Goal: Contribute content: Contribute content

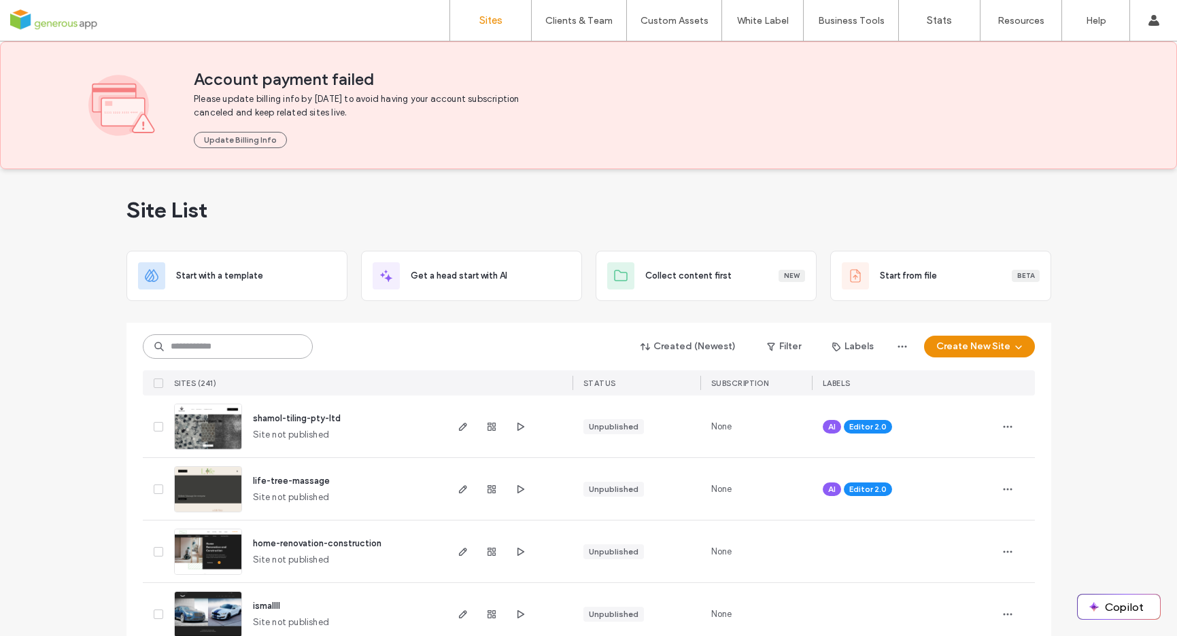
click at [186, 343] on input at bounding box center [228, 347] width 170 height 24
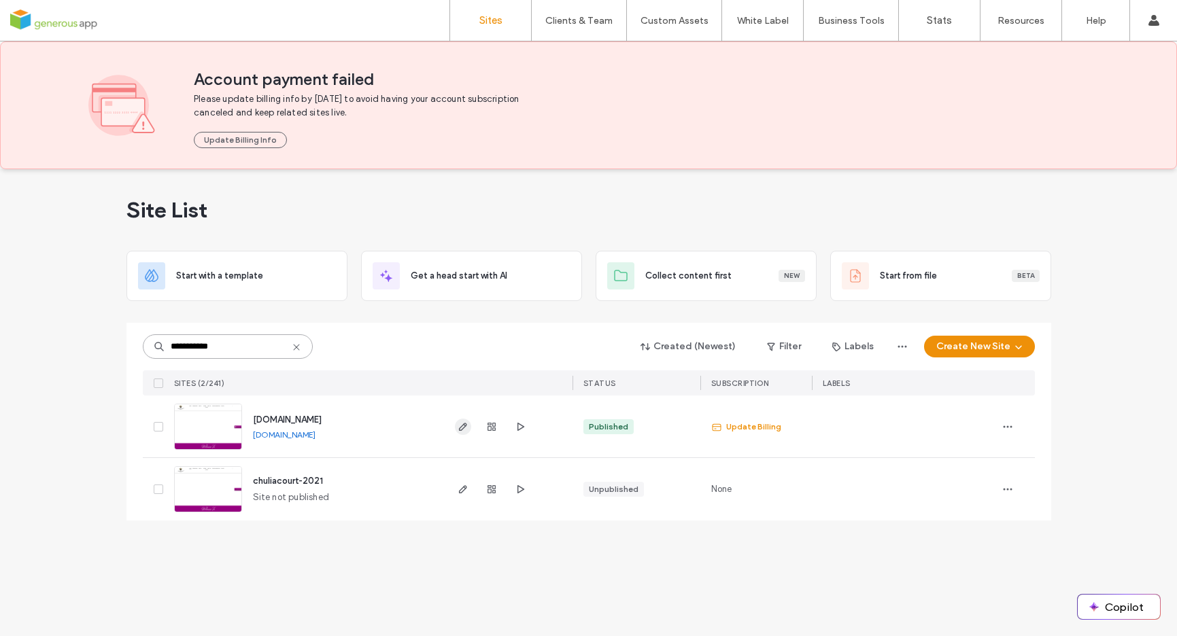
type input "**********"
click at [460, 432] on icon "button" at bounding box center [463, 427] width 11 height 11
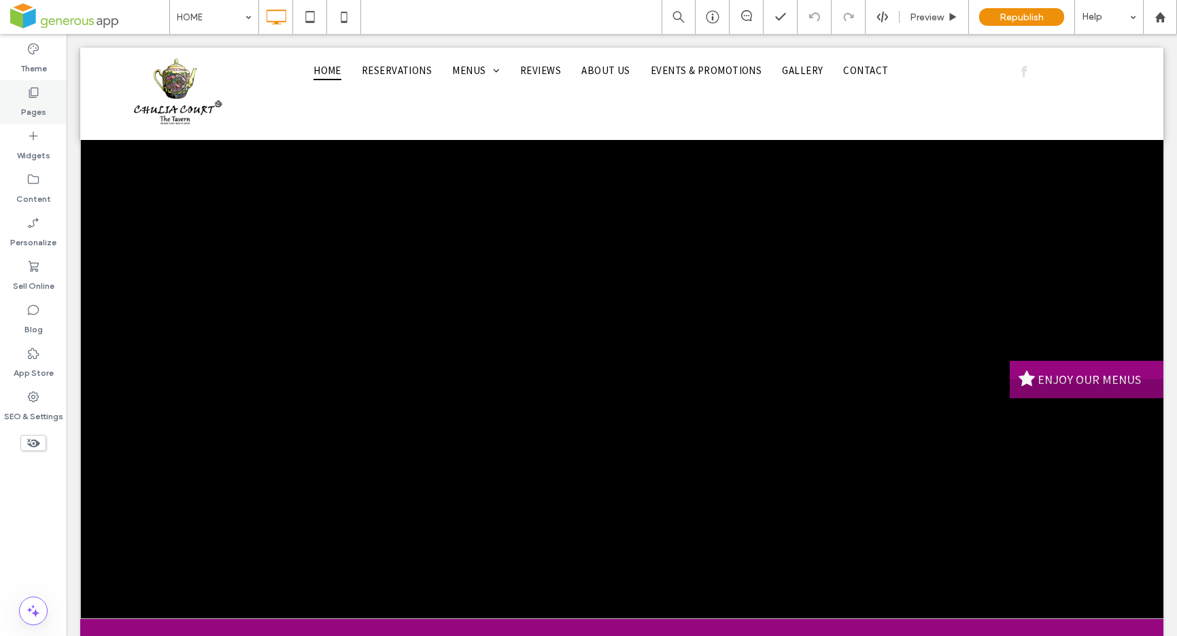
click at [31, 105] on label "Pages" at bounding box center [33, 108] width 25 height 19
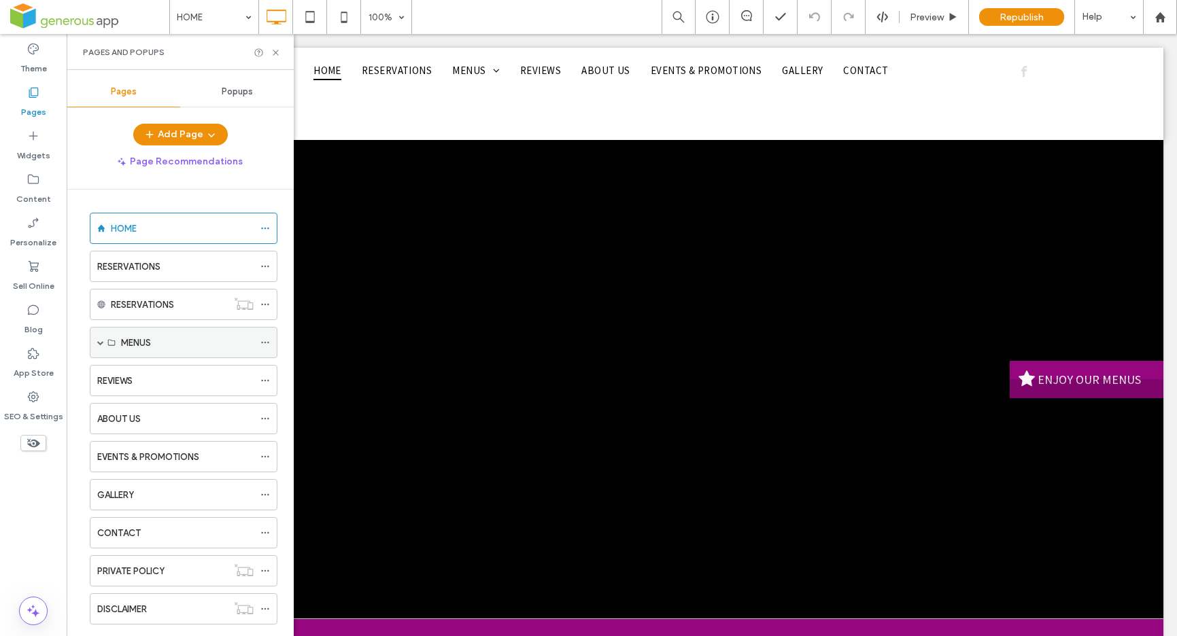
click at [101, 343] on span at bounding box center [100, 342] width 7 height 7
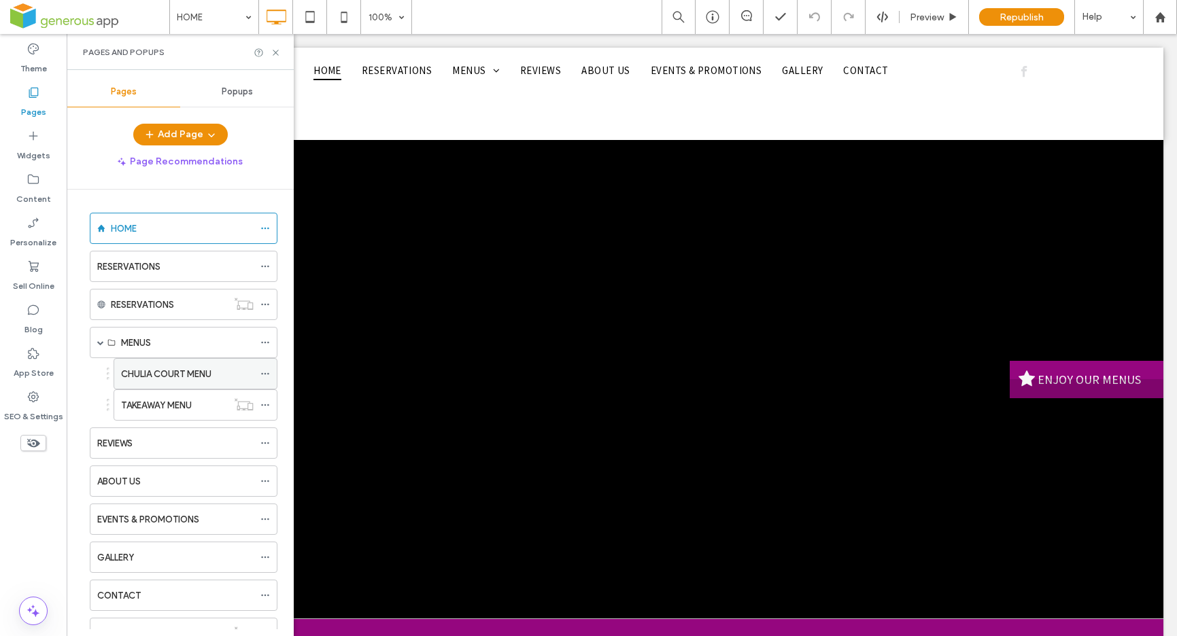
click at [177, 376] on label "CHULIA COURT MENU" at bounding box center [166, 374] width 90 height 24
click at [275, 52] on use at bounding box center [275, 52] width 5 height 5
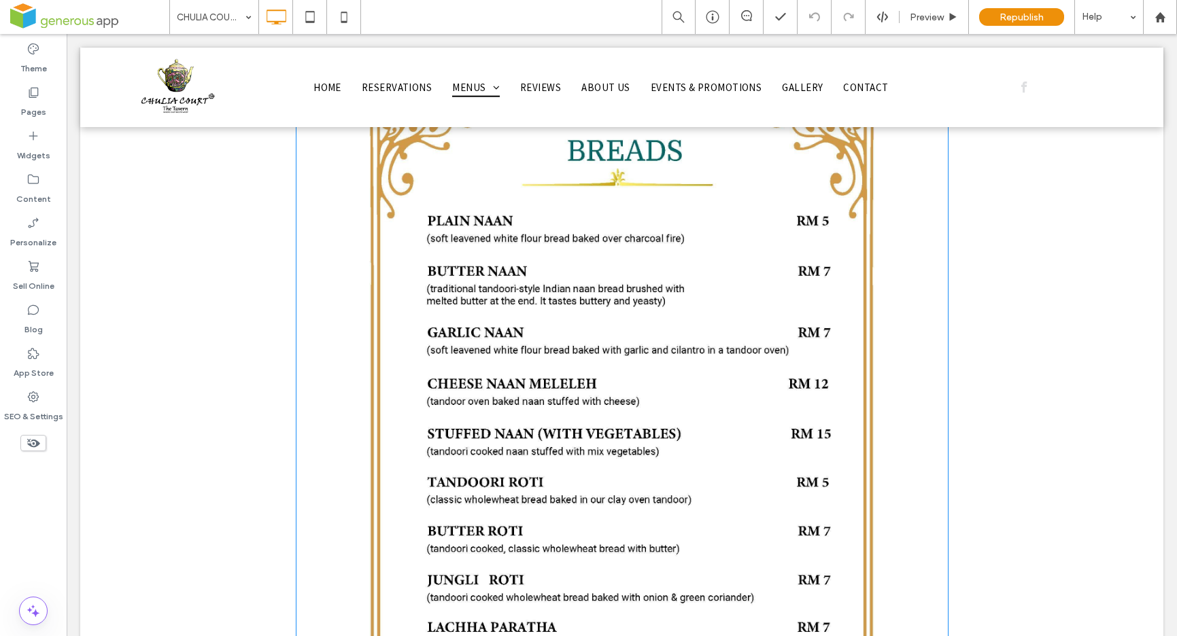
scroll to position [7899, 0]
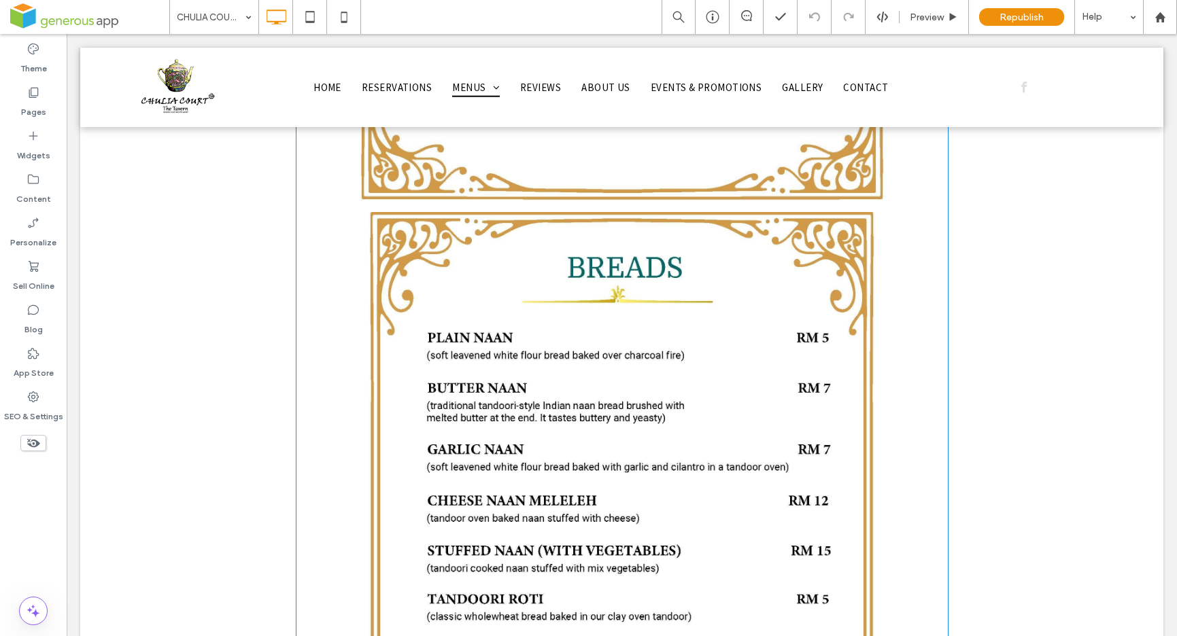
drag, startPoint x: 730, startPoint y: 585, endPoint x: 726, endPoint y: 579, distance: 7.4
click at [730, 585] on link at bounding box center [622, 620] width 631 height 816
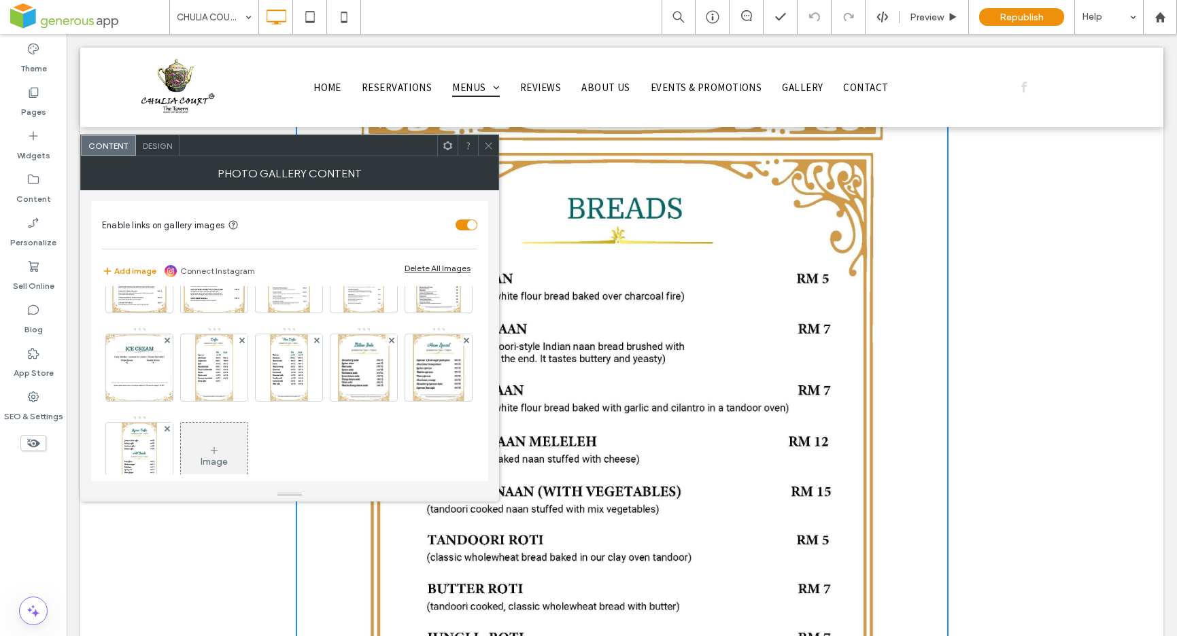
scroll to position [7933, 0]
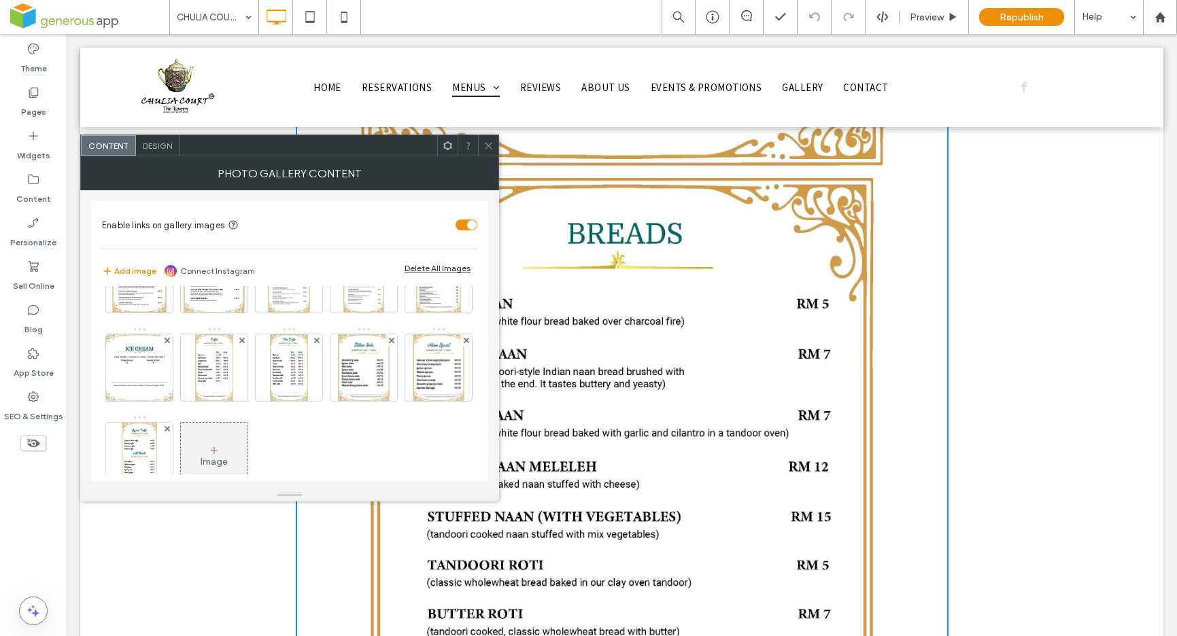
click at [643, 507] on link at bounding box center [622, 586] width 631 height 816
click at [343, 313] on img at bounding box center [363, 279] width 41 height 67
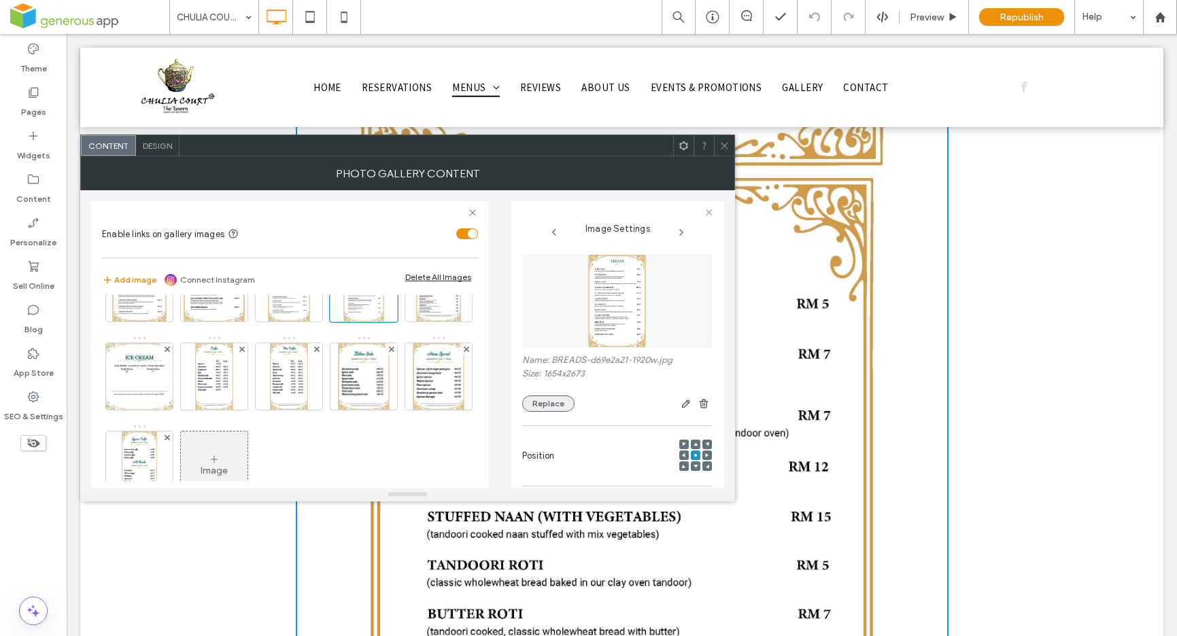
click at [555, 409] on button "Replace" at bounding box center [548, 404] width 52 height 16
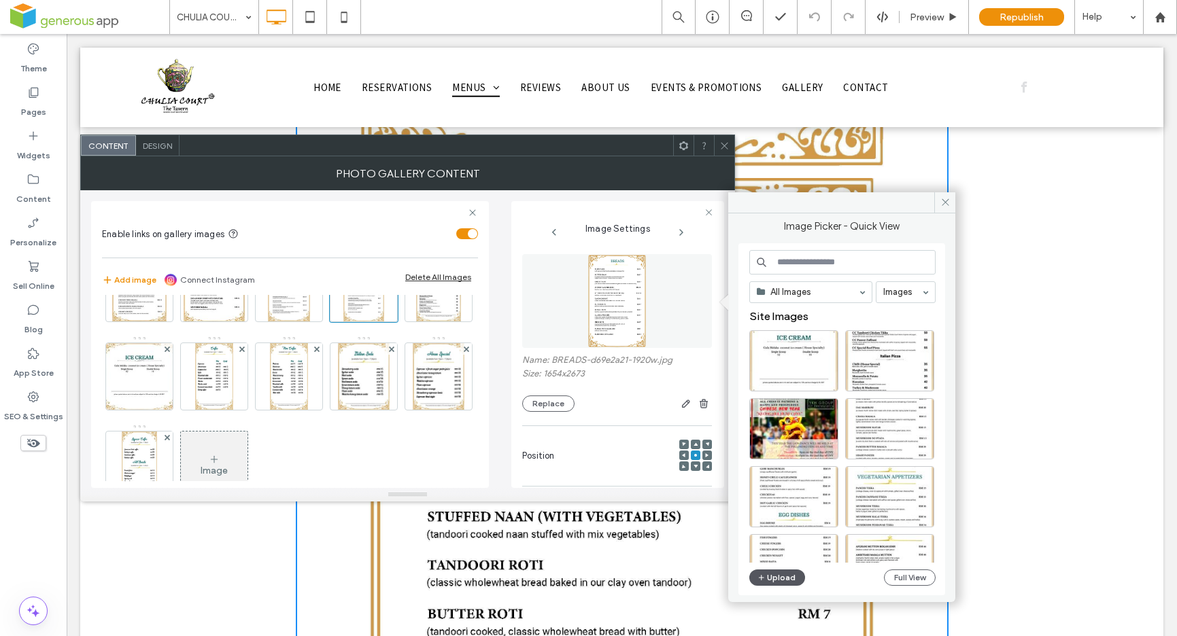
click at [776, 576] on button "Upload" at bounding box center [777, 578] width 56 height 16
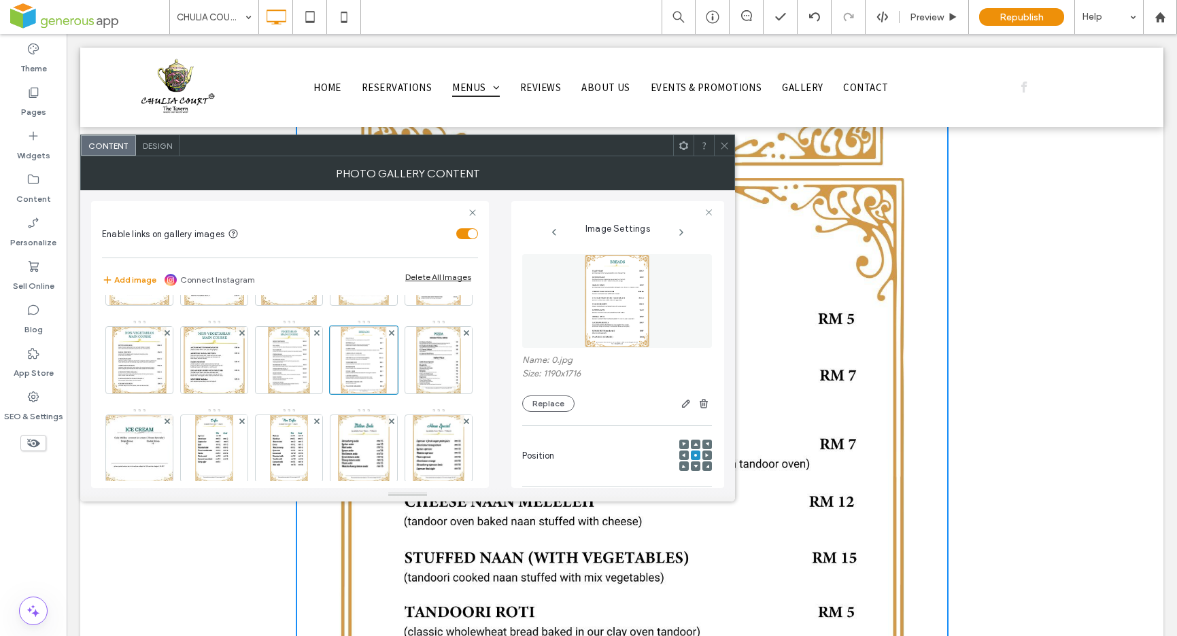
scroll to position [176, 0]
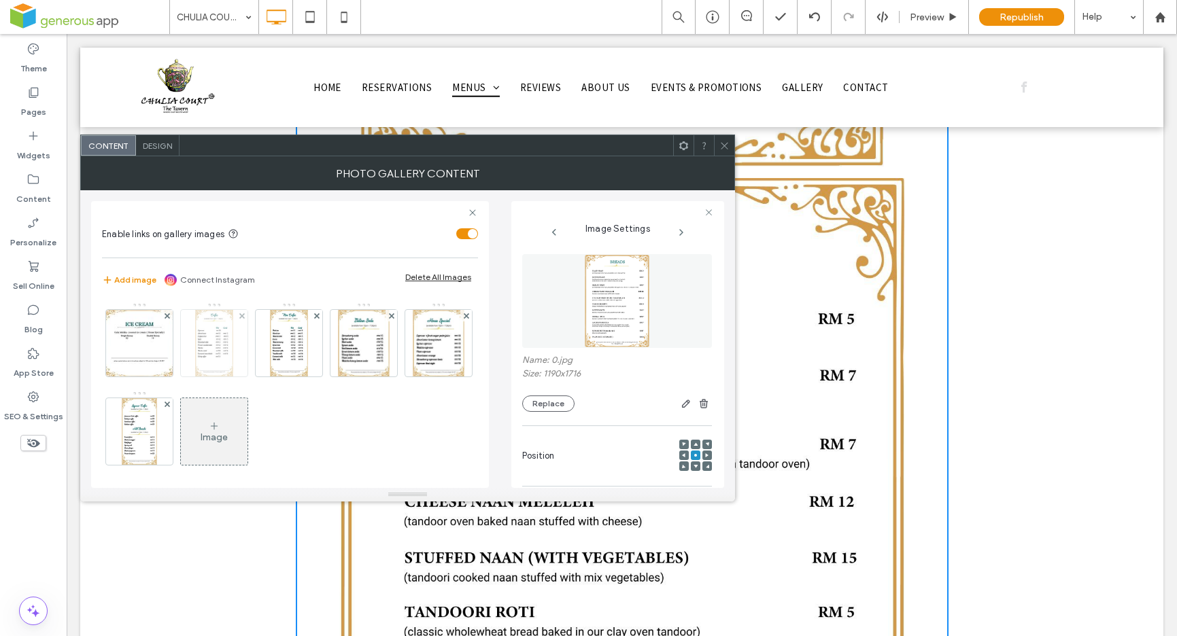
click at [233, 341] on img at bounding box center [214, 343] width 38 height 67
click at [270, 377] on img at bounding box center [289, 343] width 38 height 67
click at [338, 377] on img at bounding box center [364, 343] width 52 height 67
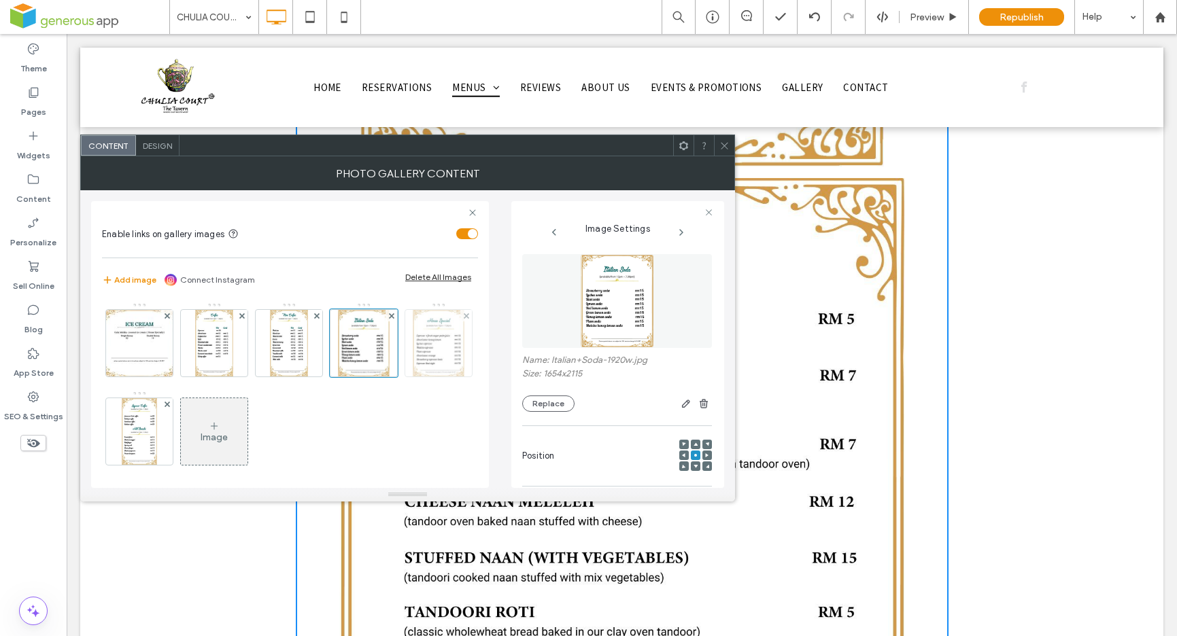
click at [413, 377] on img at bounding box center [439, 343] width 52 height 67
click at [158, 437] on img at bounding box center [140, 431] width 36 height 67
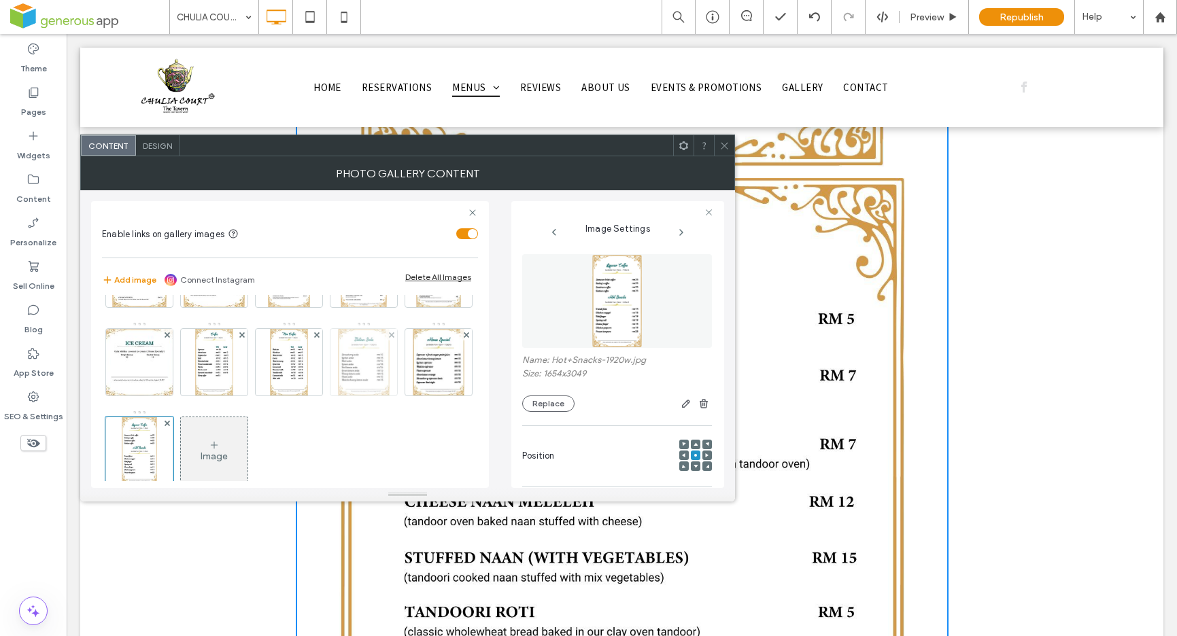
scroll to position [180, 0]
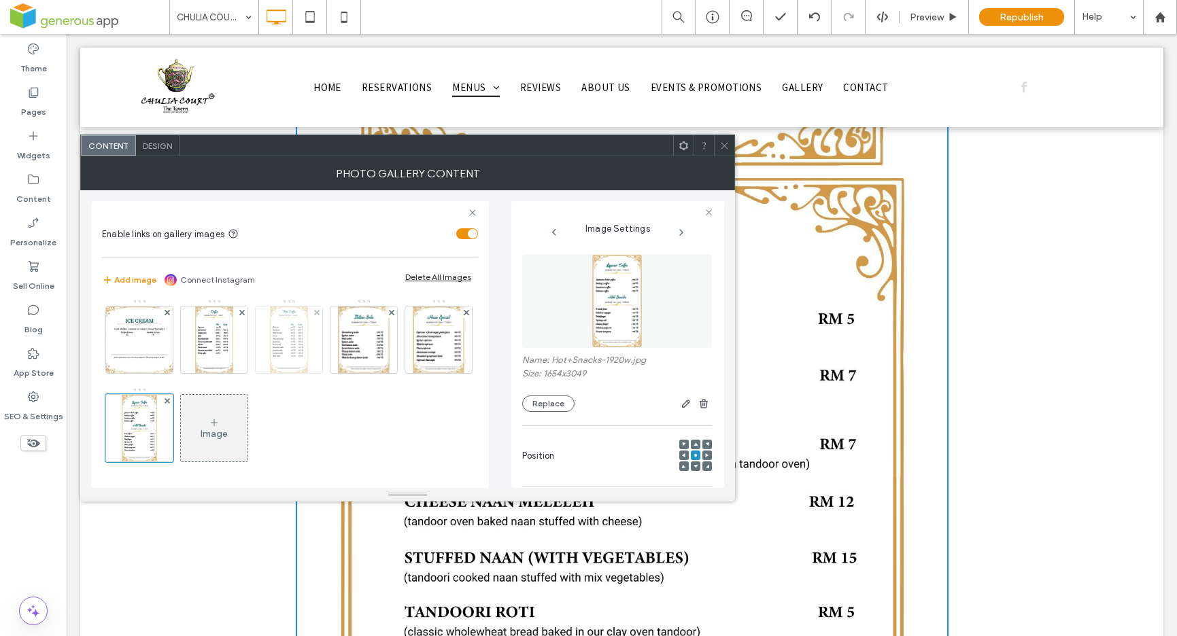
click at [270, 373] on img at bounding box center [289, 340] width 38 height 67
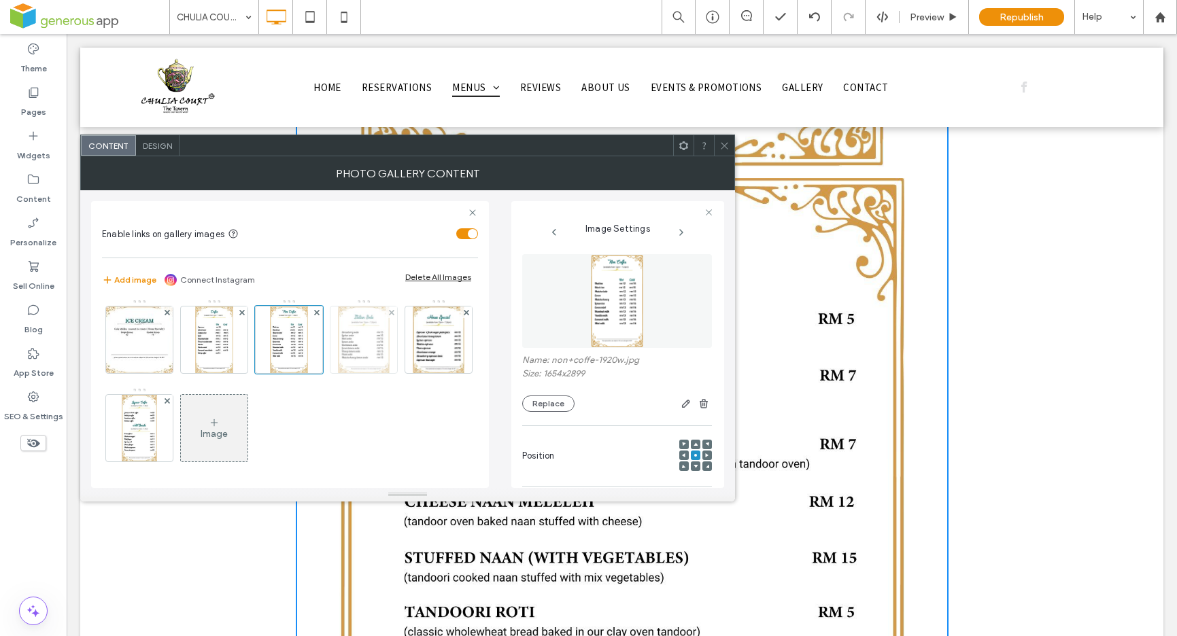
click at [338, 373] on img at bounding box center [364, 340] width 52 height 67
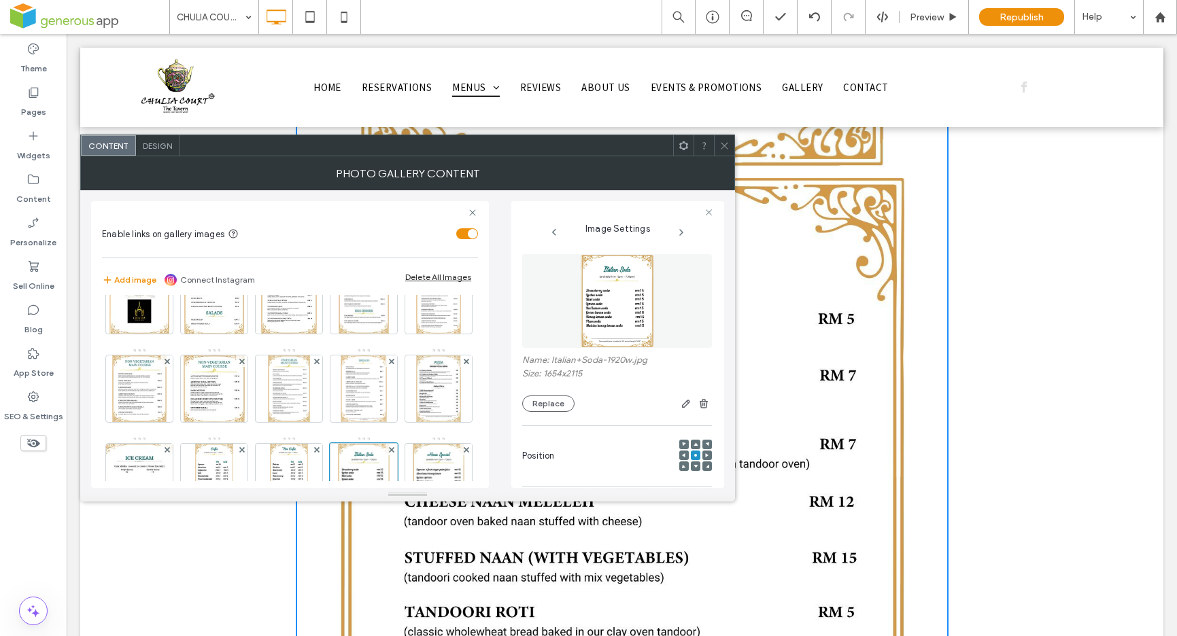
scroll to position [62, 0]
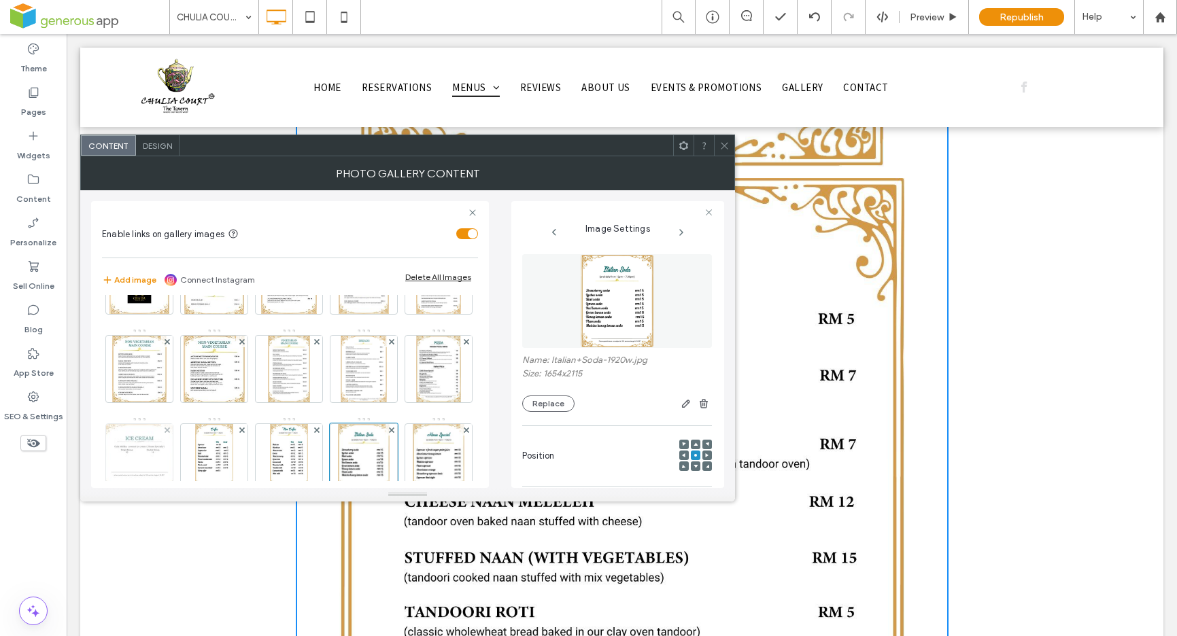
click at [175, 447] on img at bounding box center [139, 457] width 72 height 67
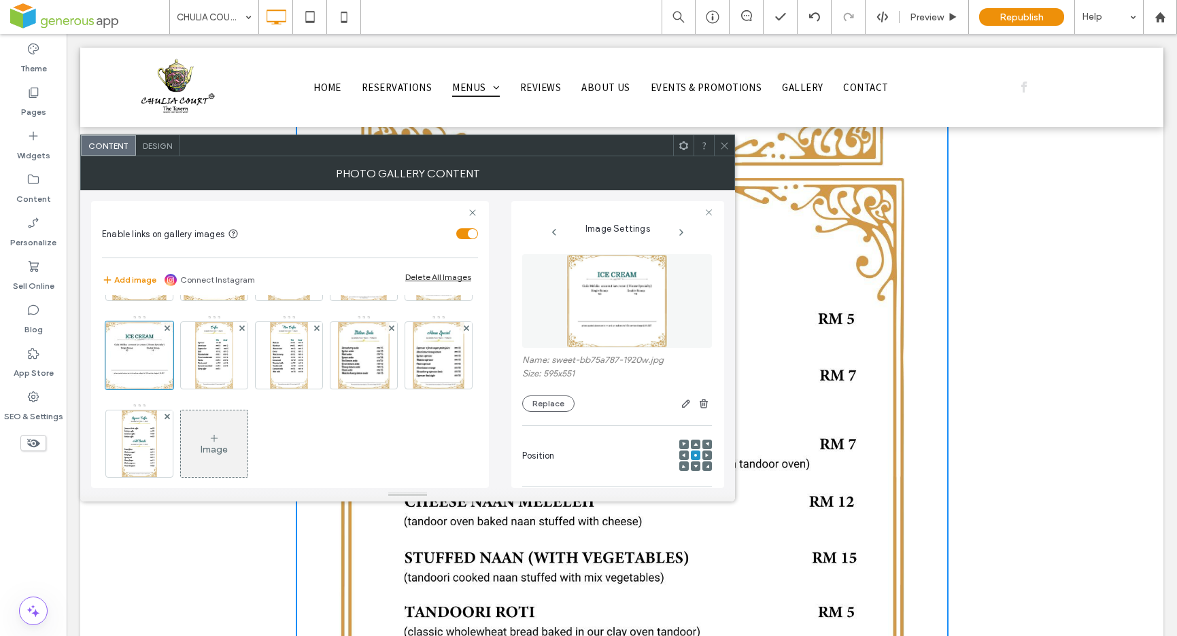
scroll to position [71, 0]
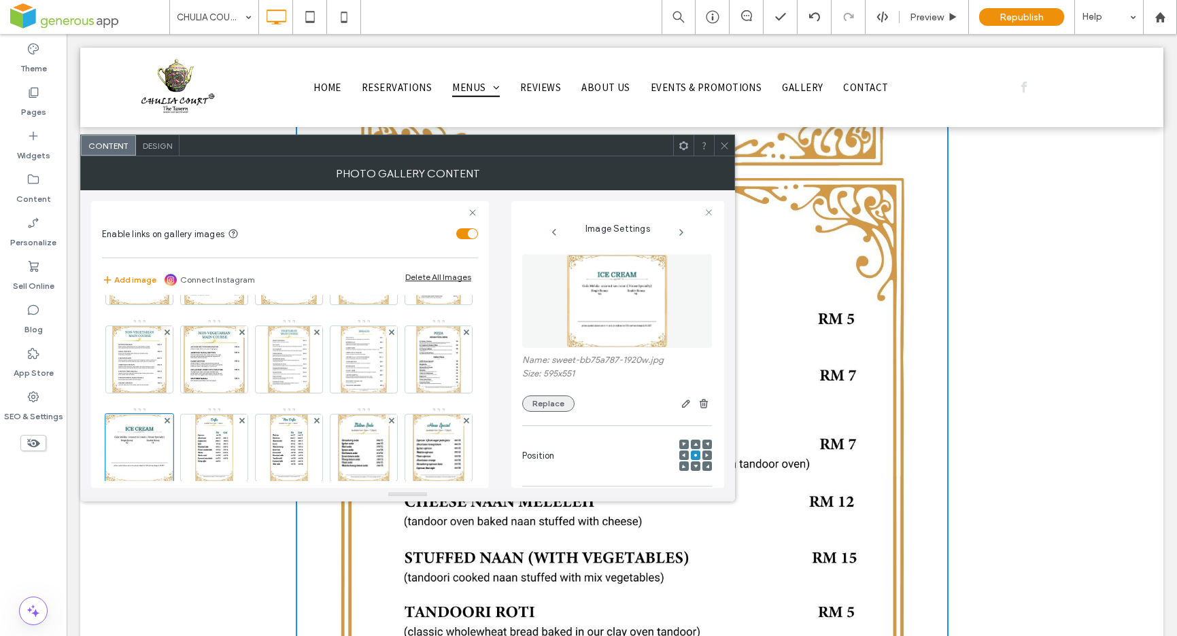
click at [560, 402] on button "Replace" at bounding box center [548, 404] width 52 height 16
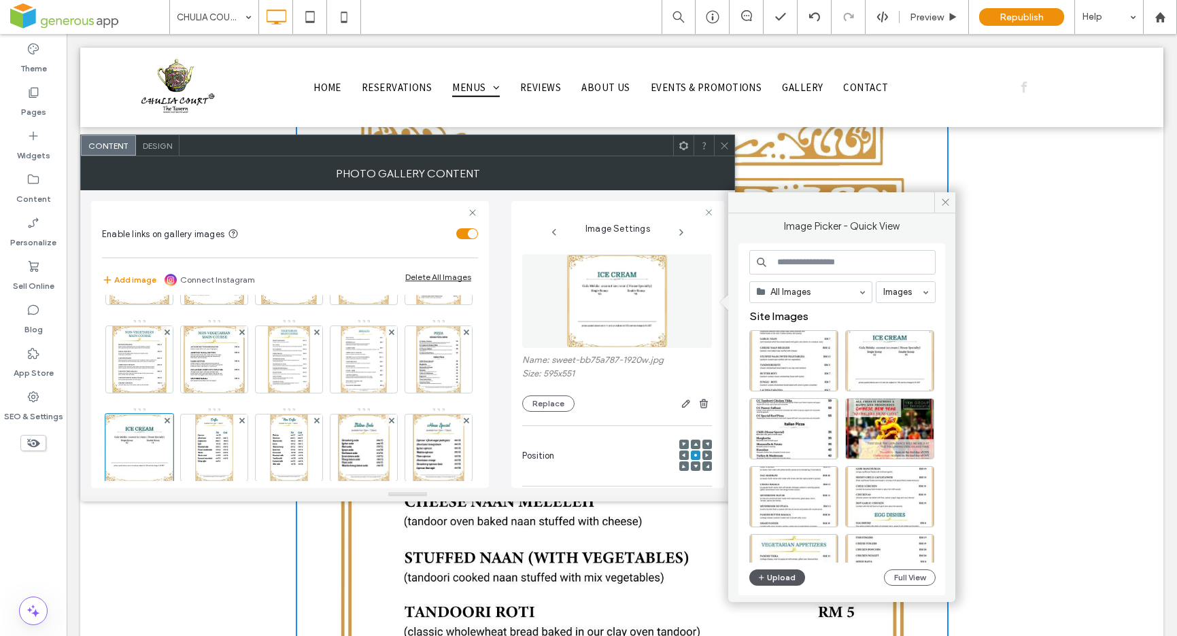
click at [786, 579] on button "Upload" at bounding box center [777, 578] width 56 height 16
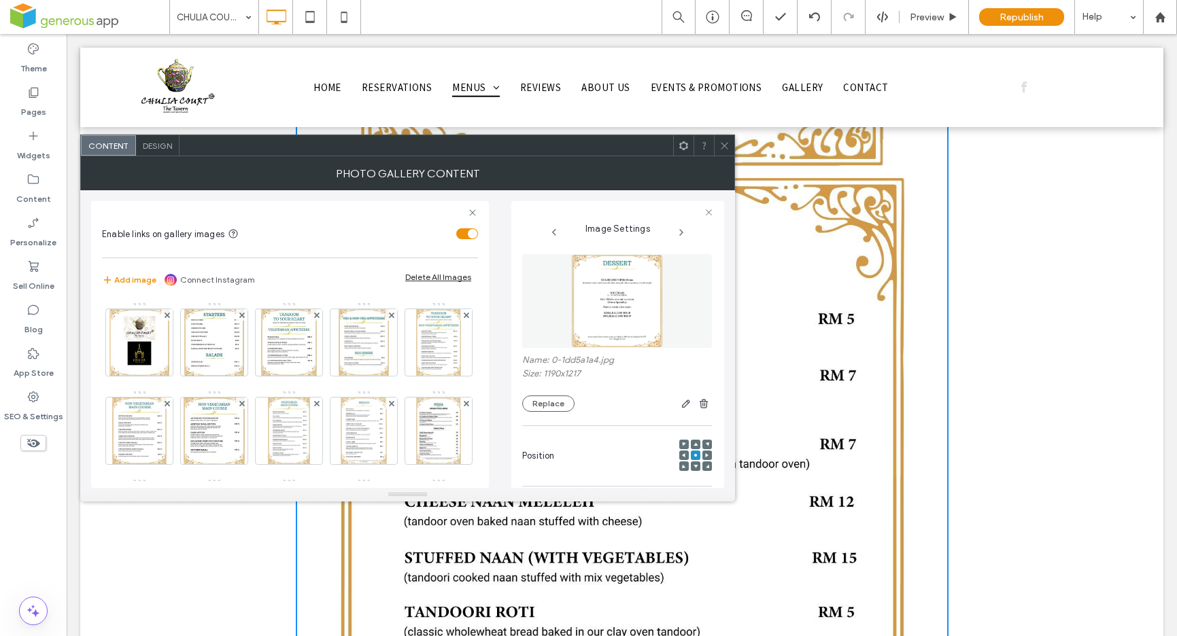
scroll to position [20, 0]
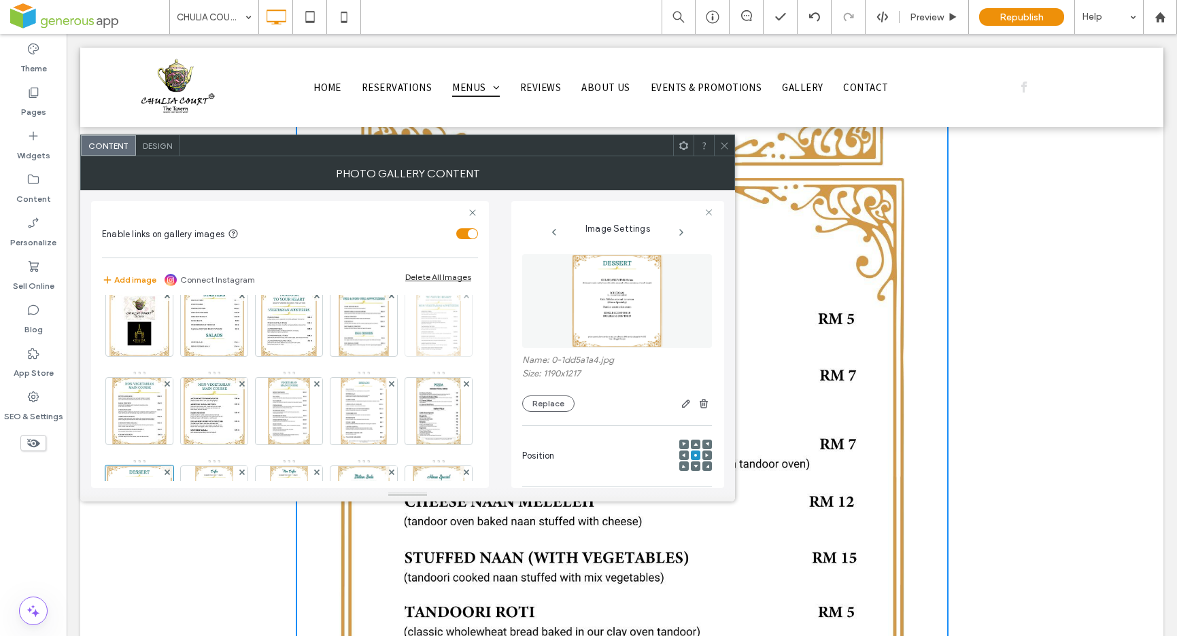
click at [416, 356] on img at bounding box center [438, 323] width 44 height 67
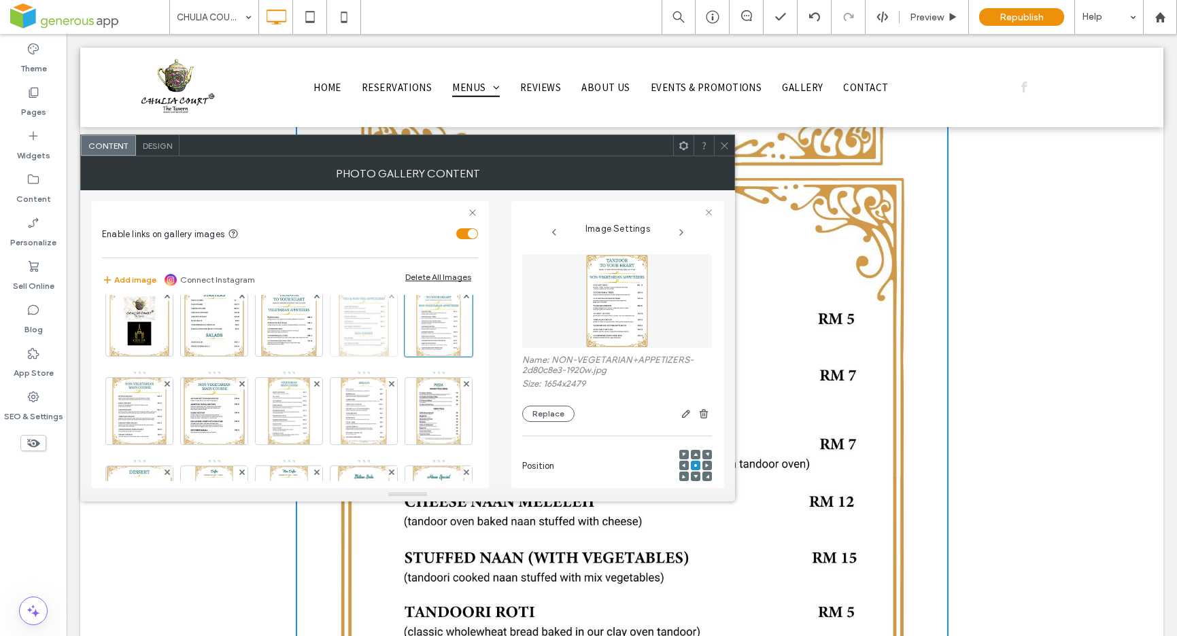
click at [375, 335] on img at bounding box center [364, 323] width 51 height 67
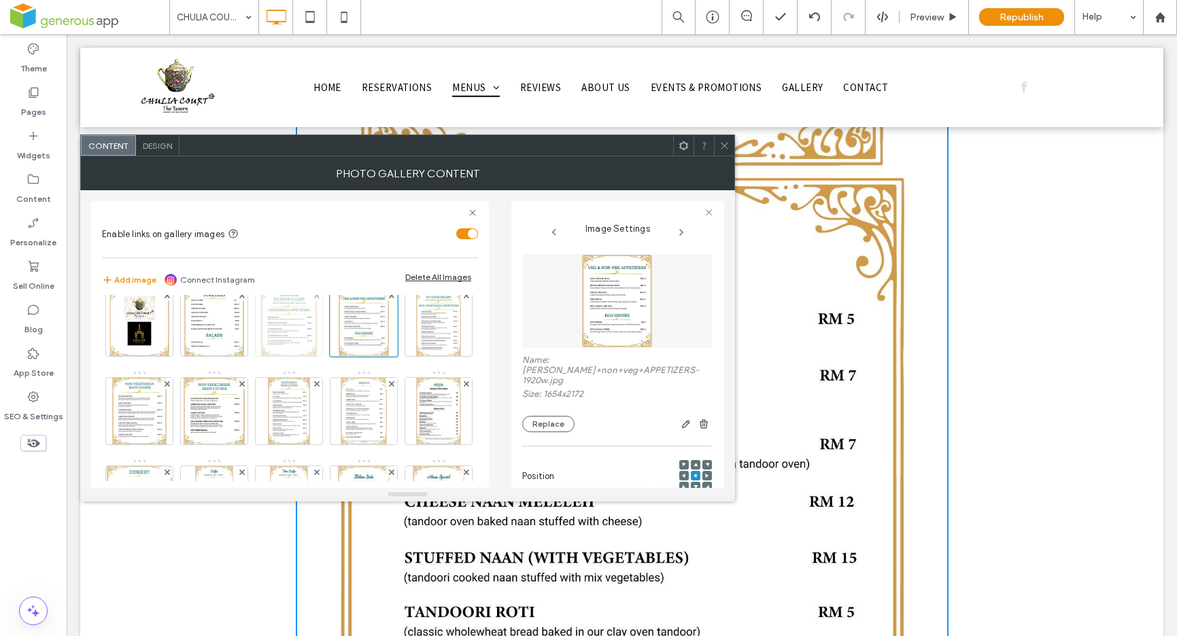
click at [286, 324] on img at bounding box center [289, 323] width 56 height 67
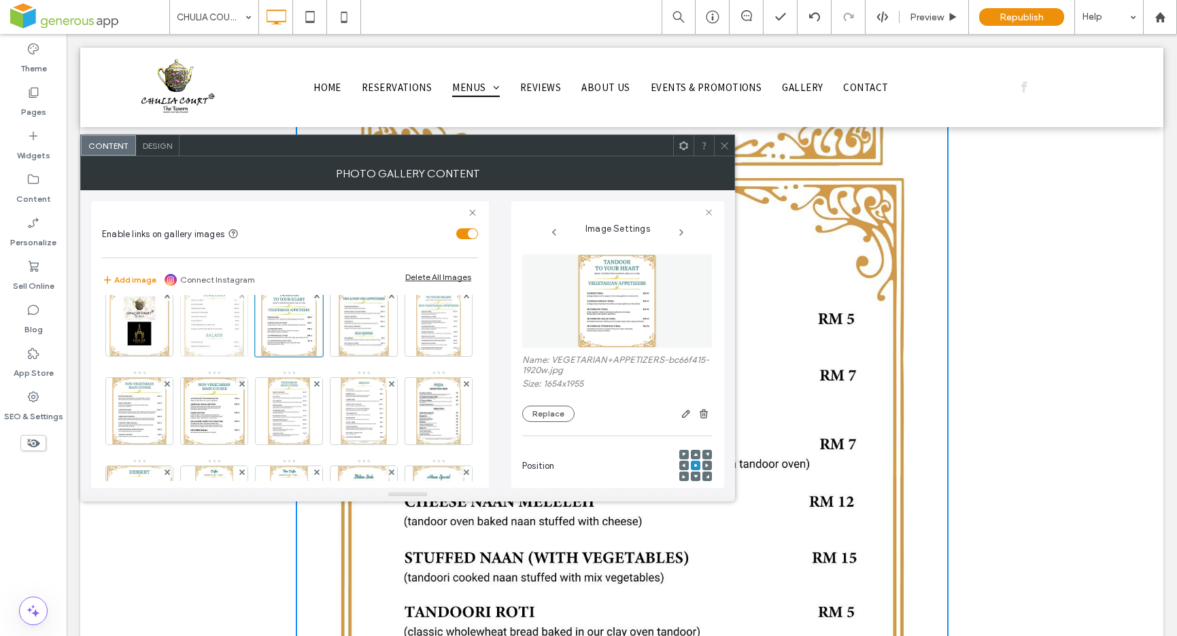
click at [201, 330] on img at bounding box center [214, 323] width 60 height 67
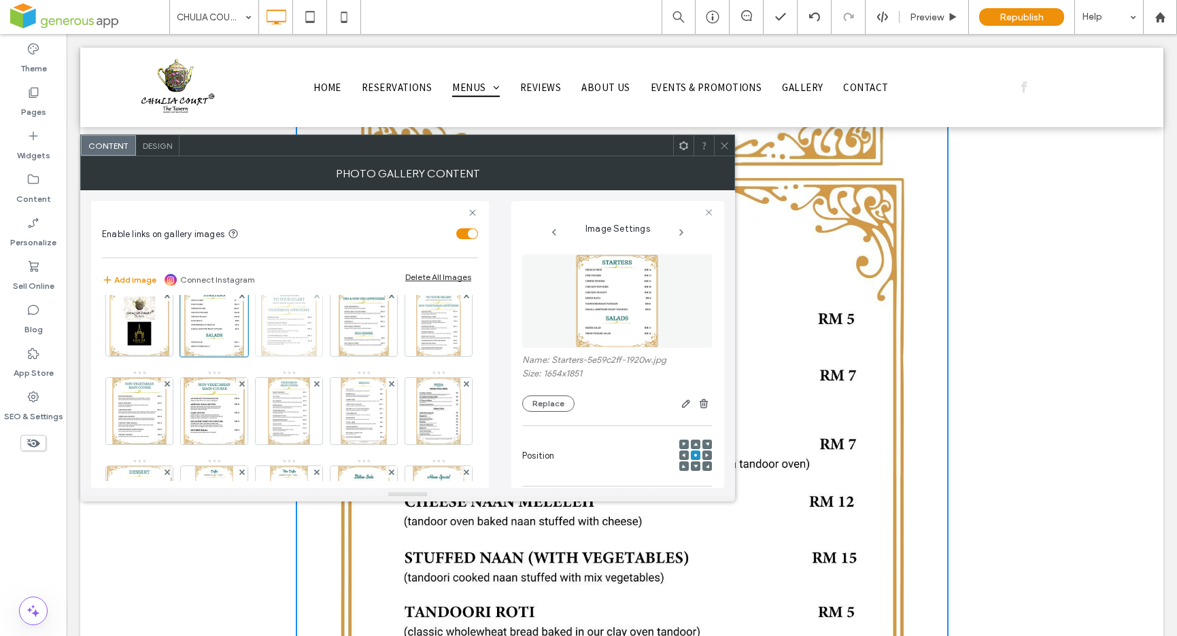
click at [280, 330] on img at bounding box center [289, 323] width 56 height 67
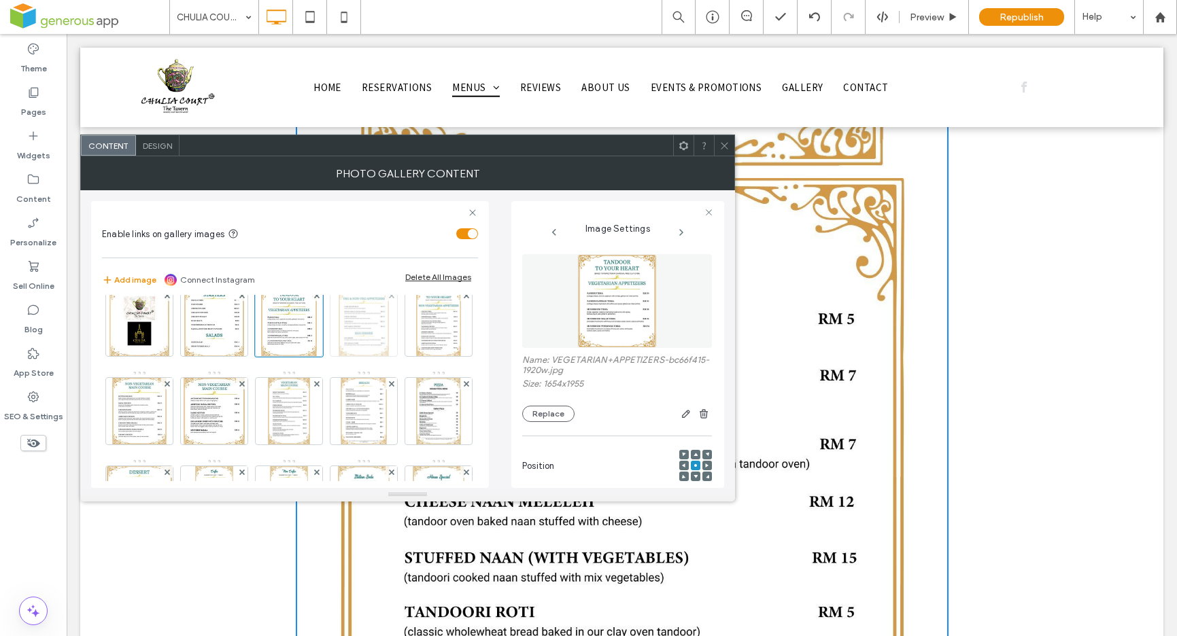
click at [363, 329] on img at bounding box center [364, 323] width 51 height 67
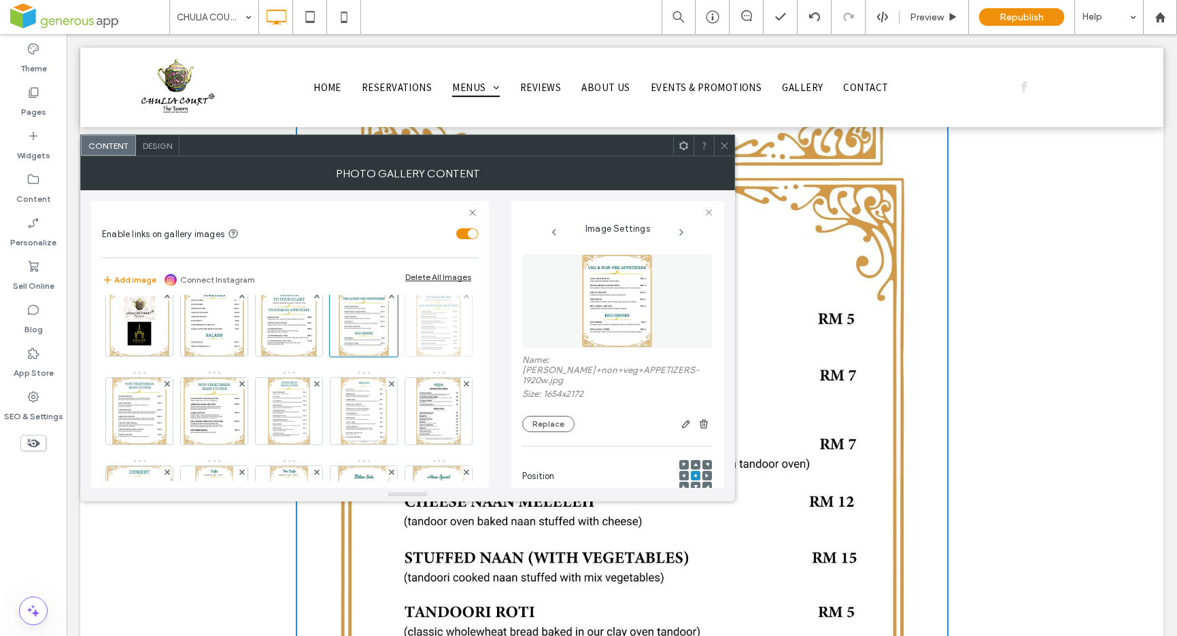
click at [416, 356] on img at bounding box center [438, 323] width 44 height 67
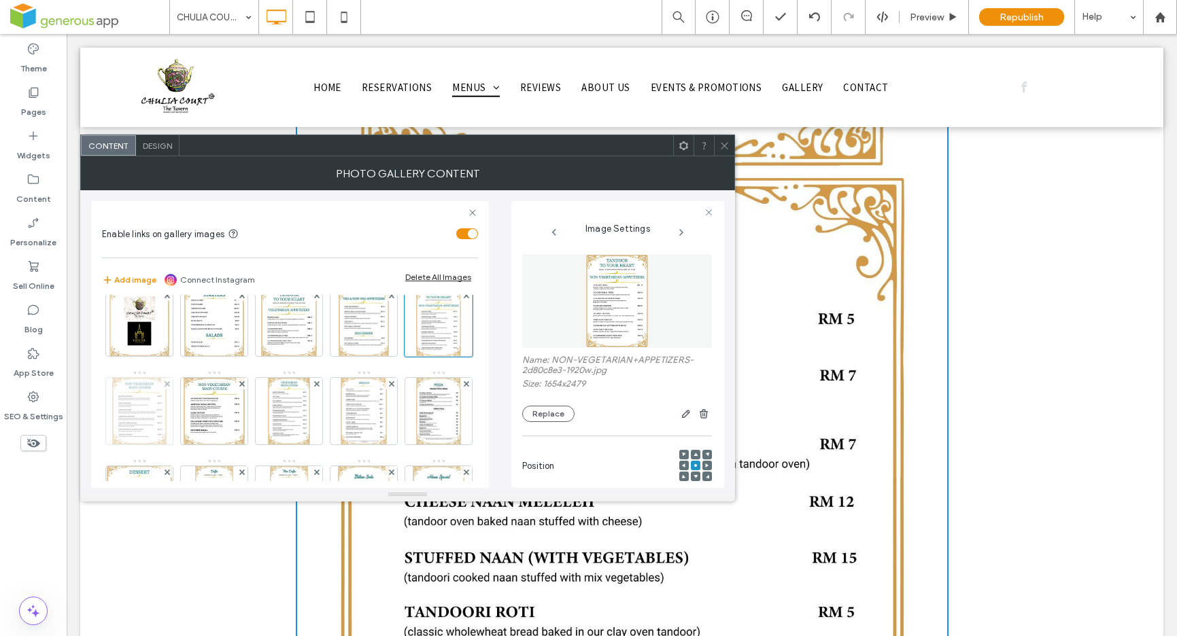
click at [167, 420] on img at bounding box center [139, 411] width 54 height 67
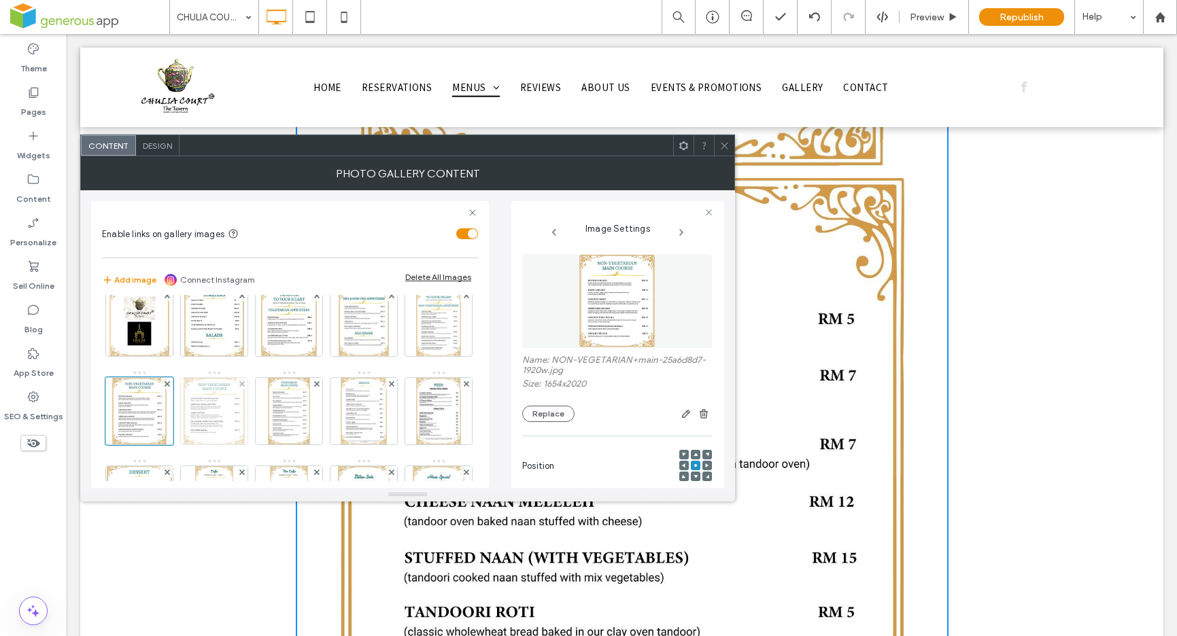
click at [245, 417] on img at bounding box center [214, 411] width 61 height 67
click at [311, 413] on img at bounding box center [289, 411] width 43 height 67
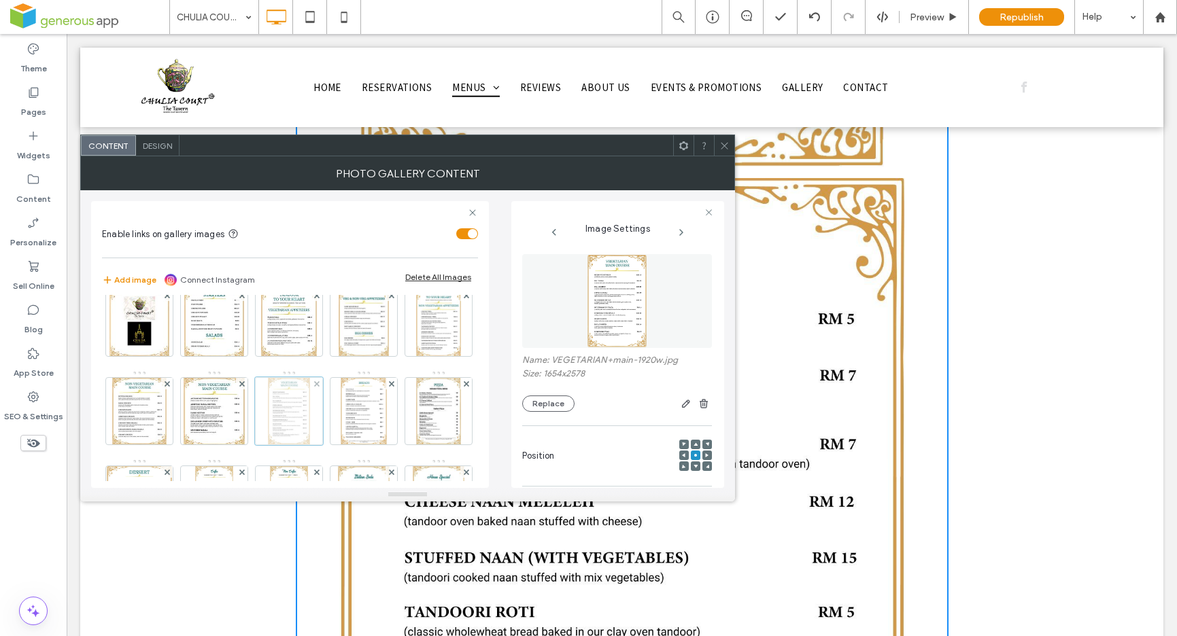
scroll to position [39, 0]
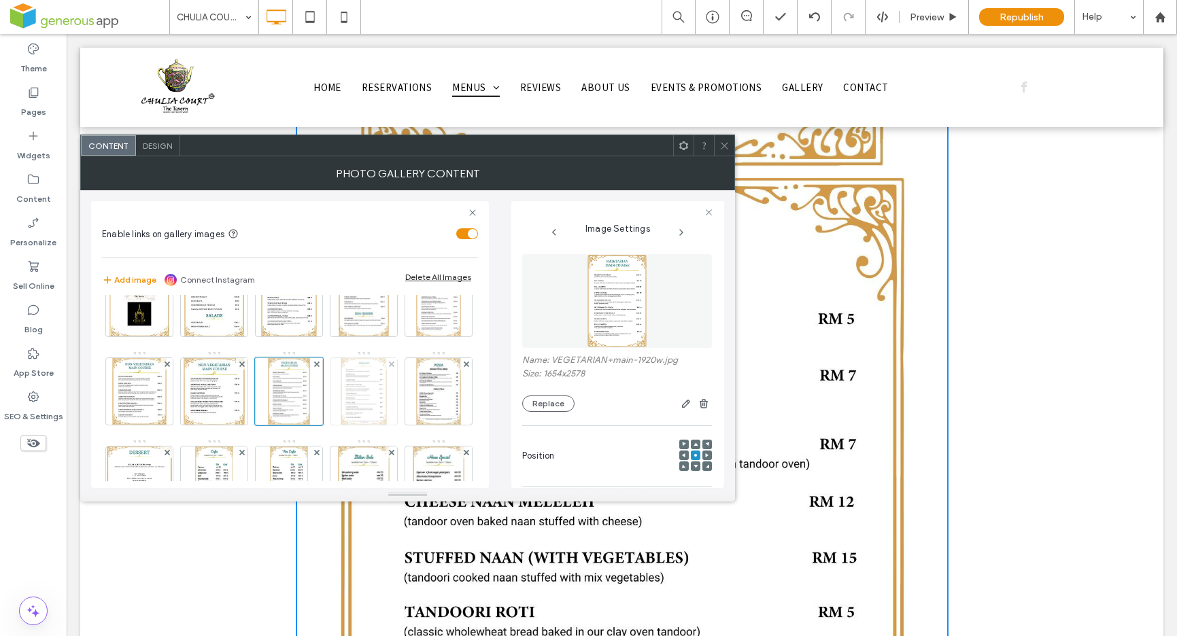
click at [341, 425] on img at bounding box center [364, 391] width 46 height 67
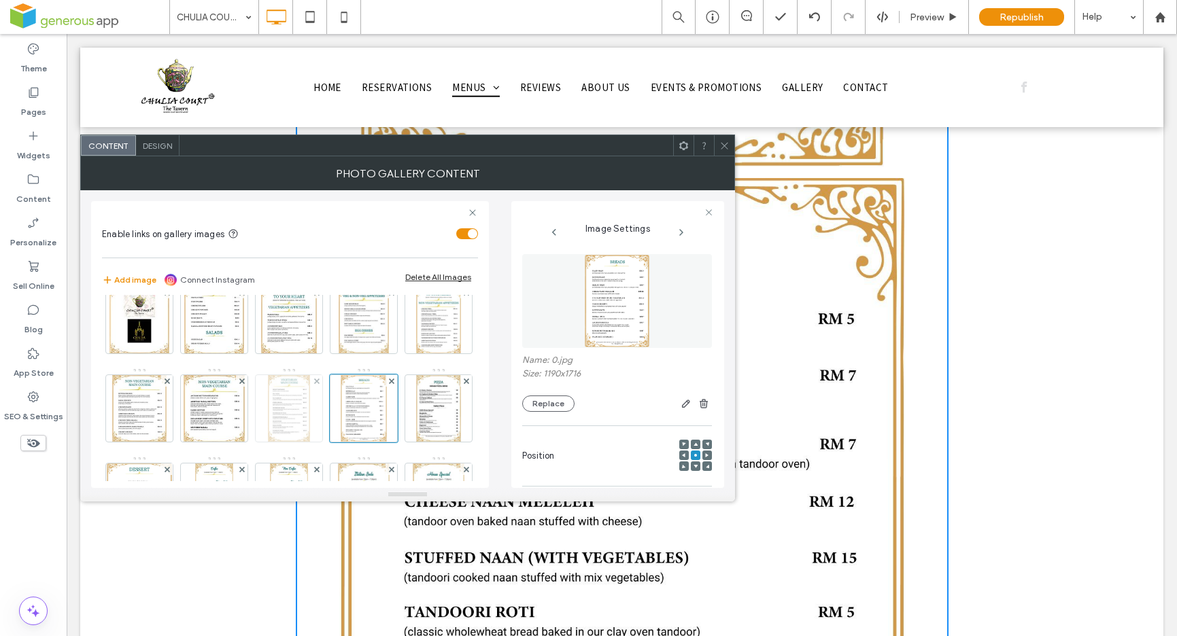
scroll to position [0, 0]
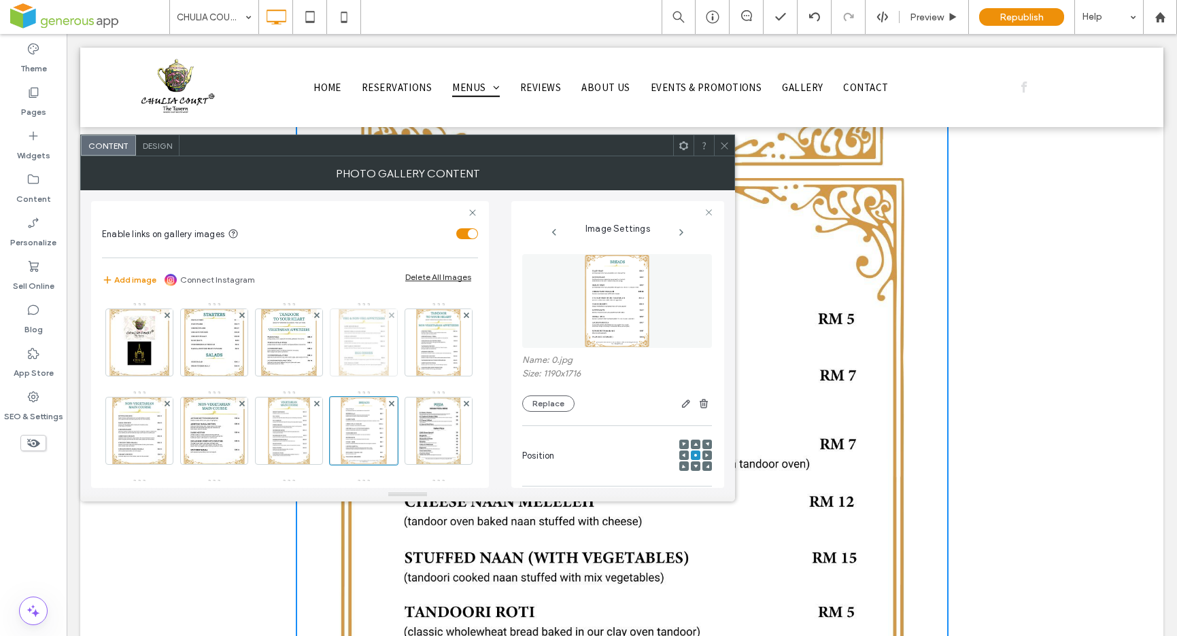
click at [361, 359] on img at bounding box center [364, 342] width 51 height 67
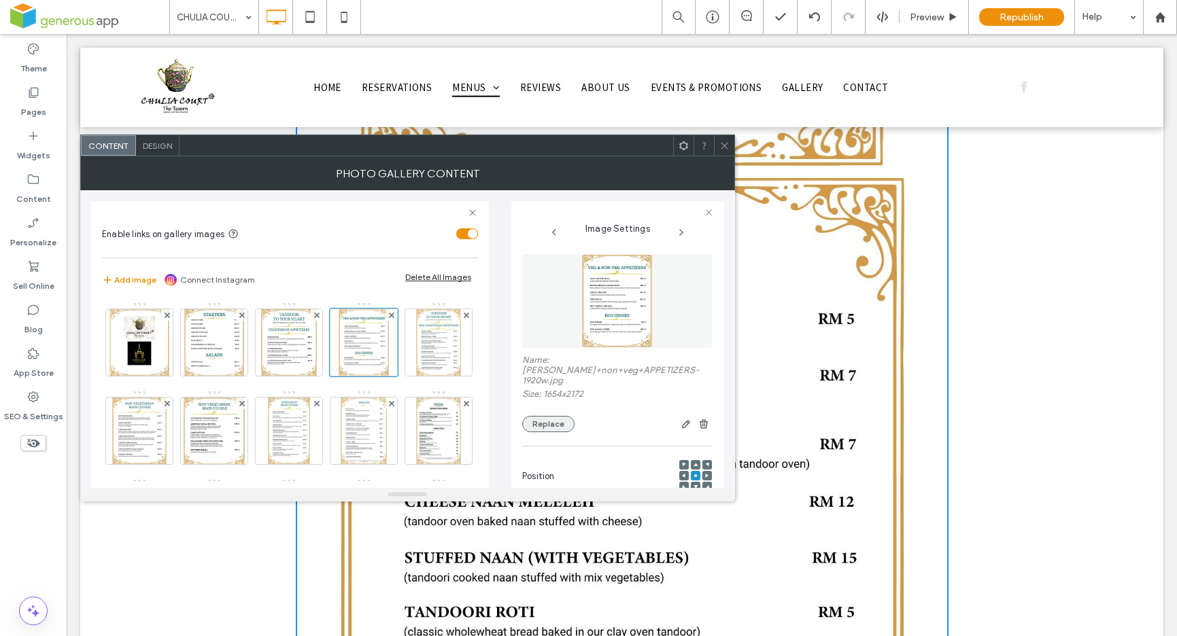
click at [545, 416] on button "Replace" at bounding box center [548, 424] width 52 height 16
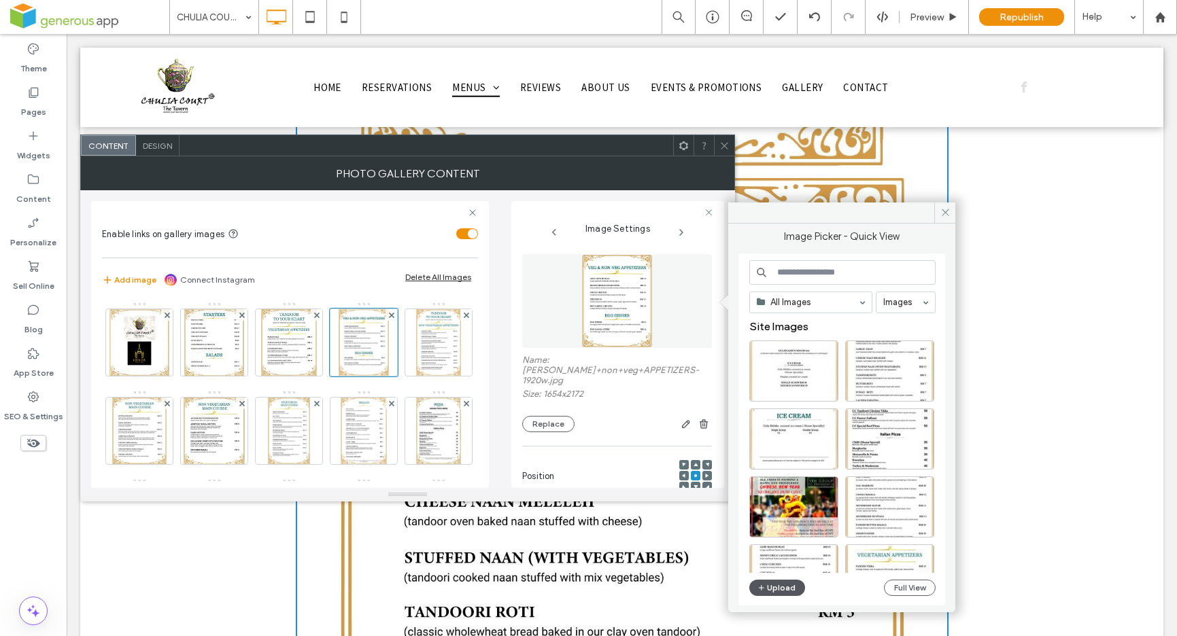
click at [785, 587] on button "Upload" at bounding box center [777, 588] width 56 height 16
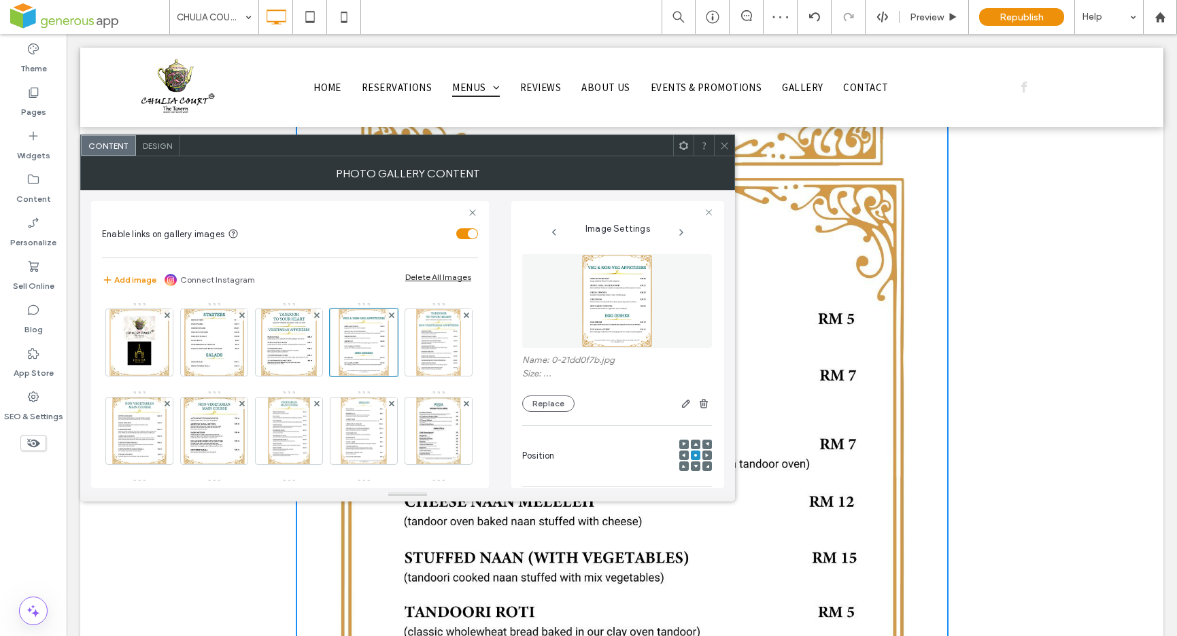
drag, startPoint x: 594, startPoint y: 212, endPoint x: 413, endPoint y: 194, distance: 181.1
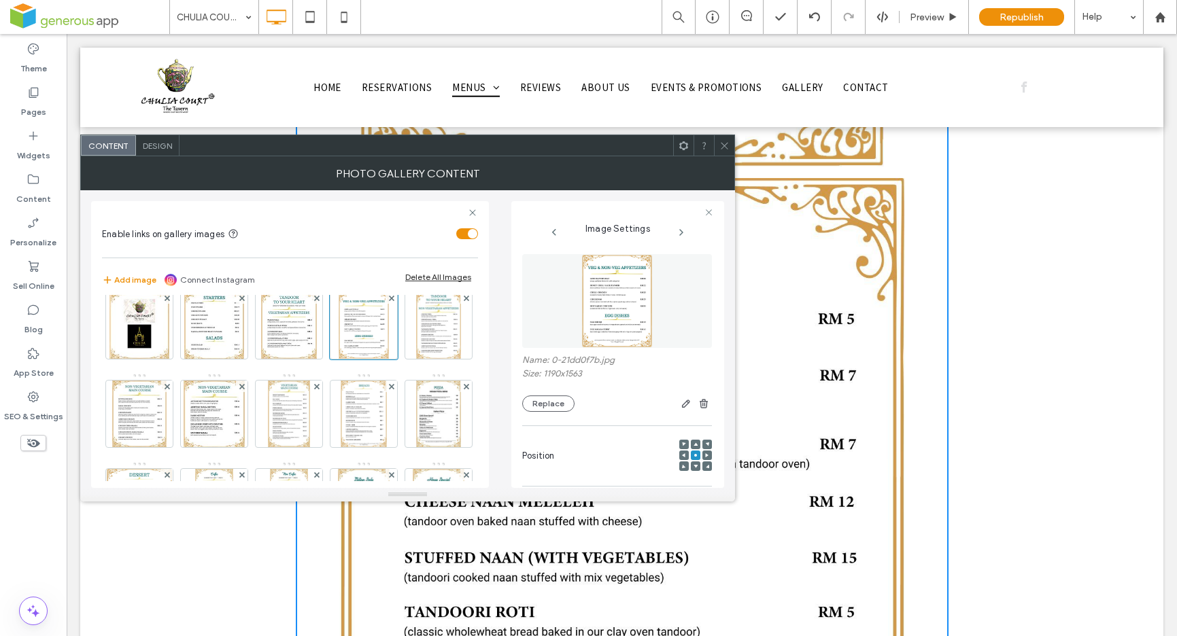
scroll to position [14, 0]
click at [281, 332] on img at bounding box center [289, 328] width 56 height 67
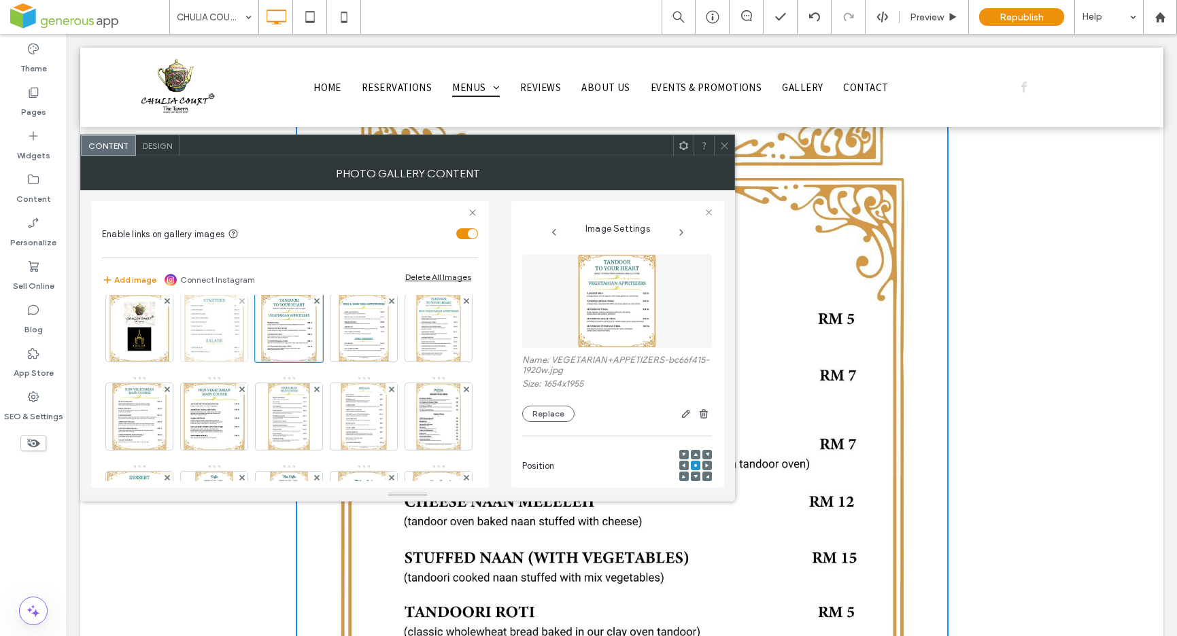
click at [228, 334] on img at bounding box center [214, 328] width 60 height 67
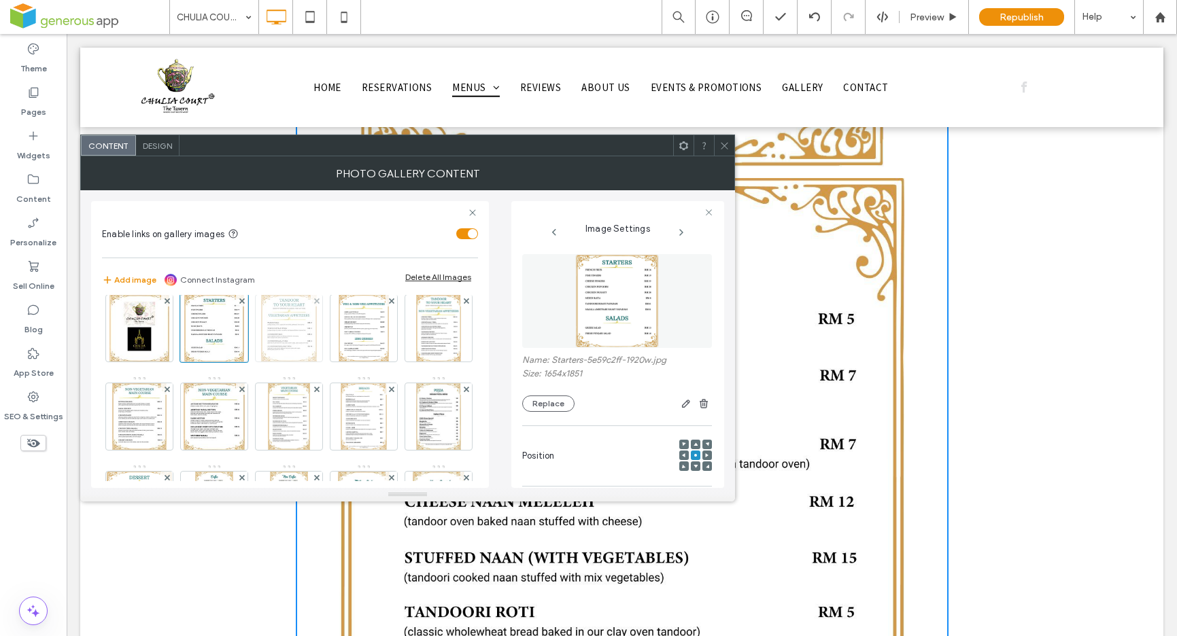
click at [284, 334] on img at bounding box center [289, 328] width 56 height 67
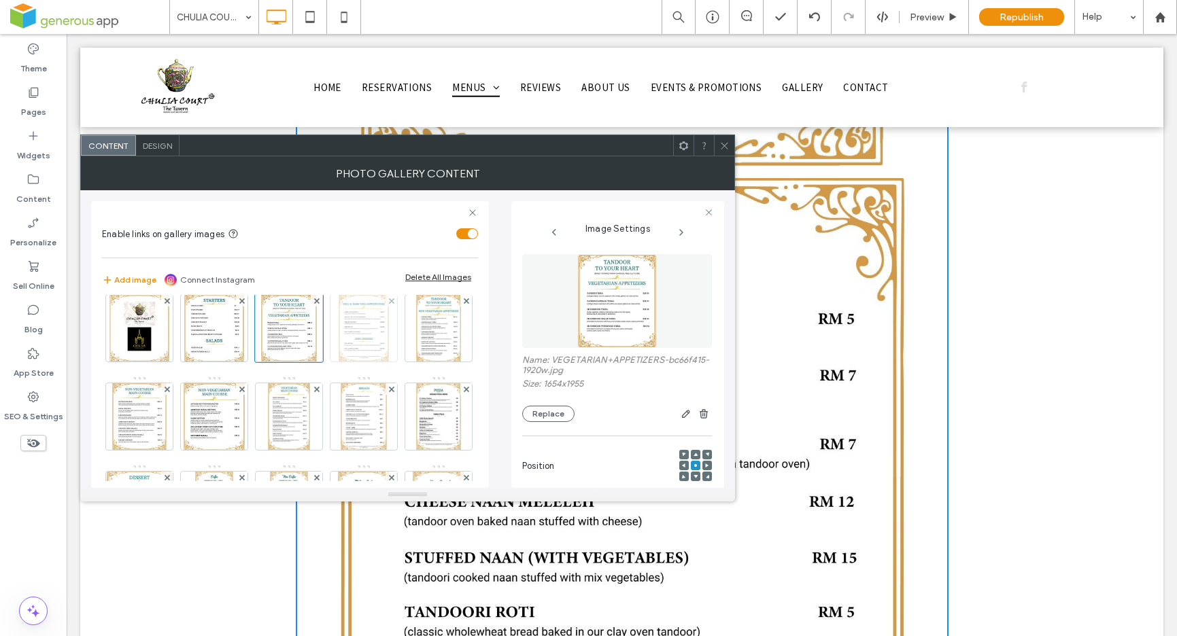
click at [354, 331] on img at bounding box center [364, 328] width 51 height 67
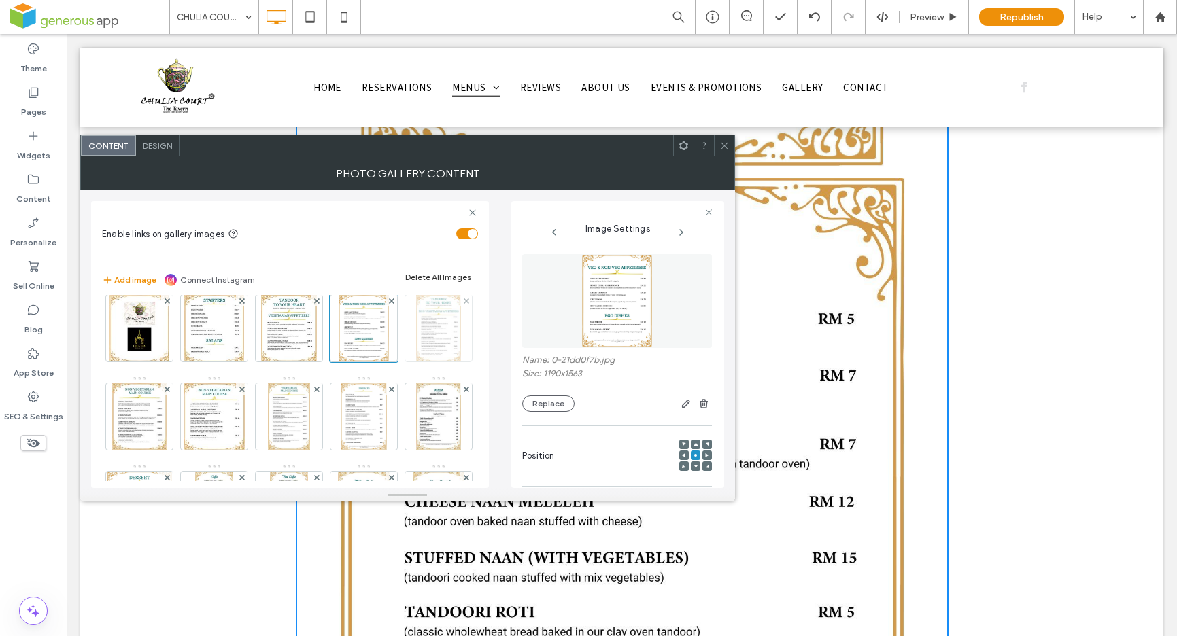
click at [416, 362] on img at bounding box center [438, 328] width 44 height 67
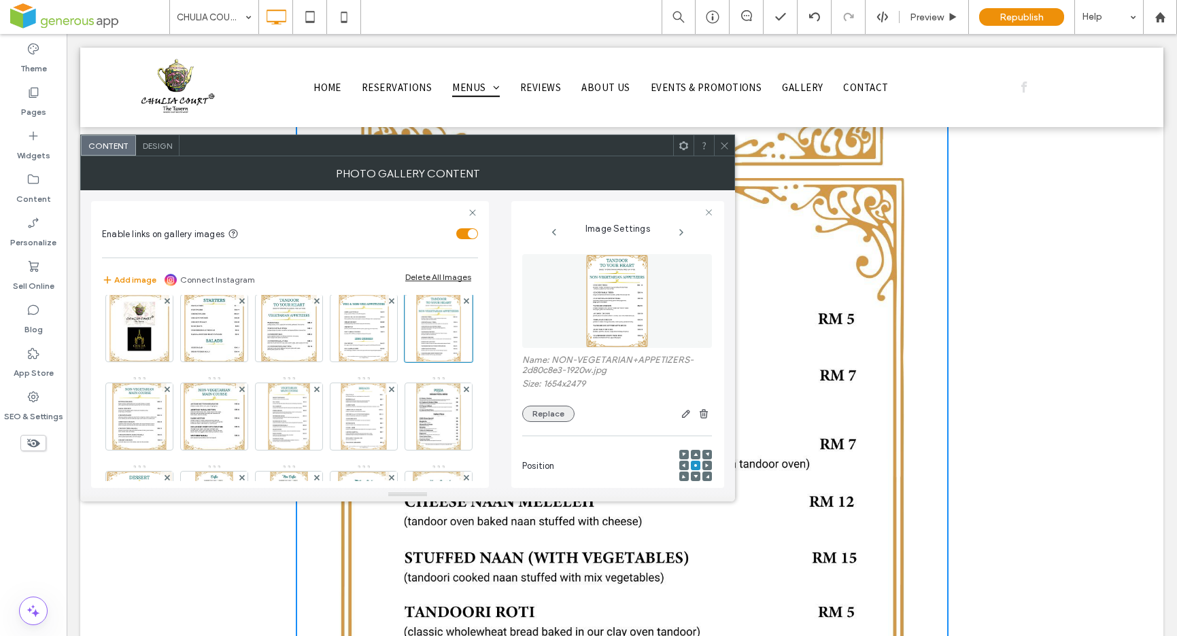
click at [546, 417] on button "Replace" at bounding box center [548, 414] width 52 height 16
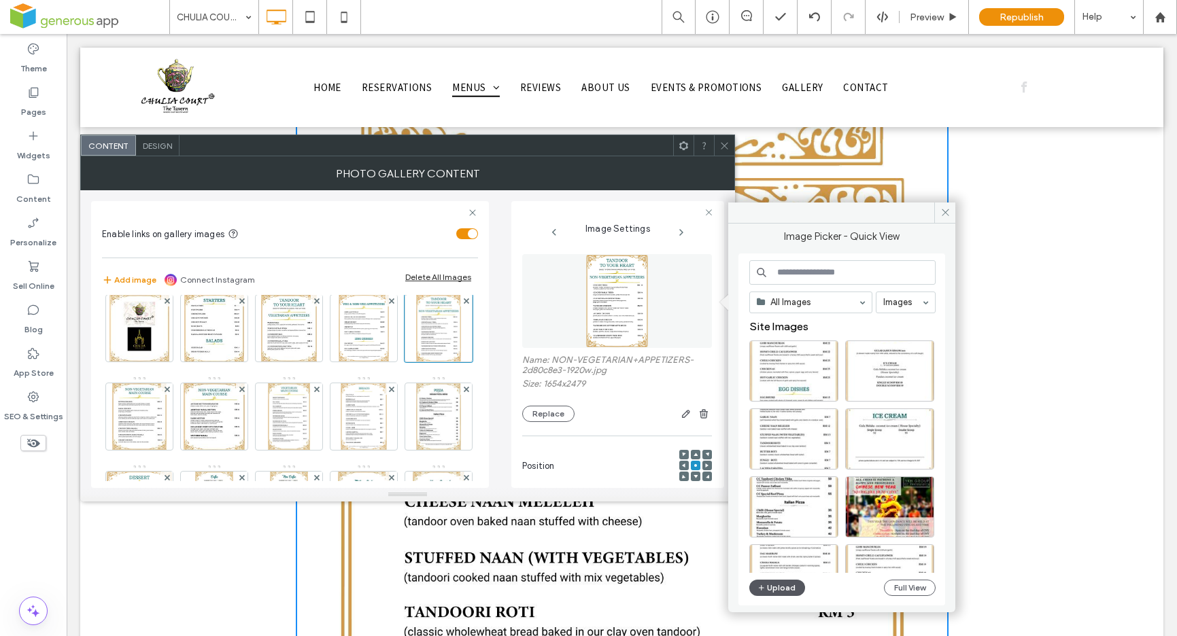
click at [789, 585] on button "Upload" at bounding box center [777, 588] width 56 height 16
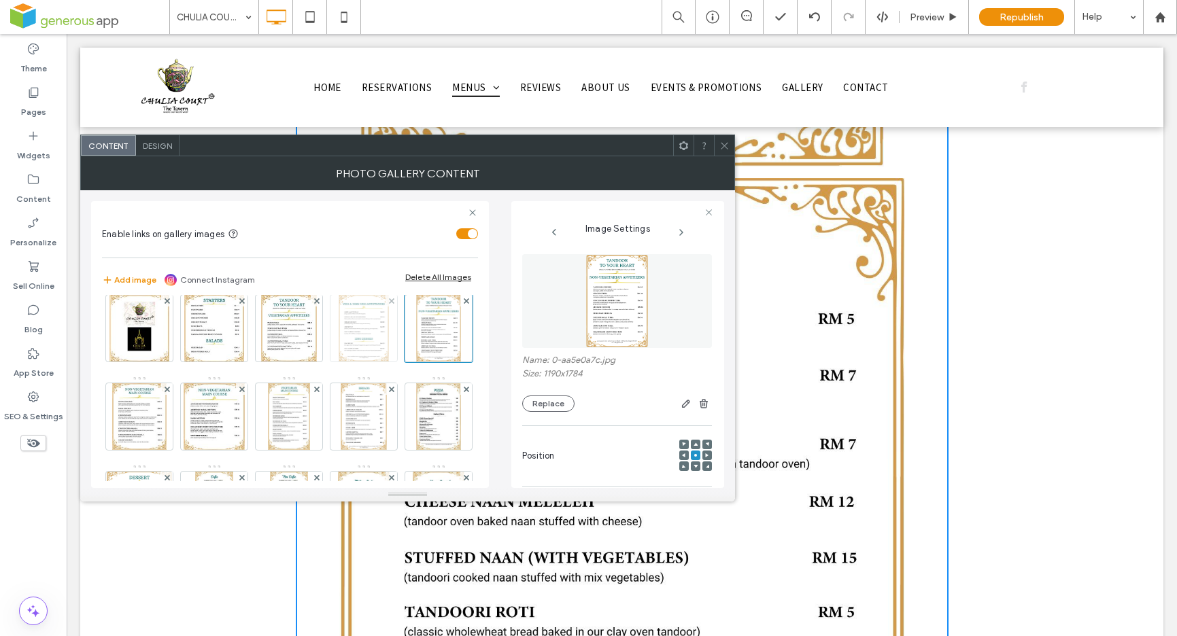
click at [353, 326] on img at bounding box center [364, 328] width 51 height 67
click at [167, 427] on img at bounding box center [139, 416] width 54 height 67
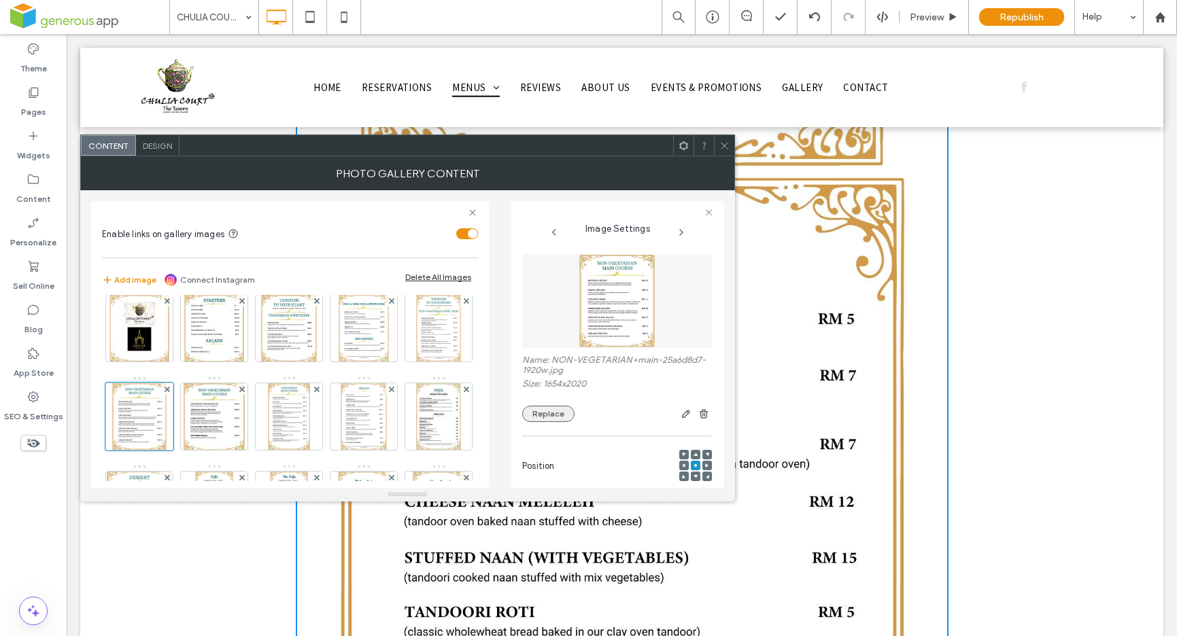
click at [550, 412] on button "Replace" at bounding box center [548, 414] width 52 height 16
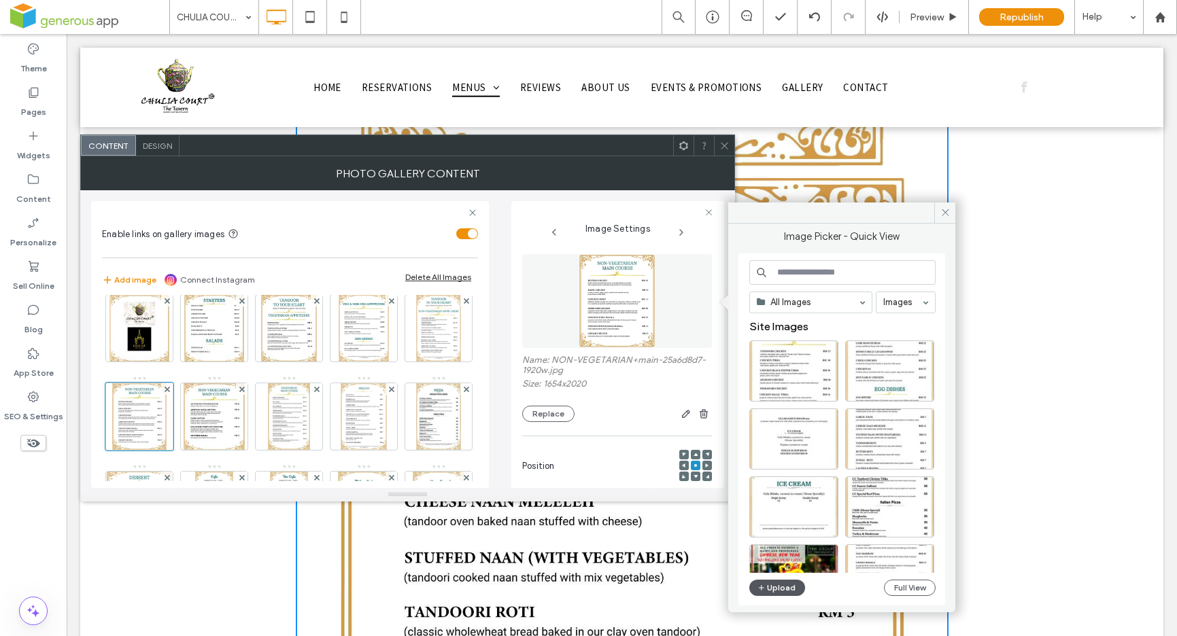
click at [783, 587] on button "Upload" at bounding box center [777, 588] width 56 height 16
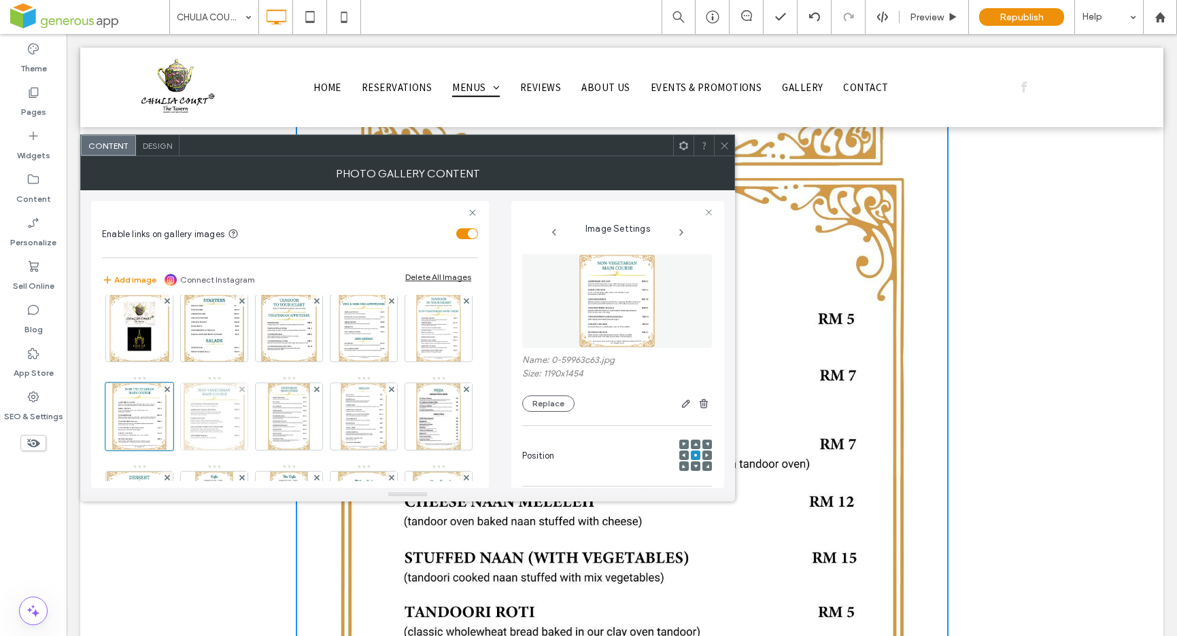
click at [245, 438] on img at bounding box center [214, 416] width 61 height 67
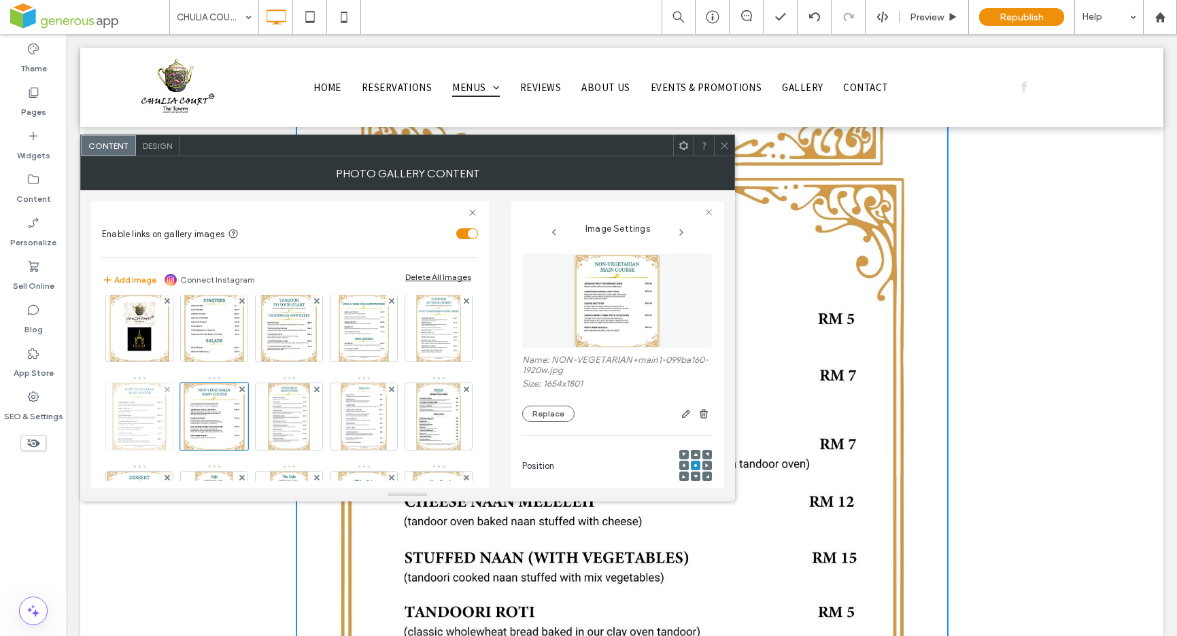
click at [167, 429] on img at bounding box center [139, 416] width 54 height 67
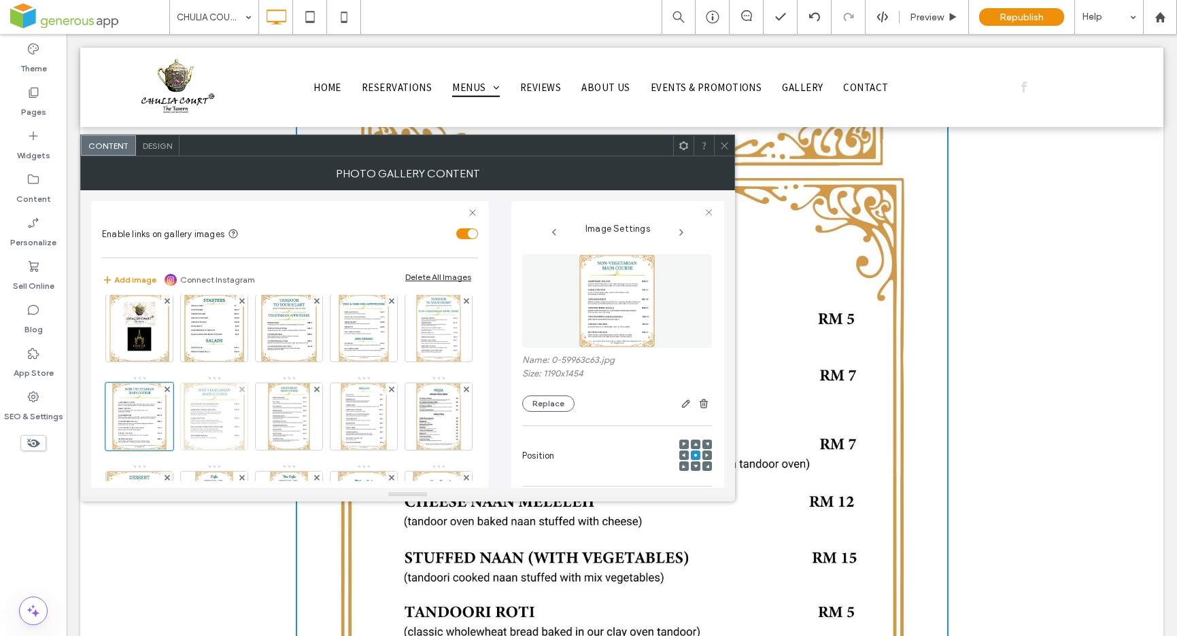
click at [245, 425] on img at bounding box center [214, 416] width 61 height 67
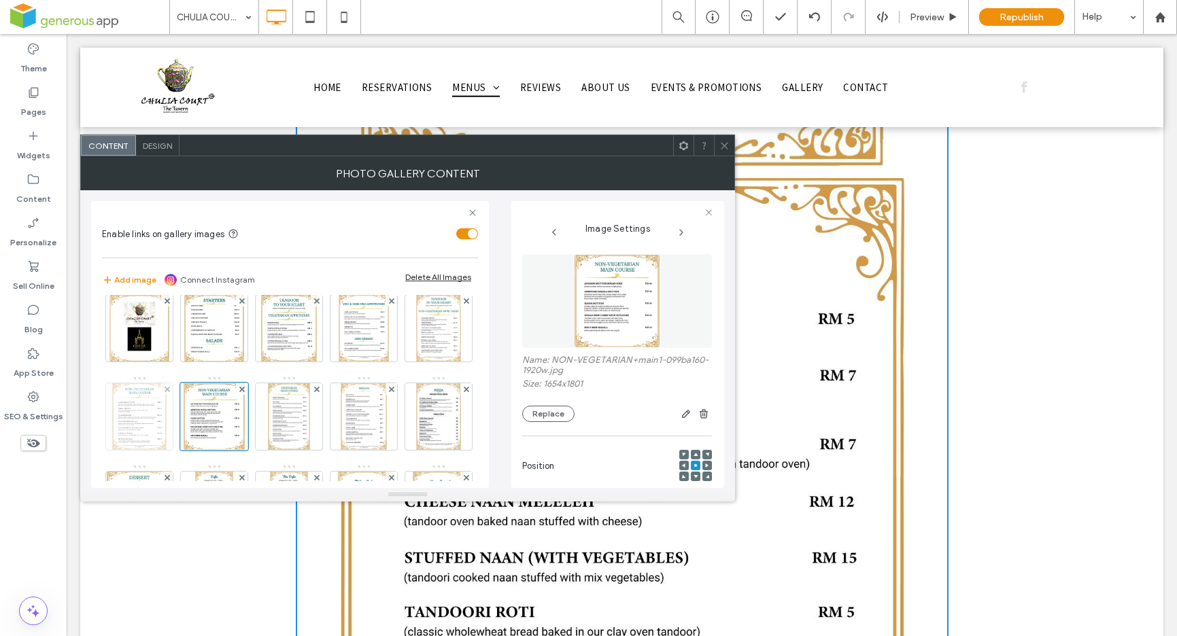
click at [167, 426] on img at bounding box center [139, 416] width 54 height 67
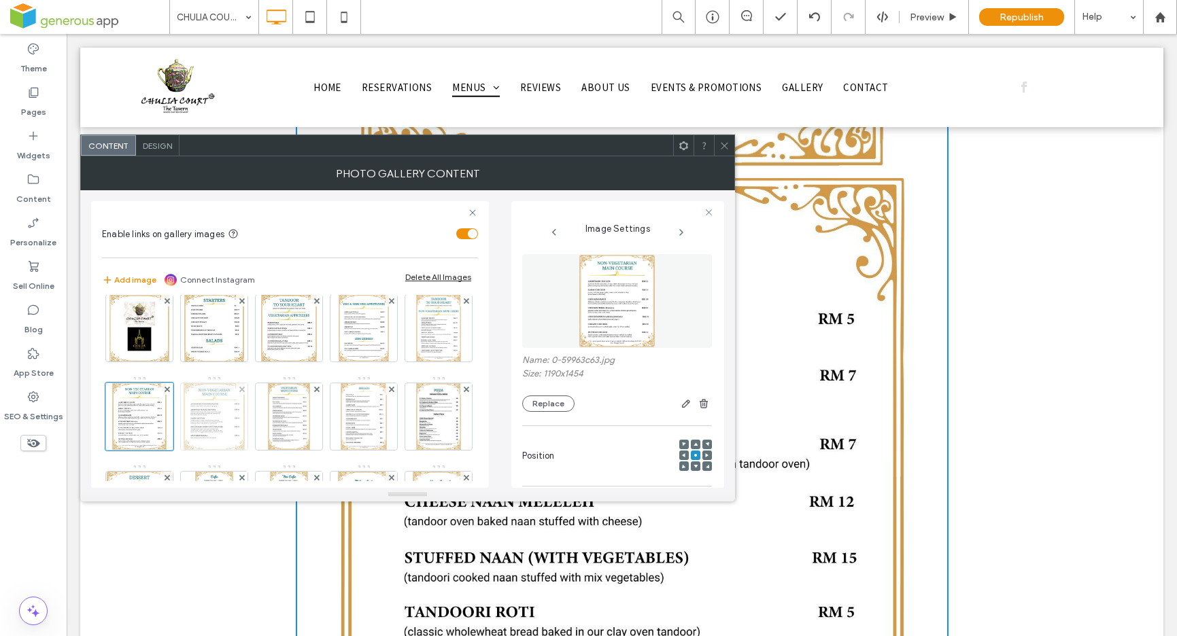
click at [245, 422] on img at bounding box center [214, 416] width 61 height 67
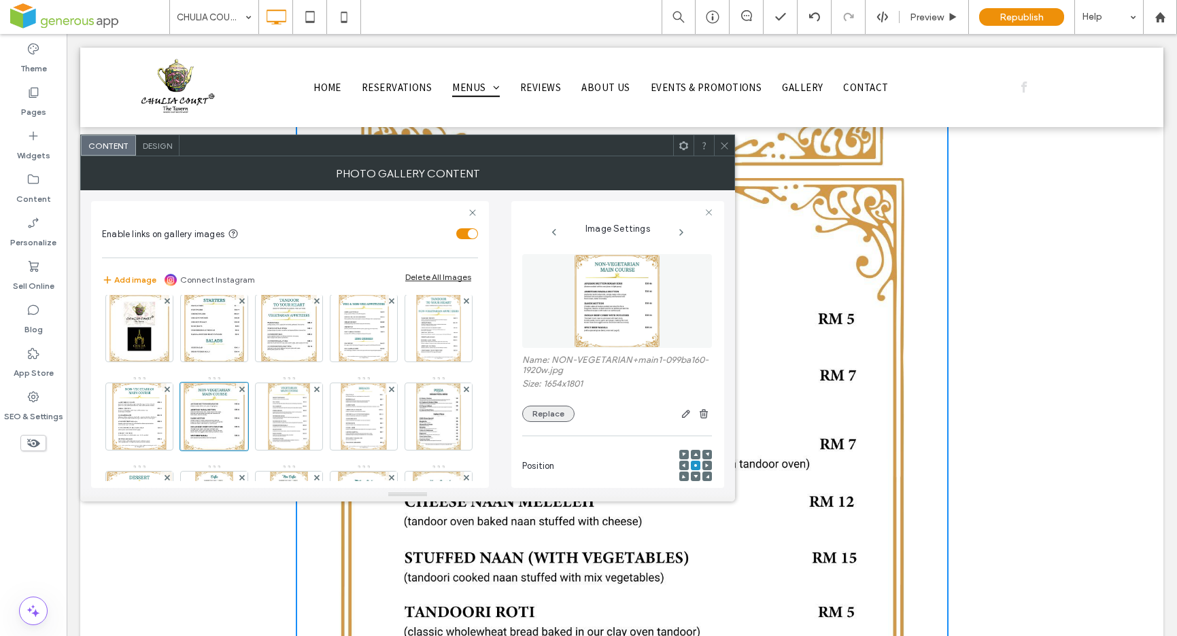
click at [560, 416] on button "Replace" at bounding box center [548, 414] width 52 height 16
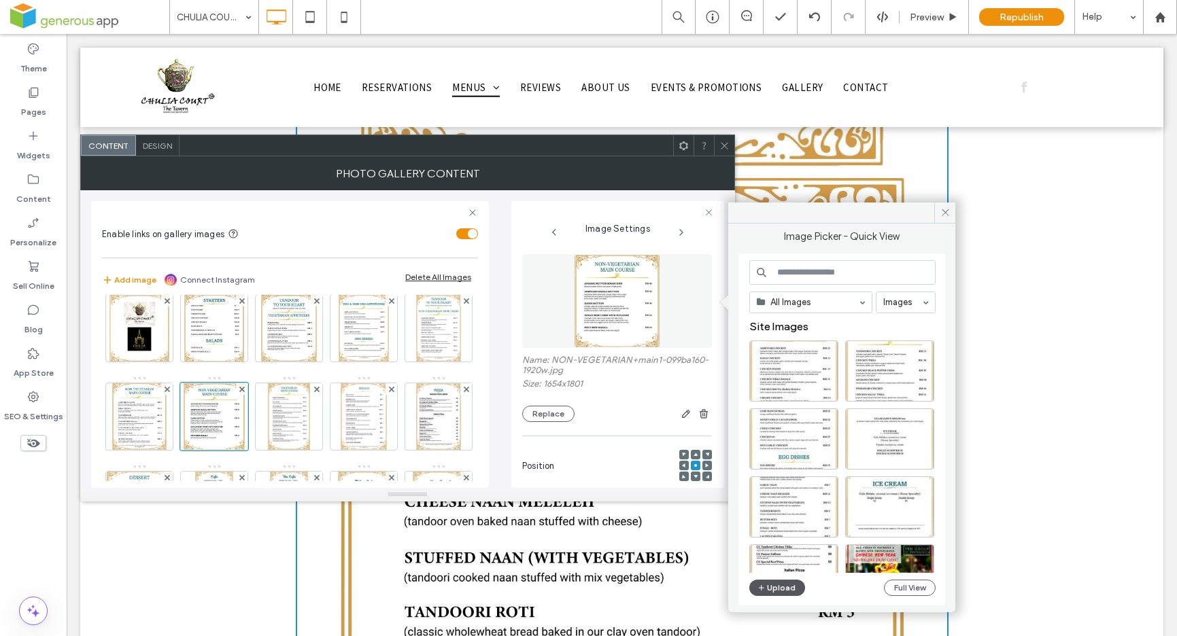
click at [787, 590] on button "Upload" at bounding box center [777, 588] width 56 height 16
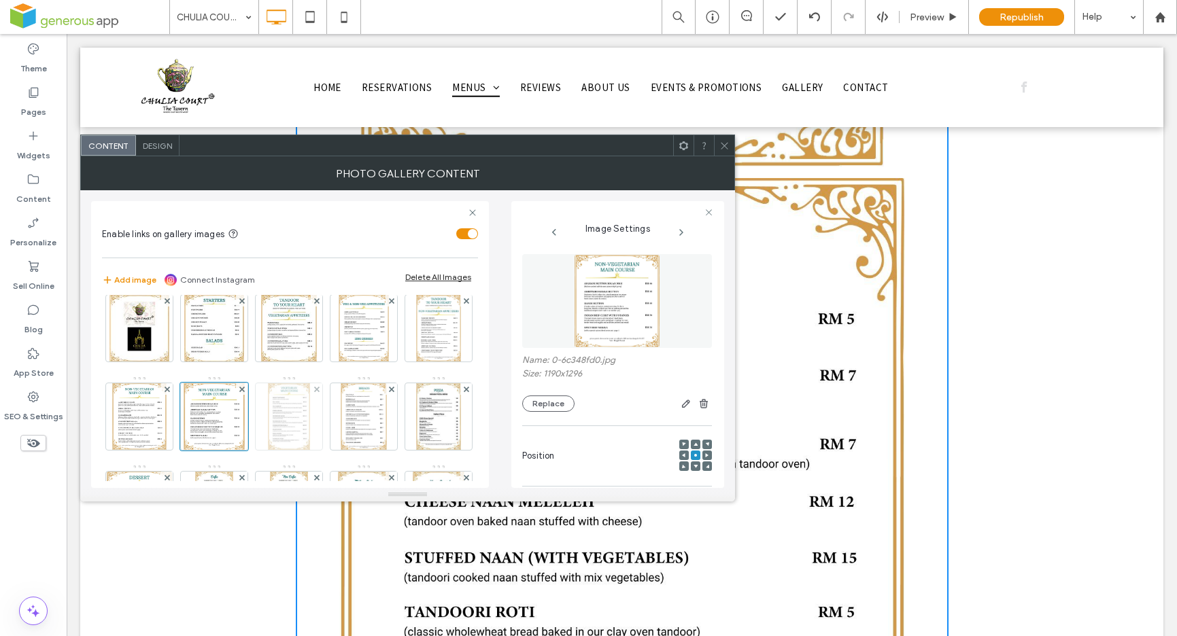
click at [311, 435] on img at bounding box center [289, 416] width 43 height 67
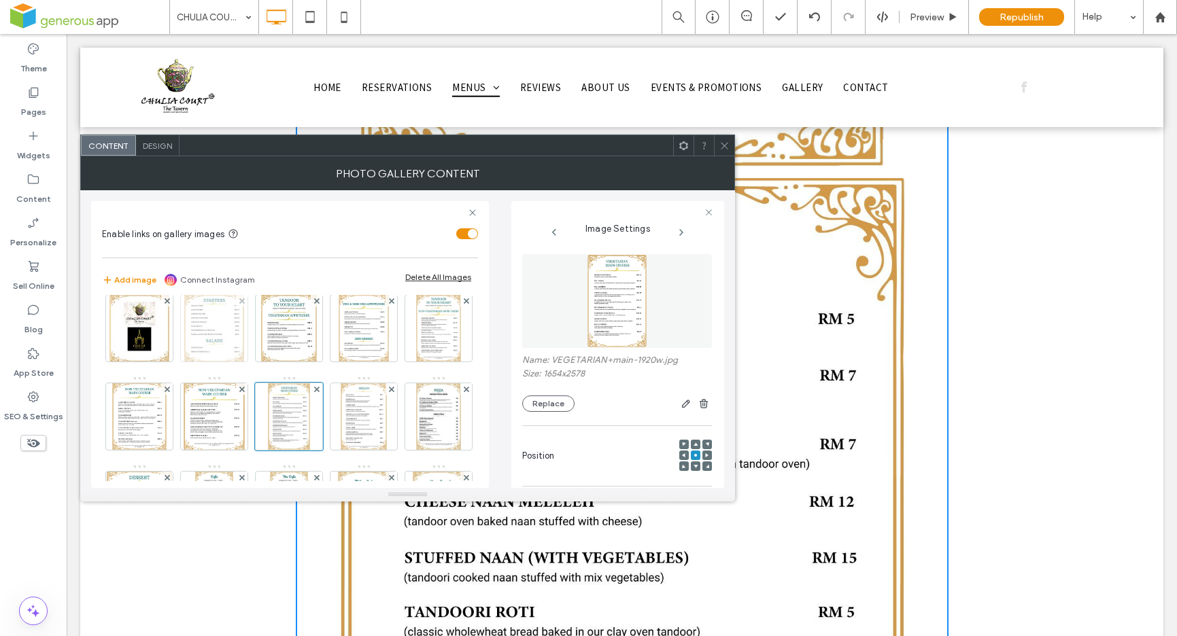
click at [220, 338] on img at bounding box center [214, 328] width 60 height 67
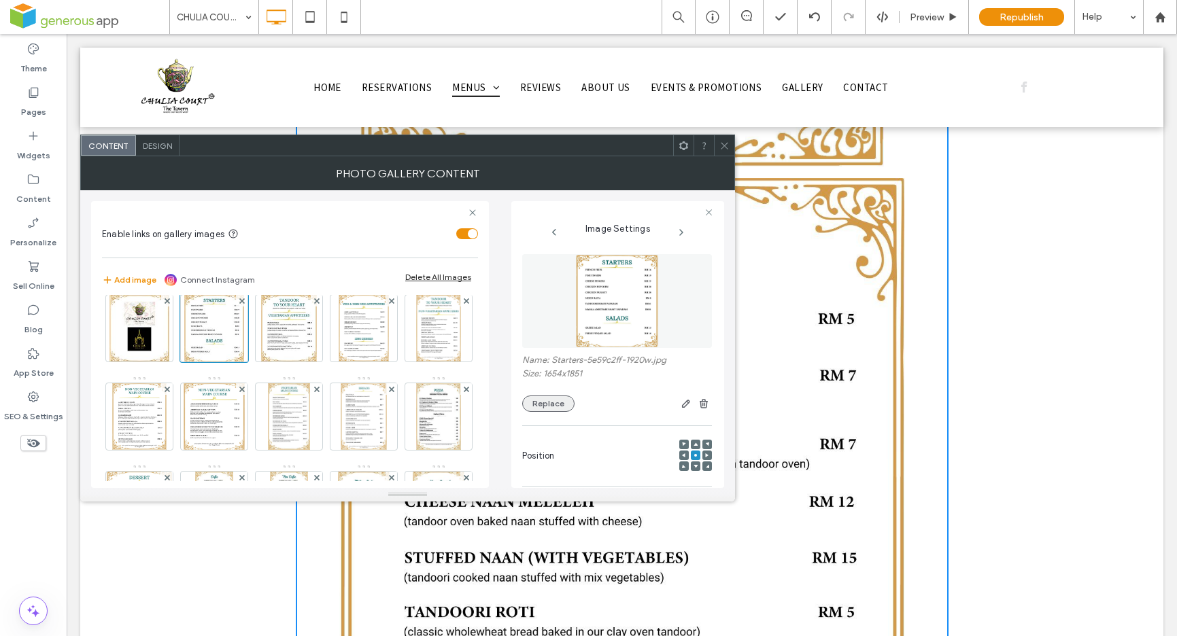
click at [542, 405] on button "Replace" at bounding box center [548, 404] width 52 height 16
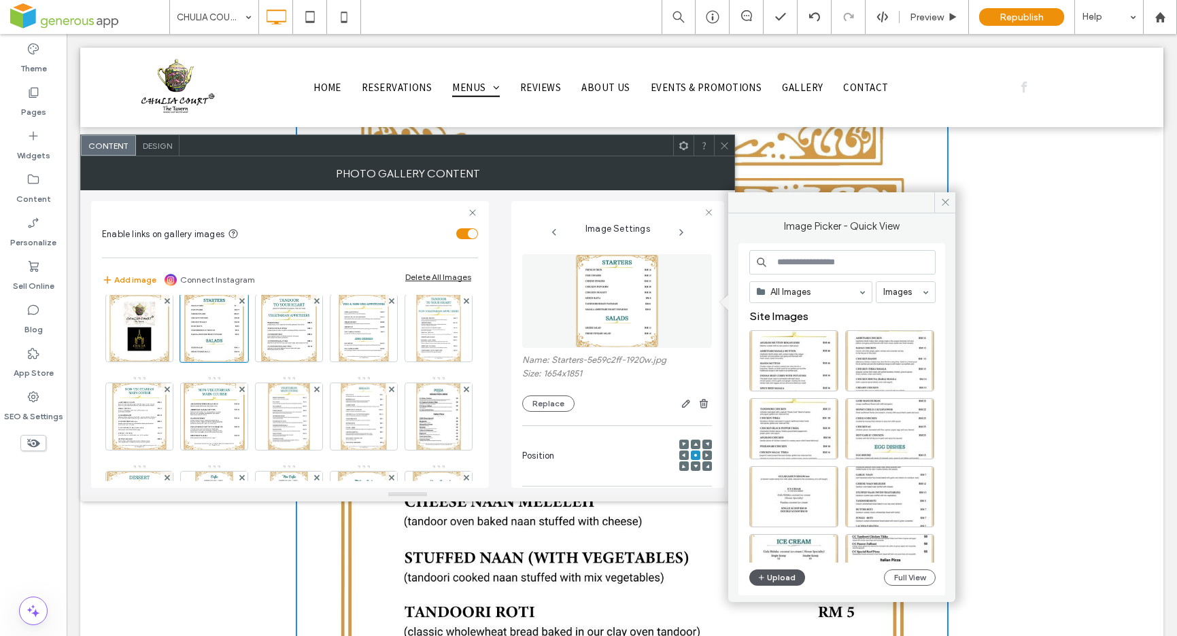
click at [790, 579] on button "Upload" at bounding box center [777, 578] width 56 height 16
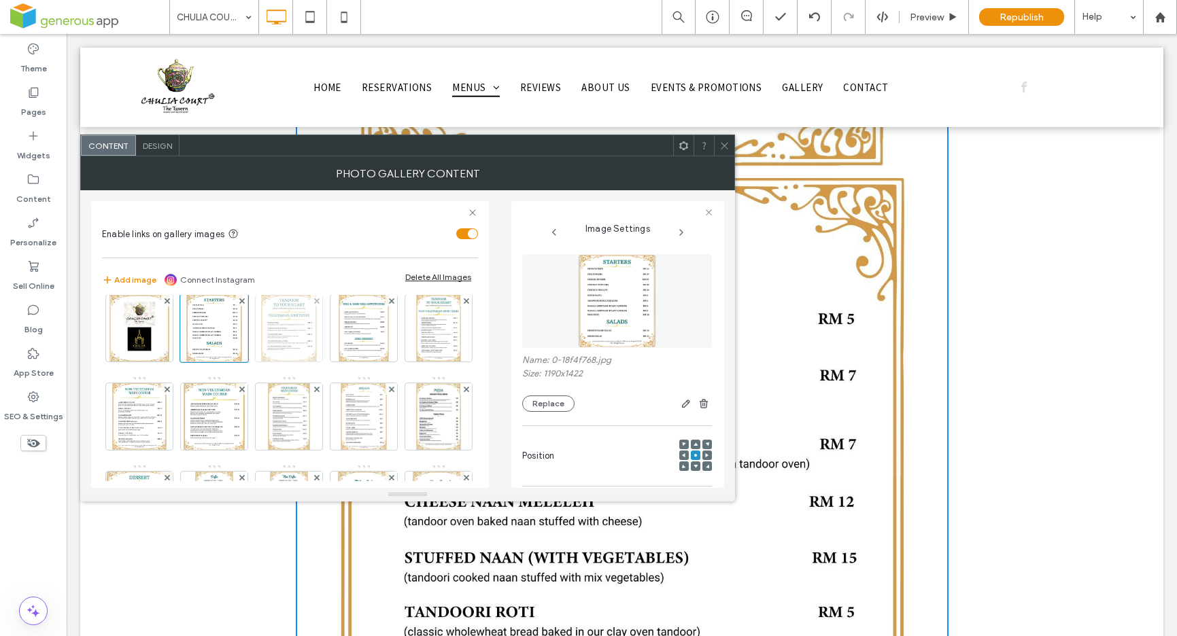
click at [301, 338] on img at bounding box center [289, 328] width 56 height 67
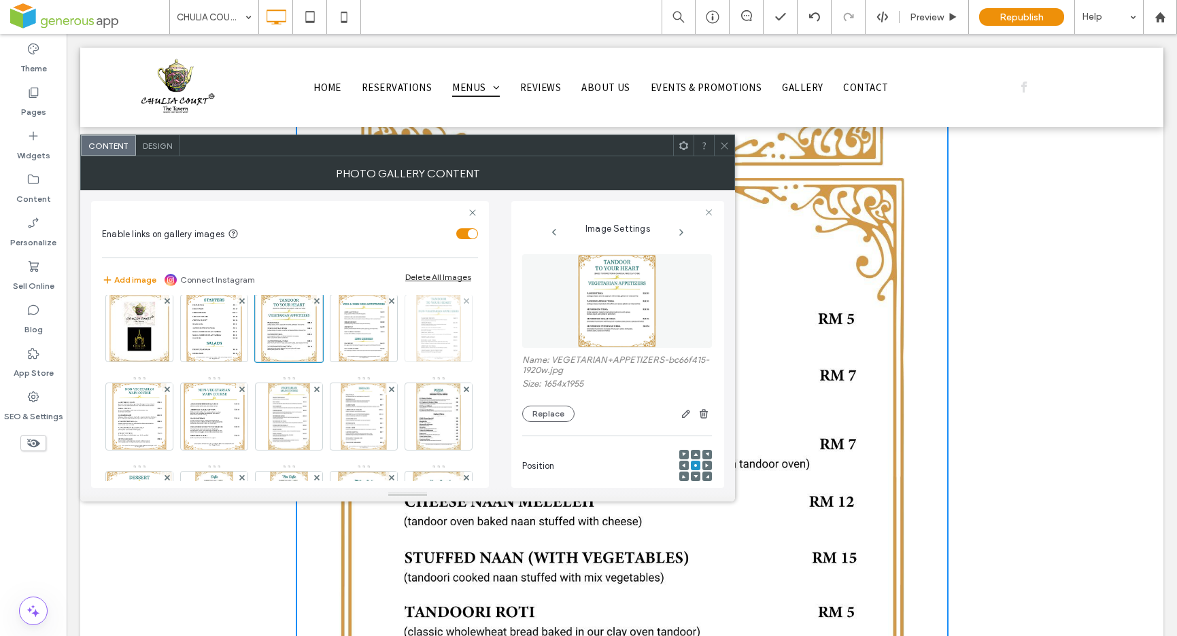
click at [416, 362] on img at bounding box center [438, 328] width 44 height 67
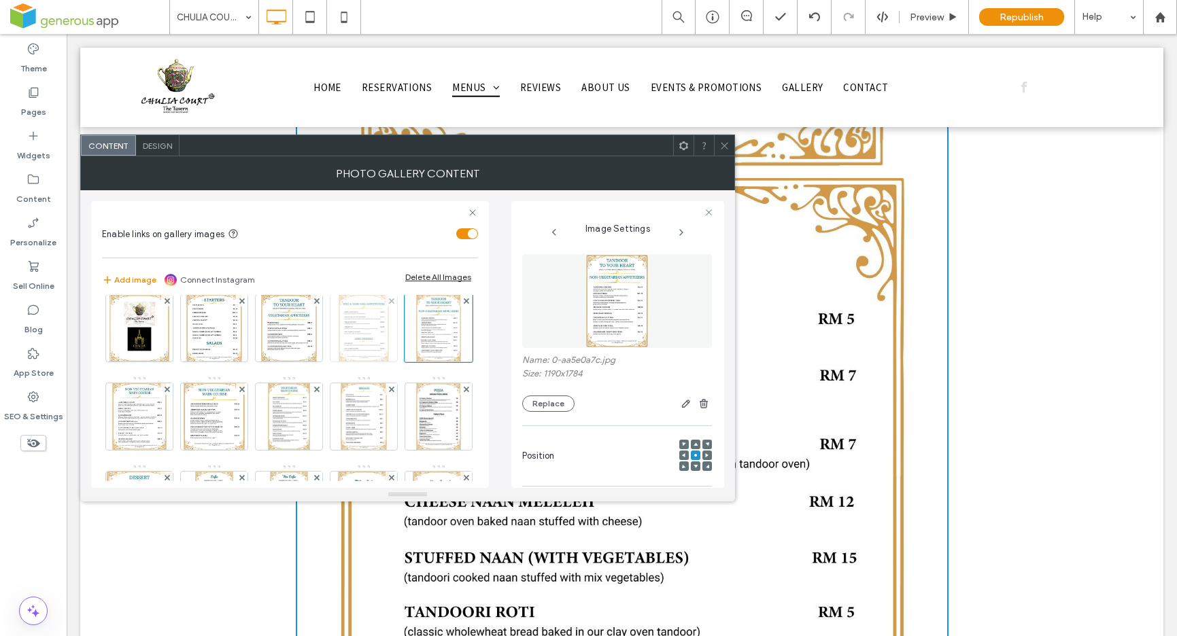
click at [339, 353] on img at bounding box center [364, 328] width 51 height 67
click at [288, 336] on img at bounding box center [289, 328] width 56 height 67
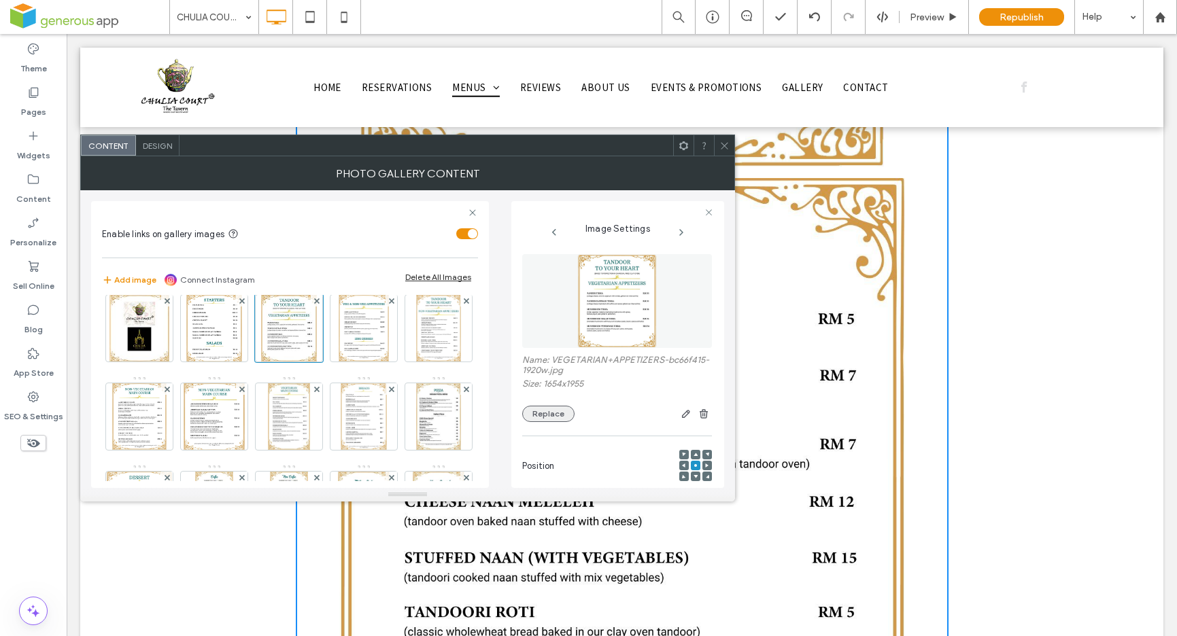
click at [558, 417] on button "Replace" at bounding box center [548, 414] width 52 height 16
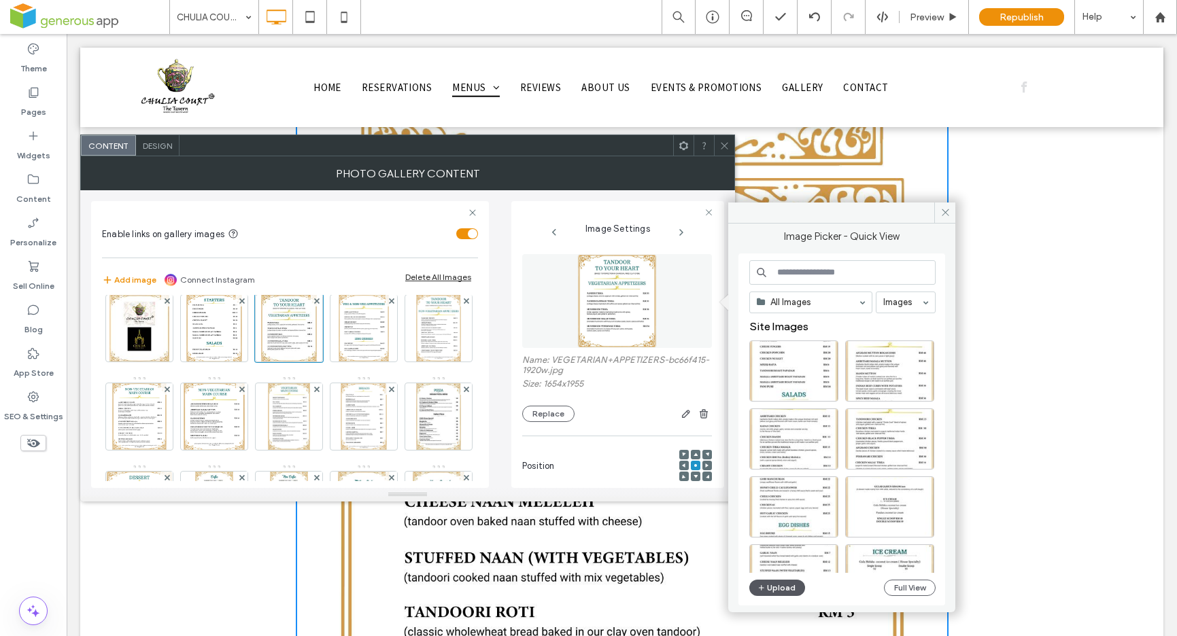
click at [767, 589] on button "Upload" at bounding box center [777, 588] width 56 height 16
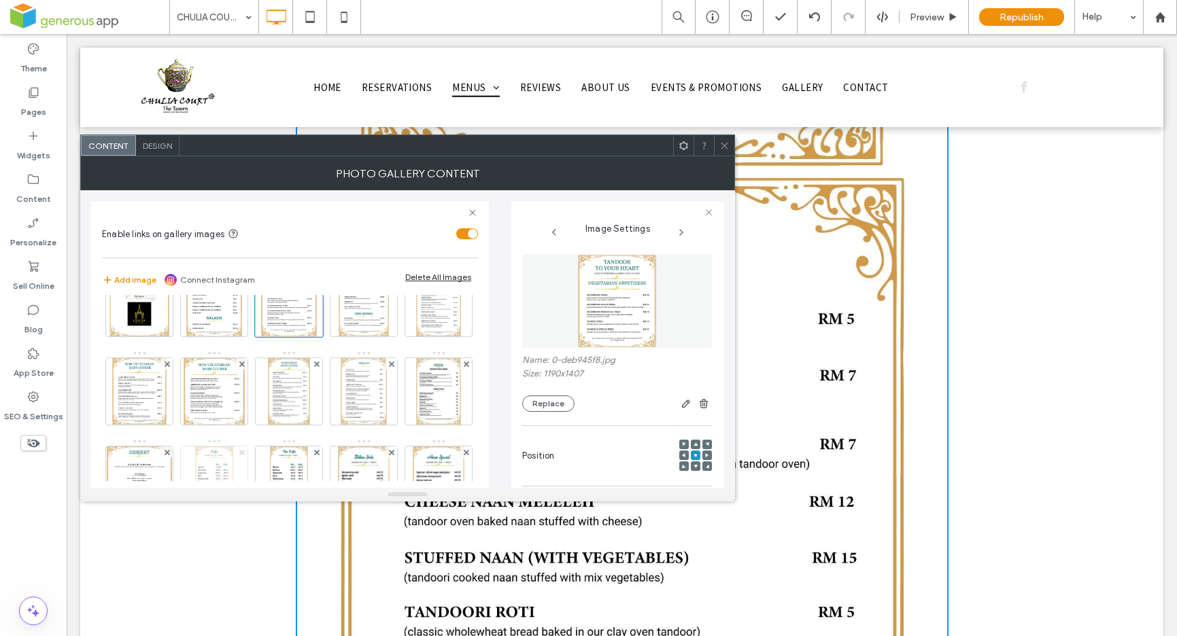
scroll to position [90, 0]
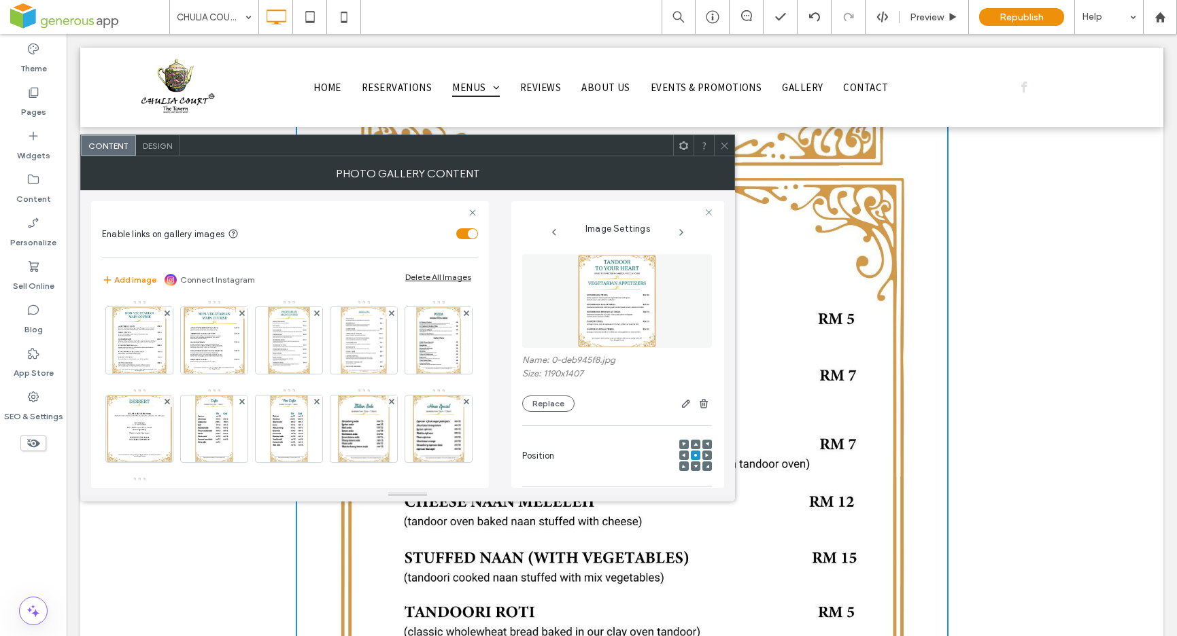
click at [416, 286] on img at bounding box center [438, 252] width 44 height 67
click at [167, 362] on img at bounding box center [139, 343] width 54 height 67
click at [245, 349] on img at bounding box center [214, 343] width 61 height 67
click at [311, 345] on img at bounding box center [289, 343] width 43 height 67
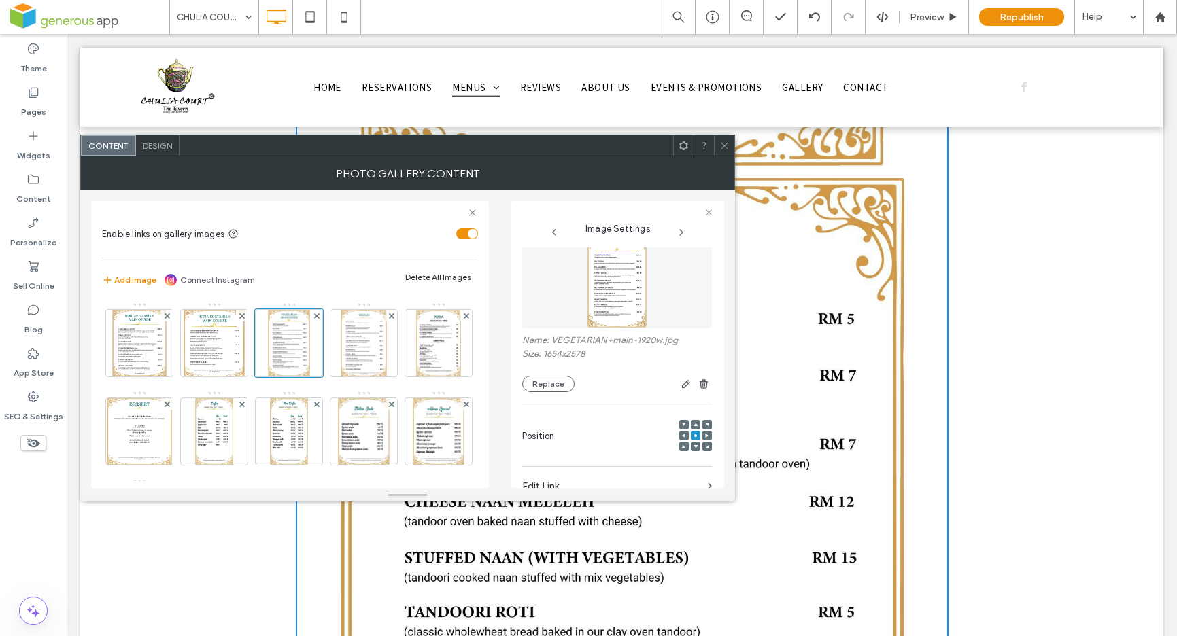
scroll to position [0, 0]
click at [549, 408] on button "Replace" at bounding box center [548, 404] width 52 height 16
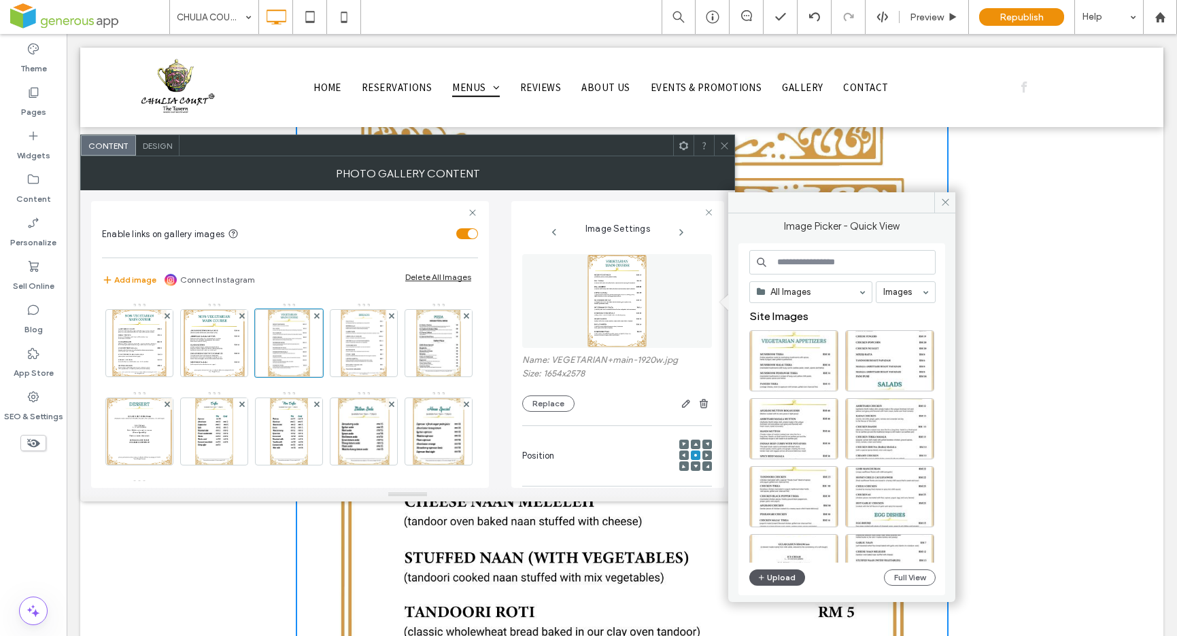
click at [773, 576] on button "Upload" at bounding box center [777, 578] width 56 height 16
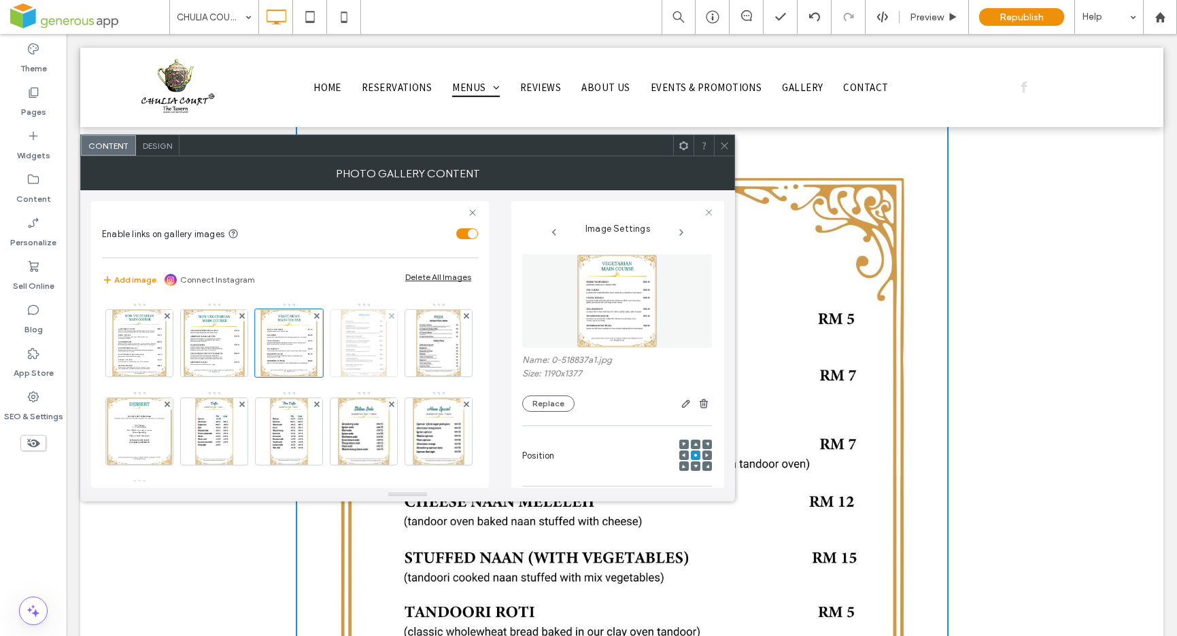
click at [341, 377] on img at bounding box center [364, 343] width 46 height 67
click at [416, 377] on img at bounding box center [438, 343] width 45 height 67
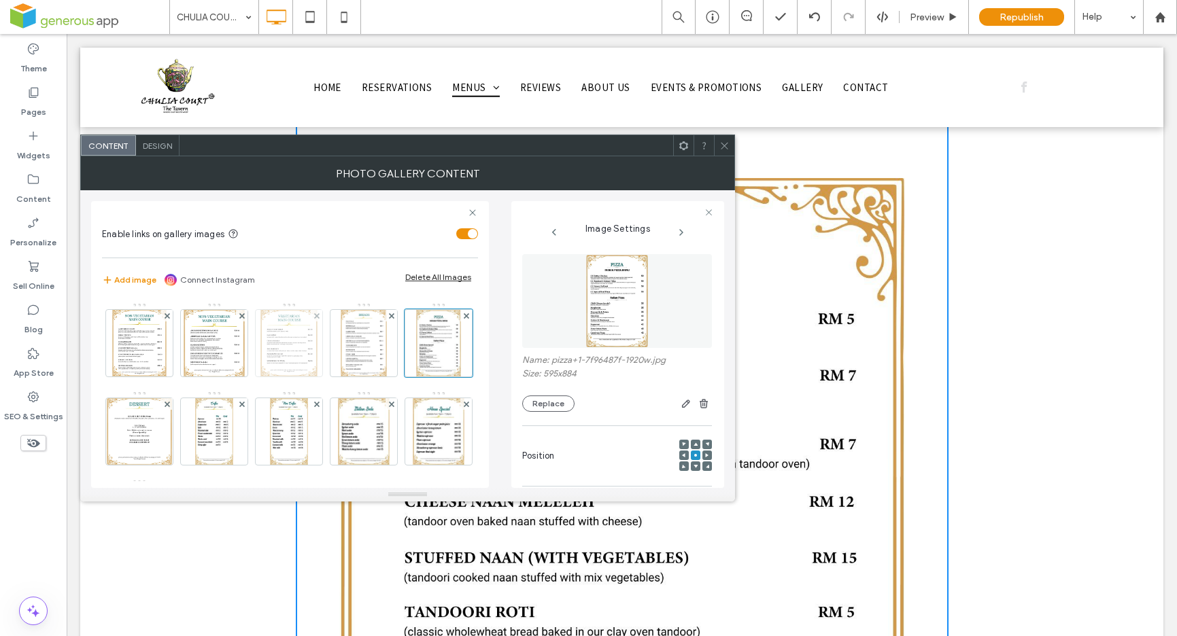
click at [318, 358] on img at bounding box center [289, 343] width 58 height 67
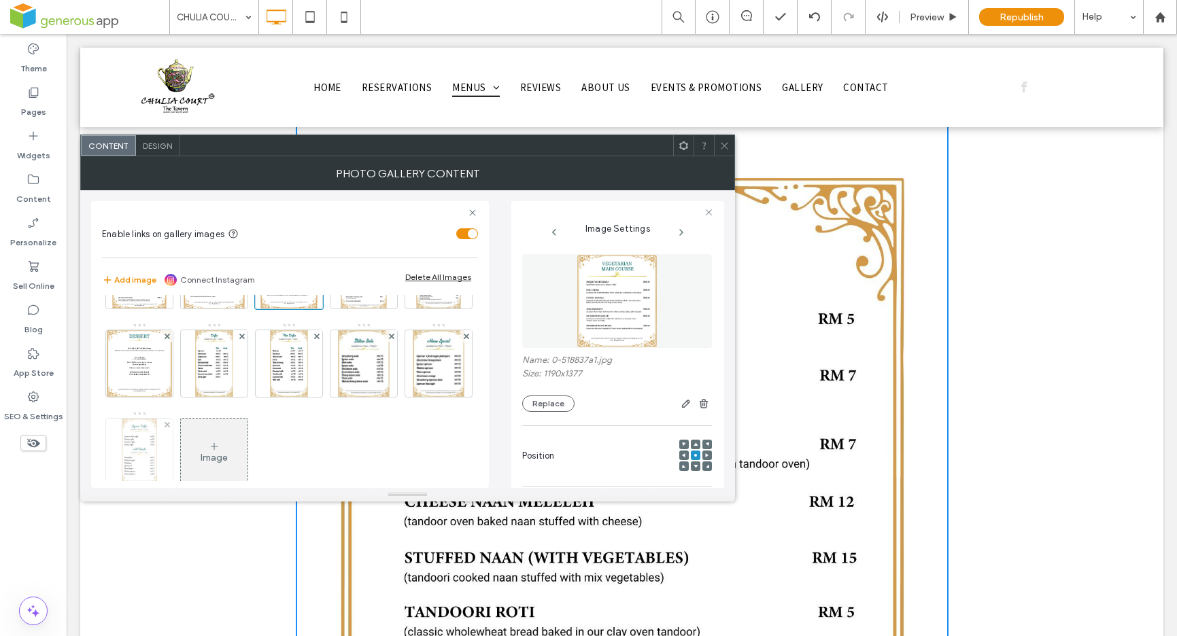
scroll to position [178, 0]
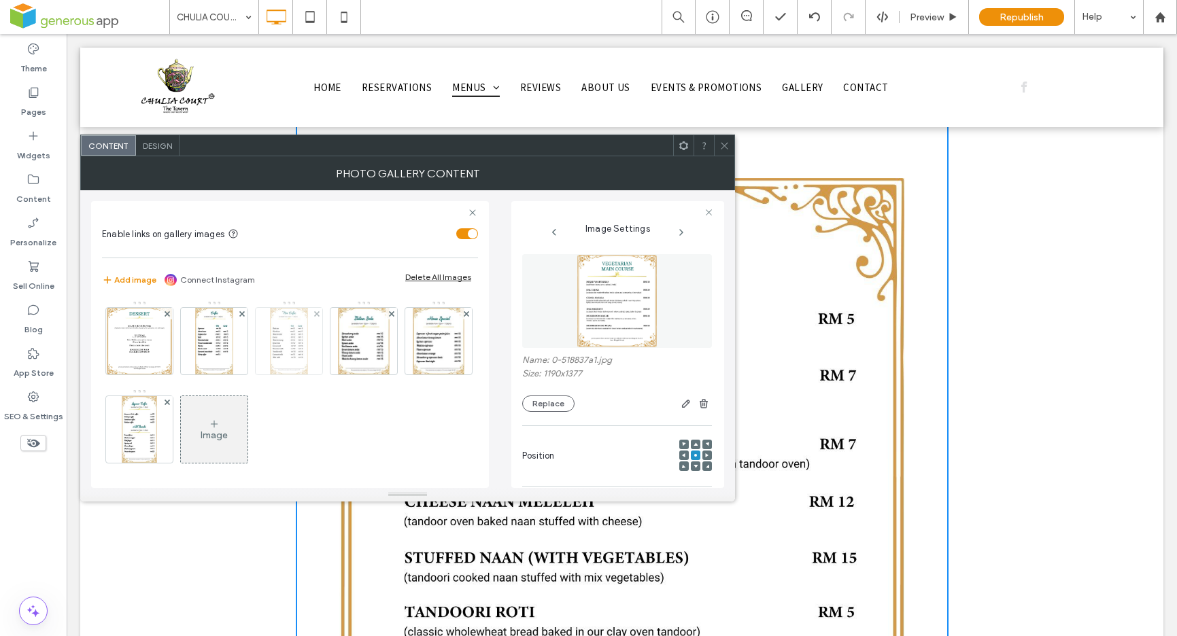
click at [270, 375] on img at bounding box center [289, 341] width 38 height 67
click at [338, 375] on img at bounding box center [364, 341] width 52 height 67
click at [413, 375] on img at bounding box center [439, 341] width 52 height 67
click at [158, 434] on img at bounding box center [140, 429] width 36 height 67
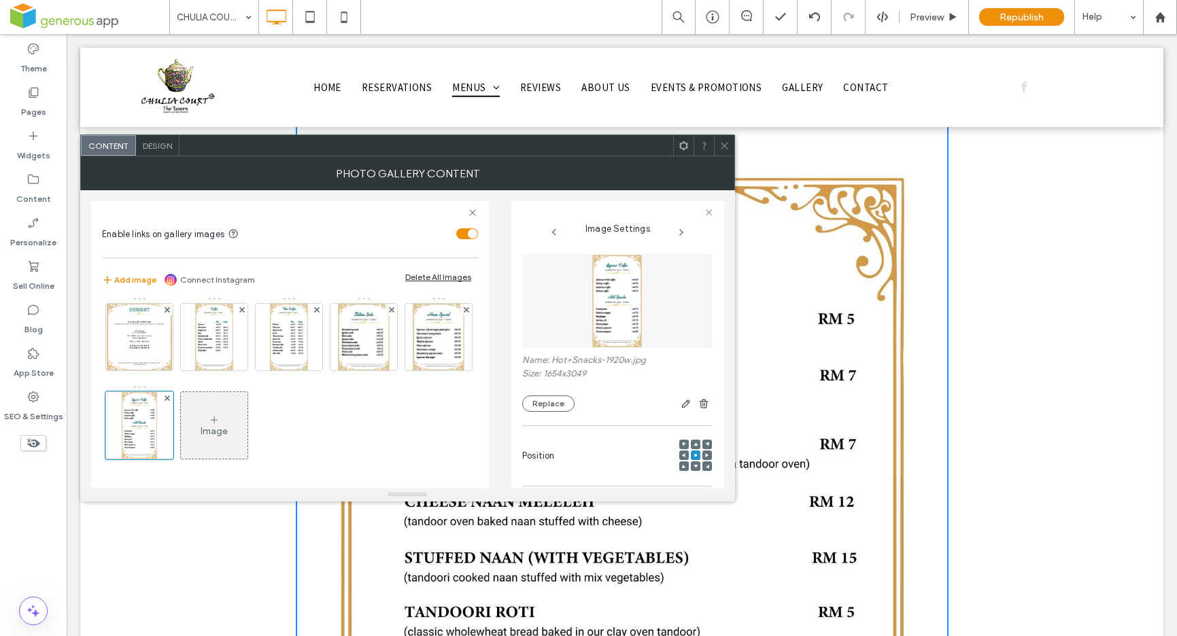
click at [181, 443] on div "Image" at bounding box center [214, 426] width 67 height 64
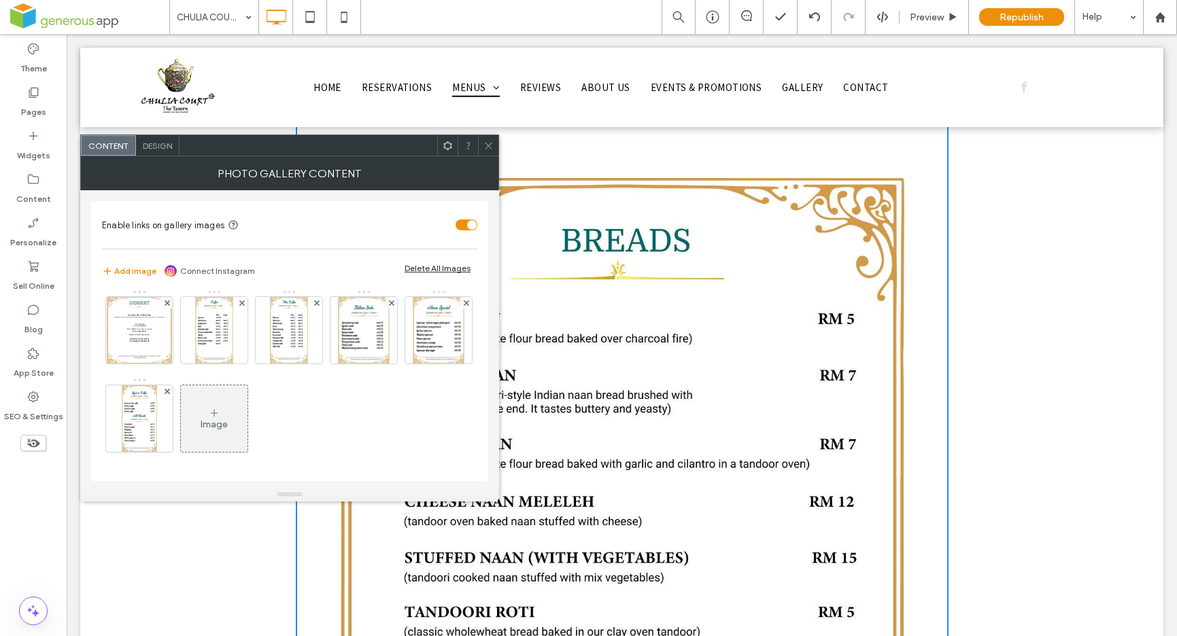
scroll to position [269, 0]
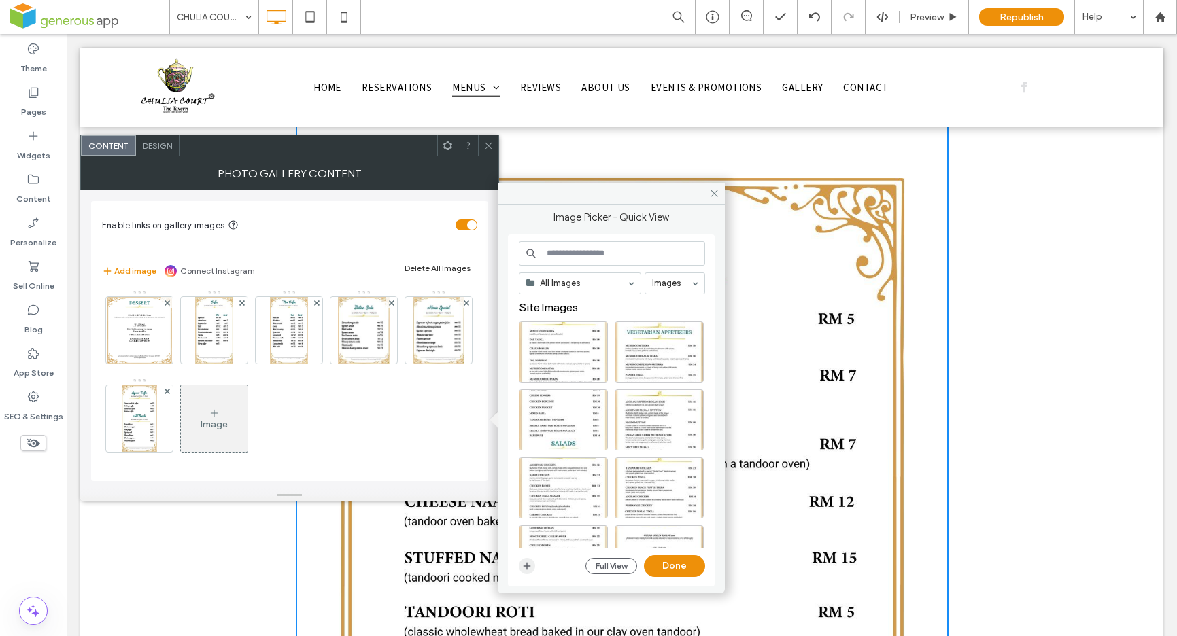
click at [524, 564] on icon "button" at bounding box center [527, 566] width 11 height 11
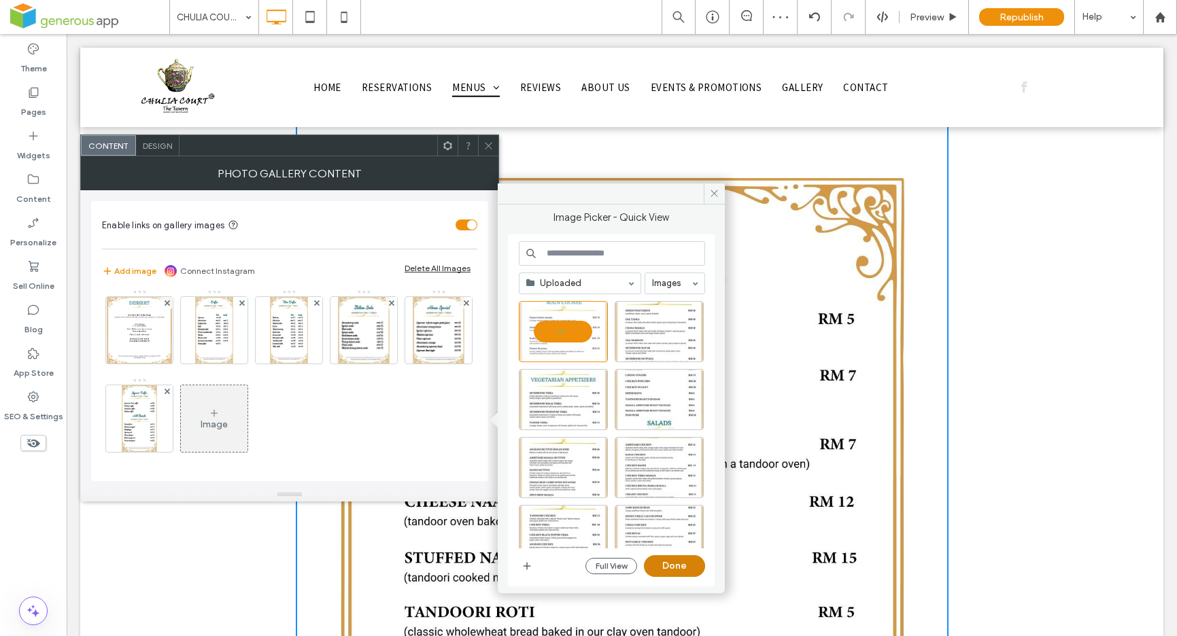
drag, startPoint x: 664, startPoint y: 564, endPoint x: 597, endPoint y: 530, distance: 74.8
click at [664, 564] on button "Done" at bounding box center [674, 567] width 61 height 22
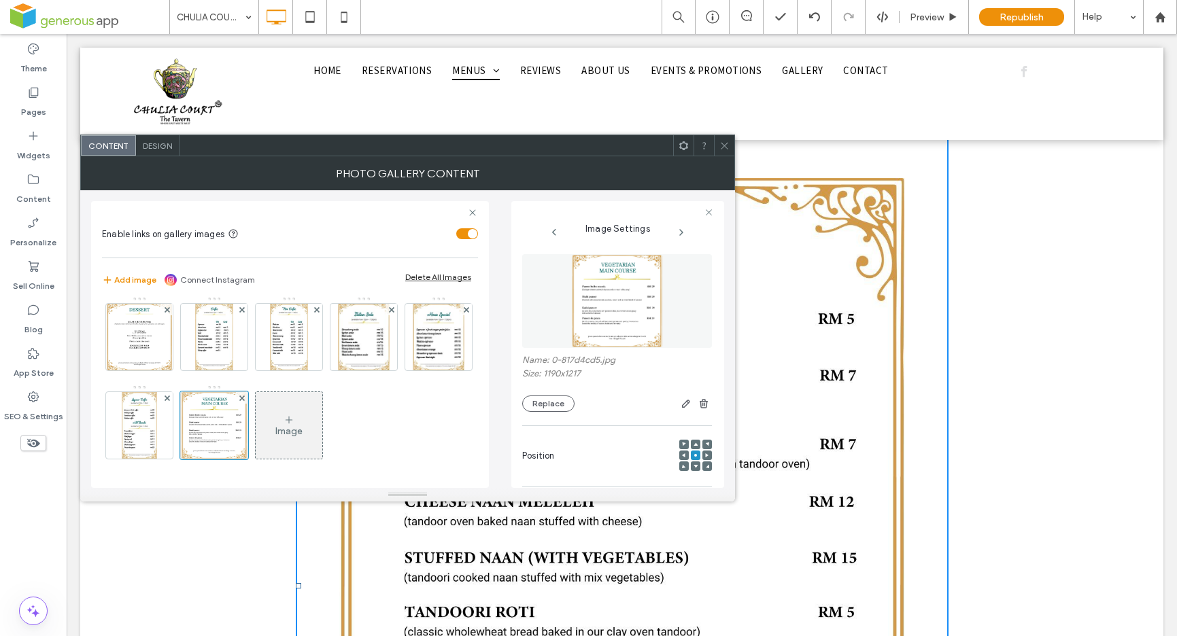
scroll to position [232, 0]
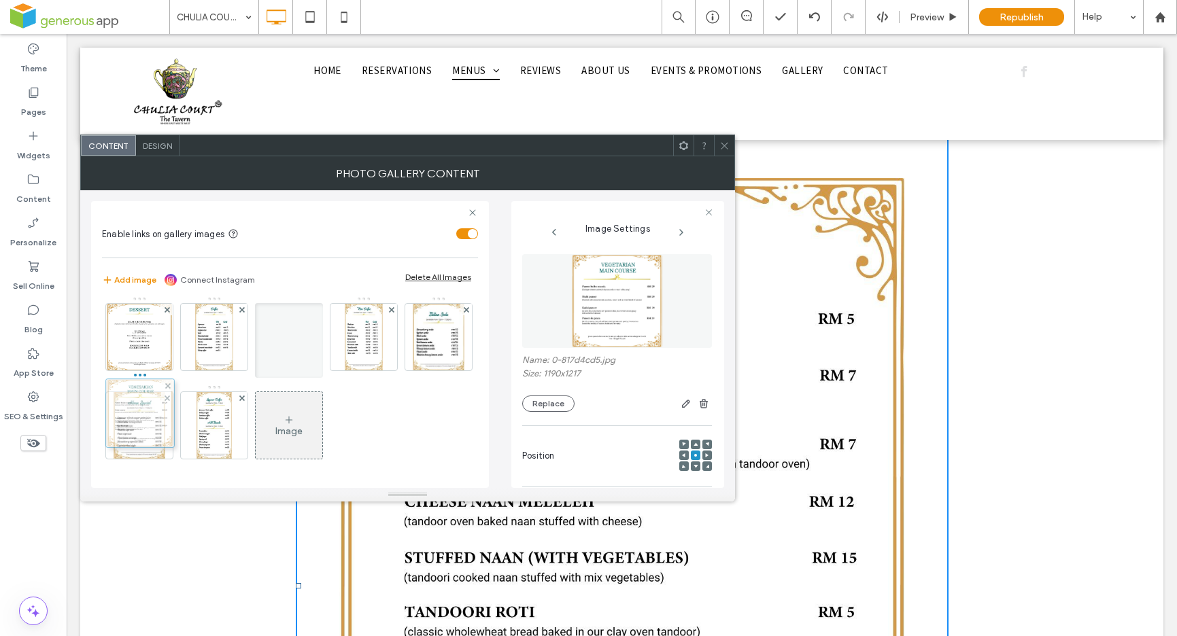
drag, startPoint x: 149, startPoint y: 458, endPoint x: 146, endPoint y: 352, distance: 105.4
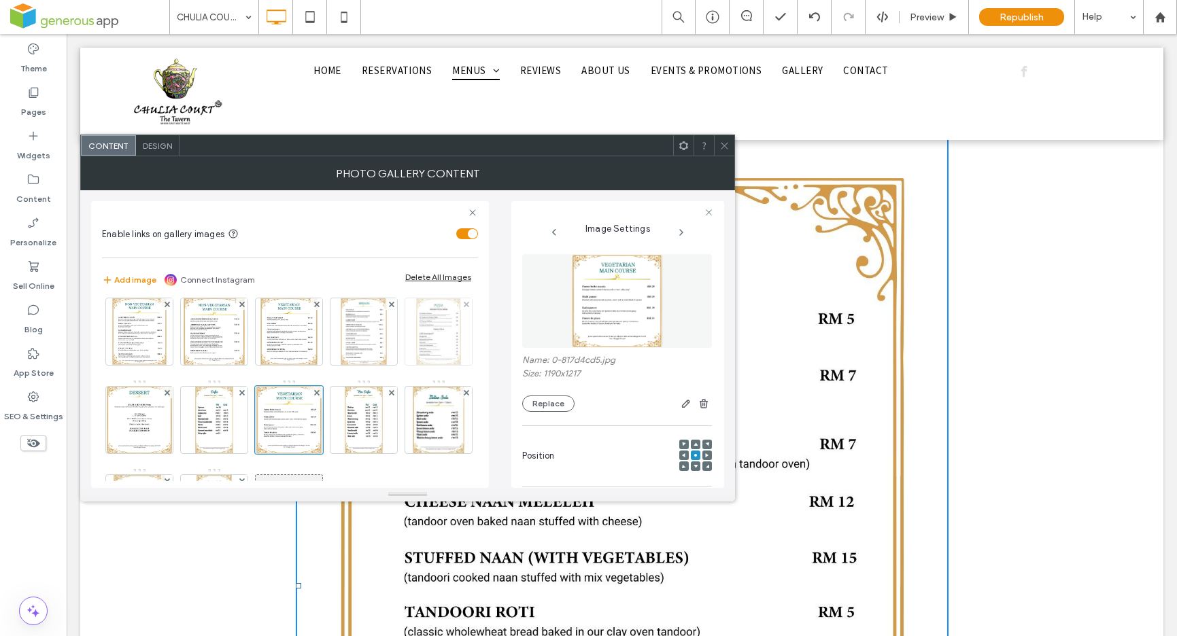
scroll to position [122, 0]
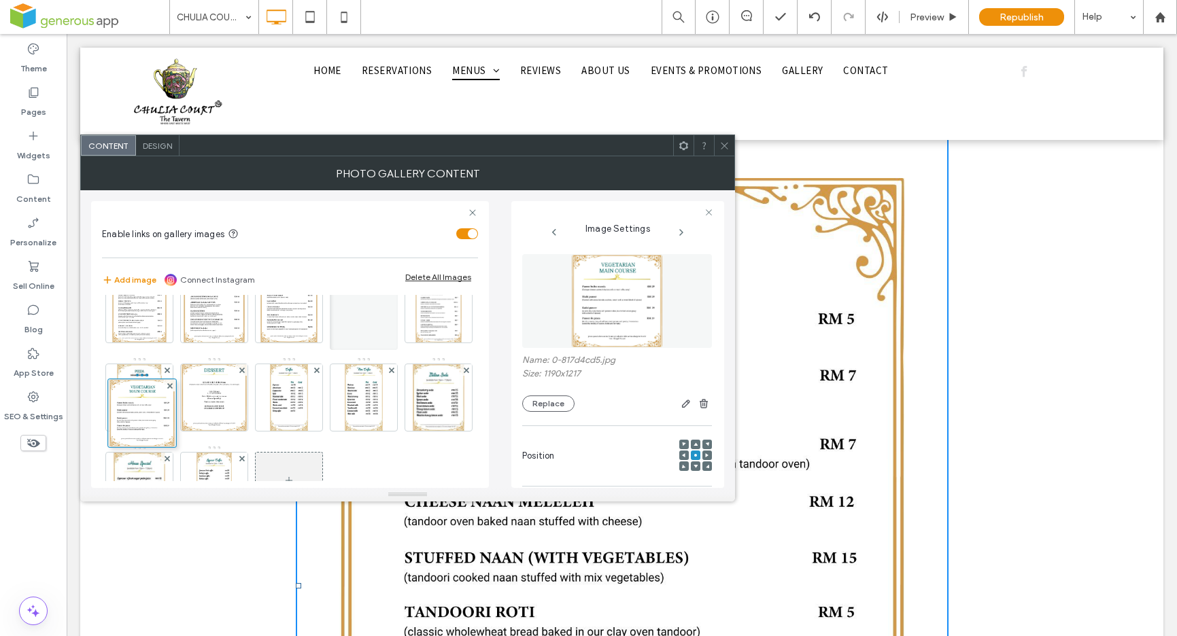
drag, startPoint x: 141, startPoint y: 467, endPoint x: 142, endPoint y: 381, distance: 85.7
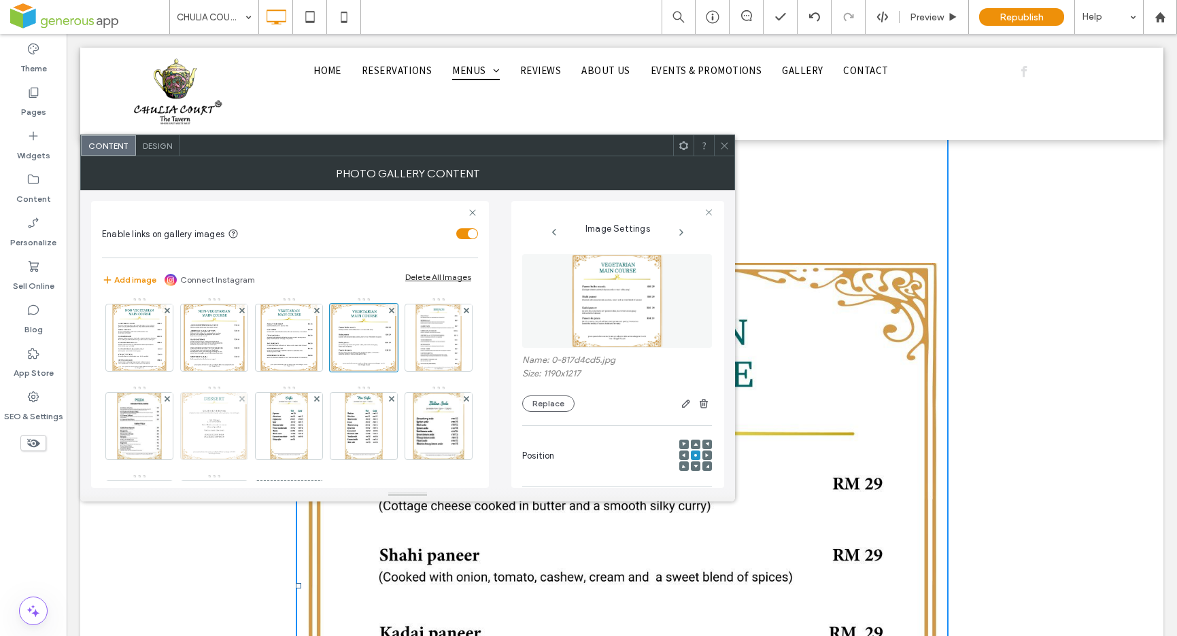
scroll to position [113, 0]
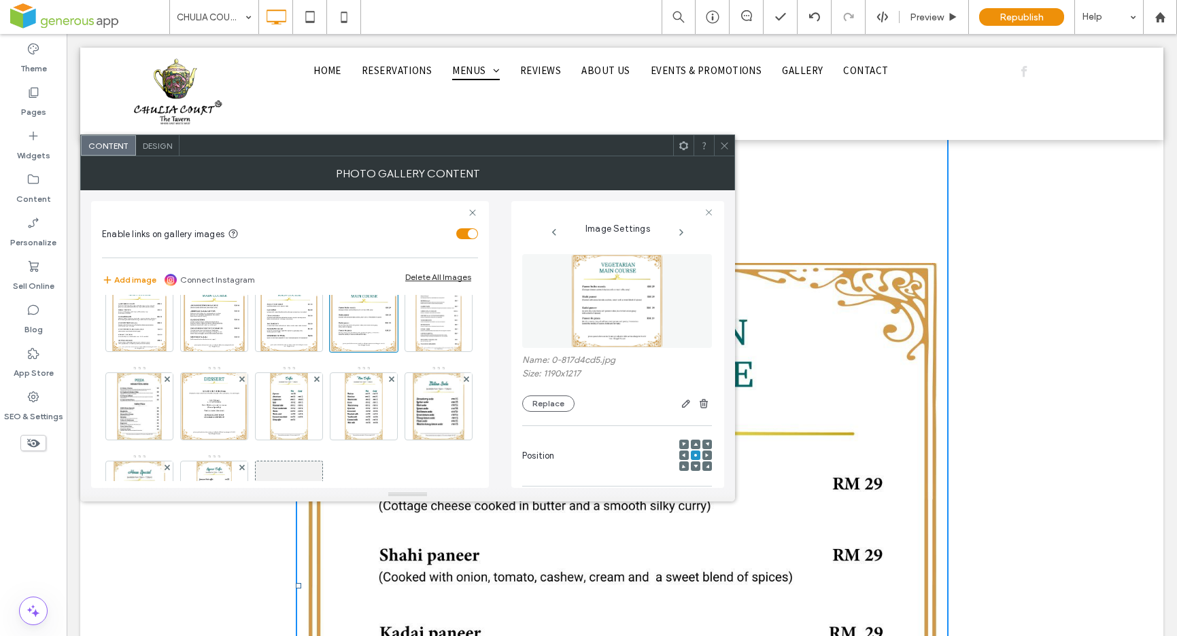
click at [727, 142] on icon at bounding box center [724, 146] width 10 height 10
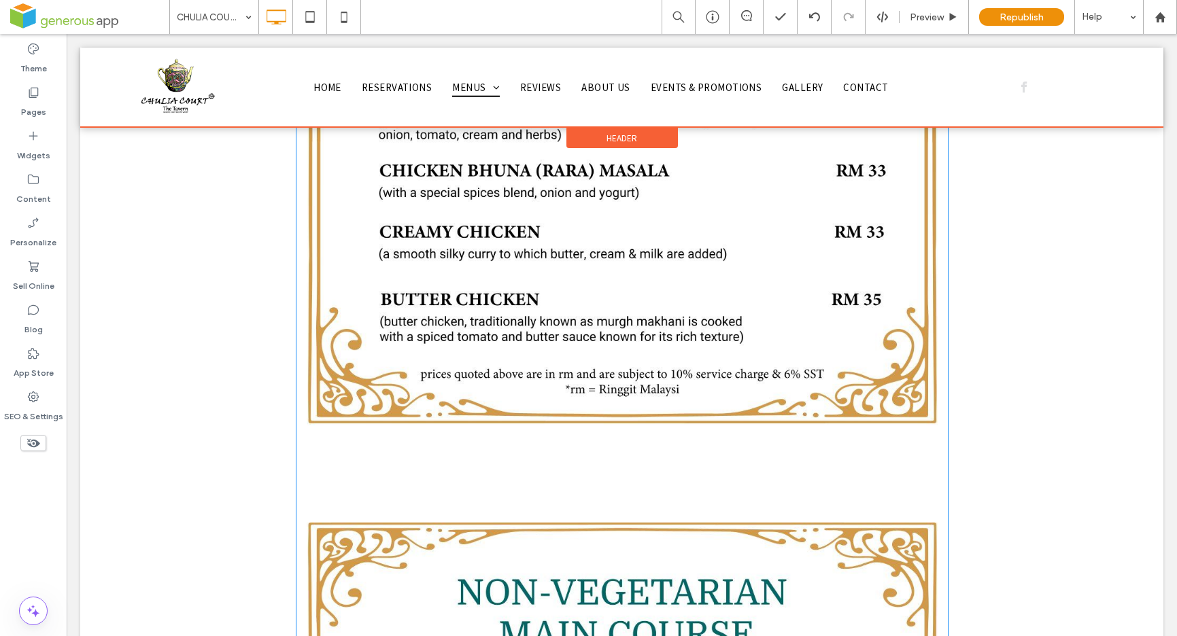
scroll to position [5892, 0]
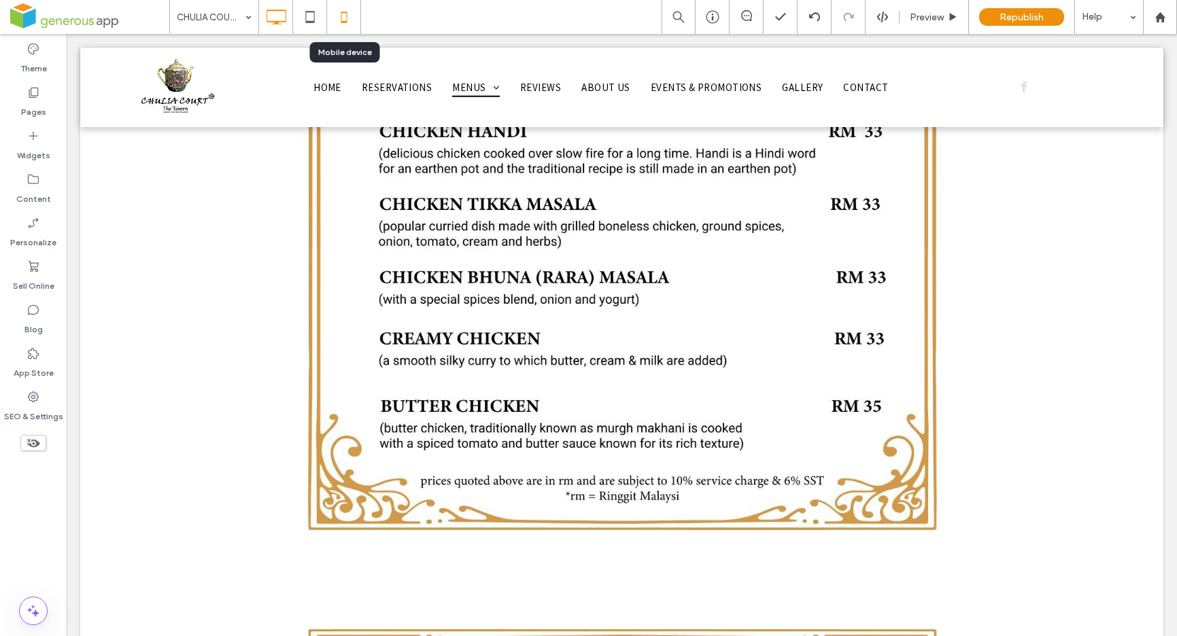
click at [353, 22] on icon at bounding box center [343, 16] width 27 height 27
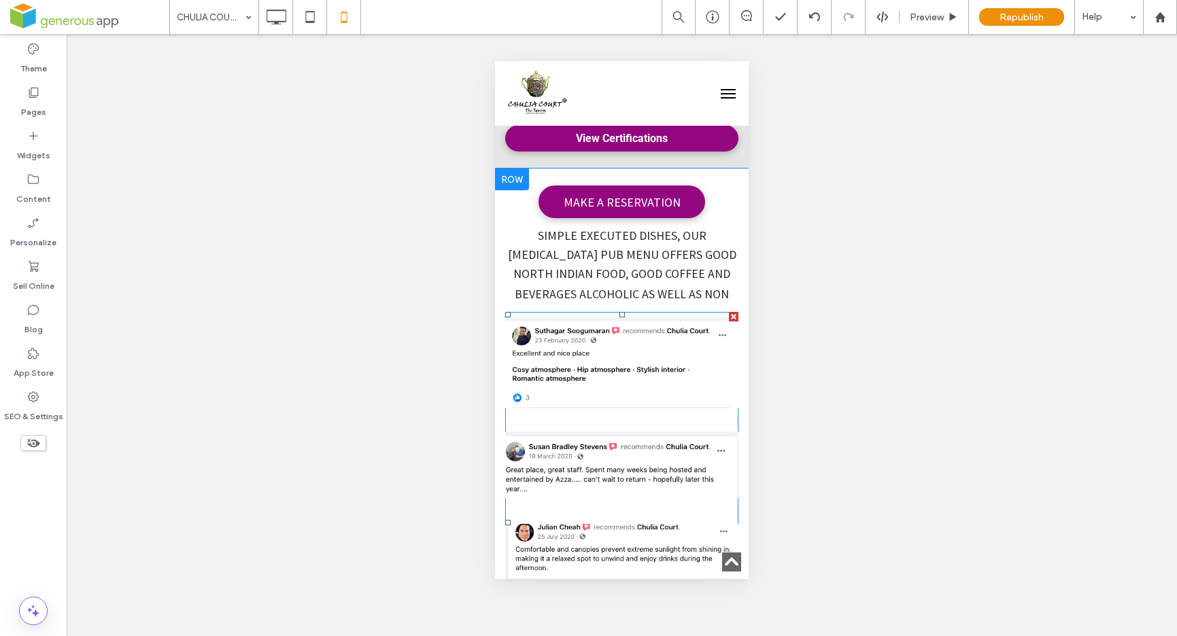
scroll to position [0, 0]
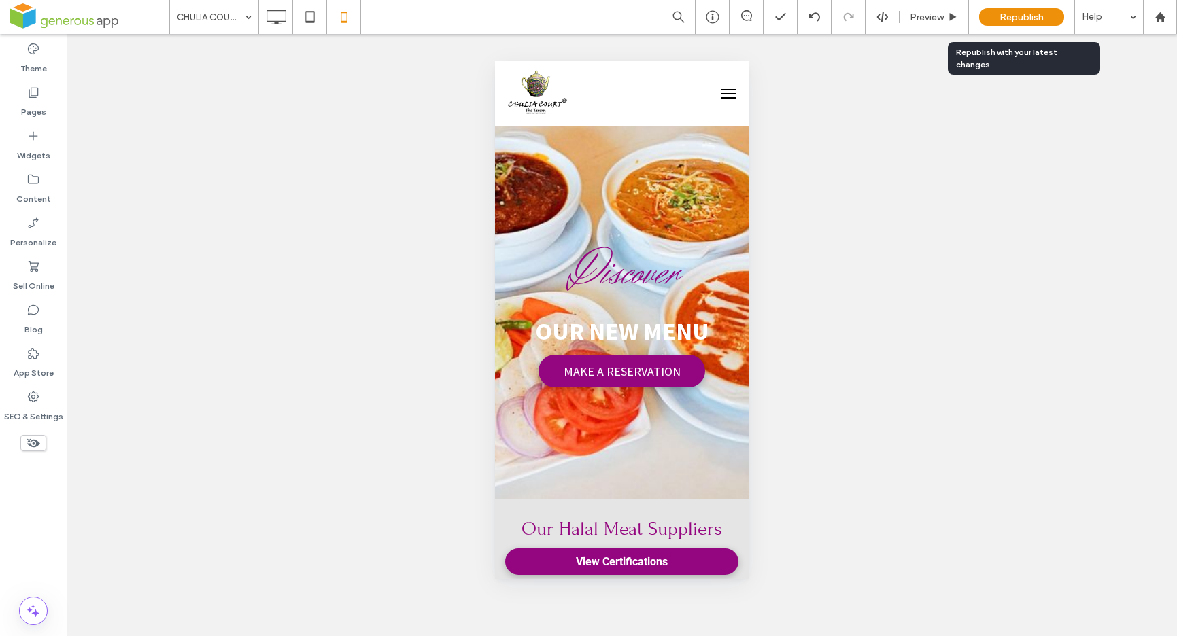
click at [1016, 12] on span "Republish" at bounding box center [1021, 18] width 44 height 12
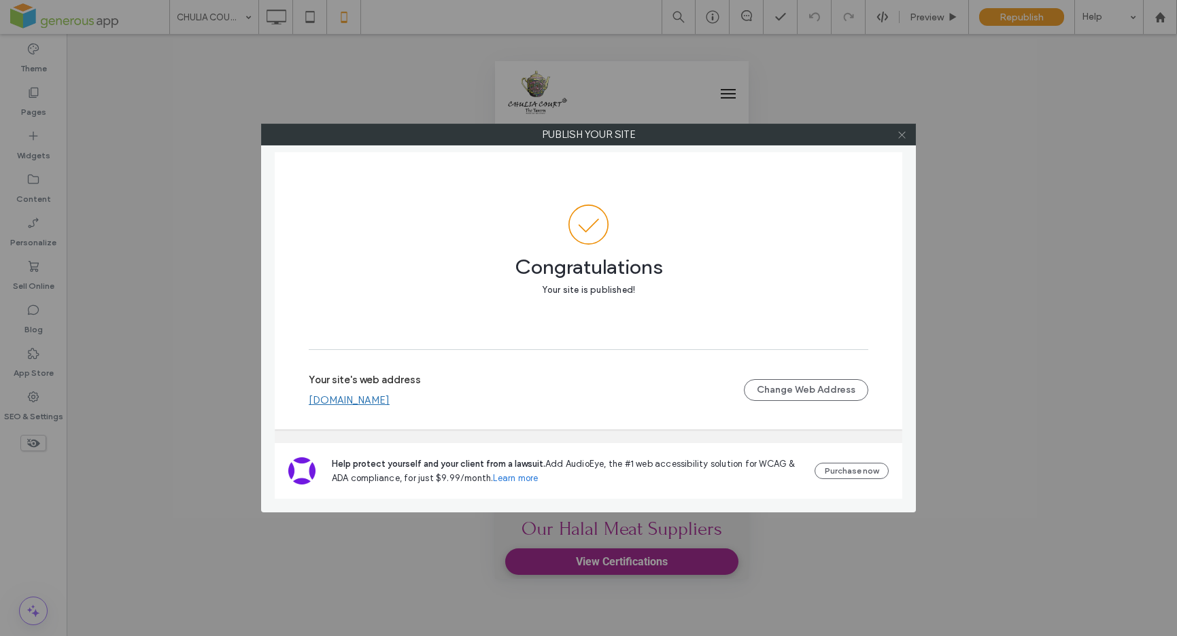
click at [903, 137] on icon at bounding box center [902, 135] width 10 height 10
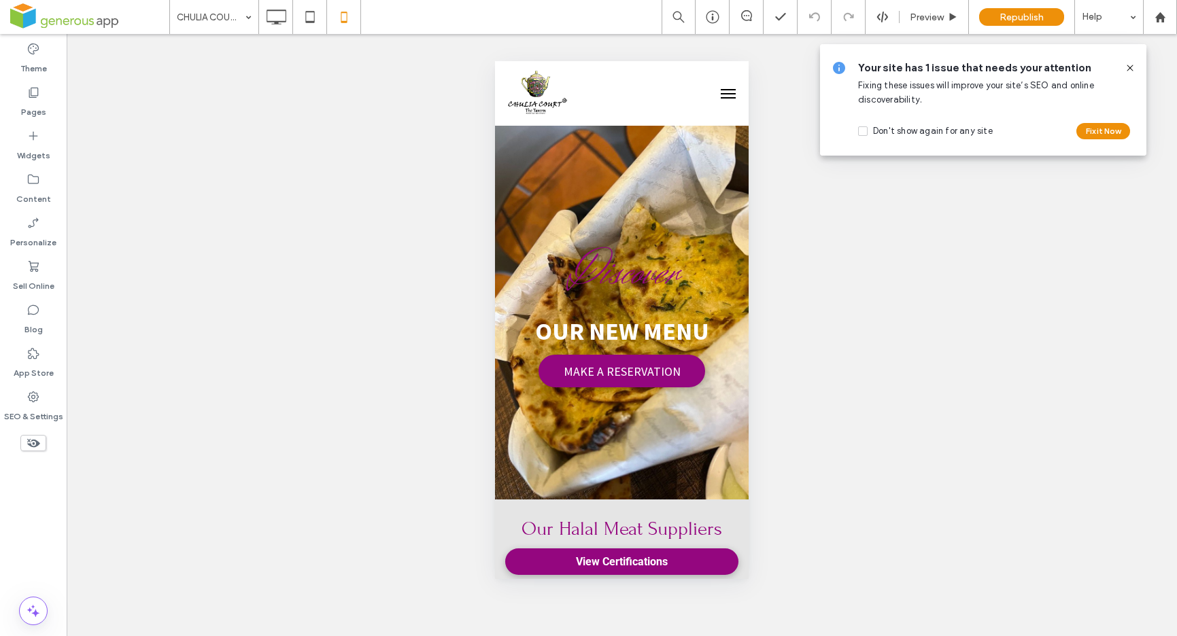
click at [1130, 67] on icon at bounding box center [1130, 68] width 11 height 11
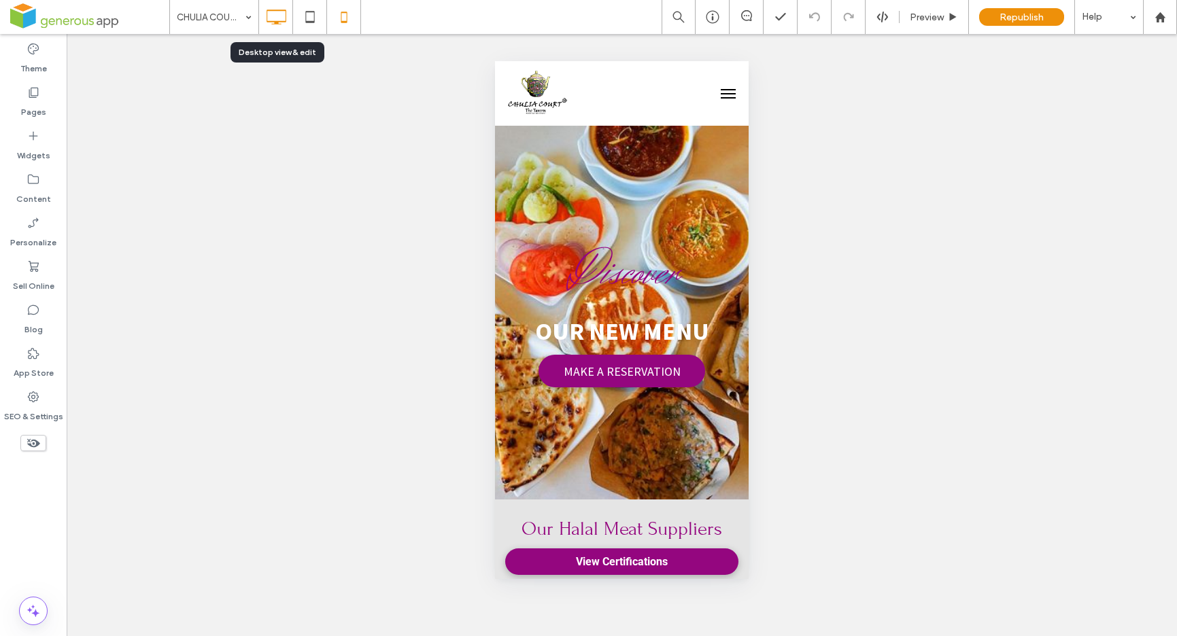
click at [279, 18] on icon at bounding box center [275, 16] width 27 height 27
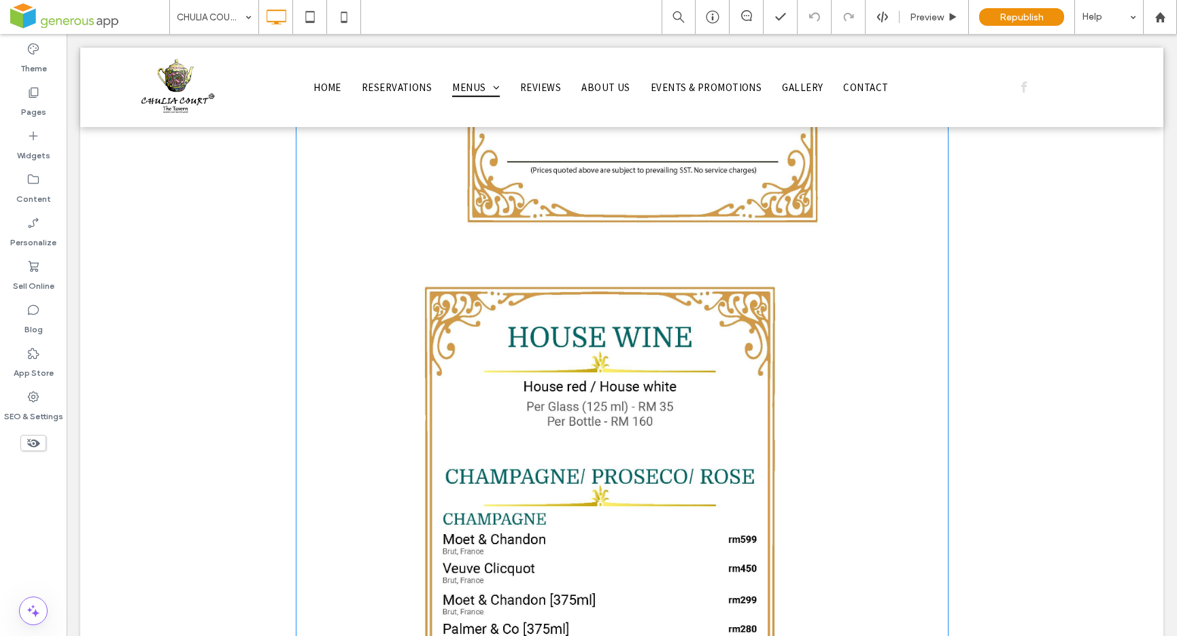
scroll to position [17206, 0]
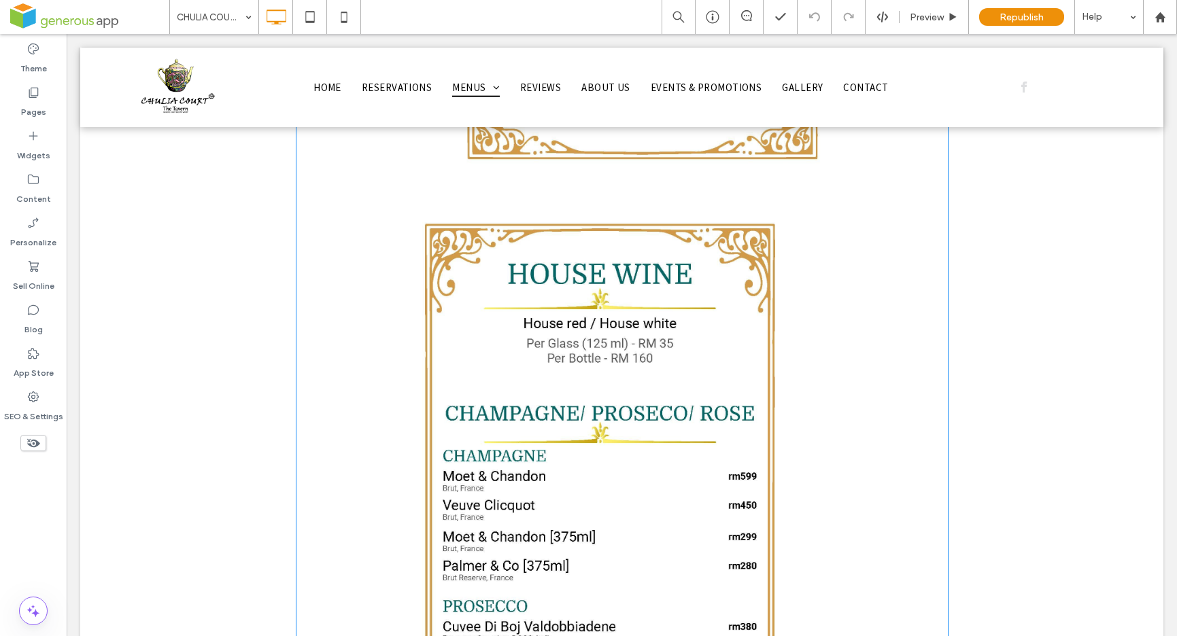
click at [790, 352] on link at bounding box center [622, 517] width 653 height 653
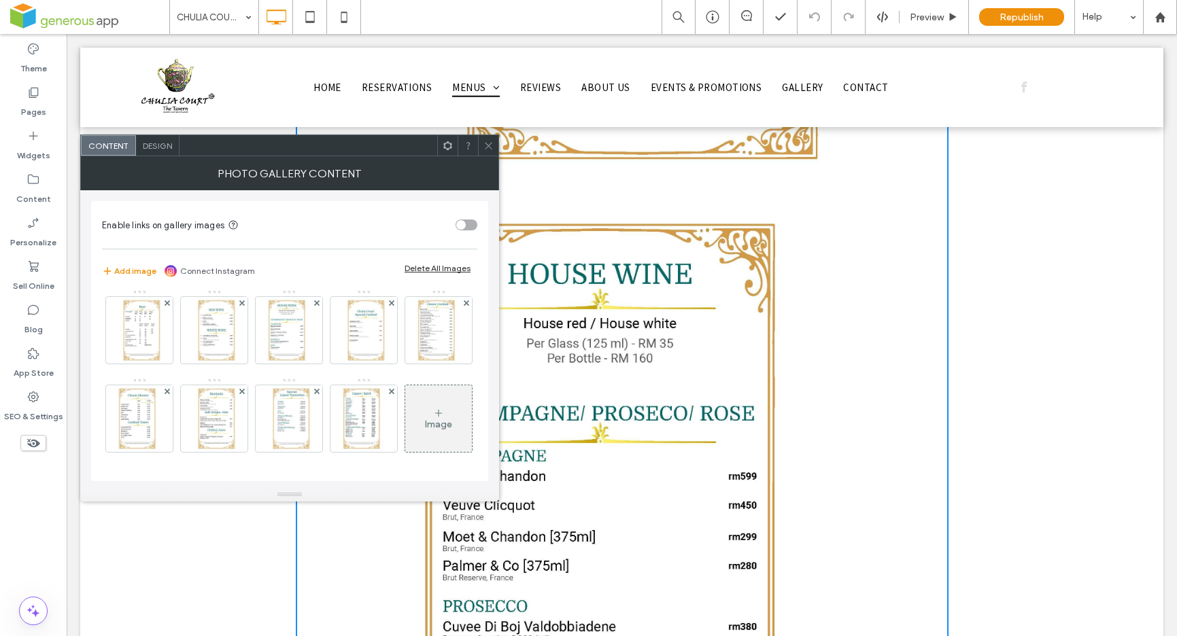
scroll to position [0, 0]
click at [299, 349] on img at bounding box center [288, 334] width 47 height 67
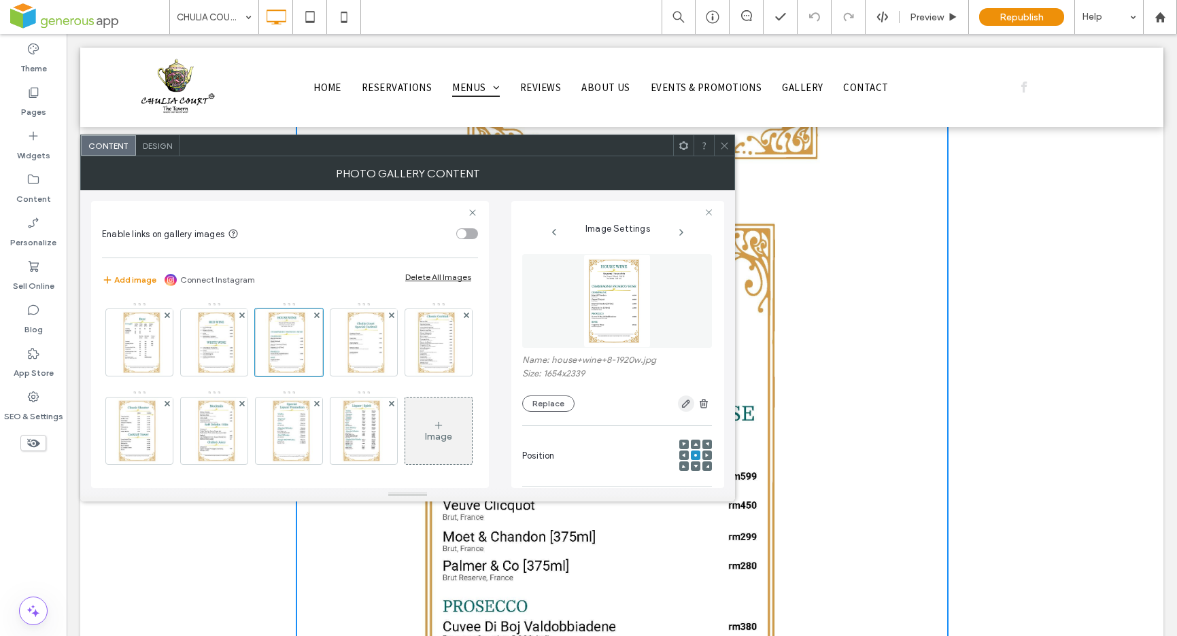
click at [682, 403] on use "button" at bounding box center [686, 404] width 8 height 8
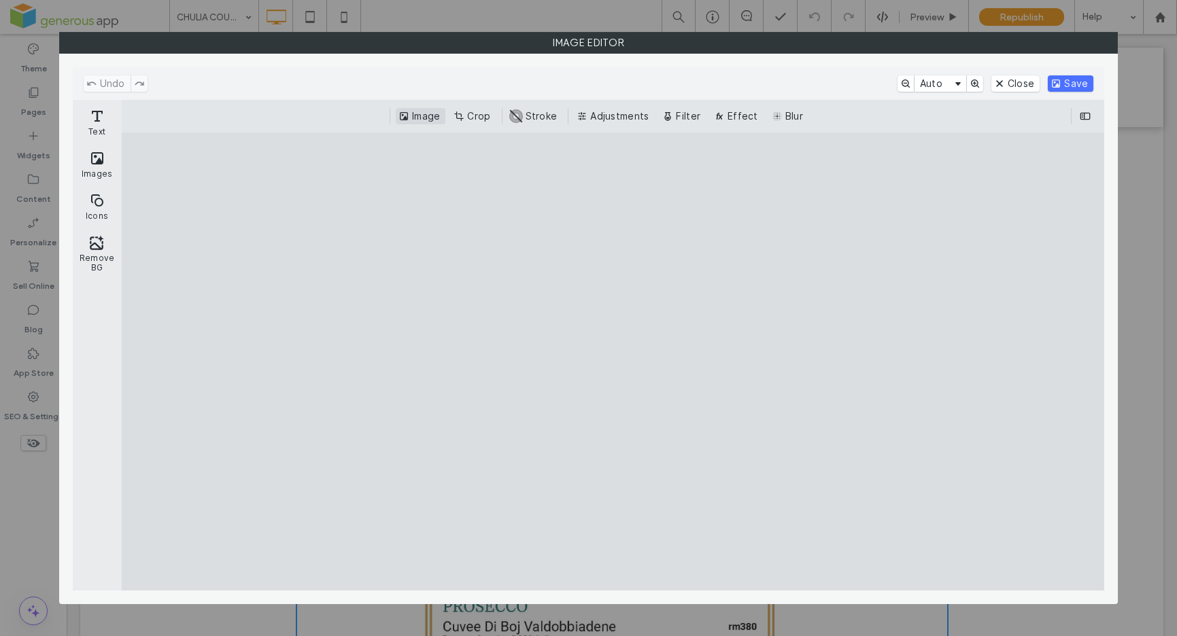
click at [432, 120] on button "Image" at bounding box center [421, 116] width 50 height 16
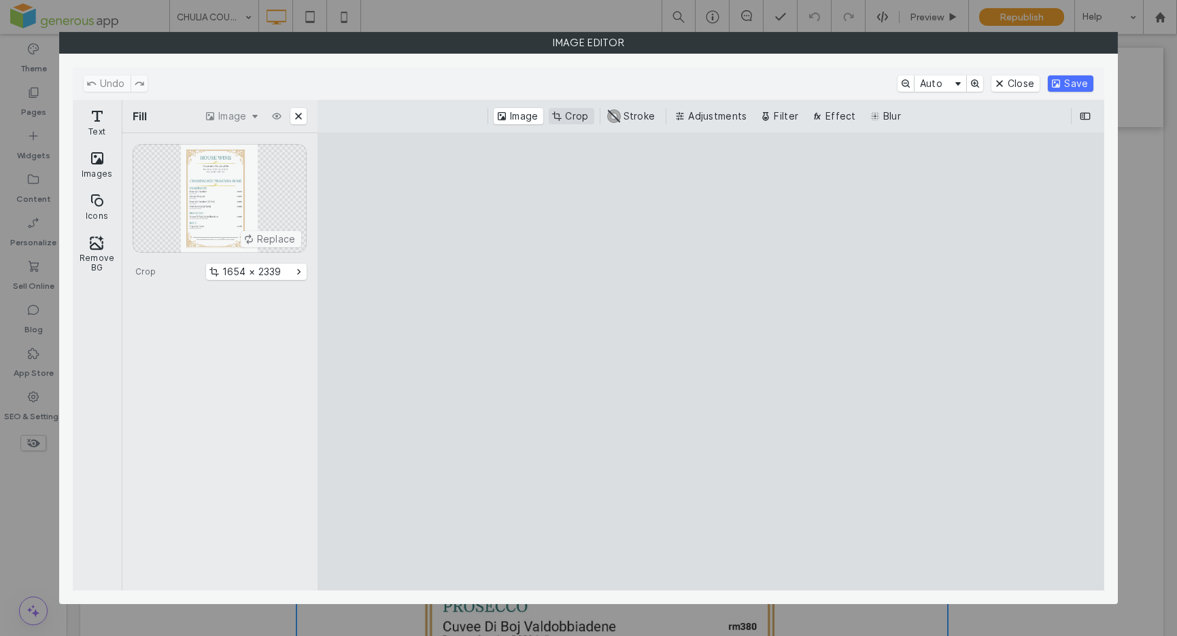
click at [566, 114] on button "Crop" at bounding box center [571, 116] width 45 height 16
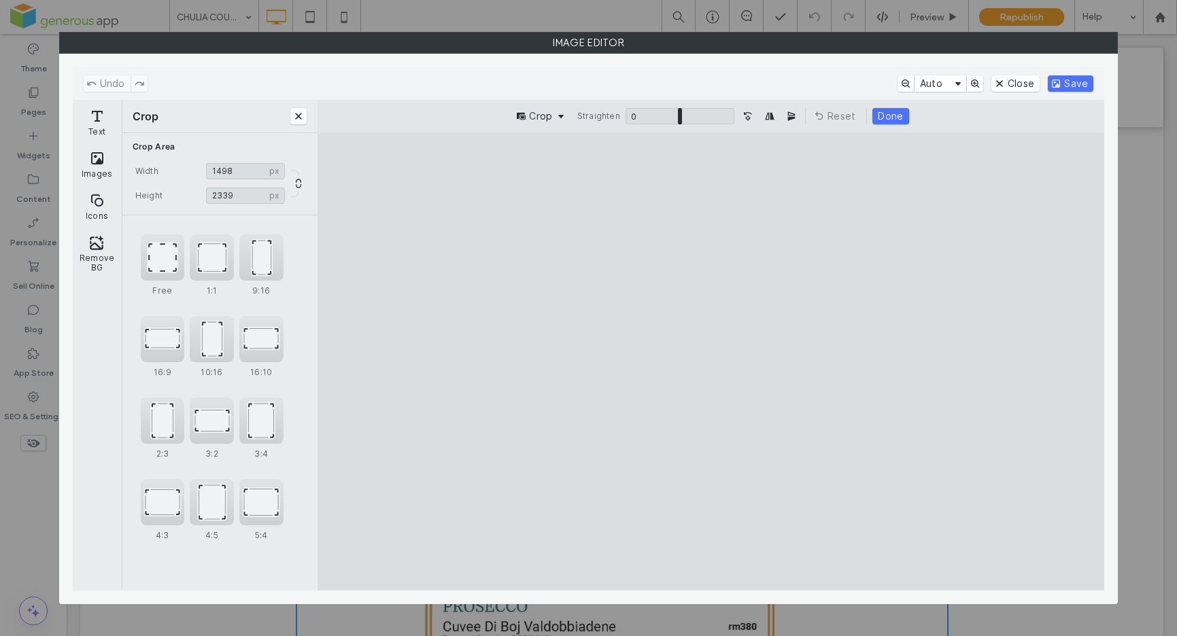
type input "****"
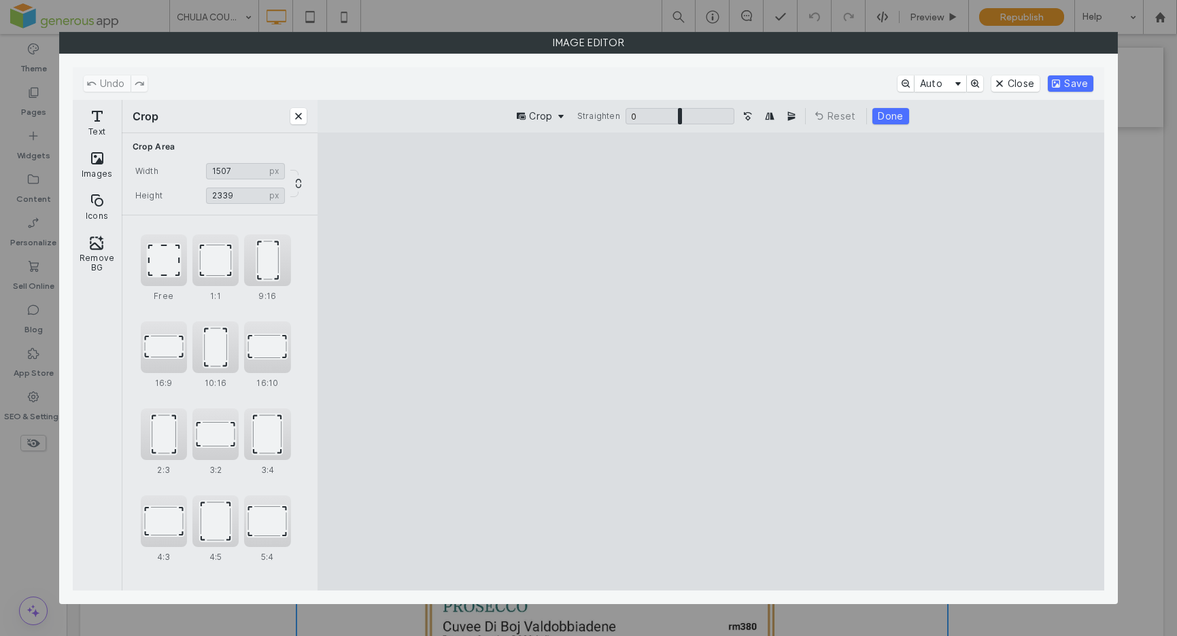
drag, startPoint x: 838, startPoint y: 362, endPoint x: 815, endPoint y: 364, distance: 23.2
click at [711, 362] on cesdk-canvas "Editor canvas" at bounding box center [711, 362] width 0 height 0
click at [892, 119] on button "Done" at bounding box center [890, 116] width 36 height 16
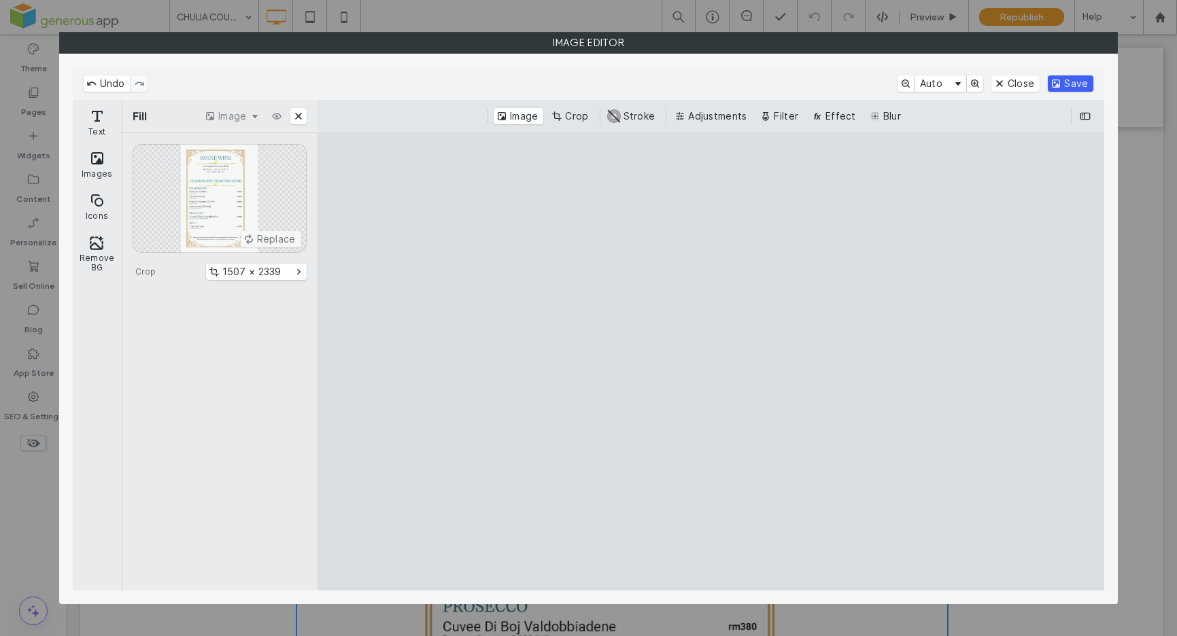
click at [1077, 84] on button "Save" at bounding box center [1071, 83] width 46 height 16
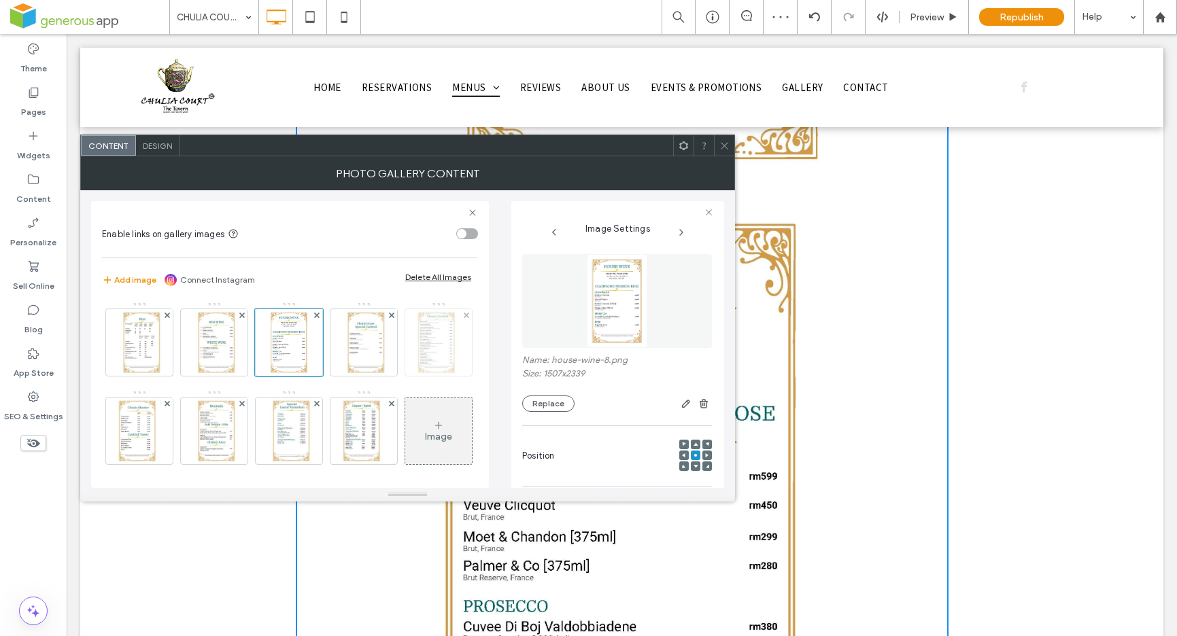
click at [415, 376] on img at bounding box center [438, 342] width 47 height 67
click at [681, 404] on icon "button" at bounding box center [686, 403] width 11 height 11
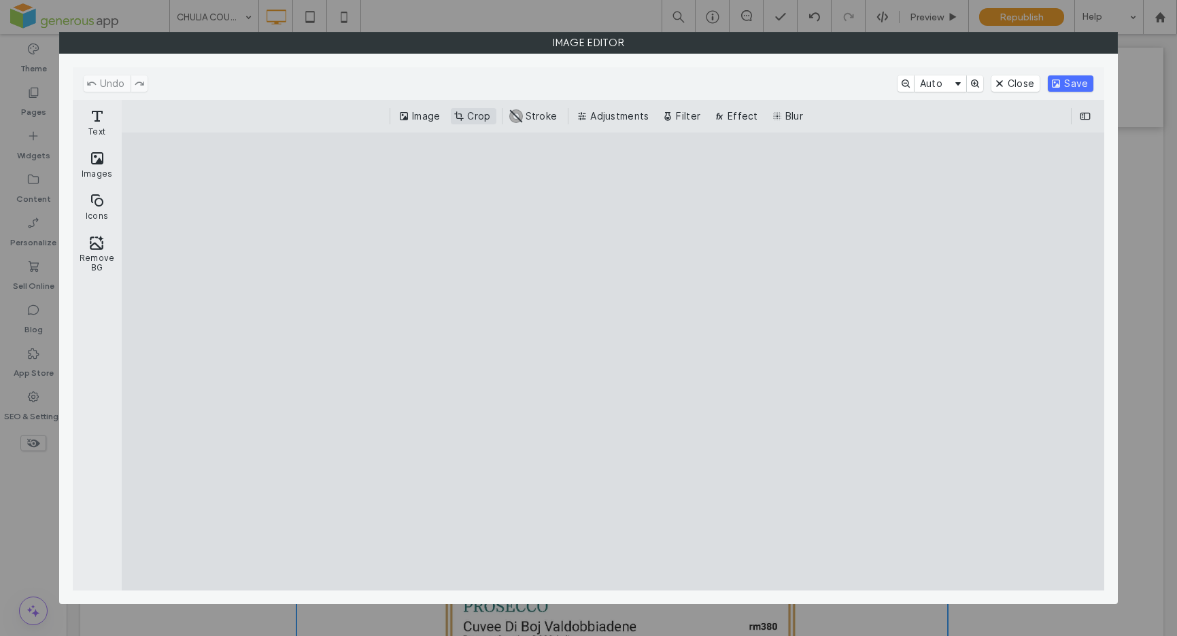
click at [483, 120] on button "Crop" at bounding box center [473, 116] width 45 height 16
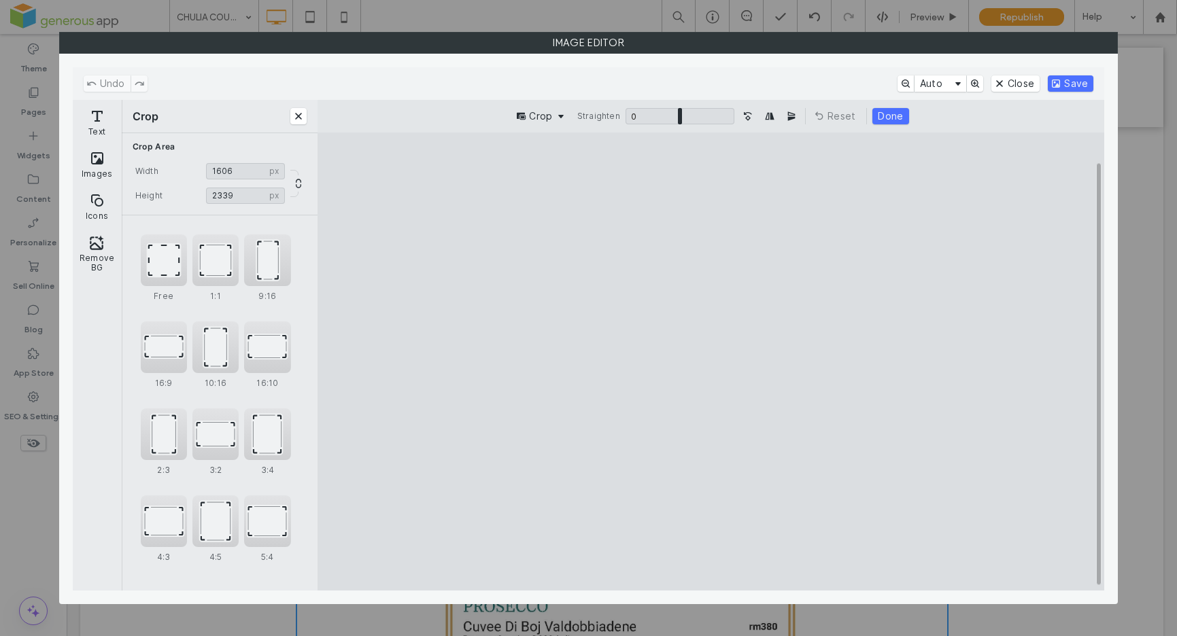
type input "****"
drag, startPoint x: 840, startPoint y: 361, endPoint x: 816, endPoint y: 365, distance: 24.8
click at [711, 362] on cesdk-canvas "Editor canvas" at bounding box center [711, 362] width 0 height 0
click at [880, 118] on button "Done" at bounding box center [890, 116] width 36 height 16
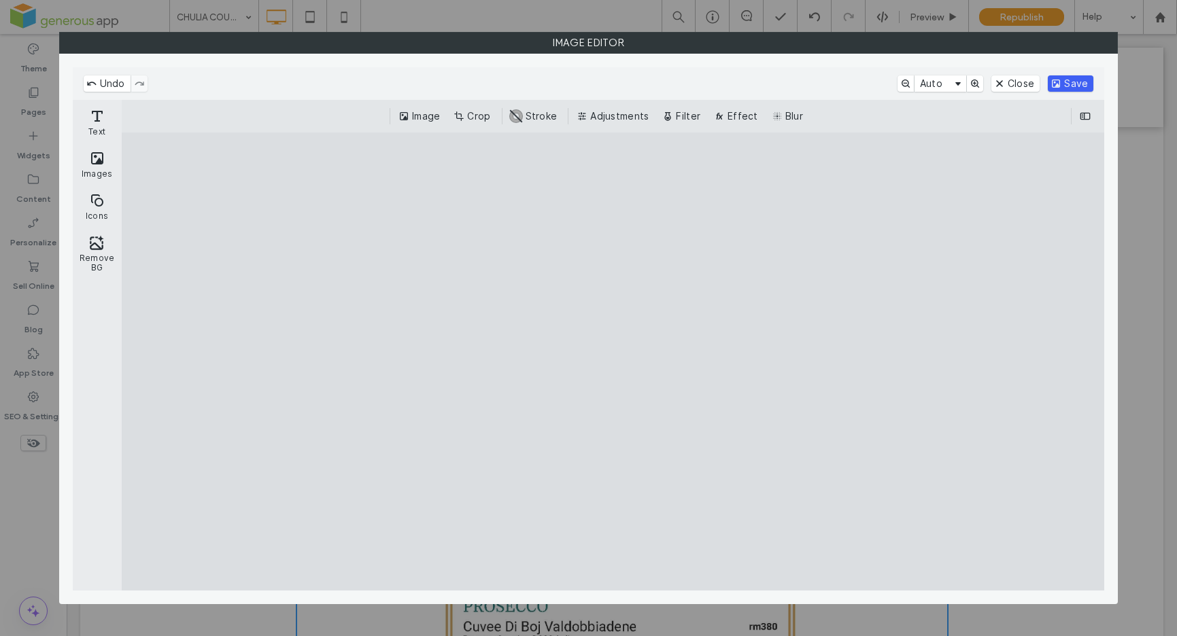
click at [1070, 83] on button "Save" at bounding box center [1071, 83] width 46 height 16
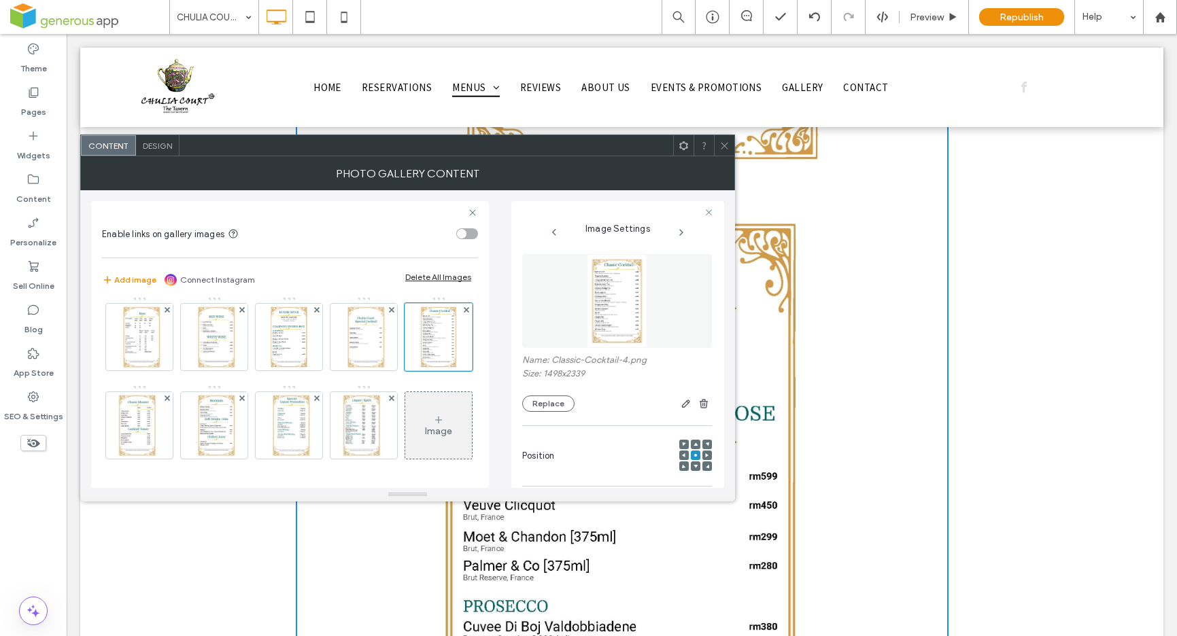
scroll to position [73, 0]
click at [173, 392] on div at bounding box center [139, 425] width 67 height 67
click at [681, 405] on icon "button" at bounding box center [686, 403] width 11 height 11
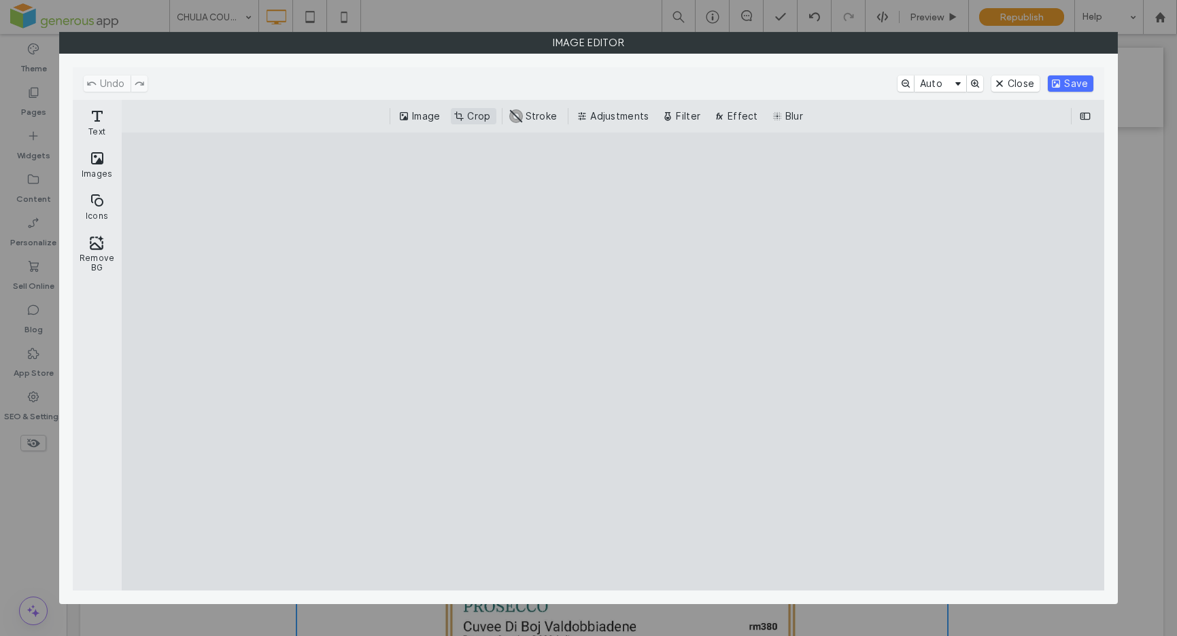
click at [471, 114] on button "Crop" at bounding box center [473, 116] width 45 height 16
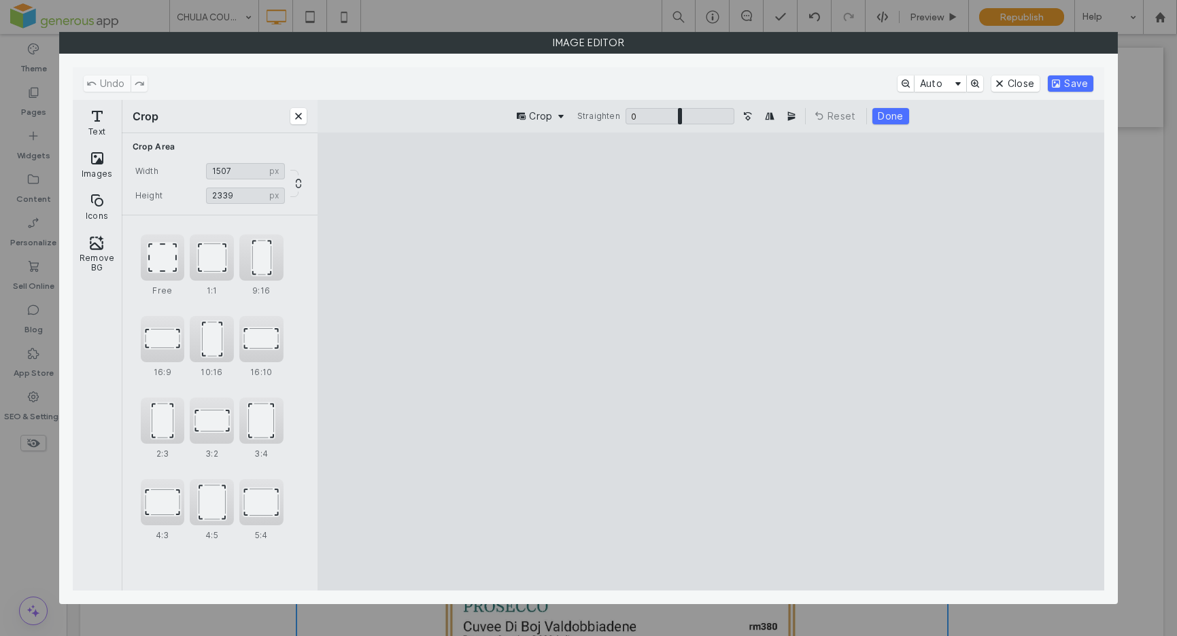
type input "****"
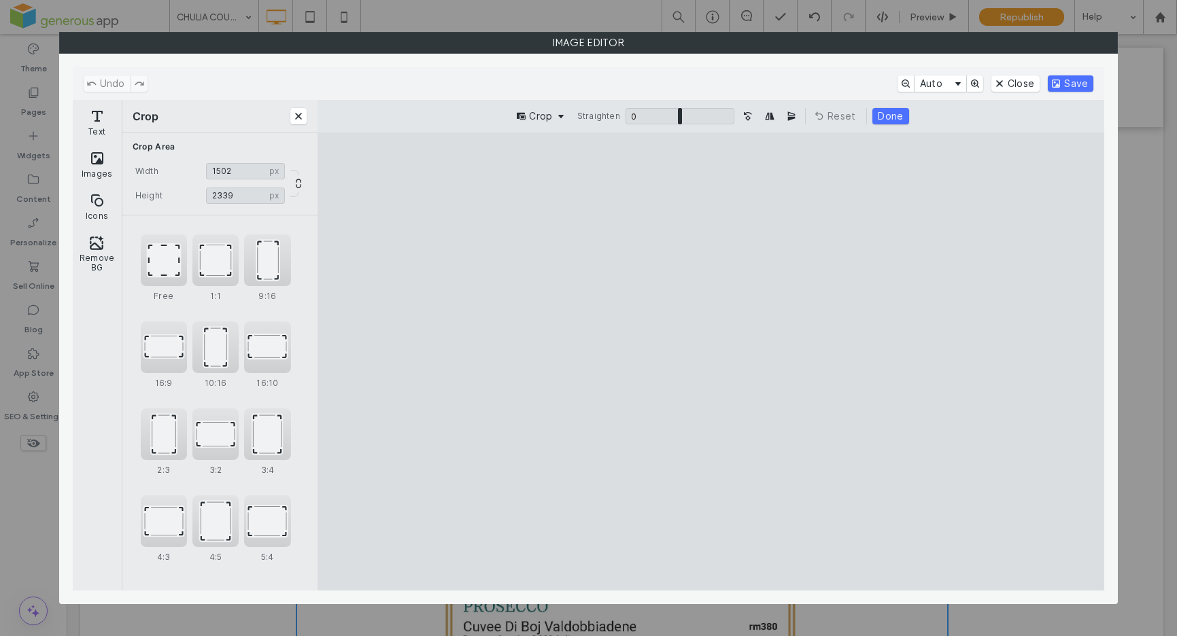
drag, startPoint x: 842, startPoint y: 362, endPoint x: 818, endPoint y: 364, distance: 23.9
click at [711, 362] on cesdk-canvas "Editor canvas" at bounding box center [711, 362] width 0 height 0
click at [890, 114] on button "Done" at bounding box center [890, 116] width 36 height 16
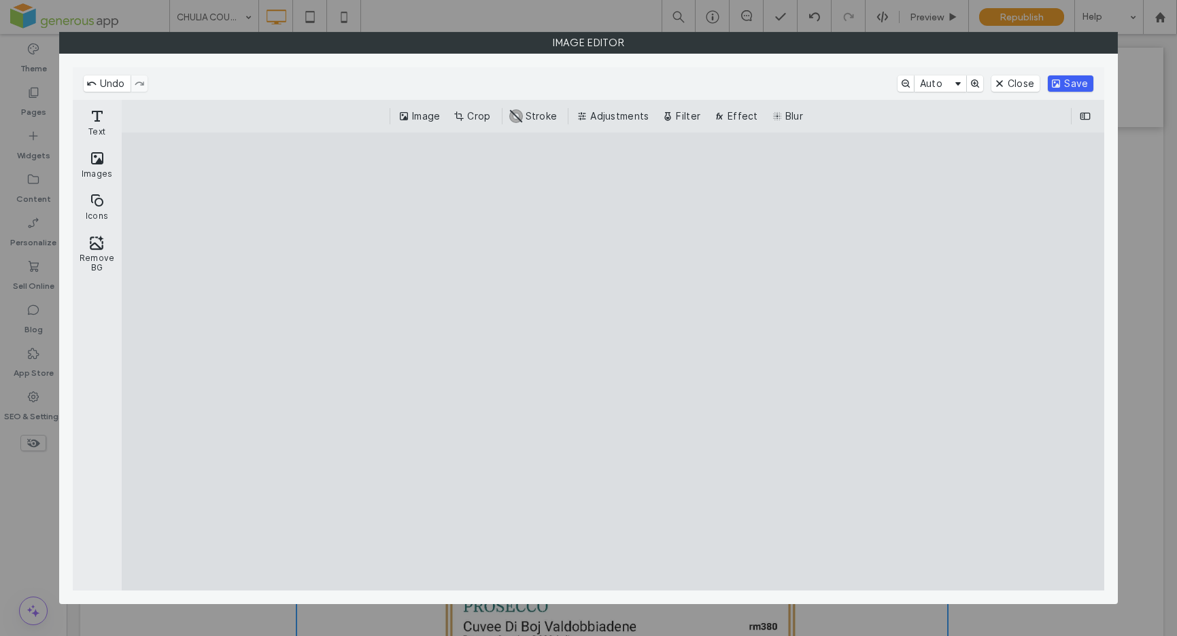
click at [1071, 79] on button "Save" at bounding box center [1071, 83] width 46 height 16
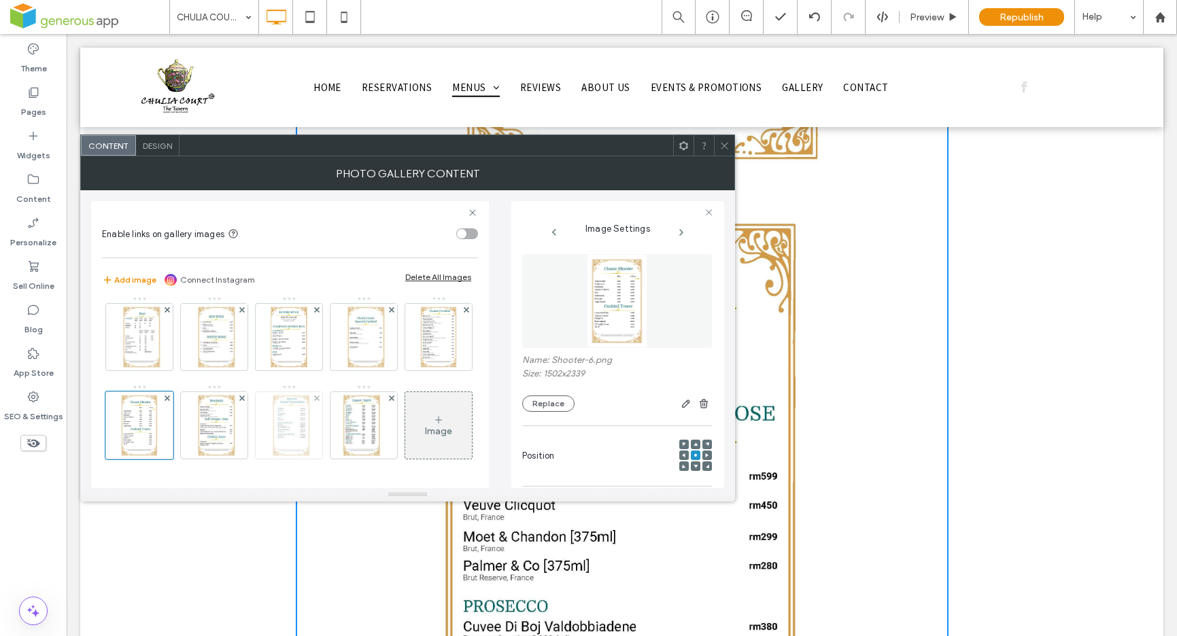
click at [312, 392] on img at bounding box center [288, 425] width 47 height 67
click at [681, 405] on icon "button" at bounding box center [686, 403] width 11 height 11
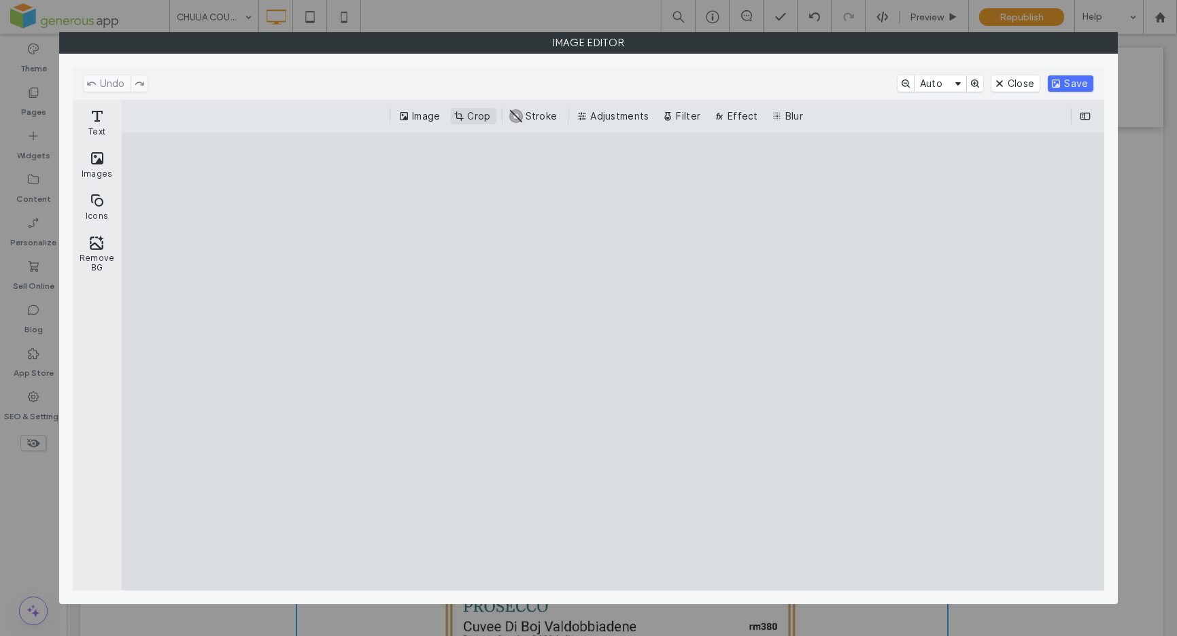
click at [473, 116] on button "Crop" at bounding box center [473, 116] width 45 height 16
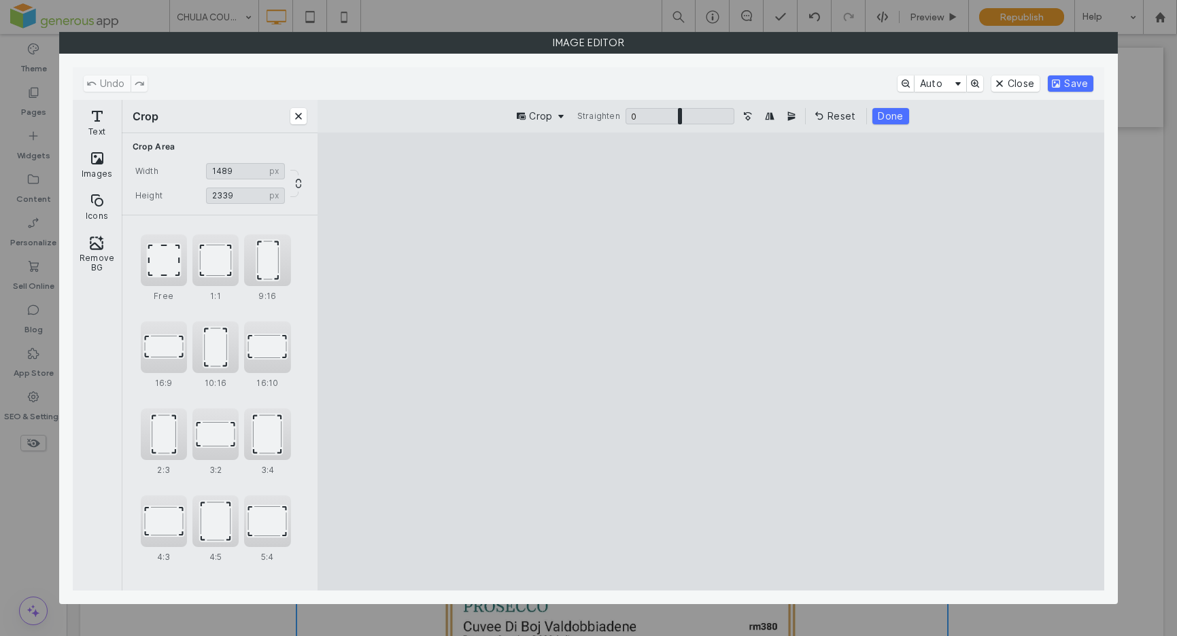
type input "****"
drag, startPoint x: 579, startPoint y: 364, endPoint x: 606, endPoint y: 364, distance: 26.5
click at [711, 362] on cesdk-canvas "Editor canvas" at bounding box center [711, 362] width 0 height 0
click at [892, 118] on button "Done" at bounding box center [890, 116] width 36 height 16
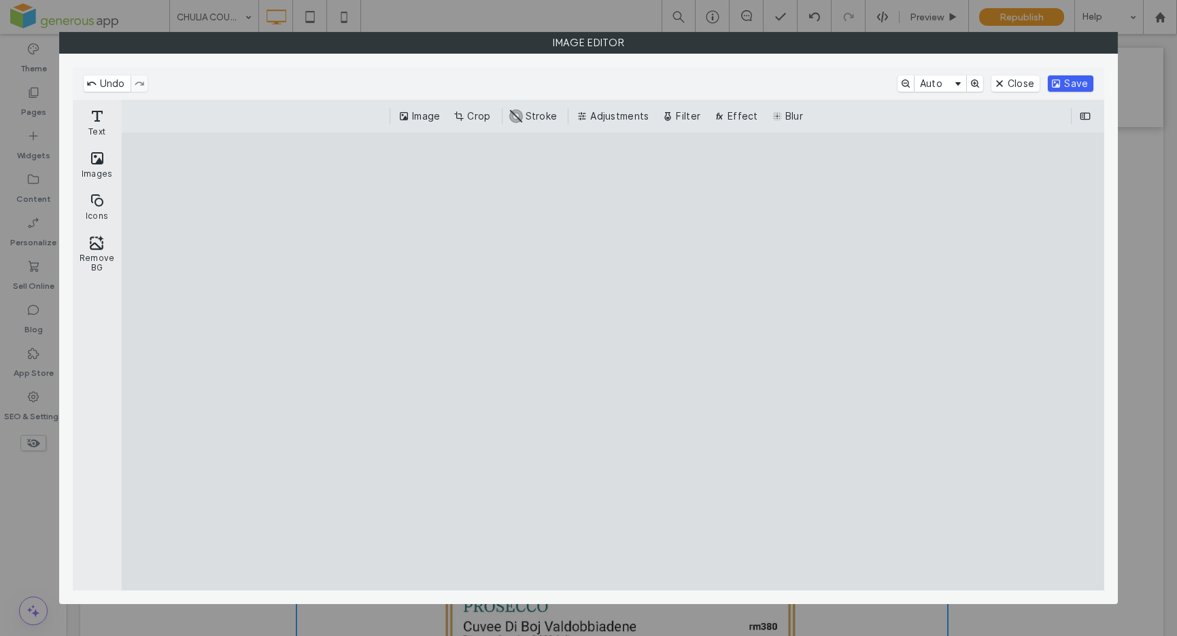
click at [1070, 84] on button "Save" at bounding box center [1071, 83] width 46 height 16
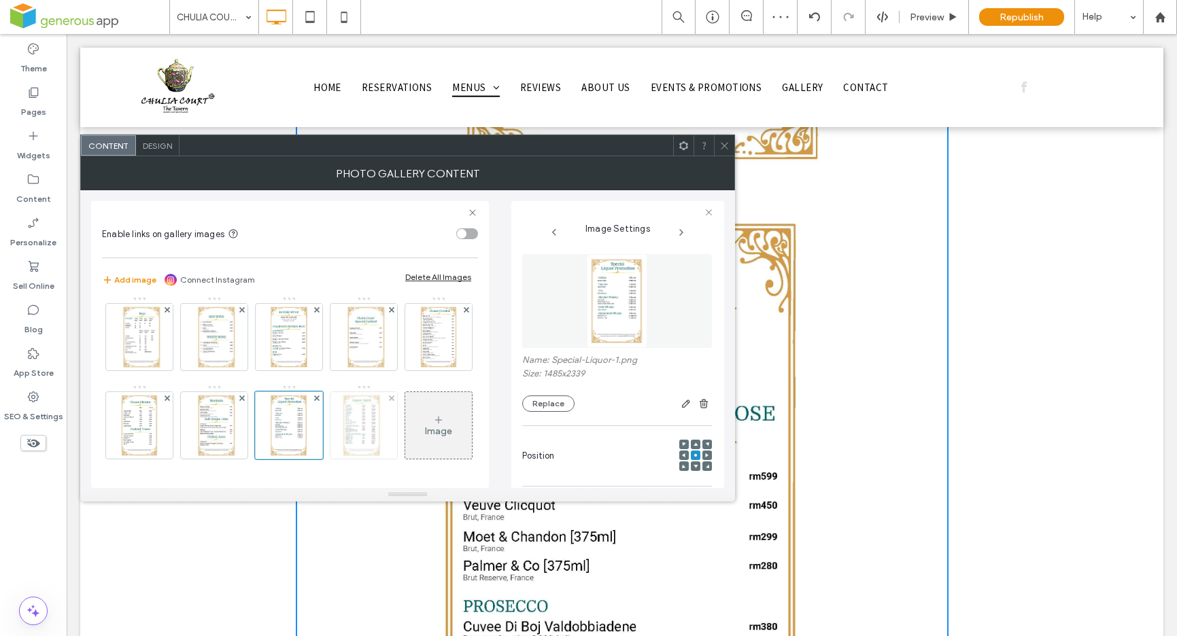
click at [340, 459] on img at bounding box center [363, 425] width 47 height 67
click at [681, 406] on icon "button" at bounding box center [686, 403] width 11 height 11
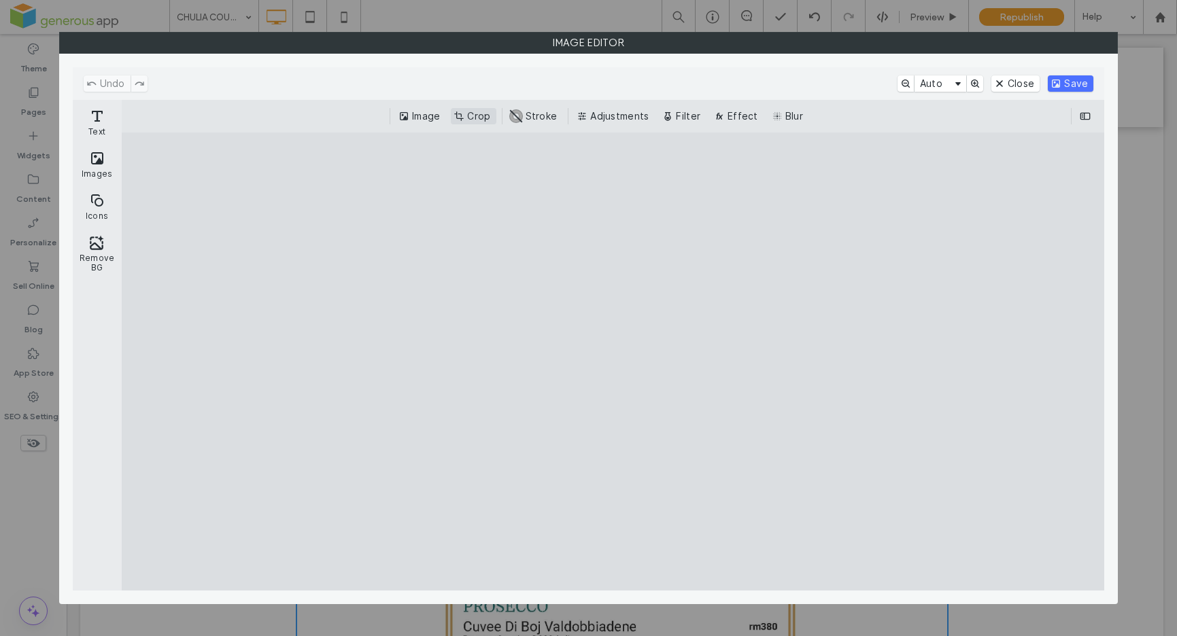
click at [481, 122] on button "Crop" at bounding box center [473, 116] width 45 height 16
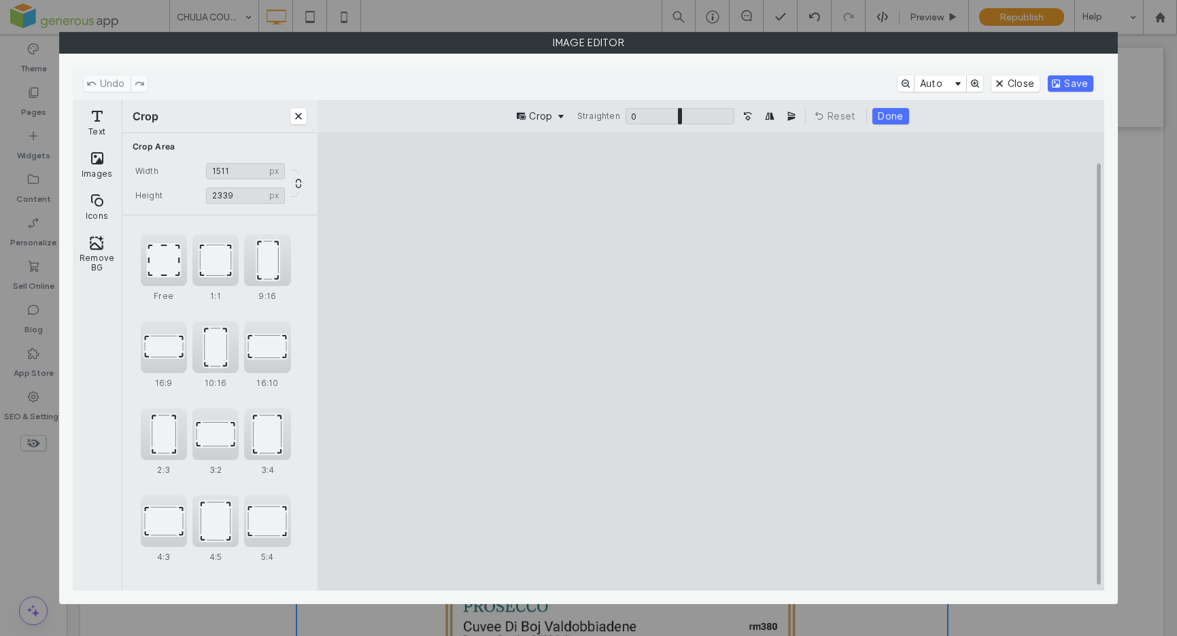
type input "****"
drag, startPoint x: 839, startPoint y: 364, endPoint x: 815, endPoint y: 365, distance: 24.5
click at [711, 362] on cesdk-canvas "Editor canvas" at bounding box center [711, 362] width 0 height 0
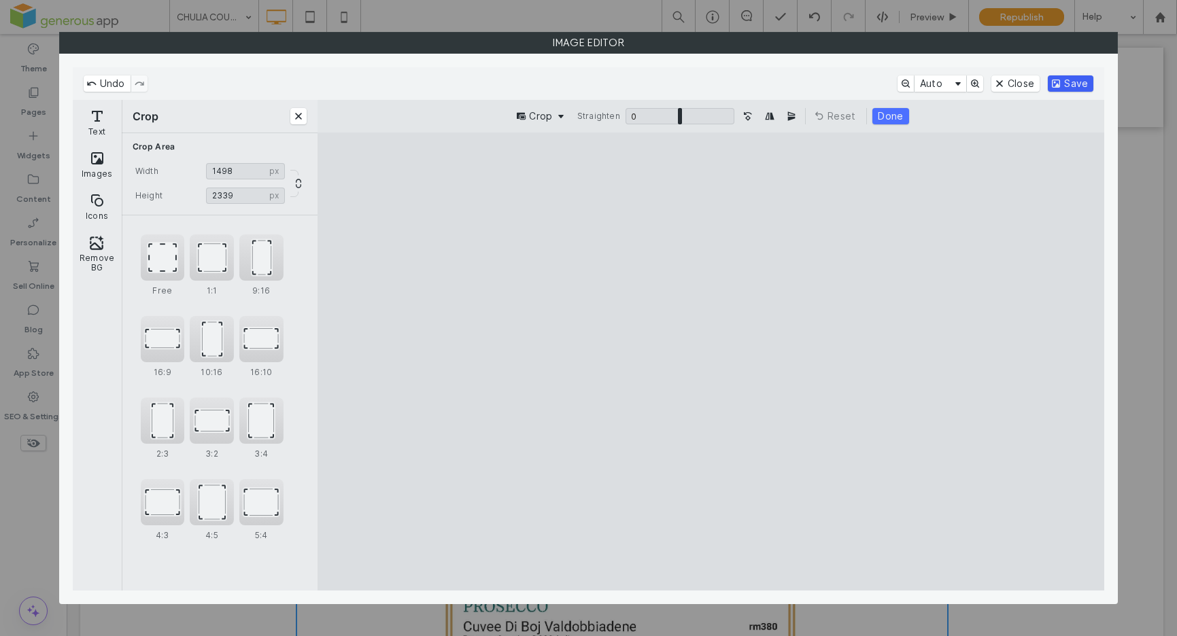
click at [1078, 83] on button "Save" at bounding box center [1071, 83] width 46 height 16
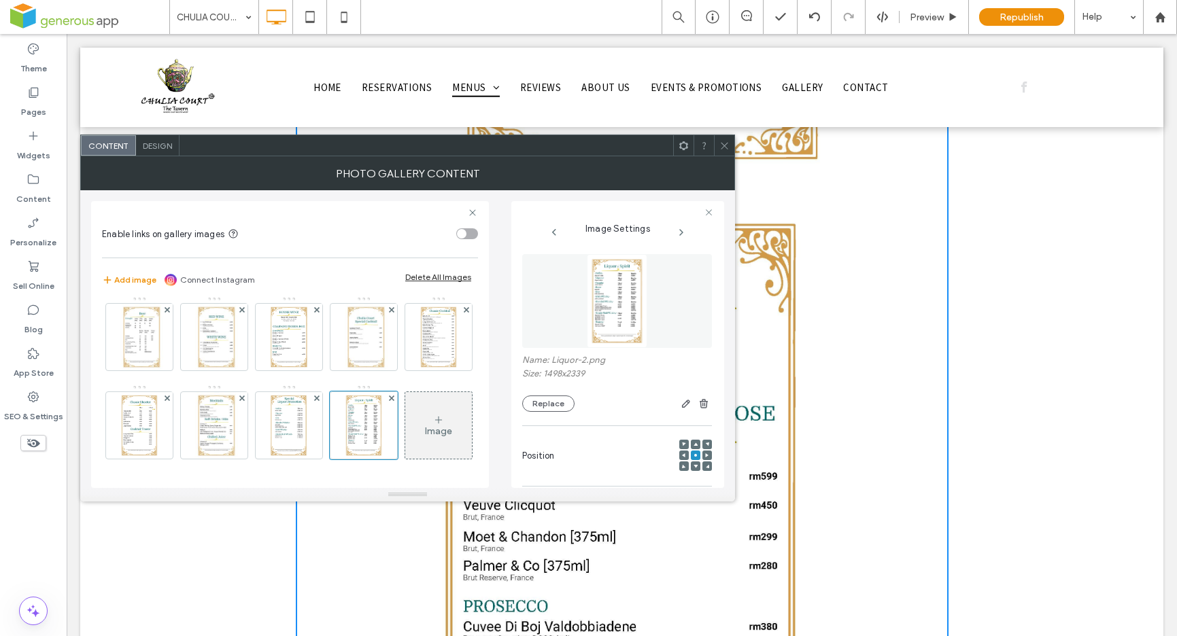
scroll to position [37, 0]
drag, startPoint x: 728, startPoint y: 146, endPoint x: 679, endPoint y: 116, distance: 56.4
click at [728, 146] on icon at bounding box center [724, 146] width 10 height 10
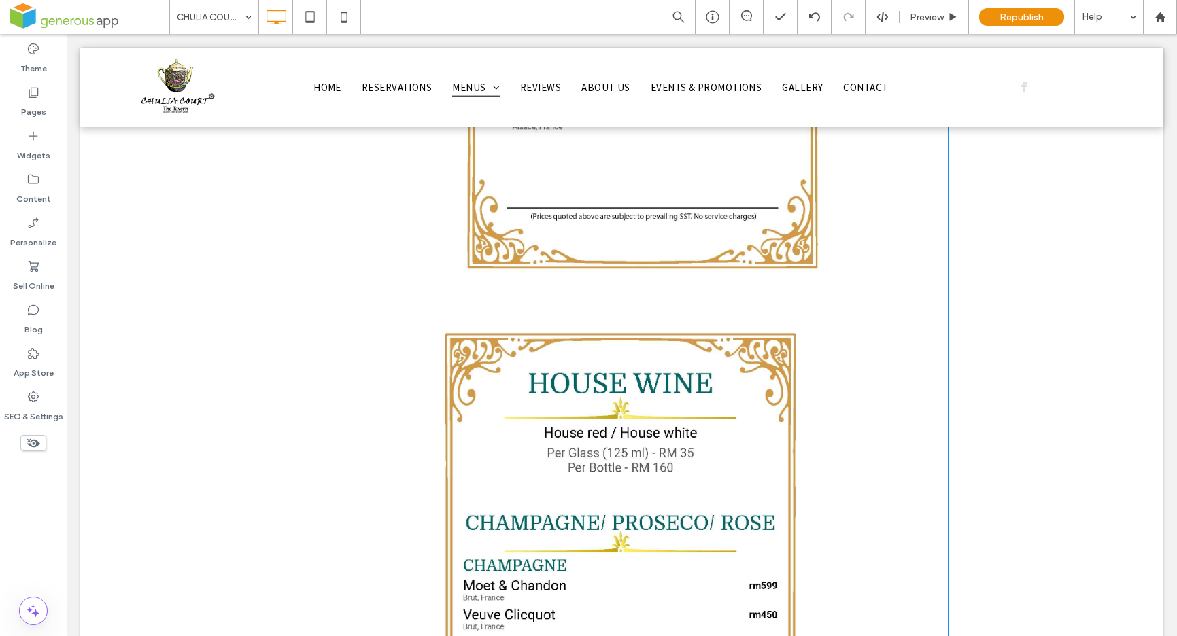
scroll to position [17201, 0]
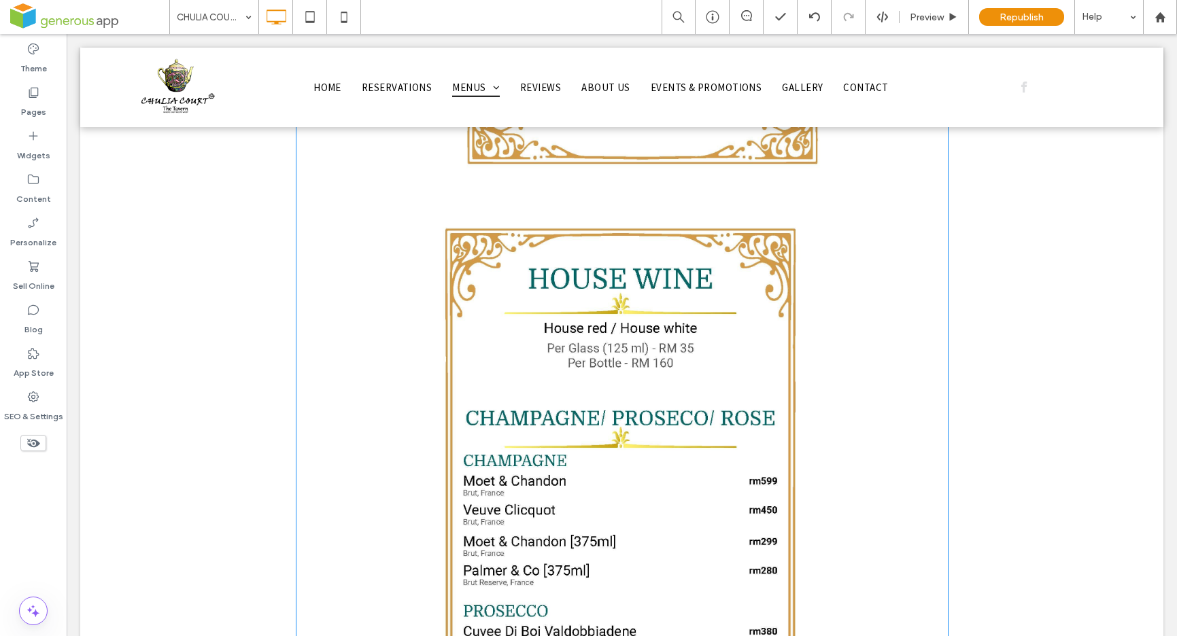
click at [715, 390] on link at bounding box center [622, 522] width 653 height 653
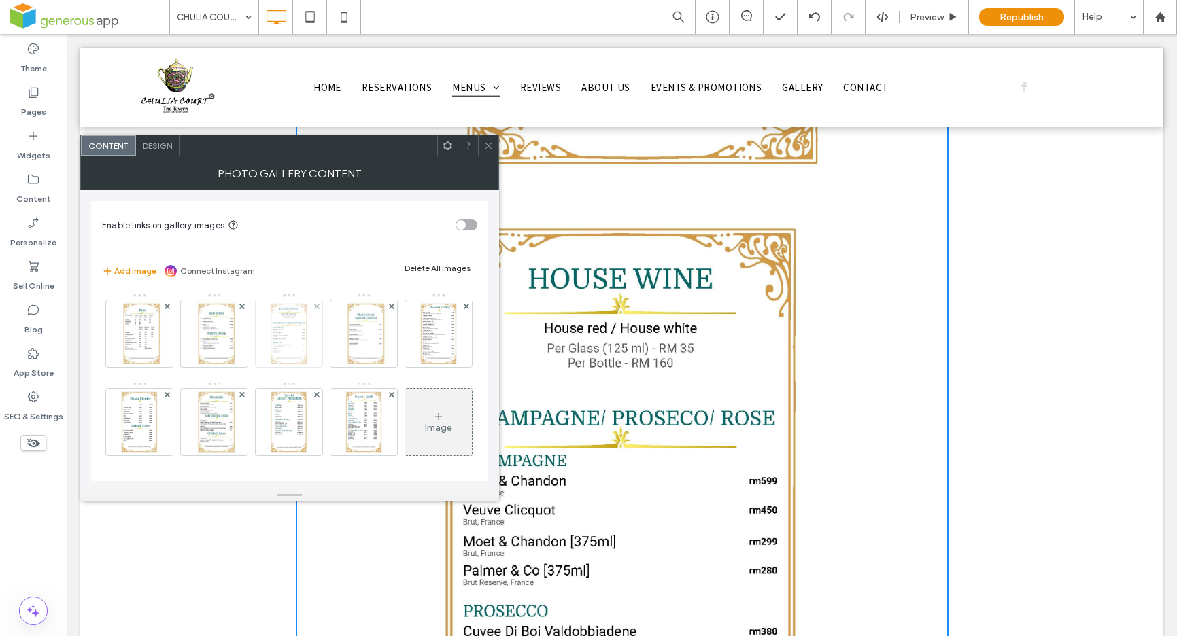
click at [280, 353] on img at bounding box center [288, 334] width 43 height 67
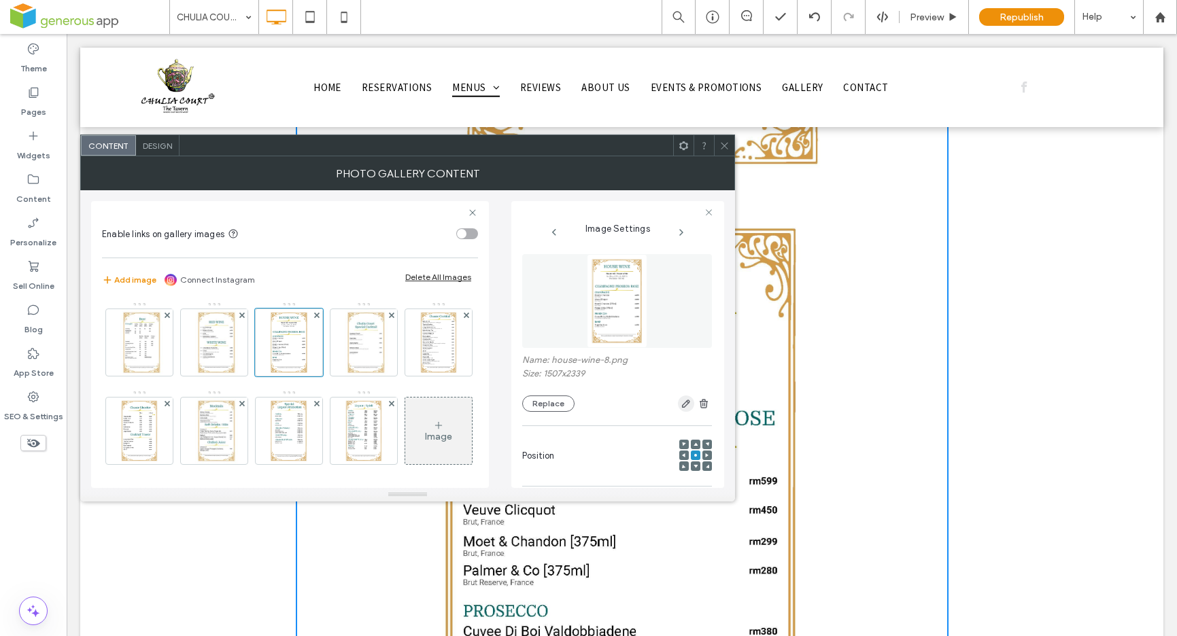
click at [682, 403] on use "button" at bounding box center [686, 404] width 8 height 8
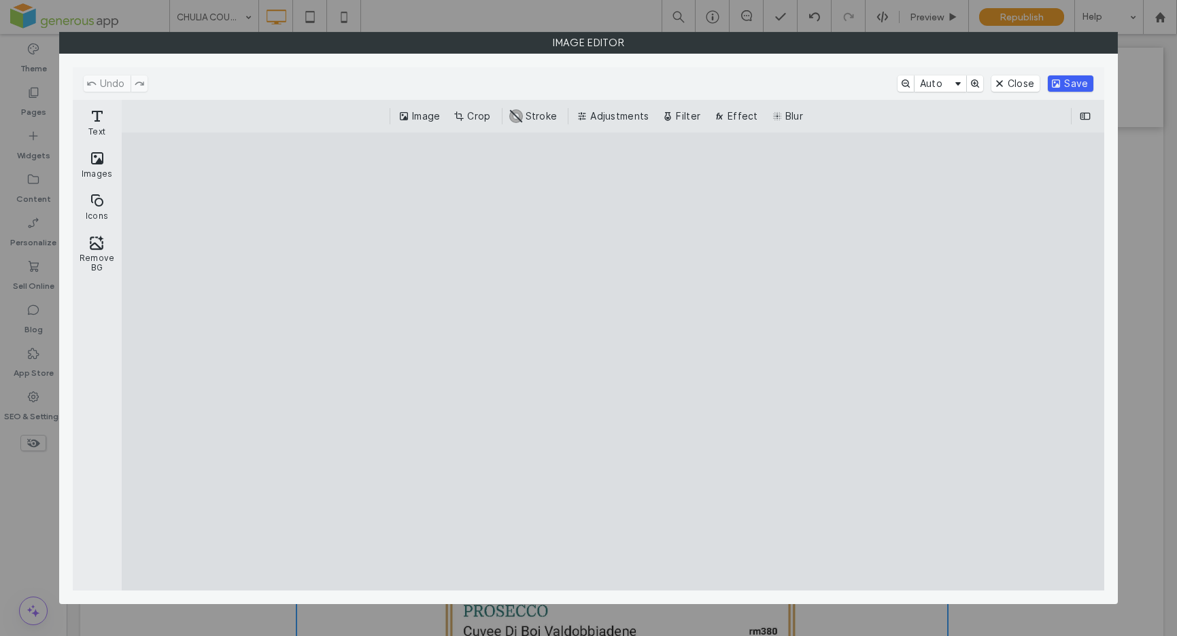
click at [1067, 84] on button "Save" at bounding box center [1071, 83] width 46 height 16
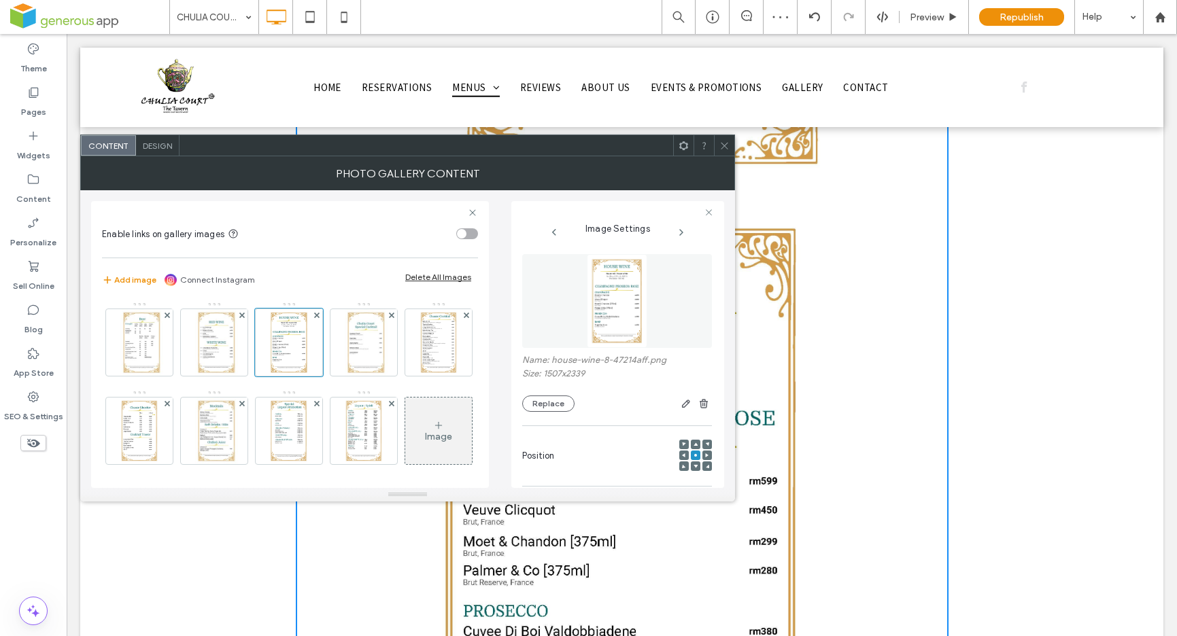
drag, startPoint x: 729, startPoint y: 143, endPoint x: 669, endPoint y: 115, distance: 66.3
click at [729, 143] on icon at bounding box center [724, 146] width 10 height 10
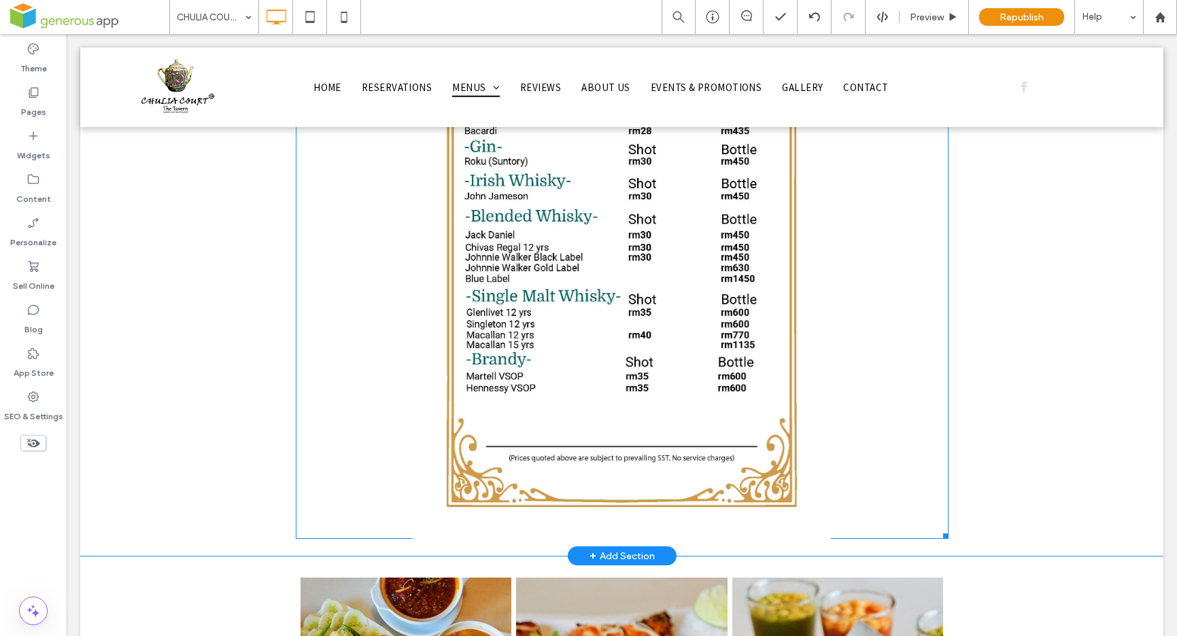
scroll to position [21300, 0]
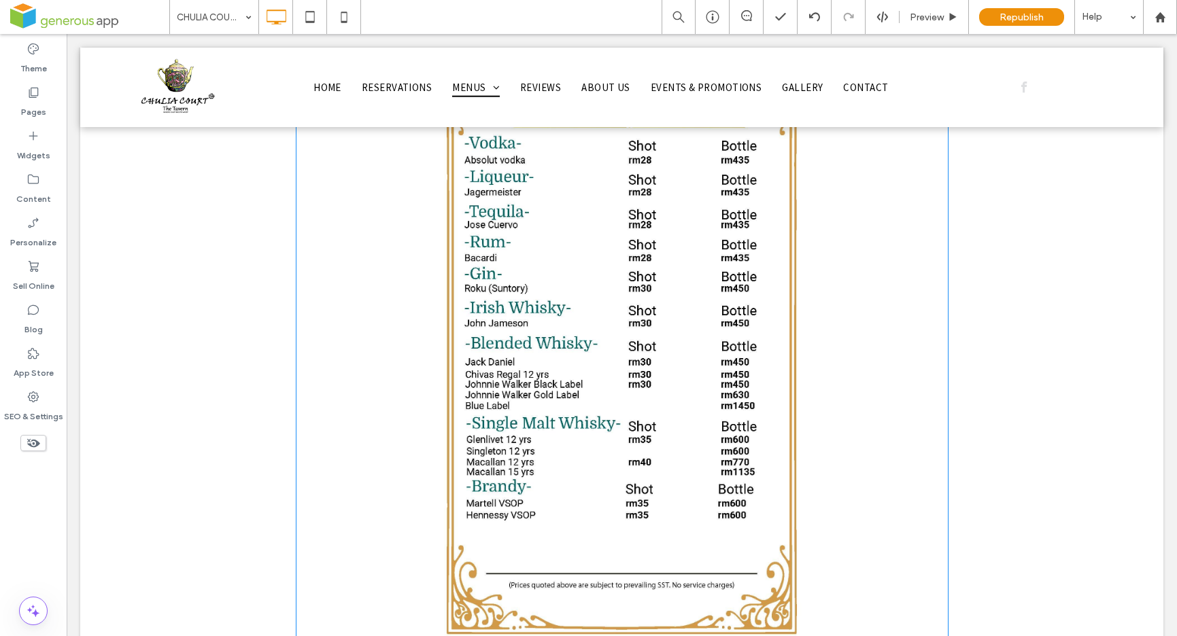
click at [836, 381] on link at bounding box center [622, 340] width 653 height 653
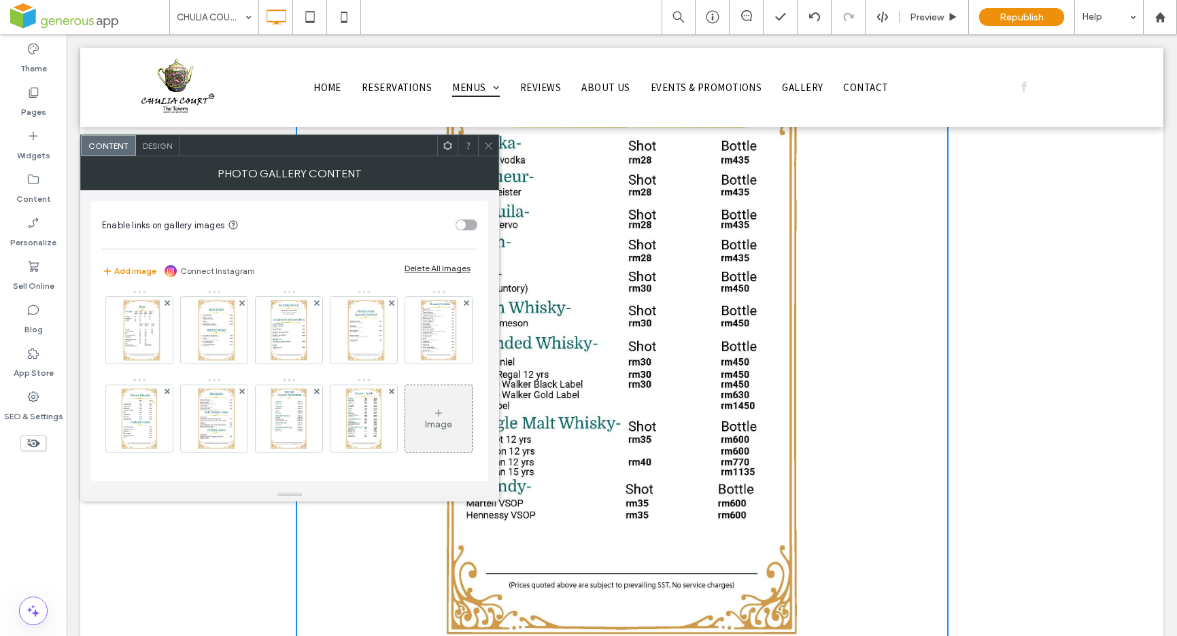
scroll to position [0, 0]
click at [382, 354] on img at bounding box center [363, 334] width 47 height 67
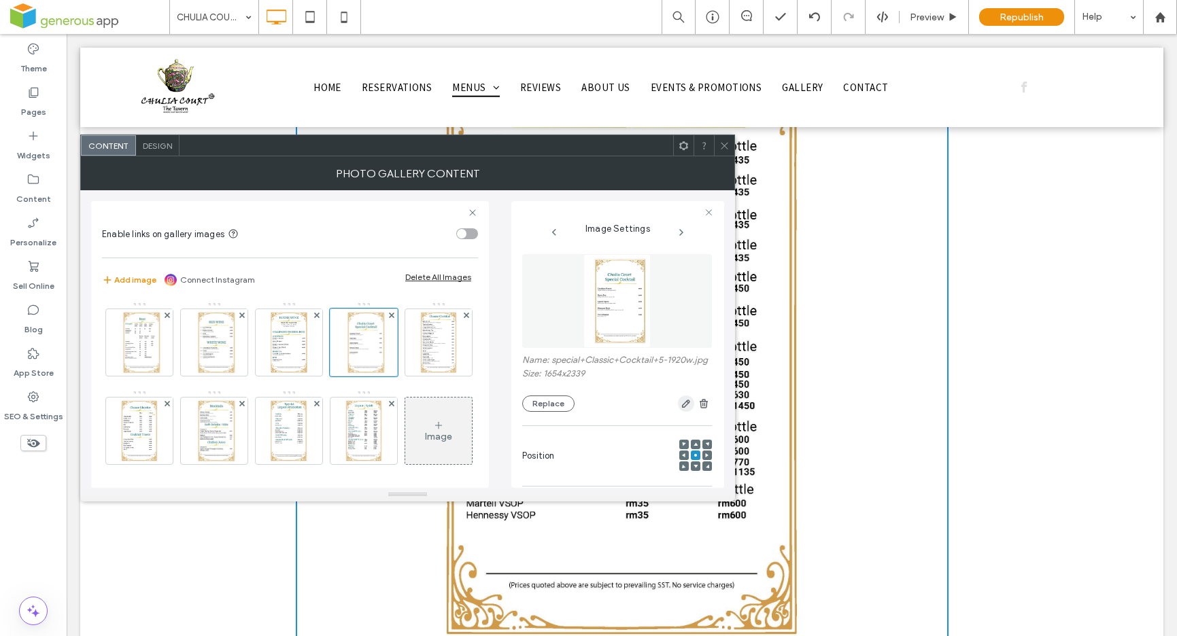
click at [681, 409] on icon "button" at bounding box center [686, 403] width 11 height 11
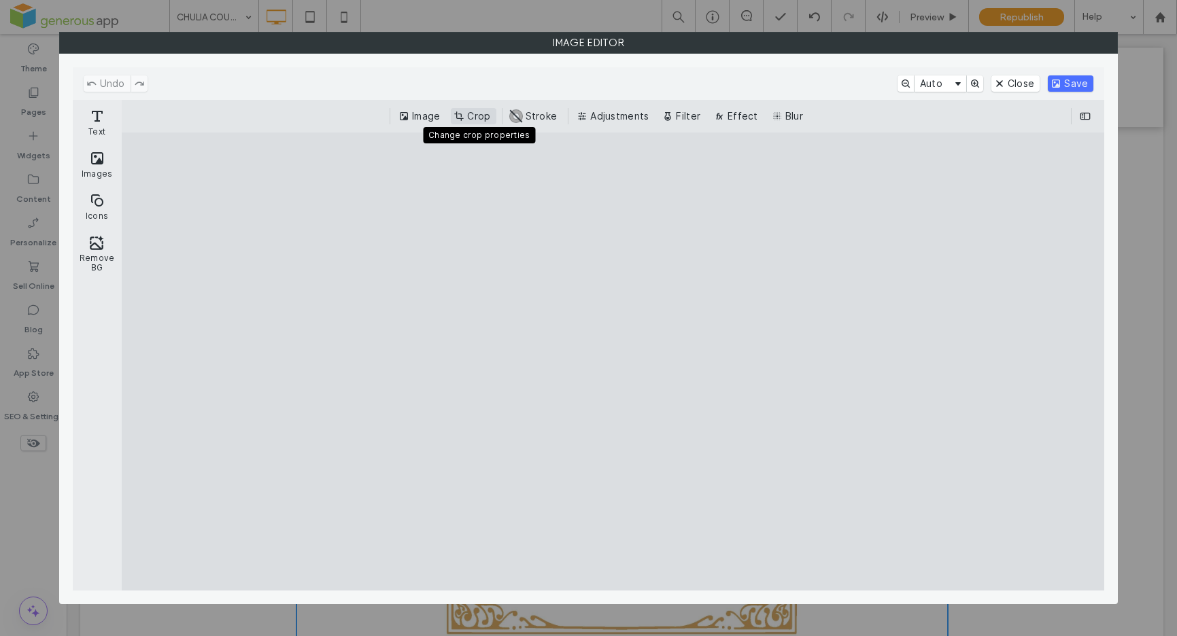
click at [477, 119] on button "Crop" at bounding box center [473, 116] width 45 height 16
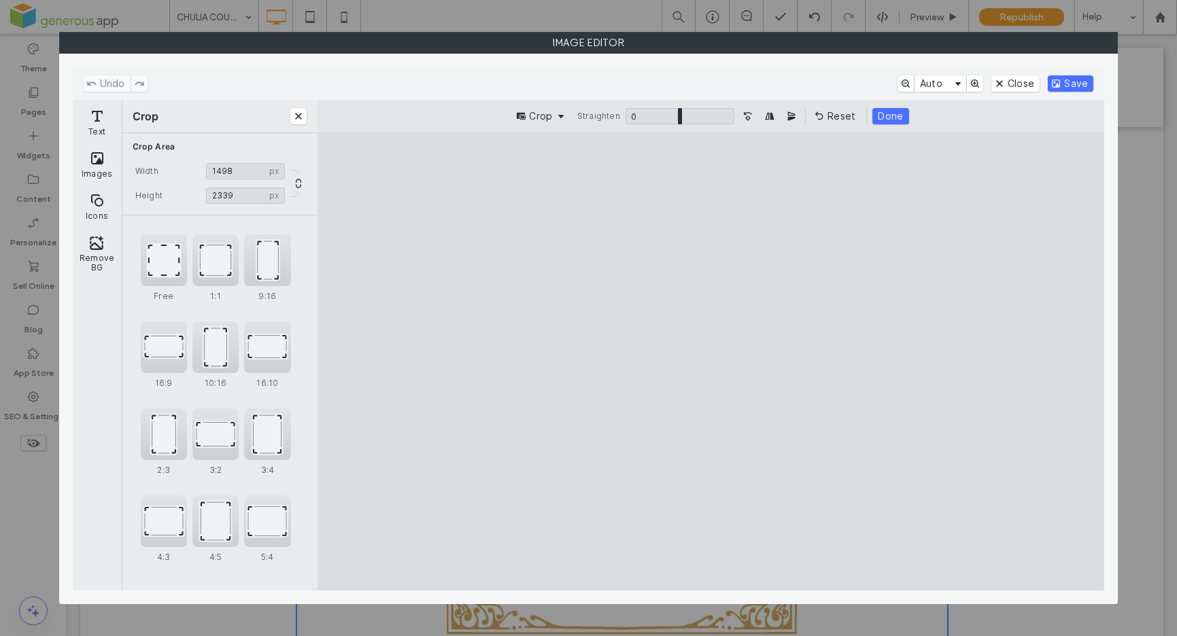
type input "****"
drag, startPoint x: 581, startPoint y: 360, endPoint x: 604, endPoint y: 363, distance: 24.0
click at [711, 362] on cesdk-canvas "Editor canvas" at bounding box center [711, 362] width 0 height 0
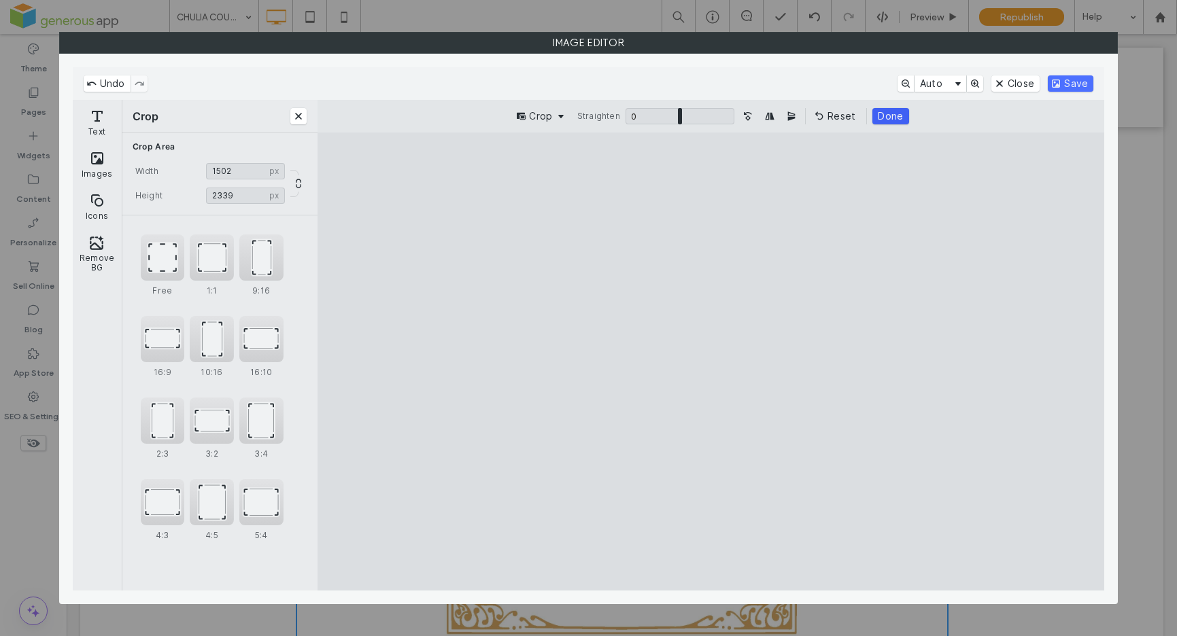
click at [897, 116] on button "Done" at bounding box center [890, 116] width 36 height 16
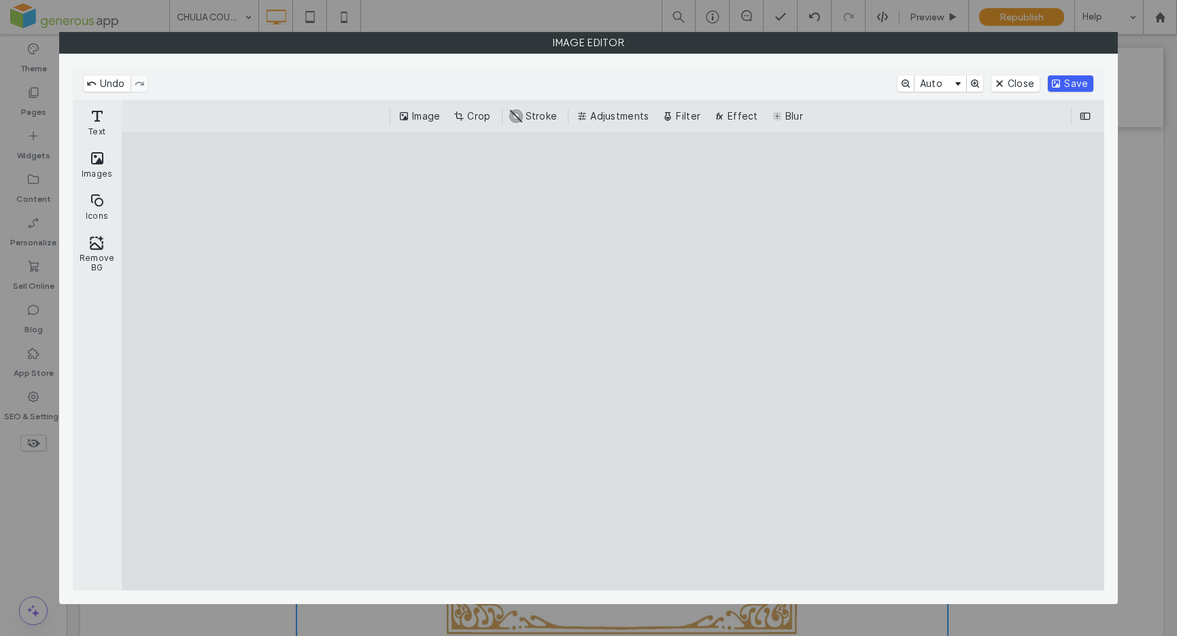
click at [1066, 82] on button "Save" at bounding box center [1071, 83] width 46 height 16
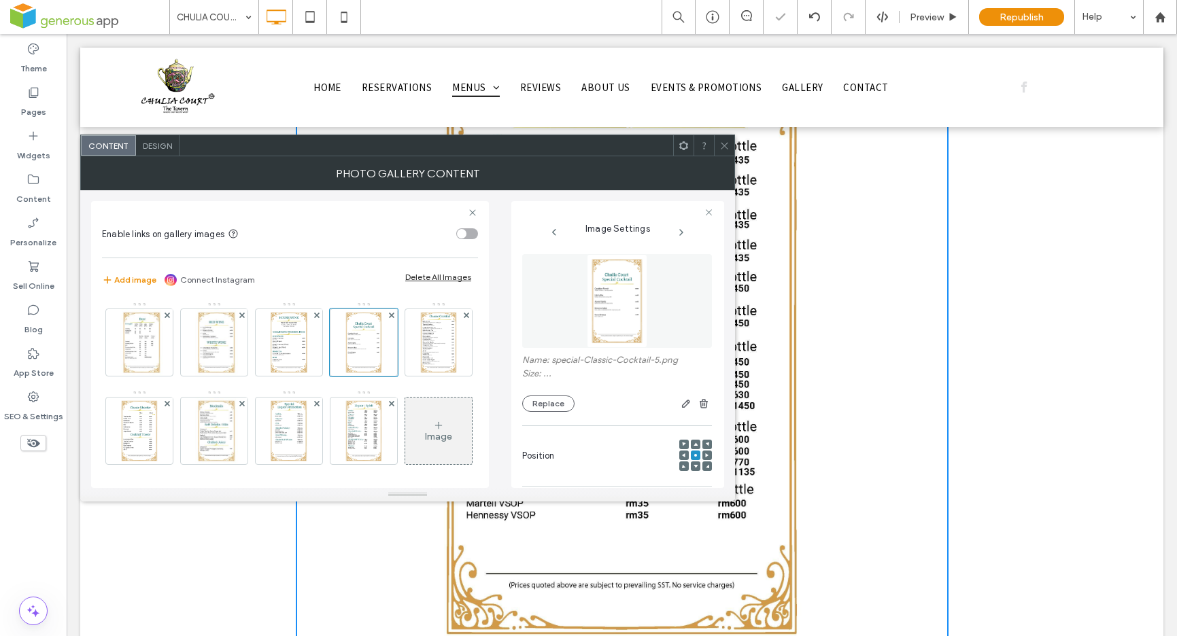
click at [725, 148] on icon at bounding box center [724, 146] width 10 height 10
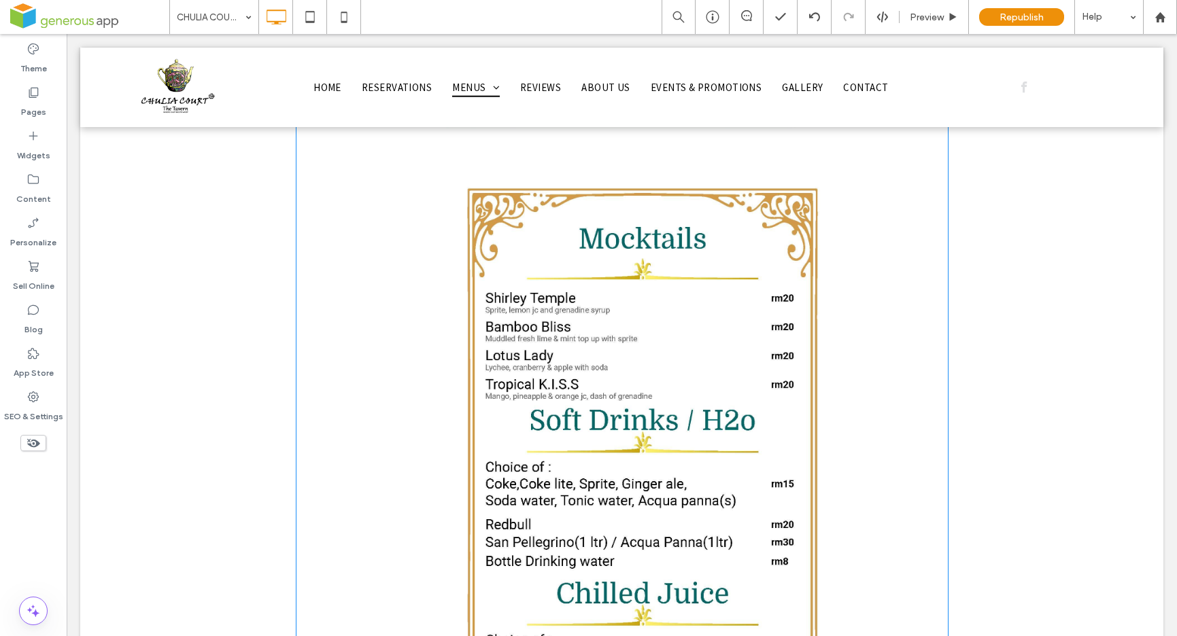
scroll to position [19880, 0]
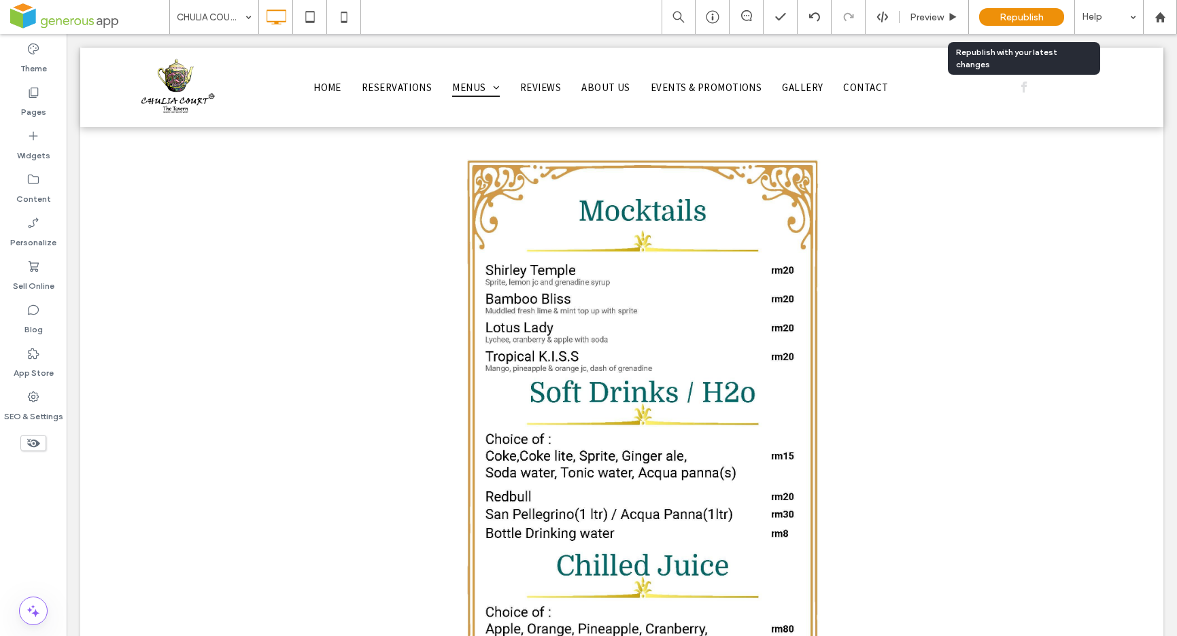
click at [1037, 21] on span "Republish" at bounding box center [1021, 18] width 44 height 12
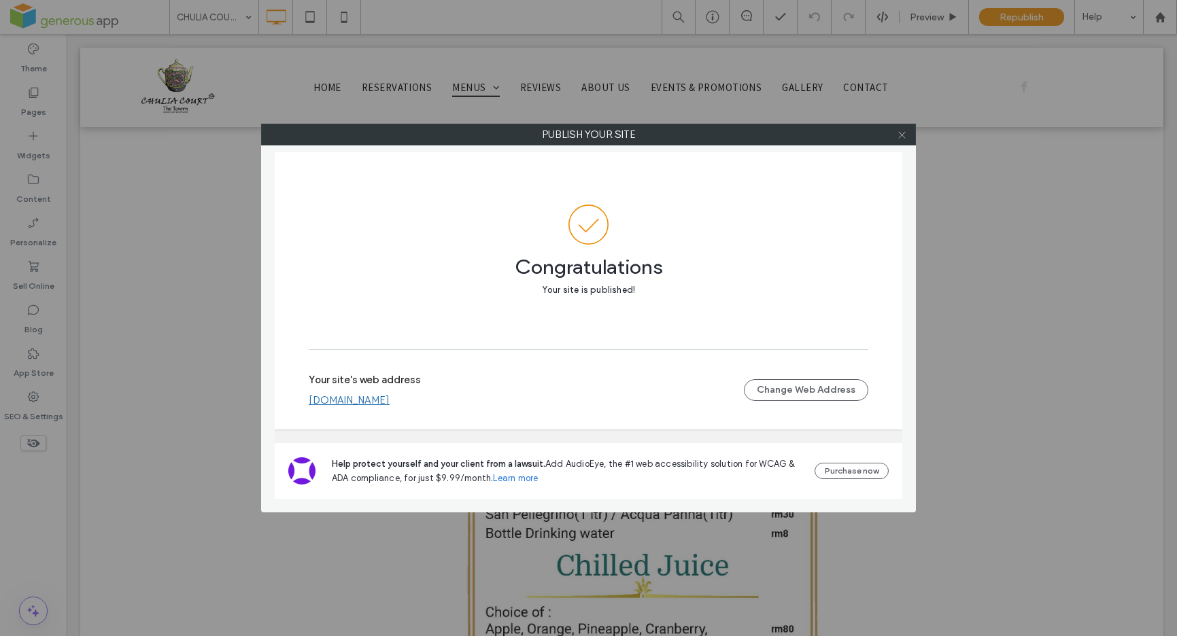
click at [906, 137] on icon at bounding box center [902, 135] width 10 height 10
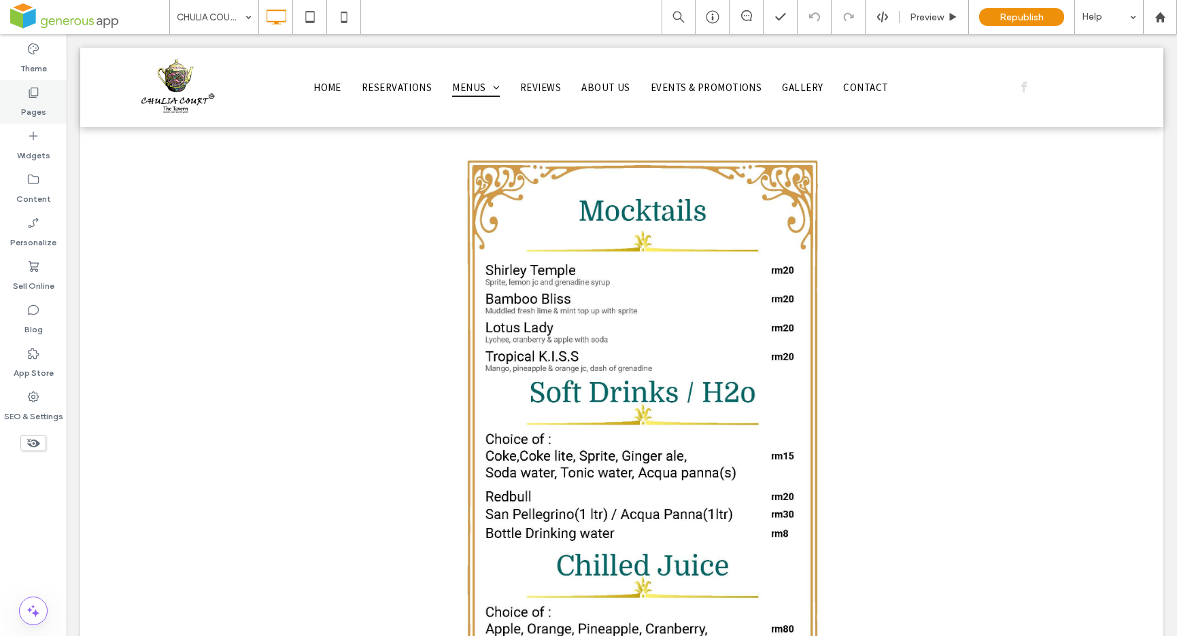
click at [29, 99] on label "Pages" at bounding box center [33, 108] width 25 height 19
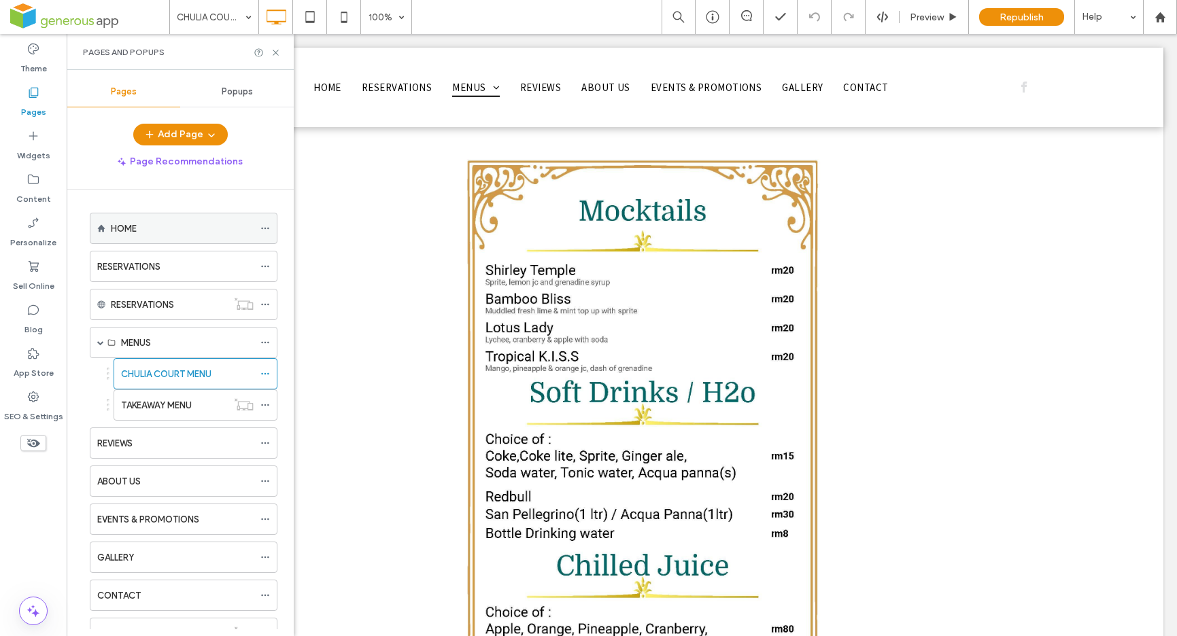
click at [144, 228] on div "HOME" at bounding box center [182, 229] width 143 height 14
click at [277, 53] on use at bounding box center [275, 52] width 5 height 5
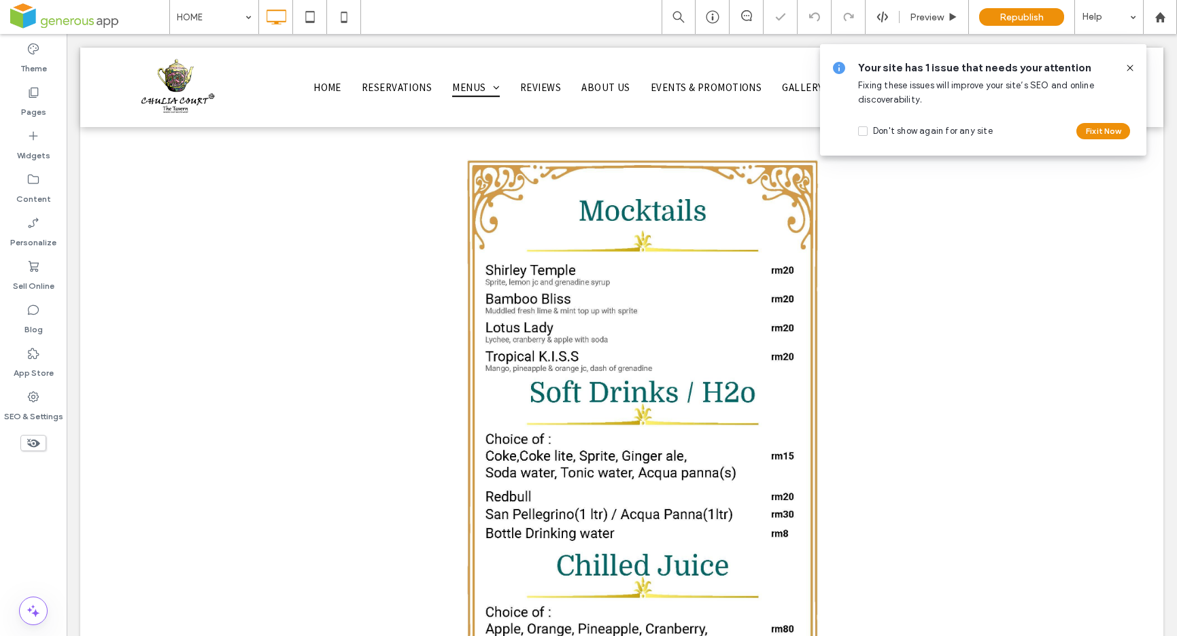
click at [1129, 66] on icon at bounding box center [1130, 68] width 11 height 11
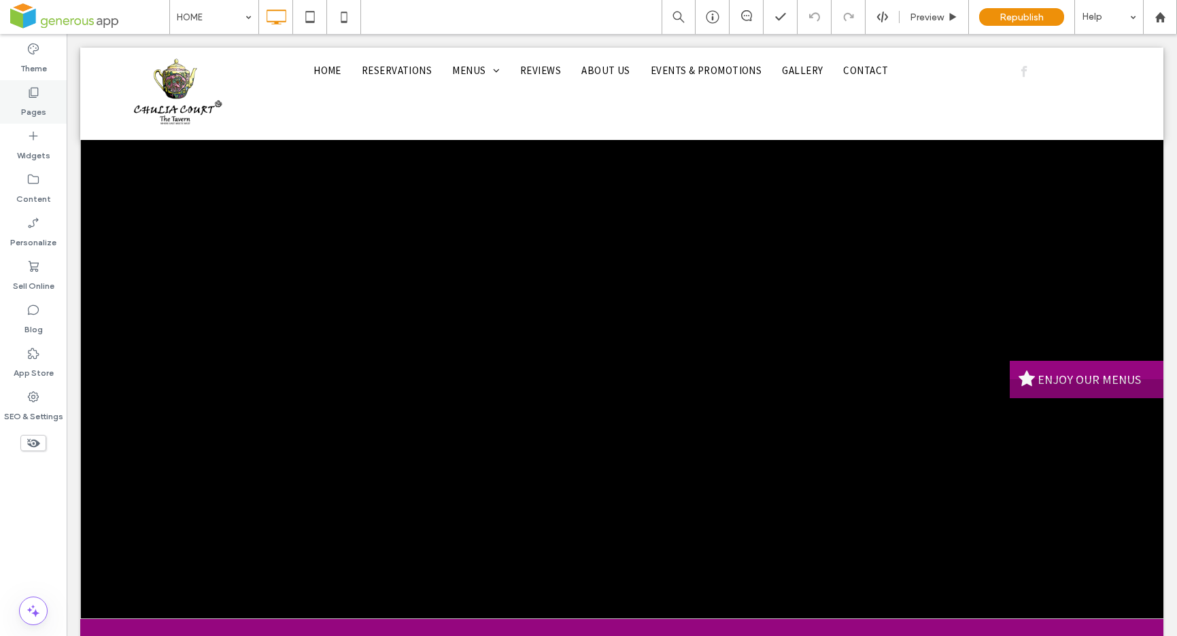
click at [46, 104] on div "Pages" at bounding box center [33, 102] width 67 height 44
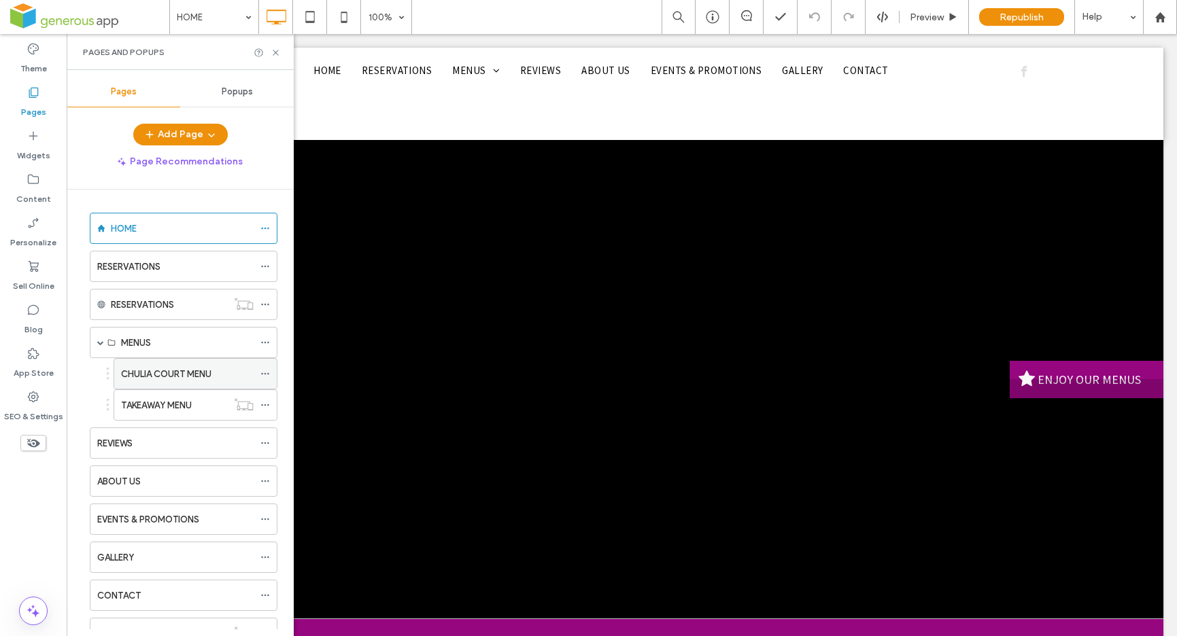
click at [164, 374] on label "CHULIA COURT MENU" at bounding box center [166, 374] width 90 height 24
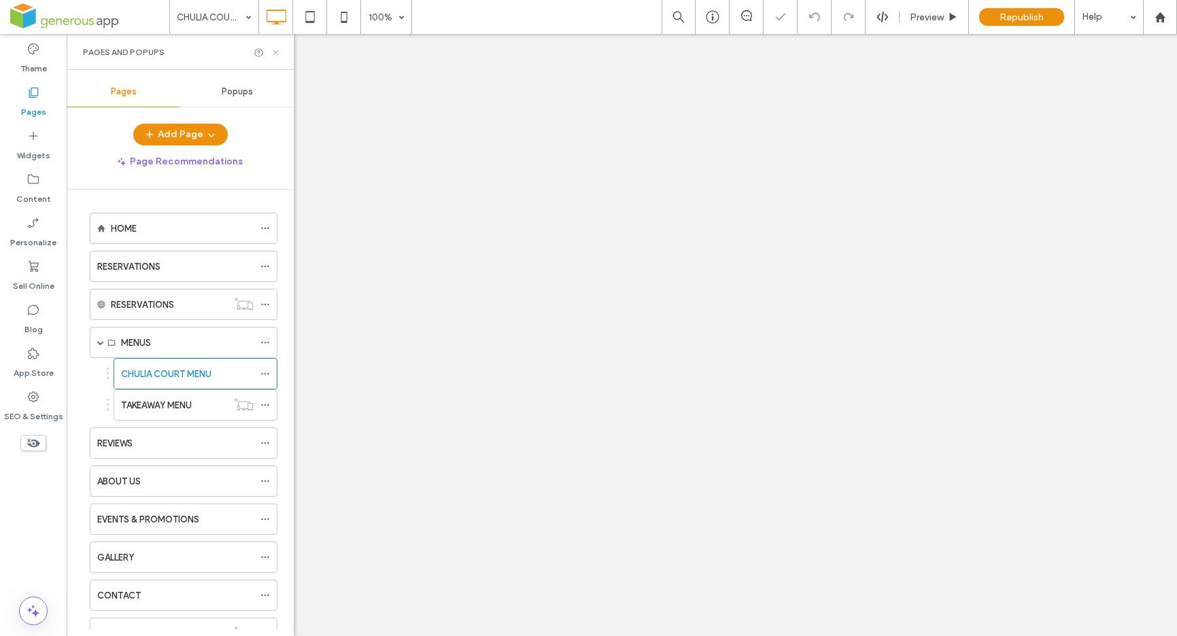
click at [274, 52] on icon at bounding box center [276, 53] width 10 height 10
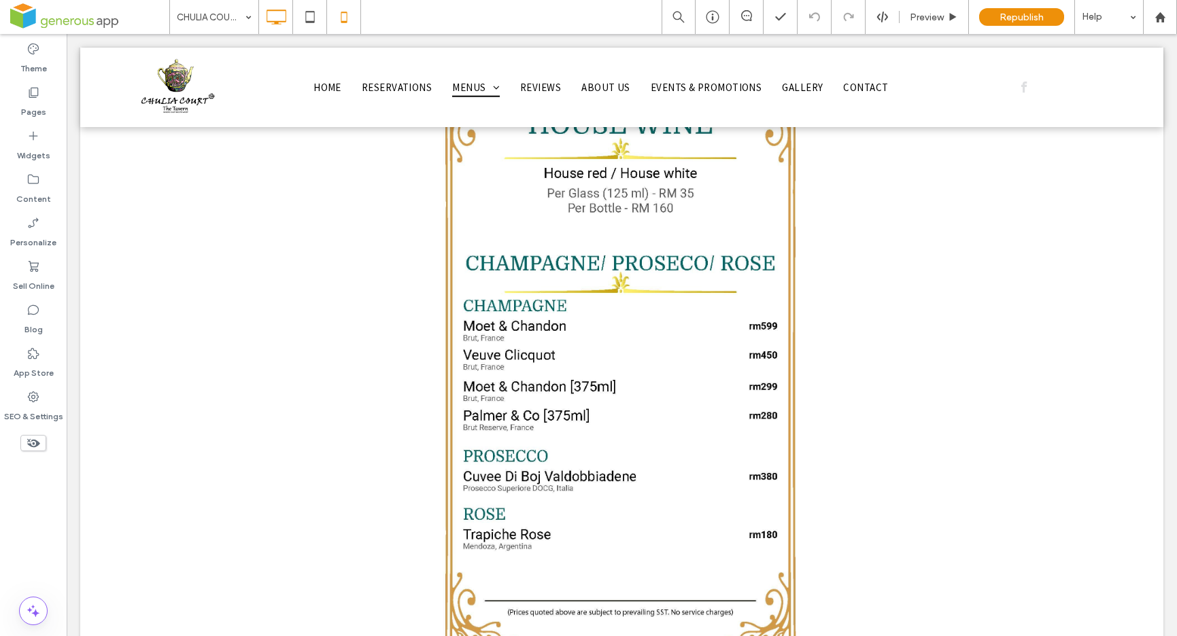
scroll to position [16828, 0]
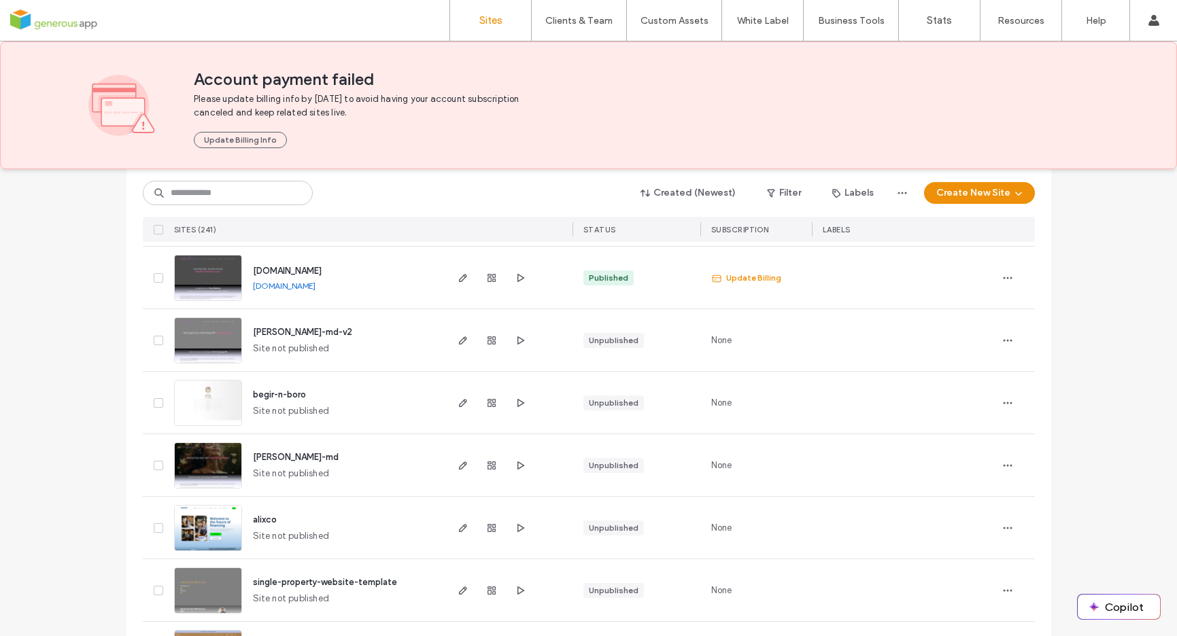
scroll to position [4500, 0]
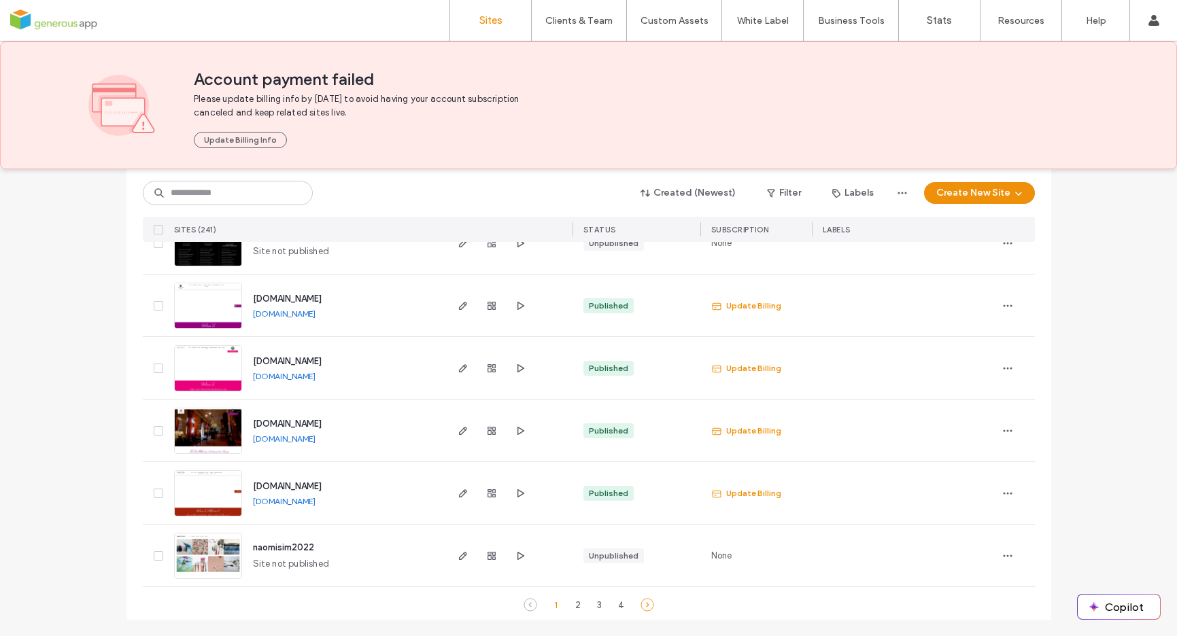
click at [645, 600] on icon at bounding box center [647, 605] width 14 height 14
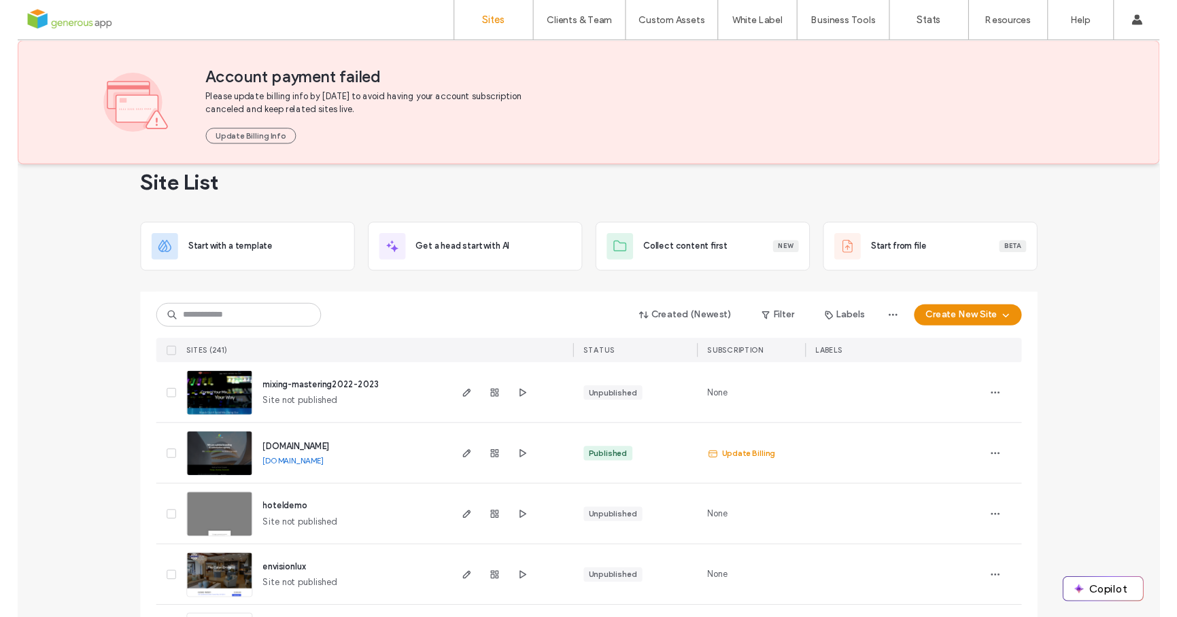
scroll to position [0, 0]
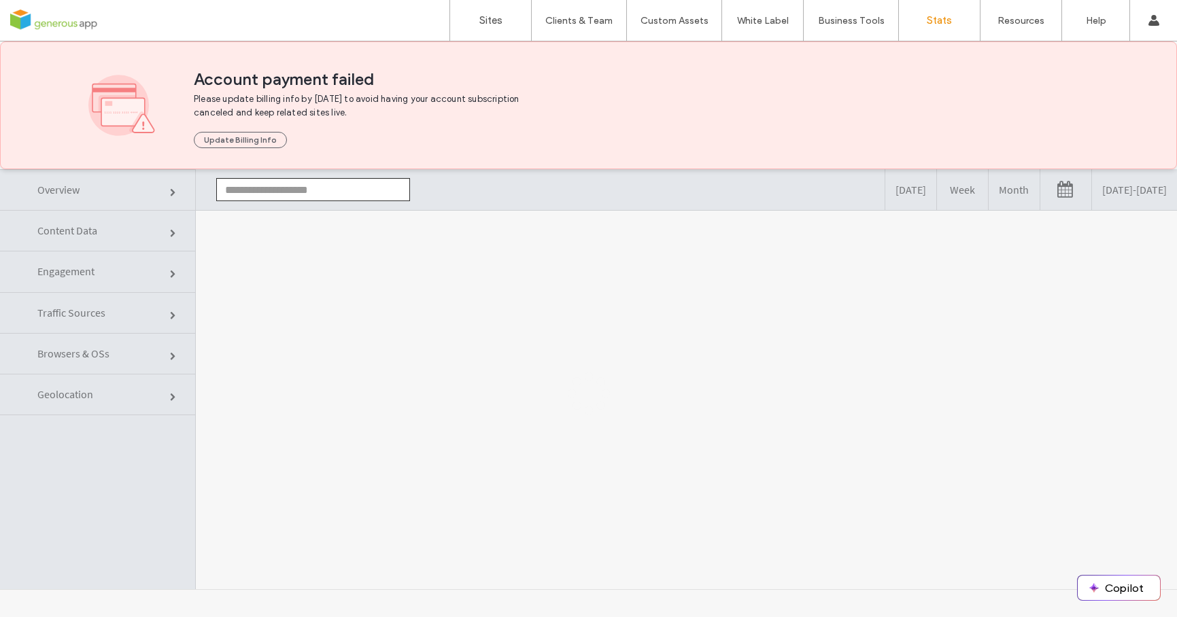
type input "**********"
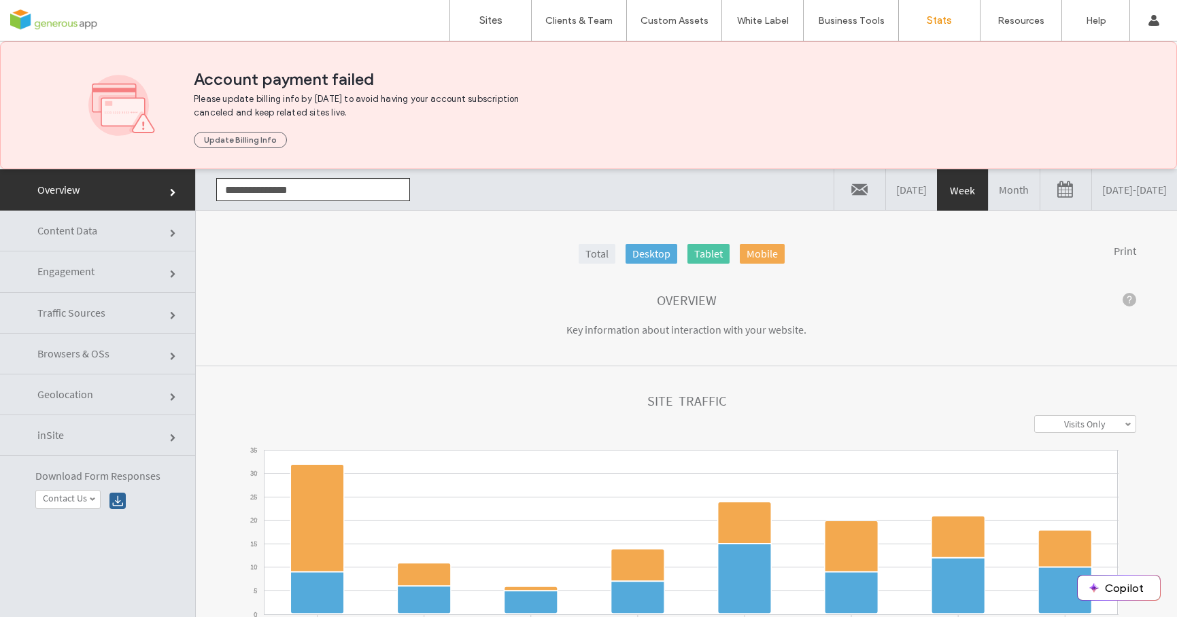
click link "Content Data"
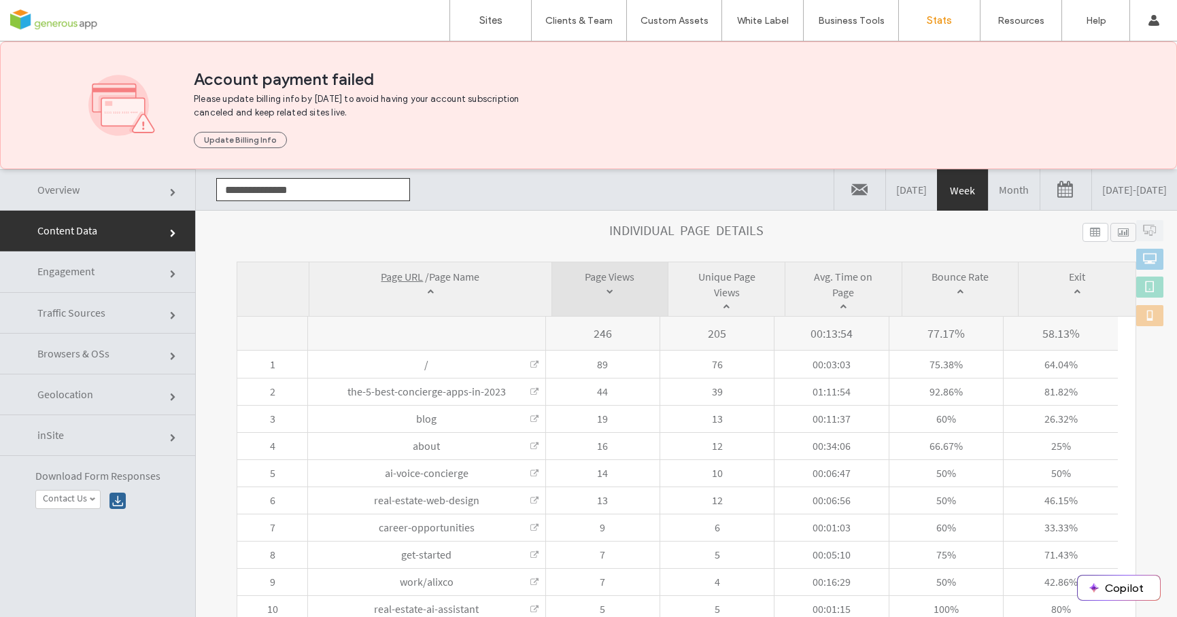
scroll to position [482, 0]
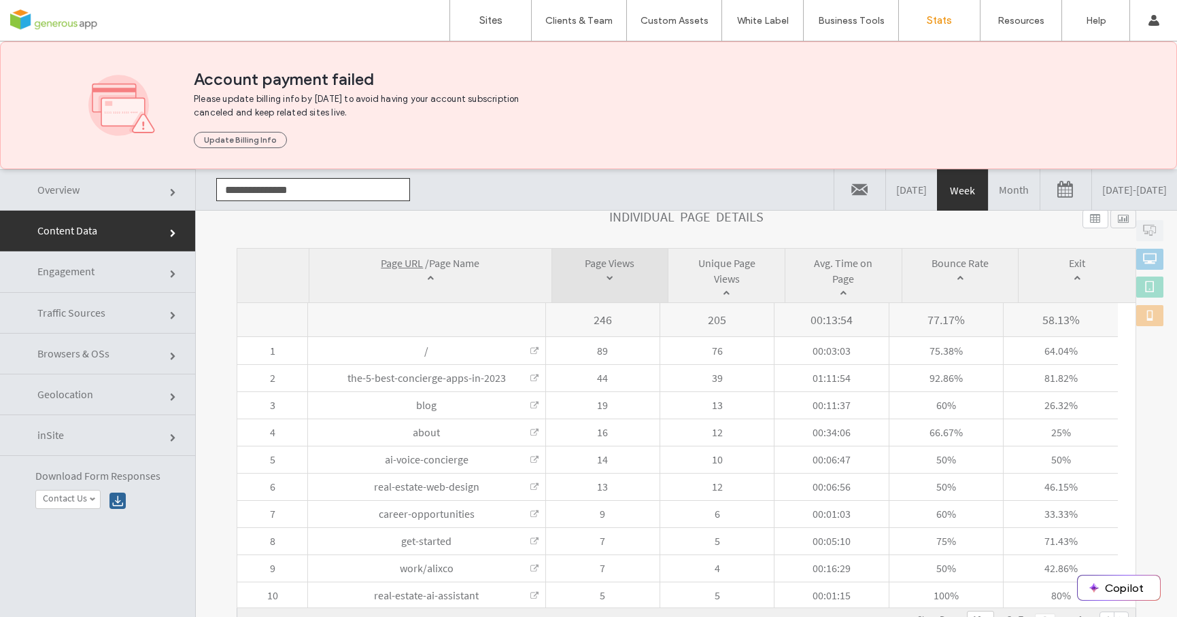
click at [989, 199] on link "Month" at bounding box center [1014, 189] width 51 height 41
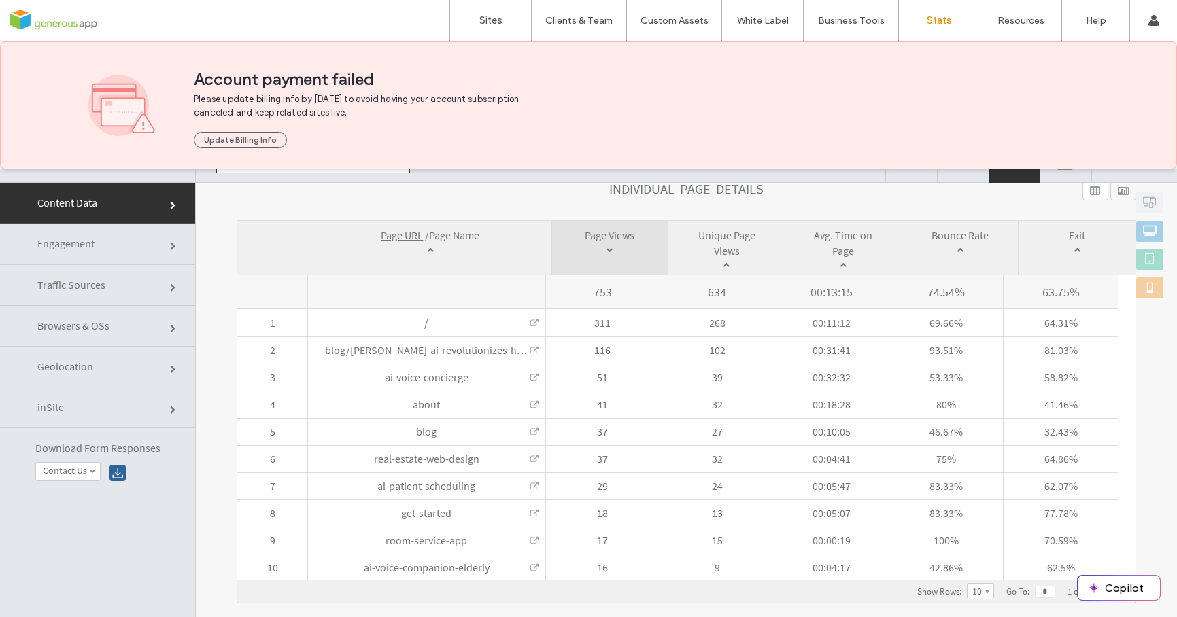
scroll to position [50, 0]
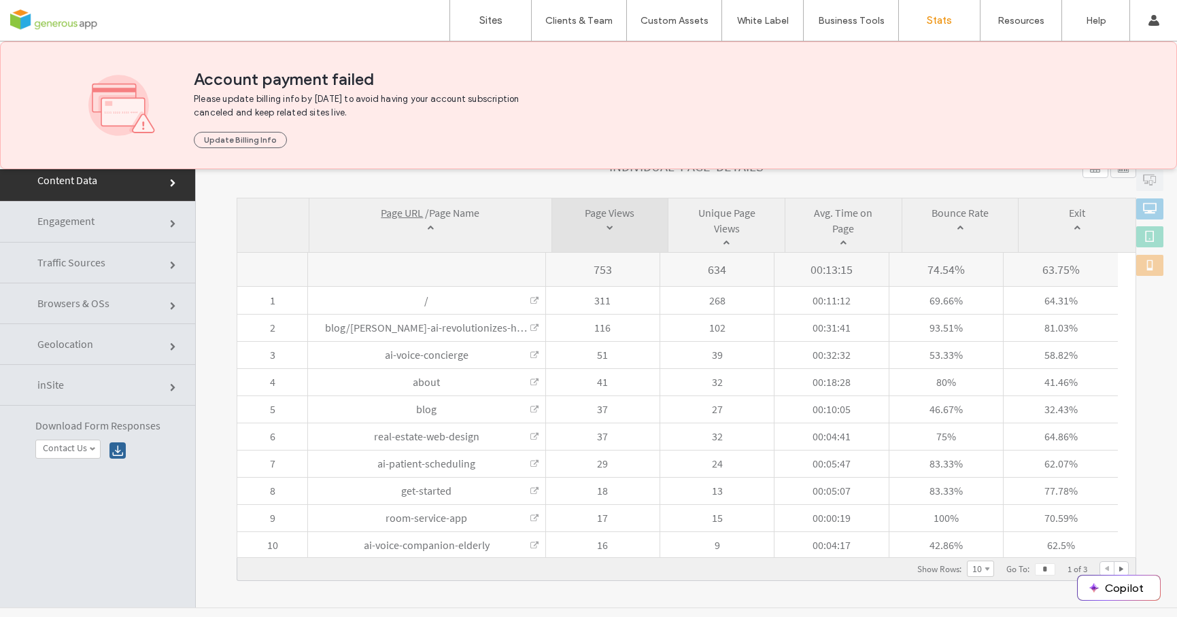
click link "Traffic Sources"
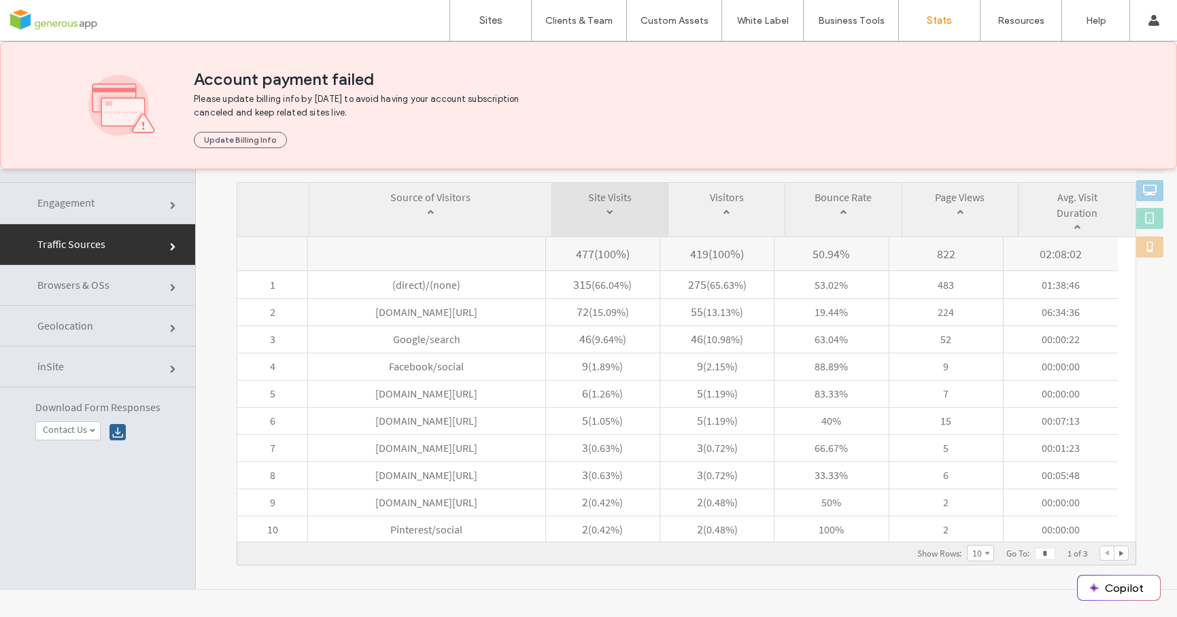
scroll to position [630, 0]
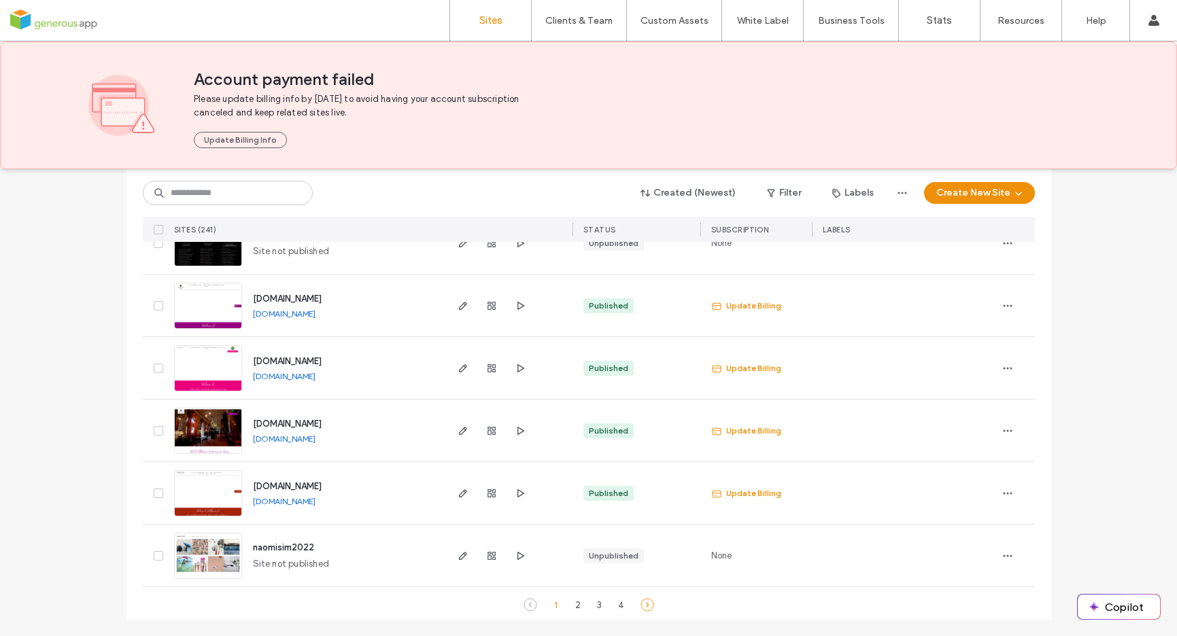
click at [645, 605] on icon at bounding box center [647, 605] width 14 height 14
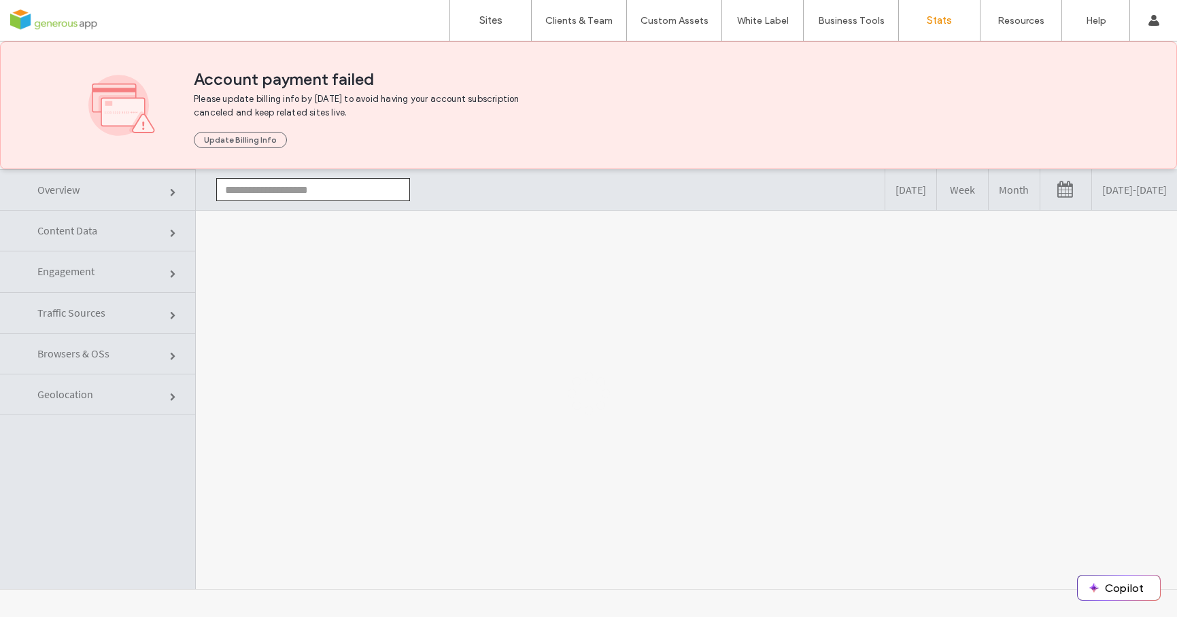
type input "**********"
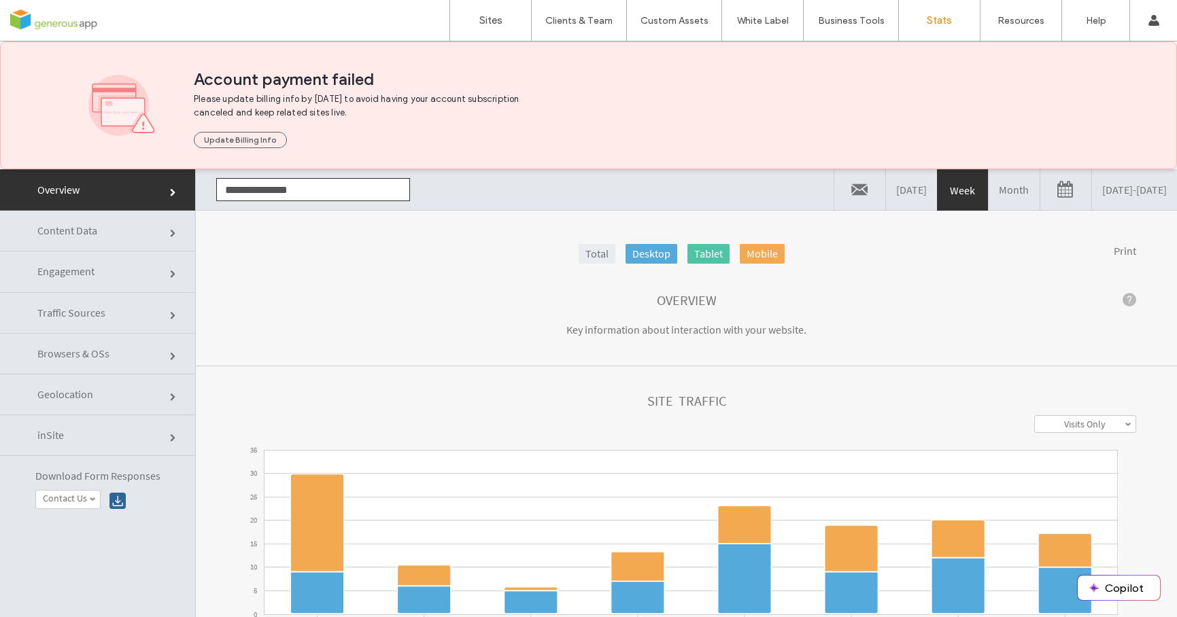
click link "Content Data"
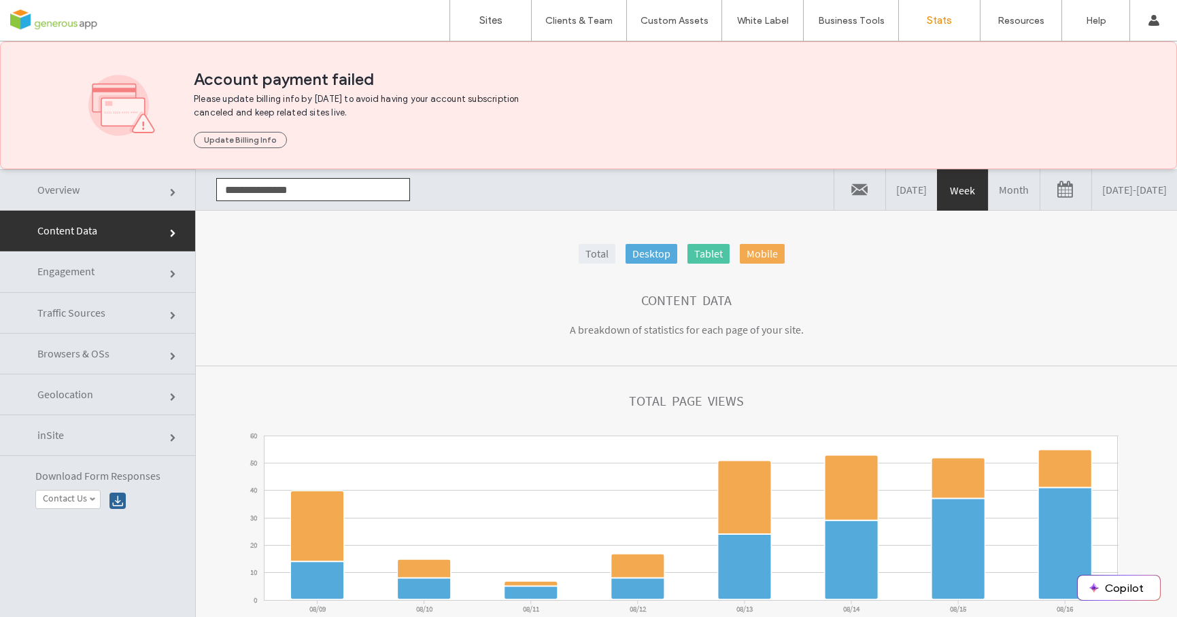
click at [989, 200] on link "Month" at bounding box center [1014, 189] width 51 height 41
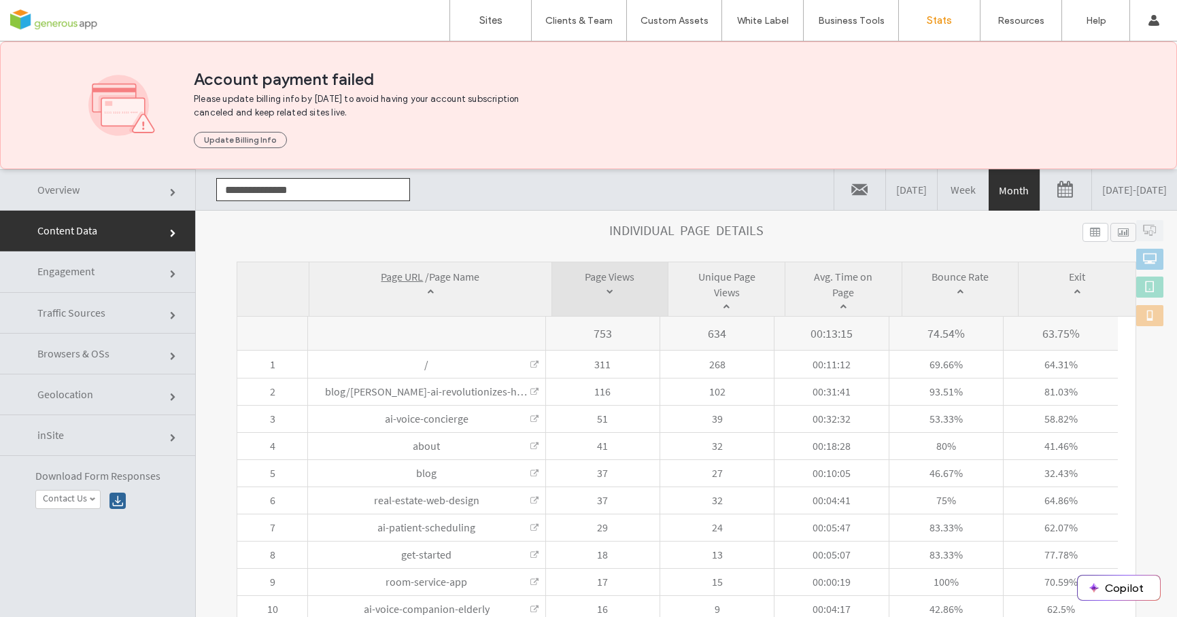
scroll to position [482, 0]
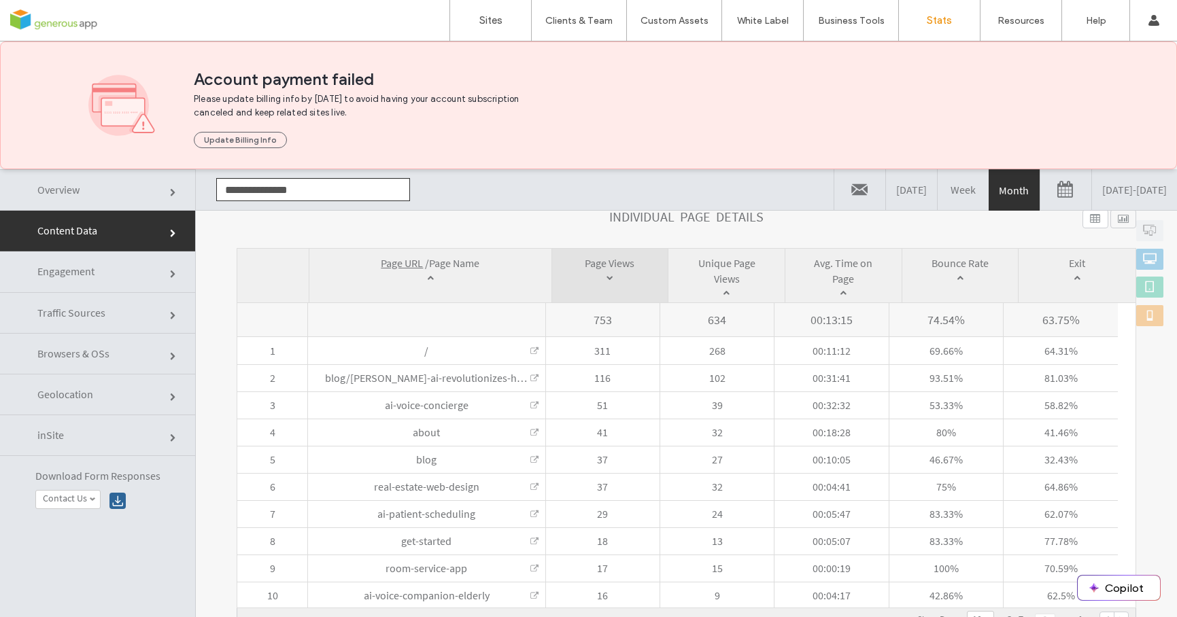
click link "Traffic Sources"
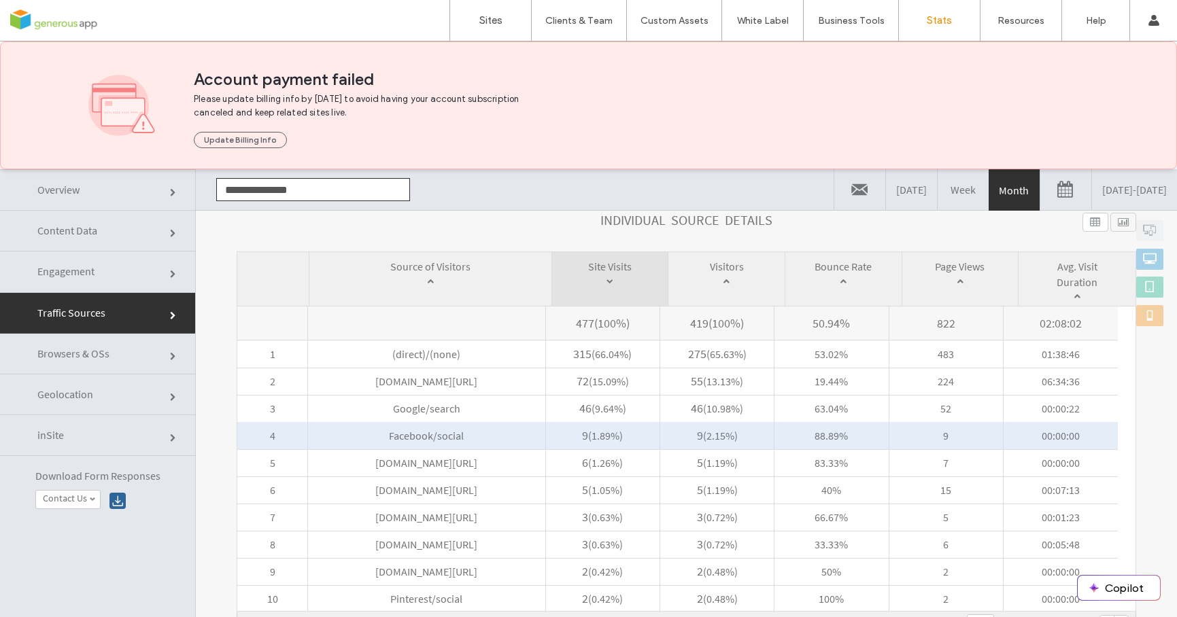
scroll to position [69, 0]
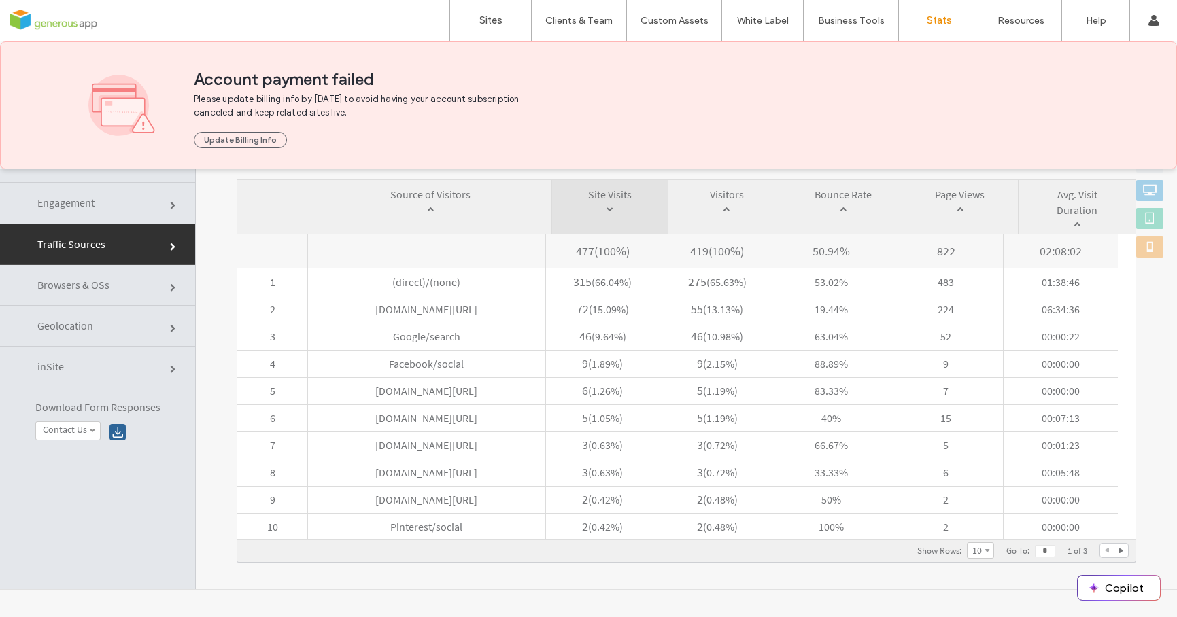
click at [170, 290] on span "Browsers & OSs" at bounding box center [174, 288] width 8 height 8
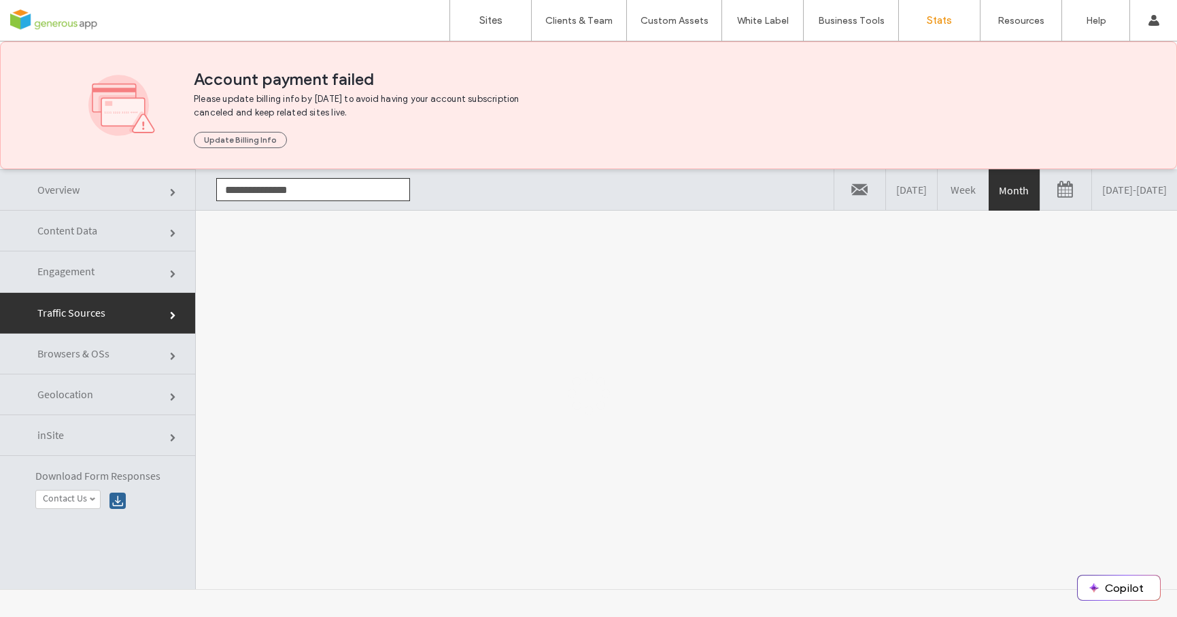
scroll to position [0, 0]
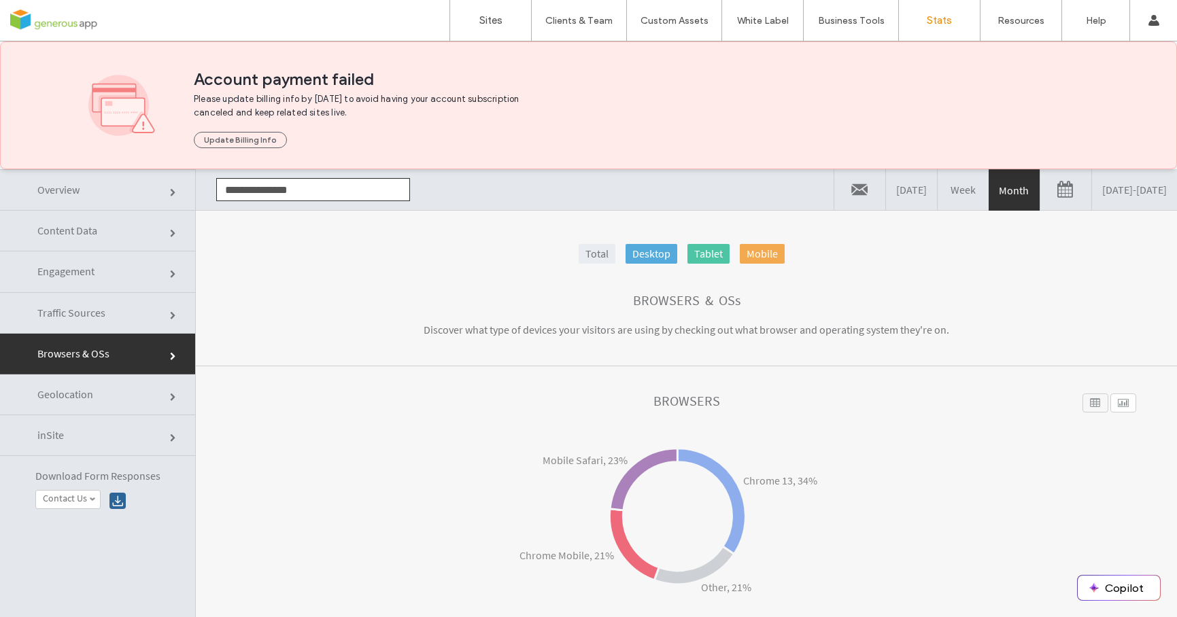
click link "Engagement"
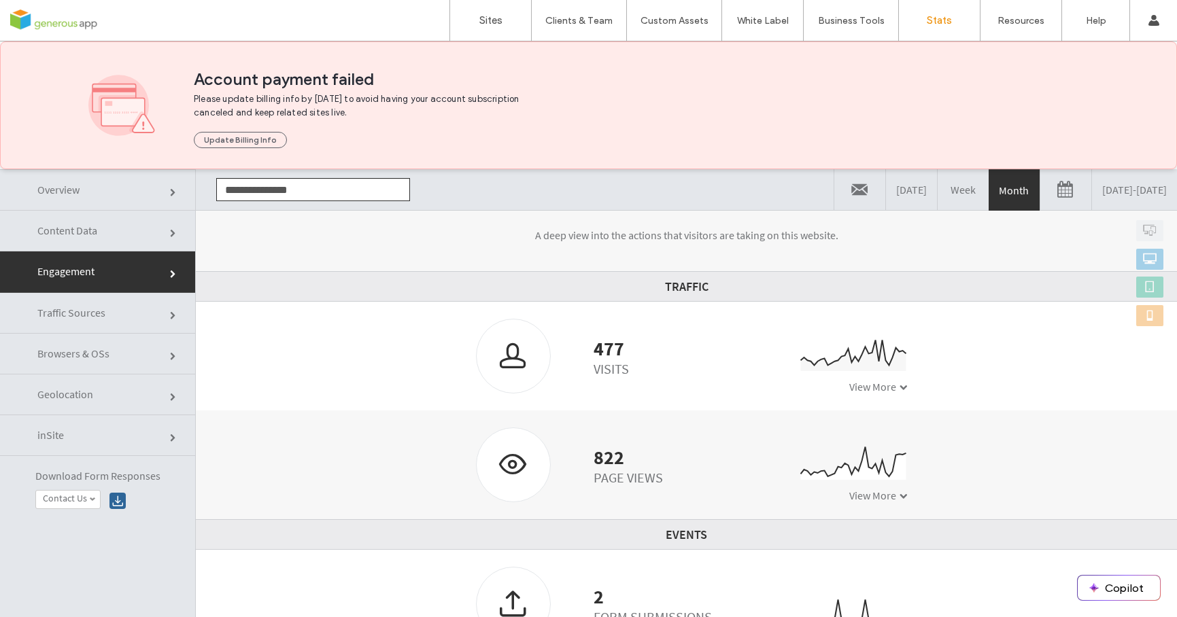
click link "Content Data"
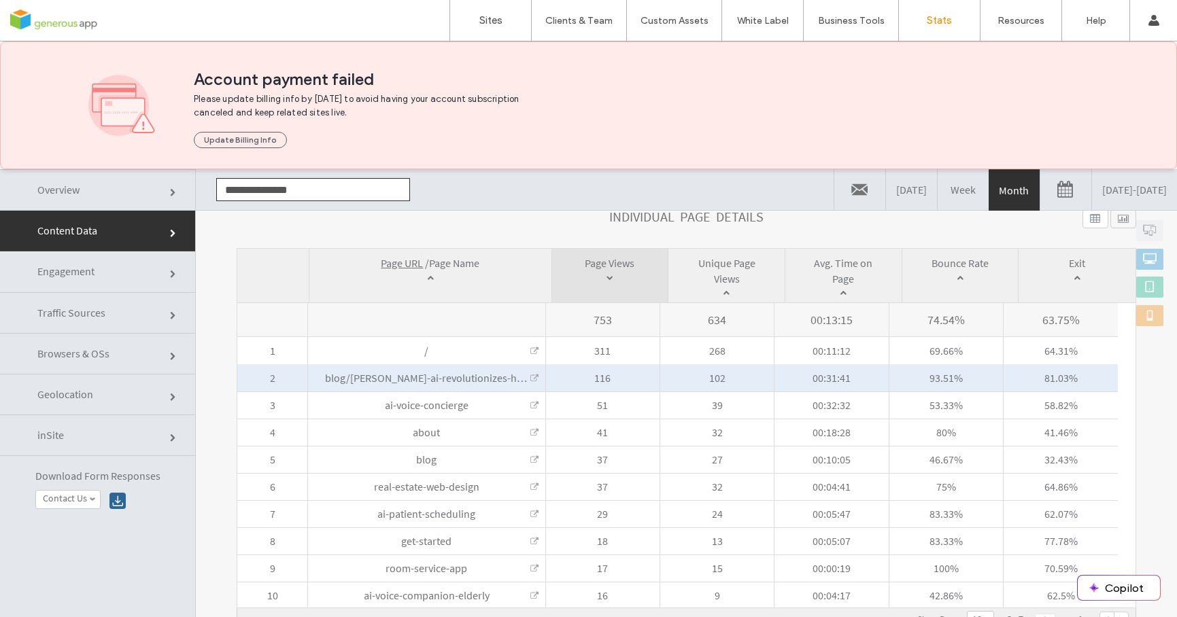
scroll to position [69, 0]
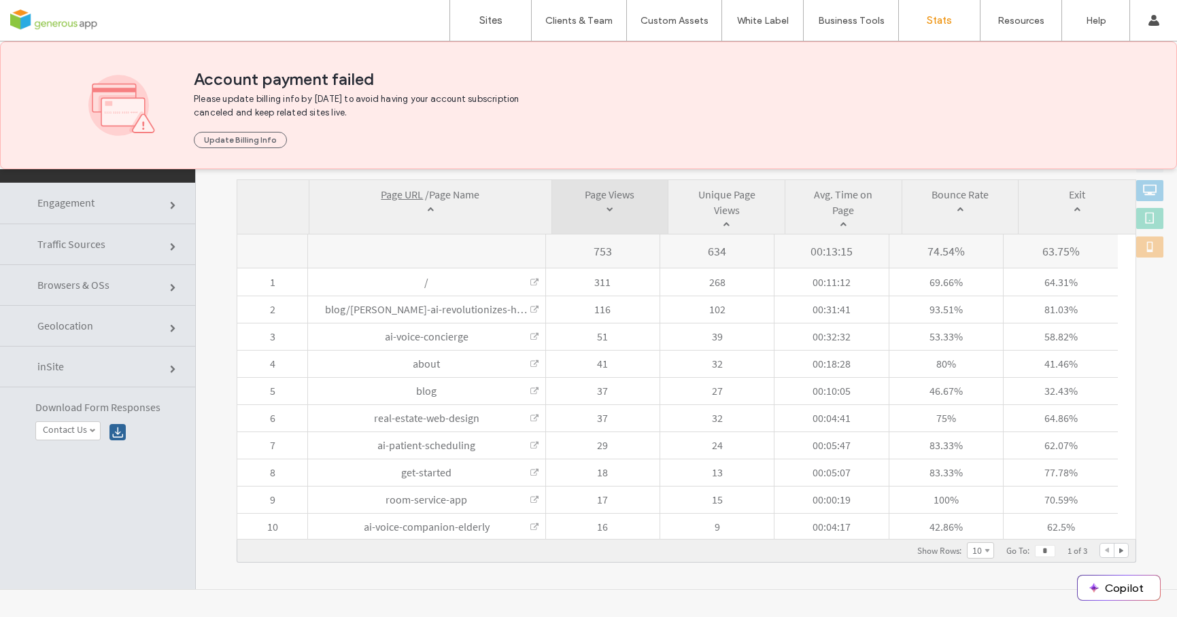
click at [170, 250] on span "Traffic Sources" at bounding box center [174, 247] width 8 height 8
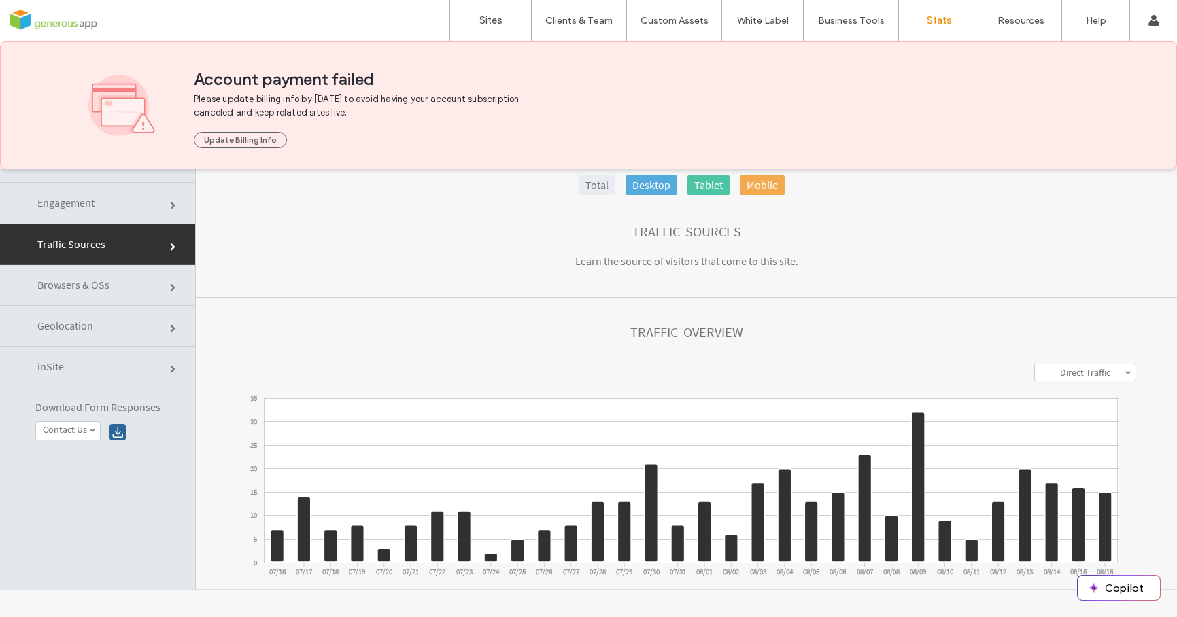
scroll to position [630, 0]
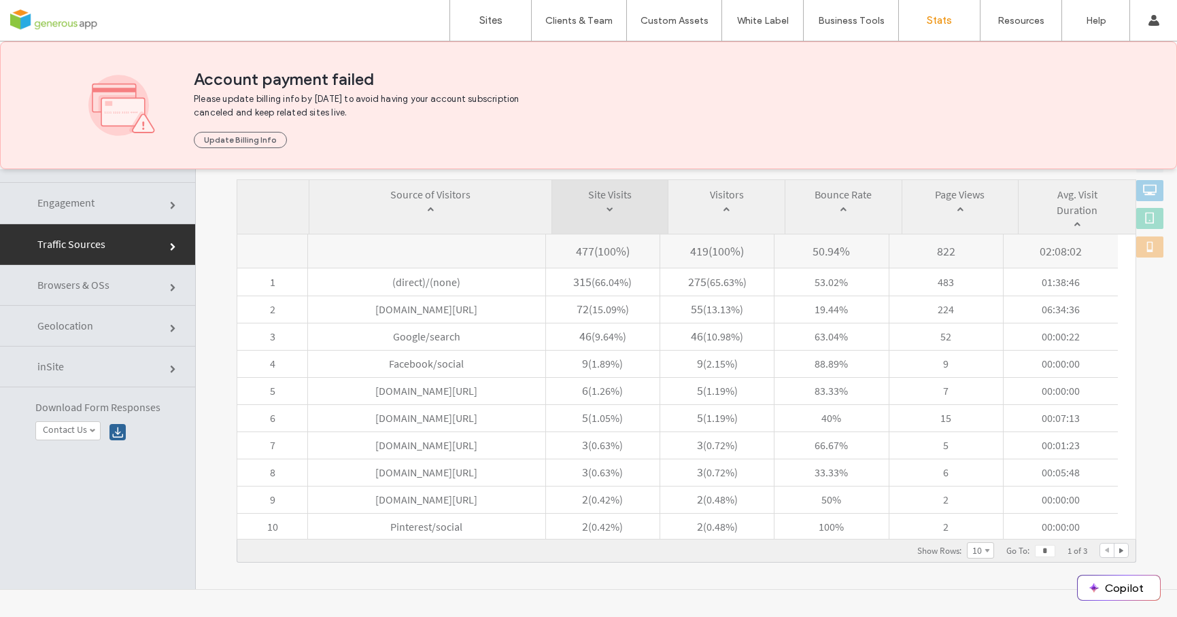
click link "Geolocation"
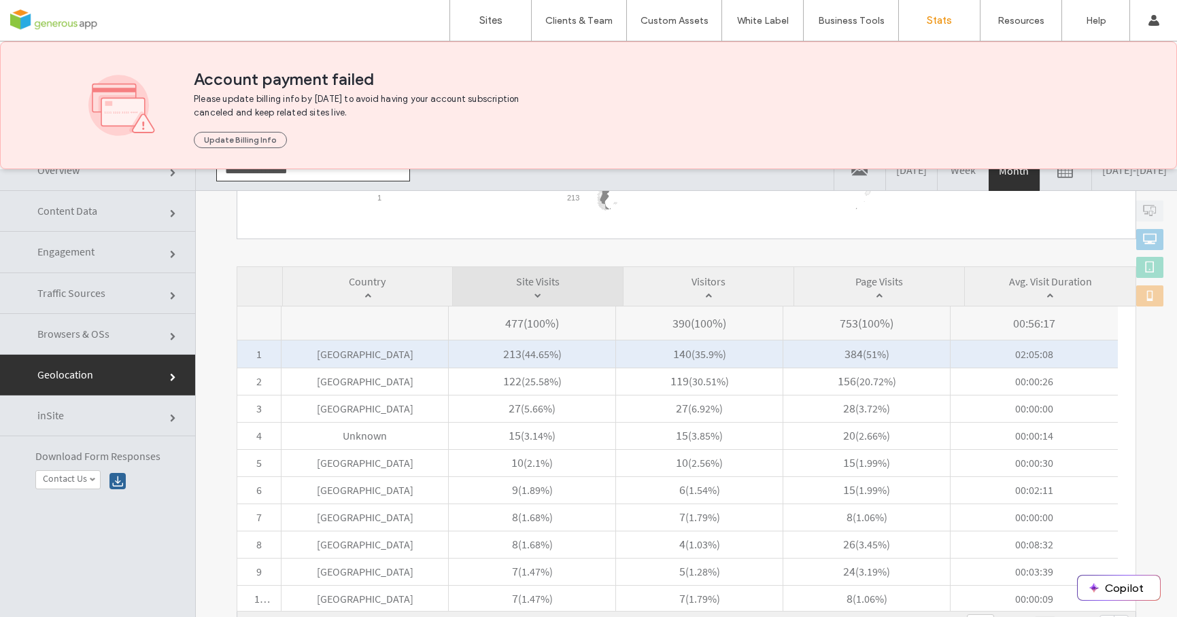
scroll to position [425, 0]
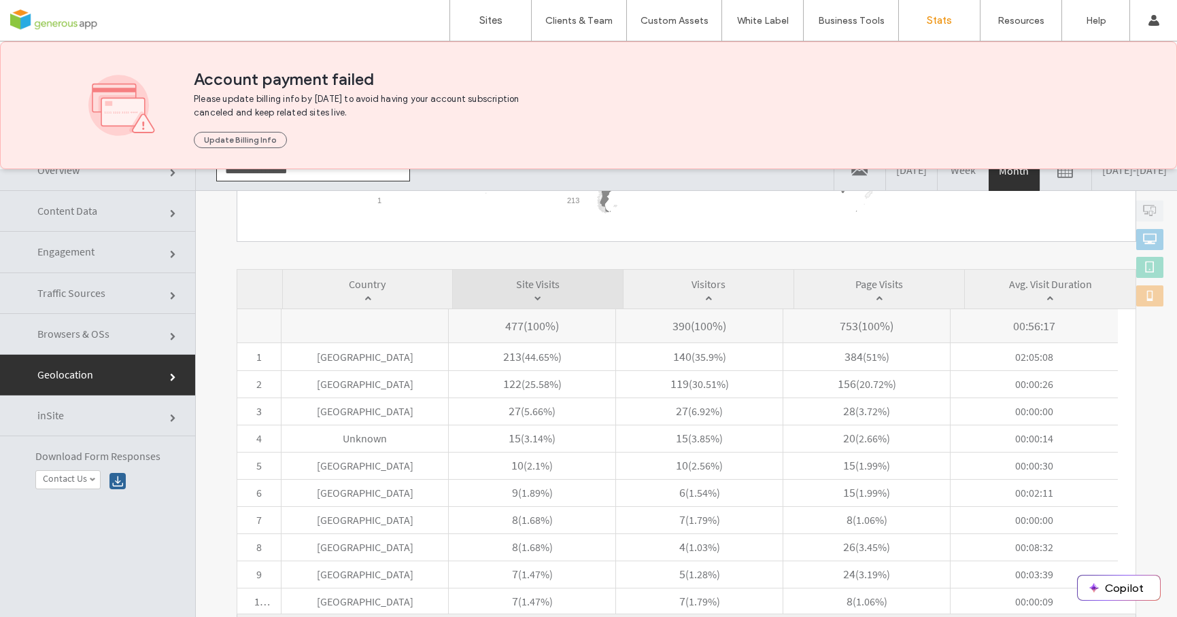
click link "inSite"
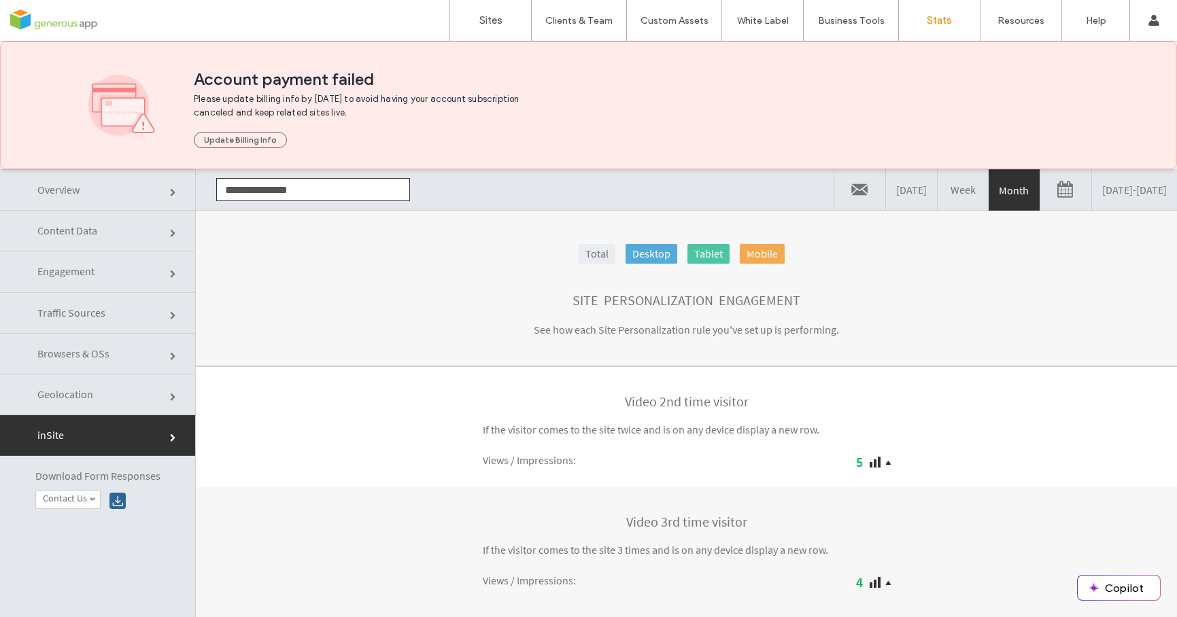
scroll to position [69, 0]
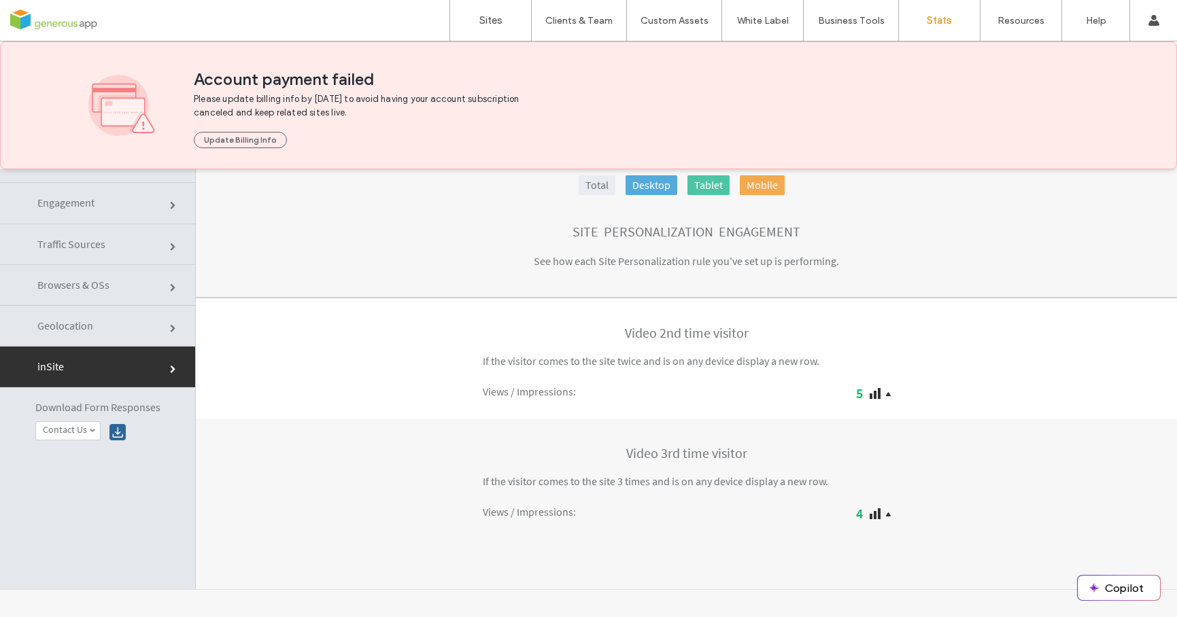
click link "Traffic Sources"
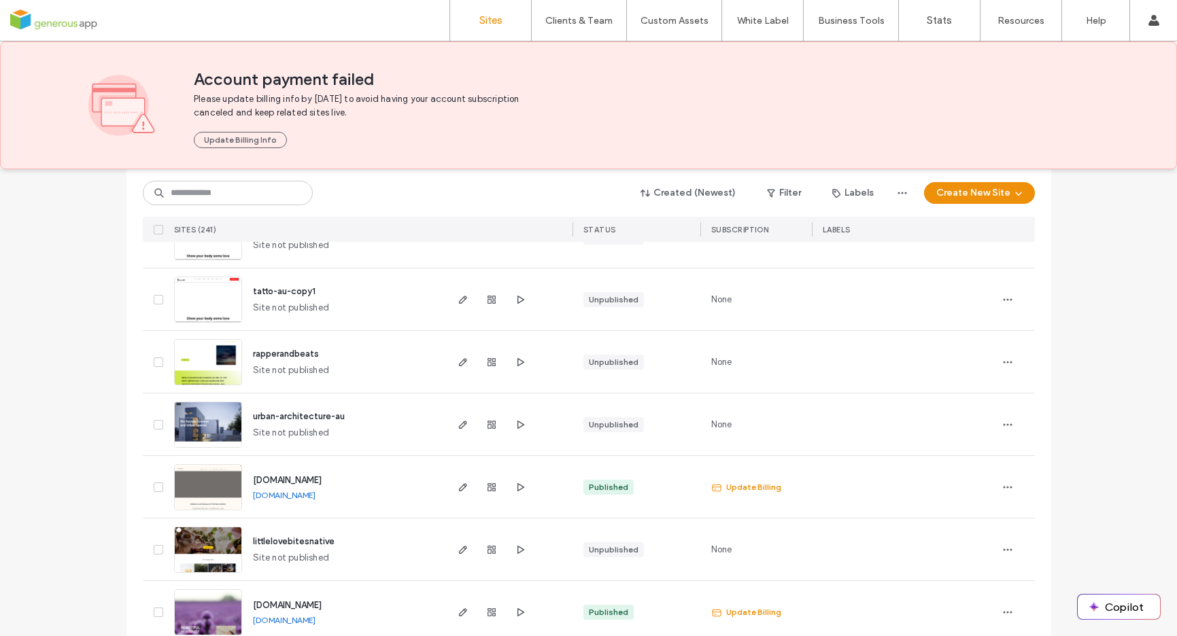
scroll to position [4500, 0]
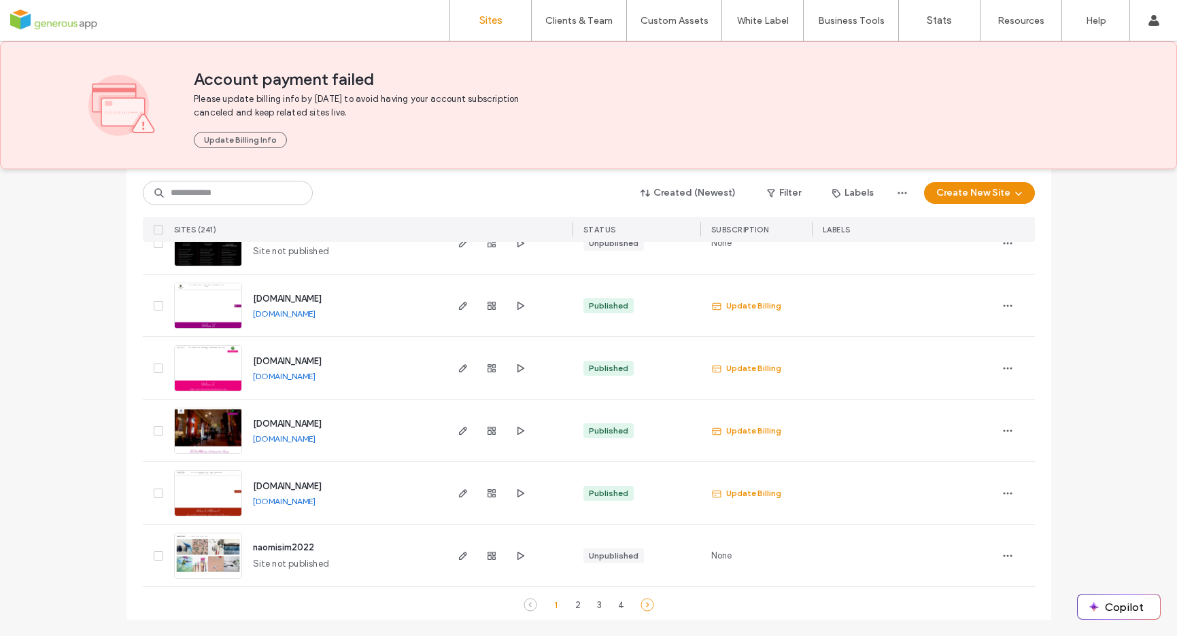
click at [643, 606] on use at bounding box center [646, 605] width 12 height 12
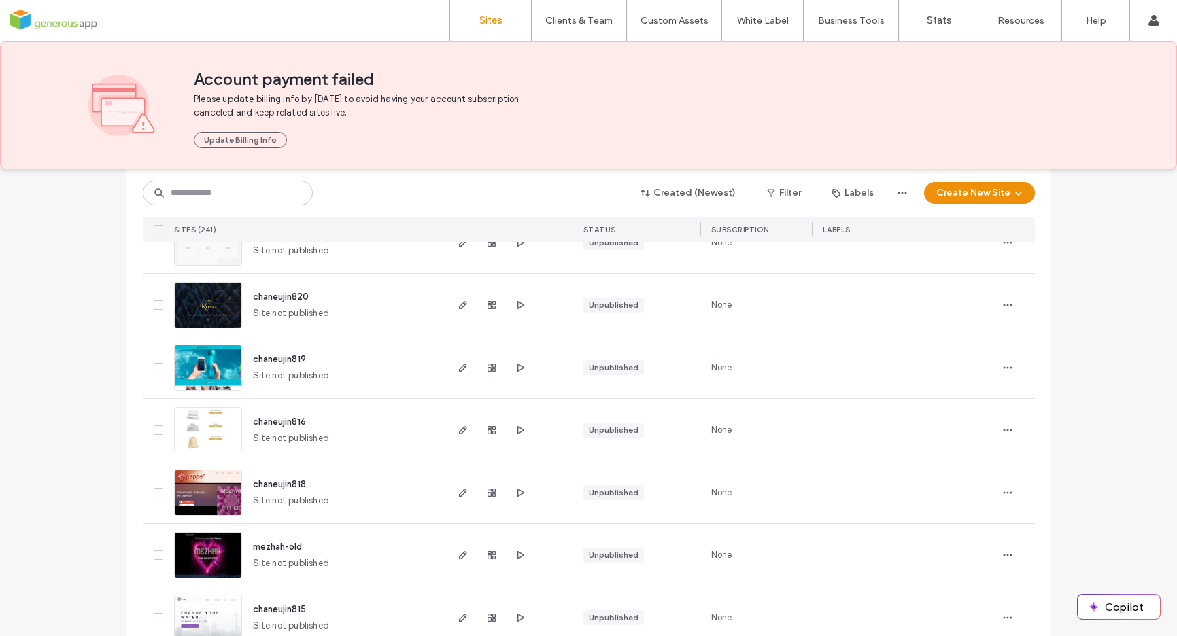
scroll to position [0, 0]
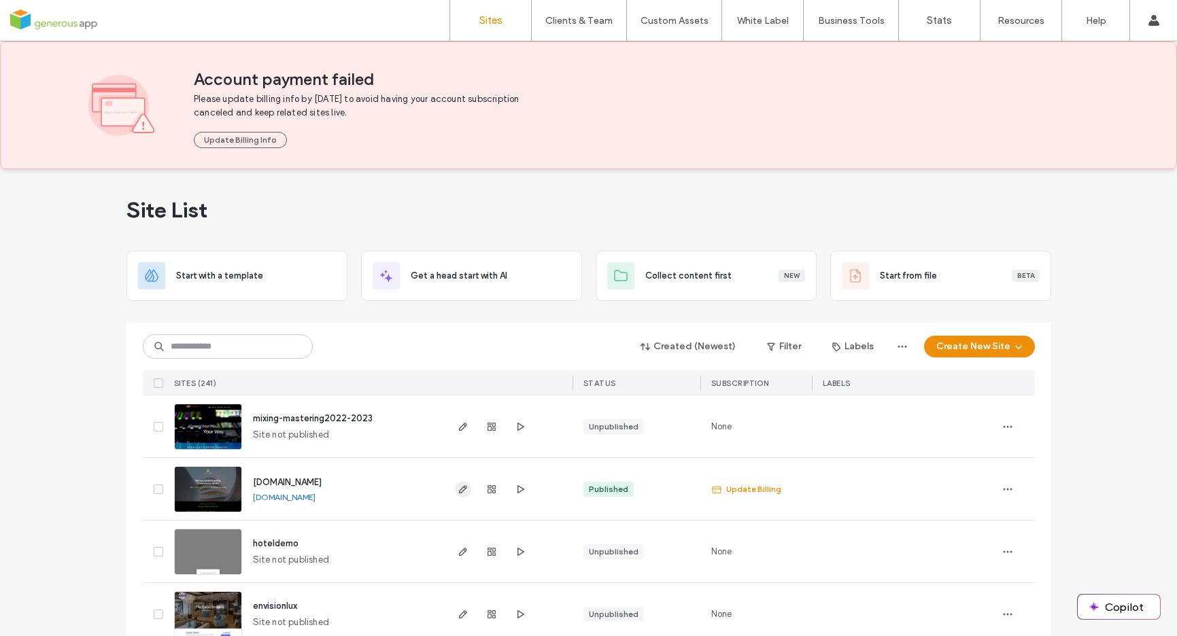
click at [458, 492] on use "button" at bounding box center [462, 489] width 8 height 8
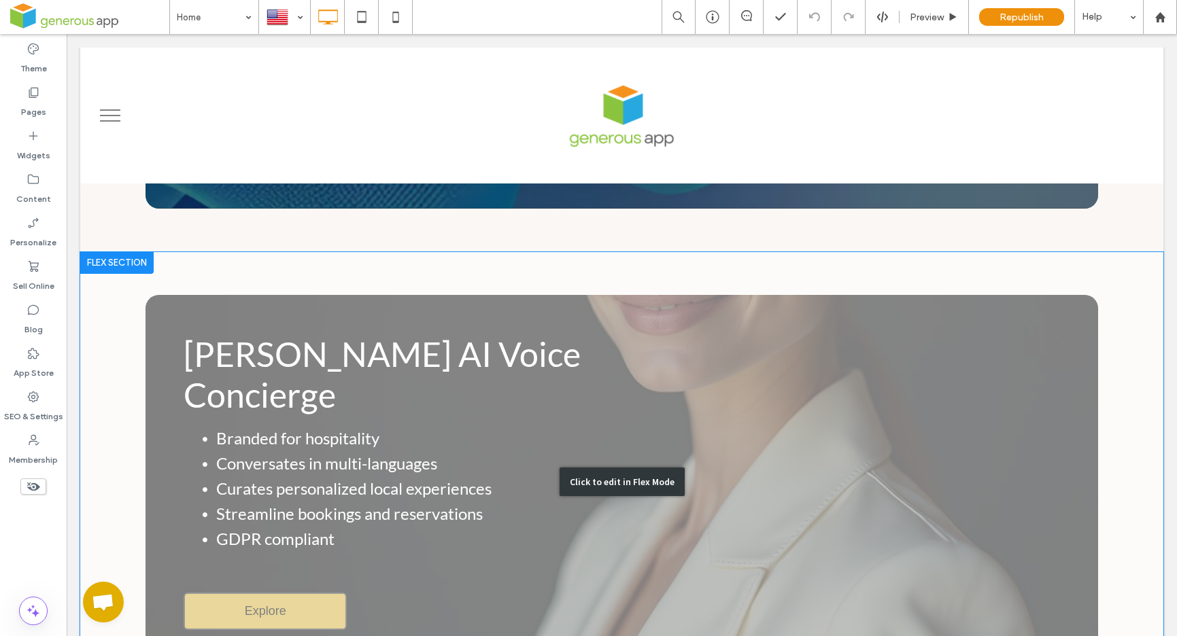
click at [626, 468] on div "Click to edit in Flex Mode" at bounding box center [622, 482] width 125 height 29
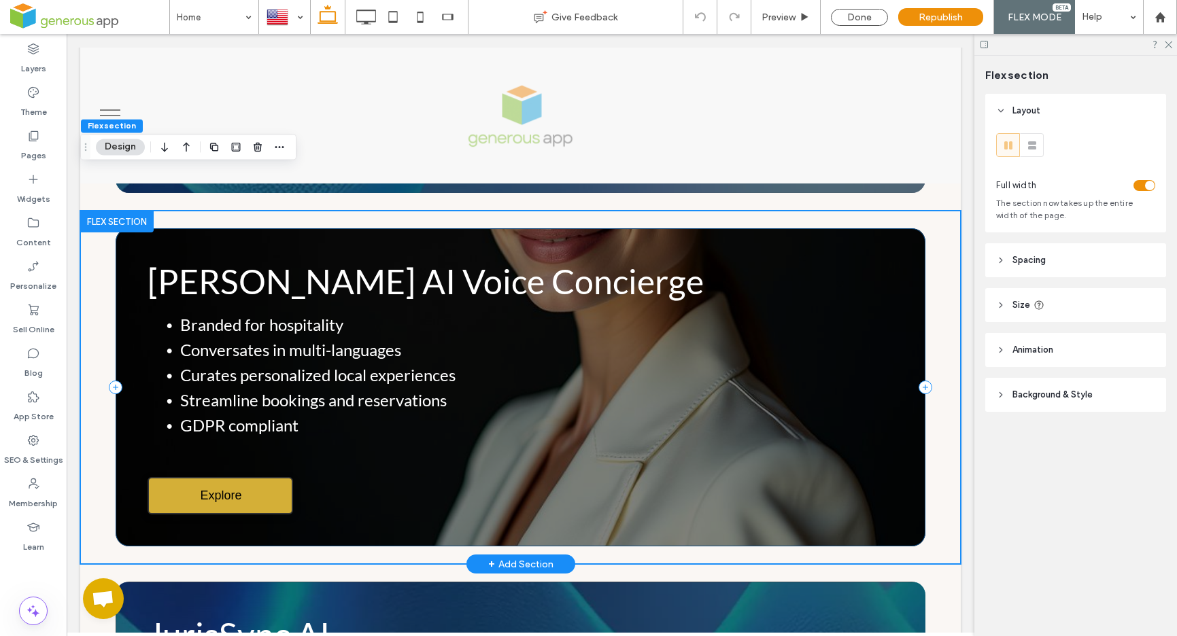
scroll to position [2805, 0]
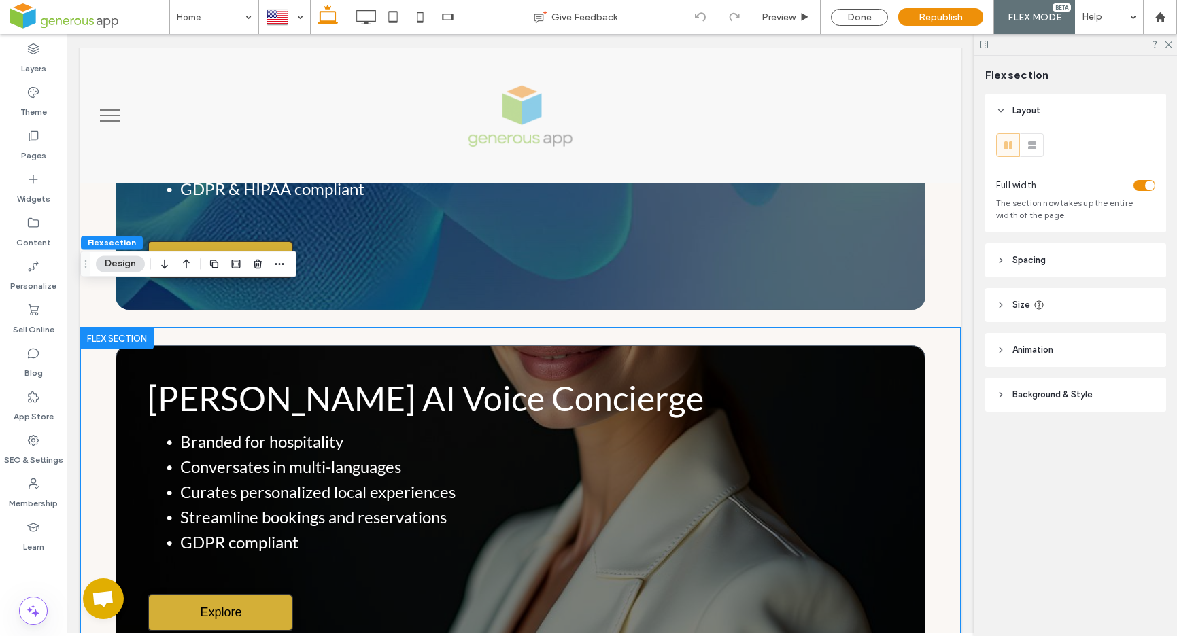
click at [133, 328] on div at bounding box center [116, 339] width 73 height 22
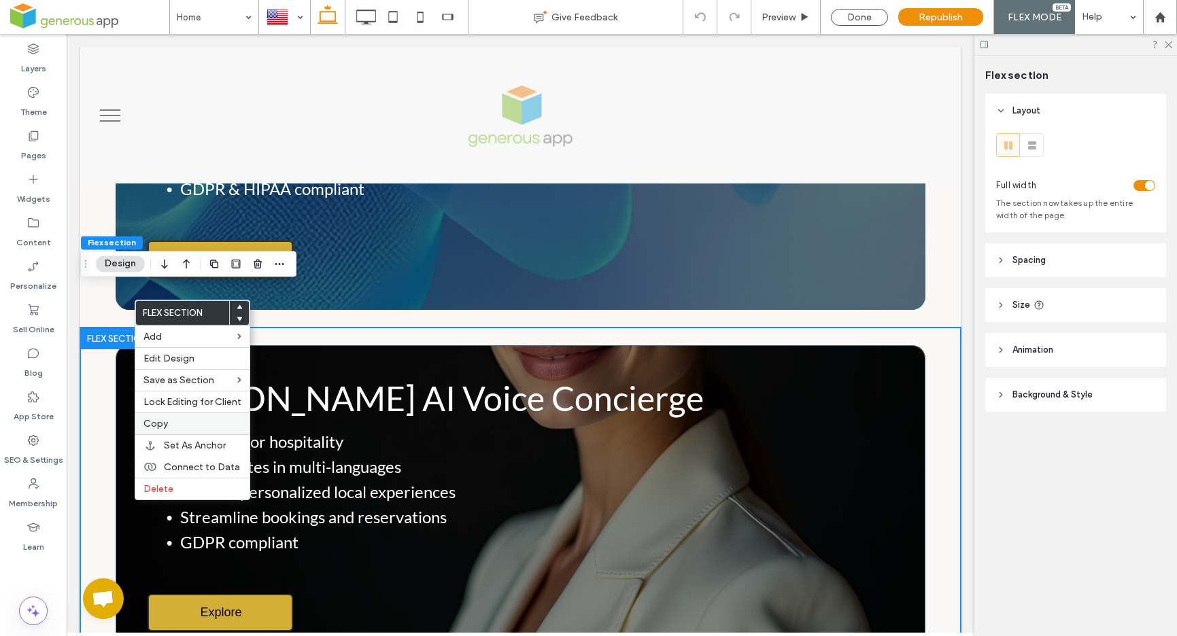
click at [167, 424] on span "Copy" at bounding box center [155, 424] width 24 height 12
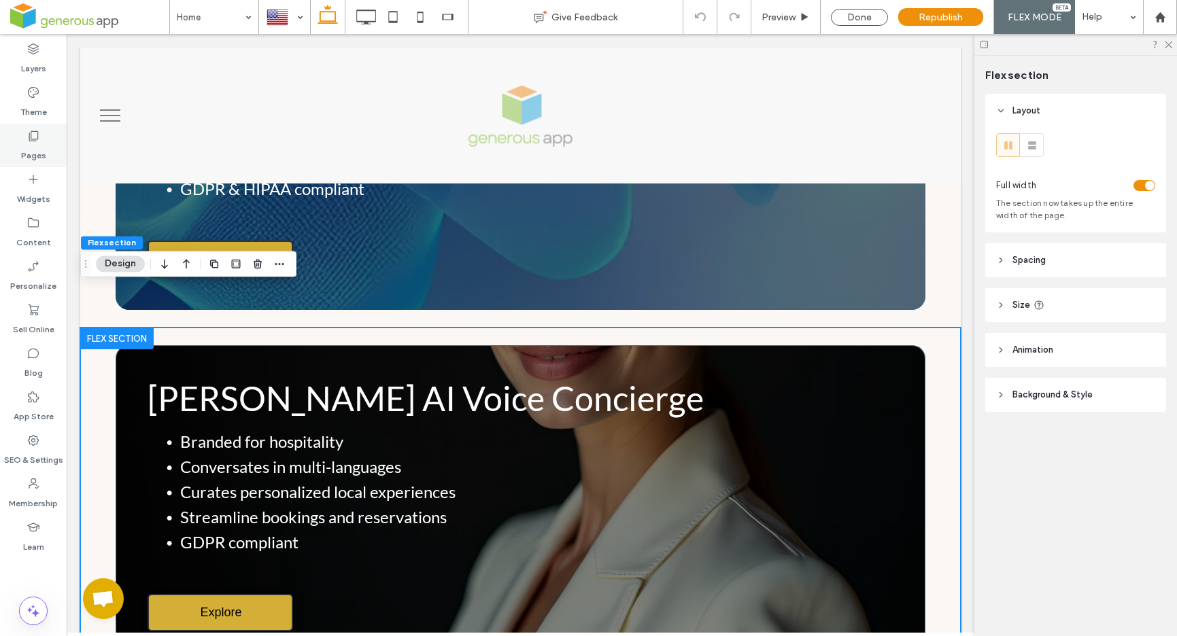
scroll to position [0, 0]
click at [41, 130] on div "Pages" at bounding box center [33, 146] width 67 height 44
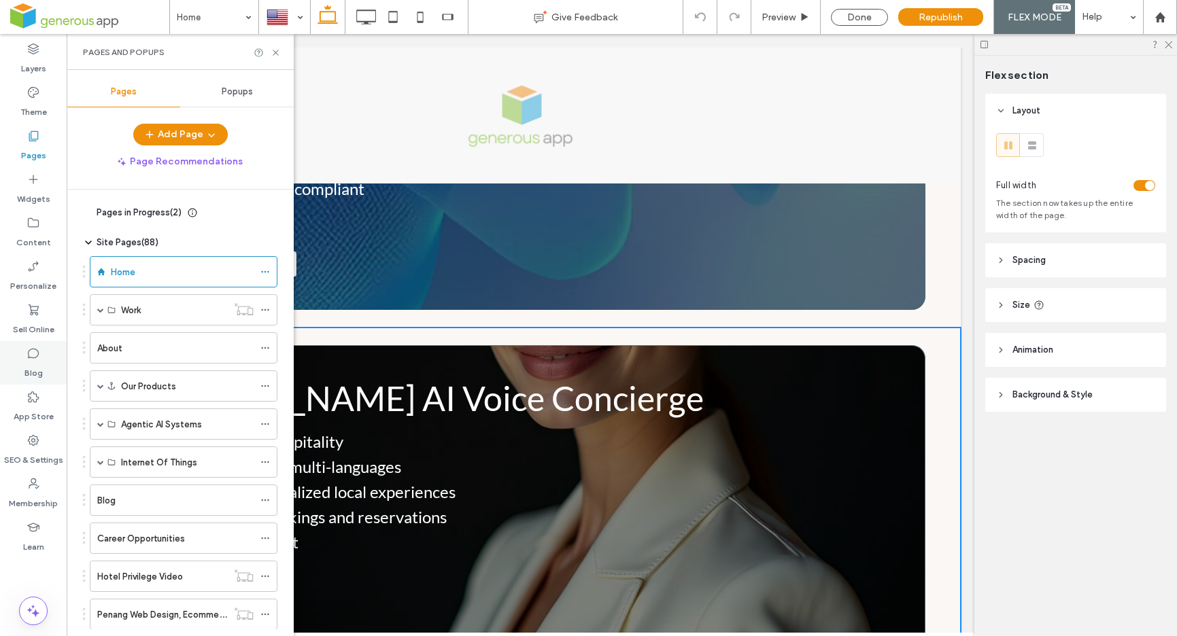
click at [30, 374] on label "Blog" at bounding box center [33, 369] width 18 height 19
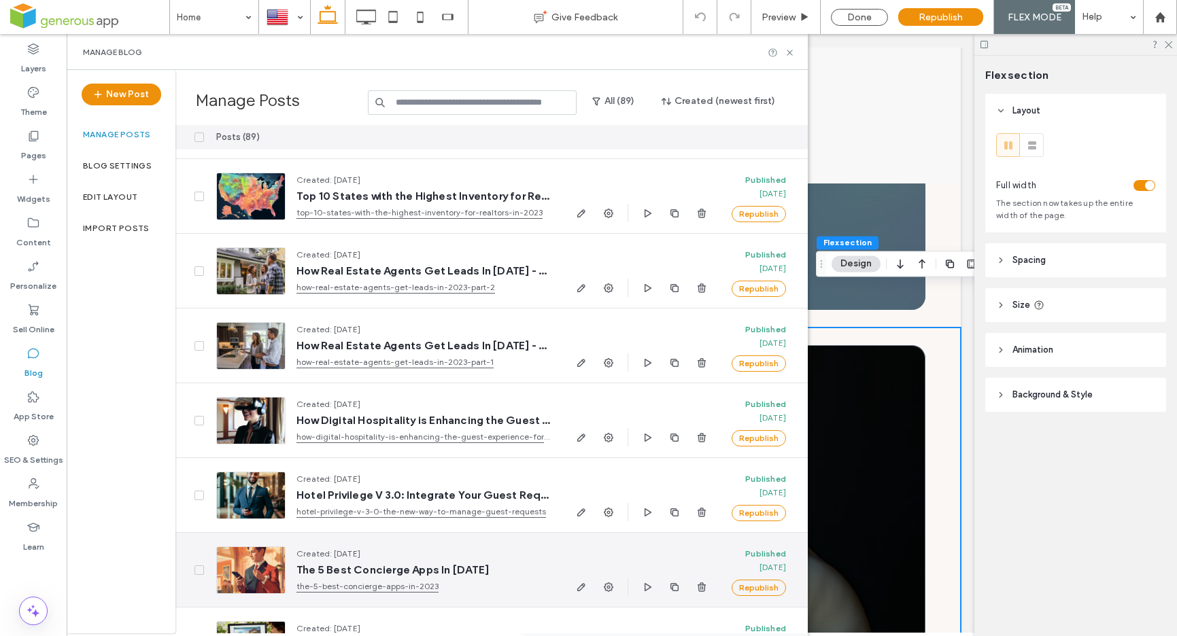
scroll to position [6070, 0]
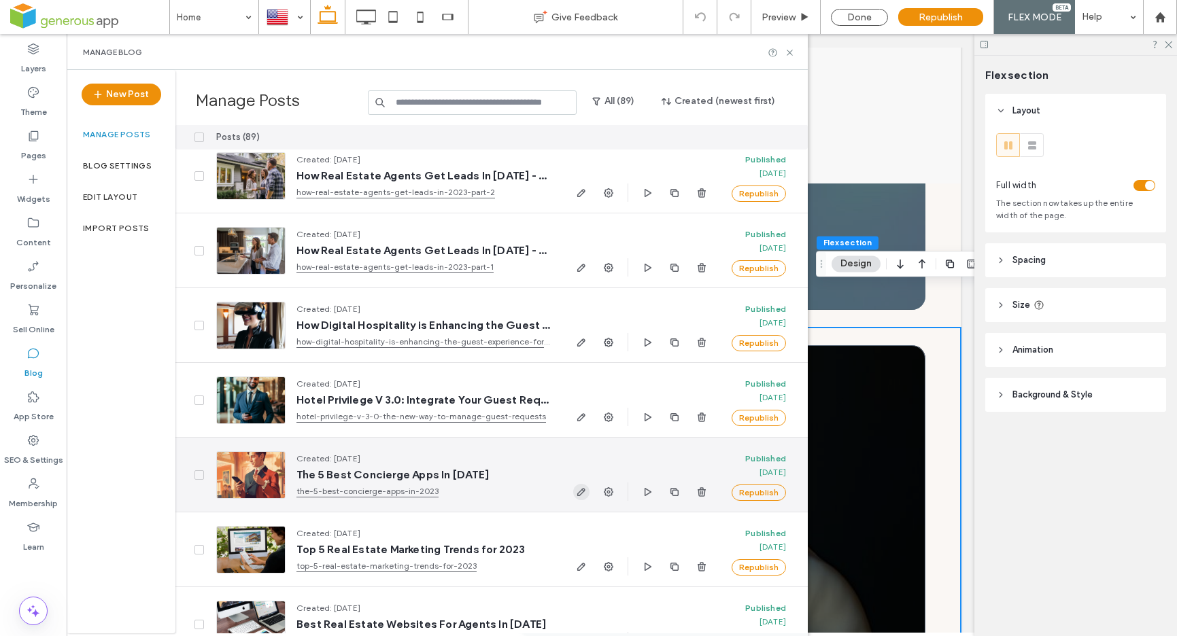
click at [581, 488] on use "button" at bounding box center [581, 492] width 8 height 8
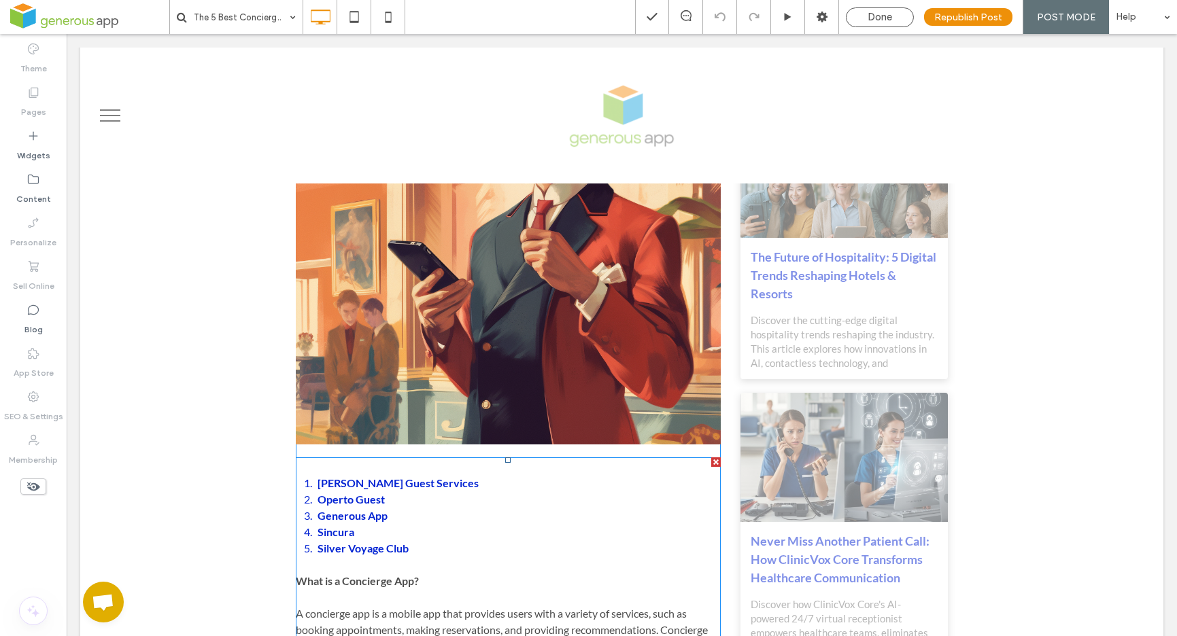
scroll to position [540, 0]
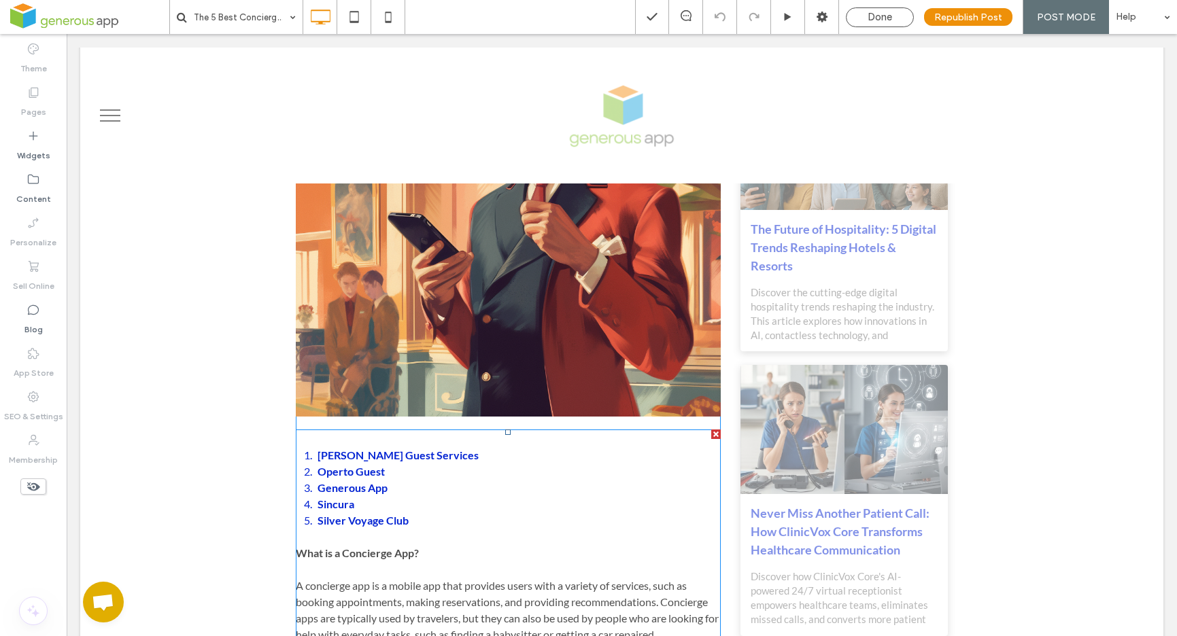
click at [425, 480] on li "Generous App" at bounding box center [520, 488] width 404 height 16
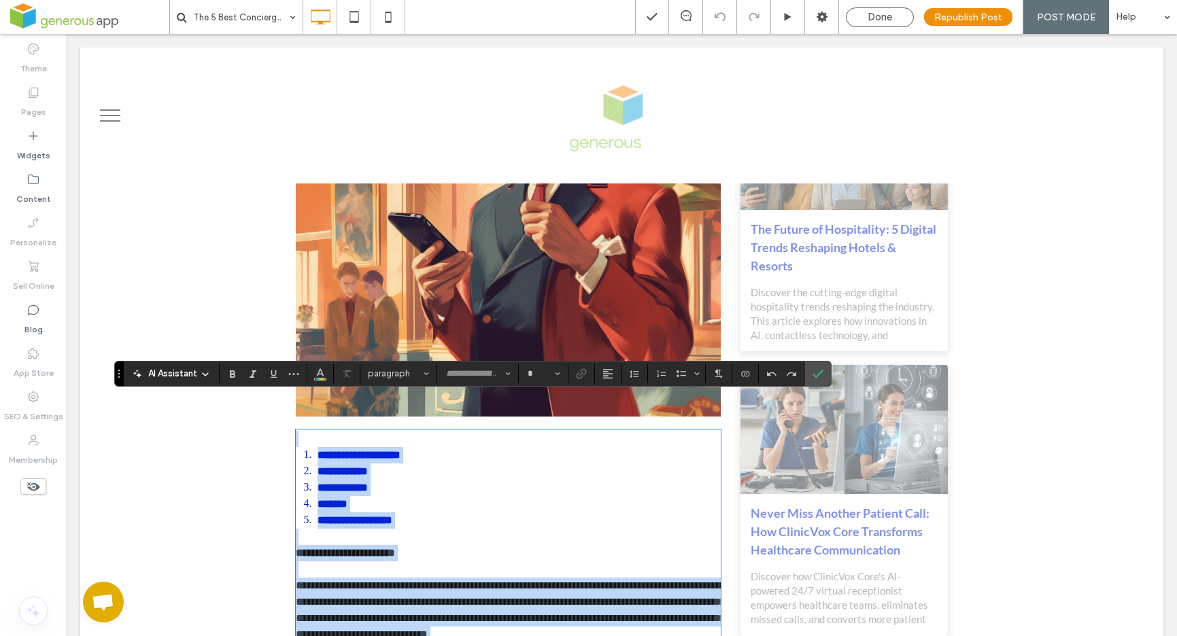
type input "****"
type input "**"
click at [389, 480] on li "**********" at bounding box center [520, 488] width 404 height 16
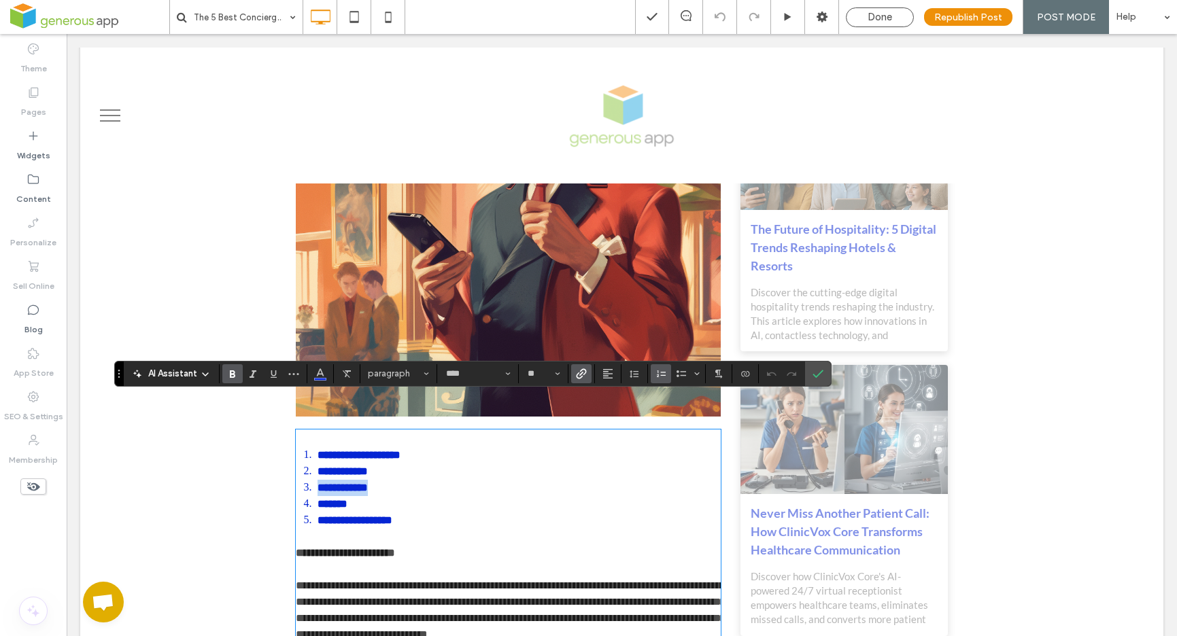
drag, startPoint x: 395, startPoint y: 455, endPoint x: 315, endPoint y: 454, distance: 79.6
click at [318, 480] on li "**********" at bounding box center [520, 488] width 404 height 16
click at [768, 372] on icon "Undo" at bounding box center [771, 374] width 11 height 11
click at [772, 373] on icon "Undo" at bounding box center [771, 374] width 11 height 11
click at [771, 373] on use "Undo" at bounding box center [772, 374] width 10 height 4
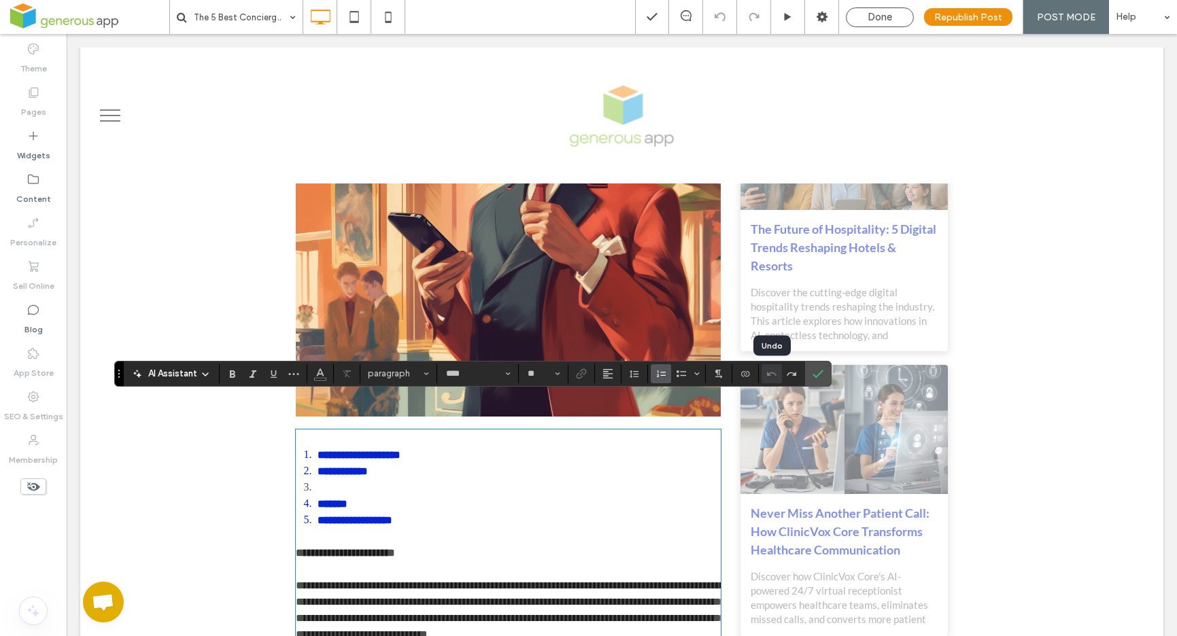
click at [771, 373] on div at bounding box center [772, 373] width 20 height 19
click at [770, 377] on div at bounding box center [772, 373] width 20 height 19
click at [812, 377] on label "Confirm" at bounding box center [818, 374] width 20 height 24
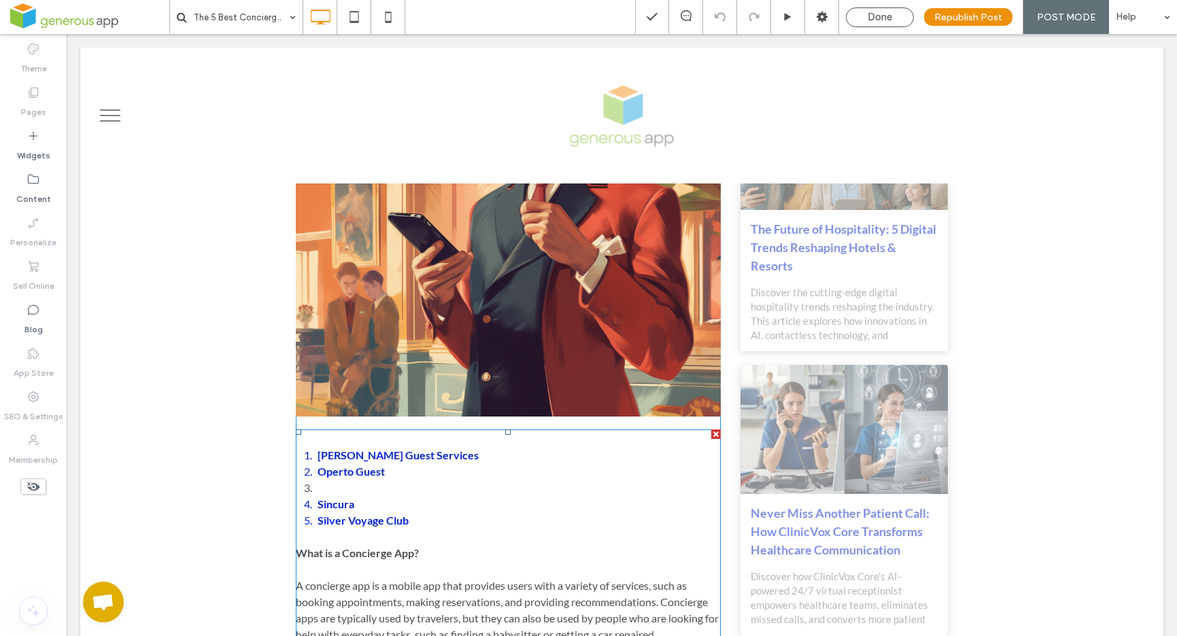
click at [378, 449] on strong "[PERSON_NAME] Guest Services" at bounding box center [398, 455] width 161 height 13
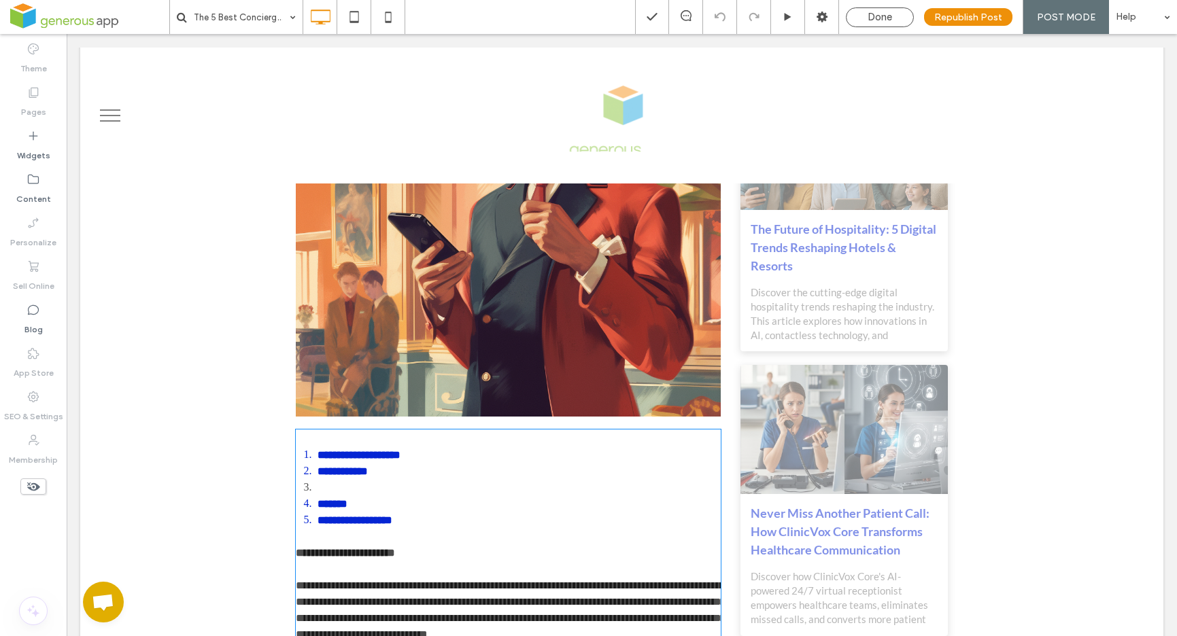
type input "****"
type input "**"
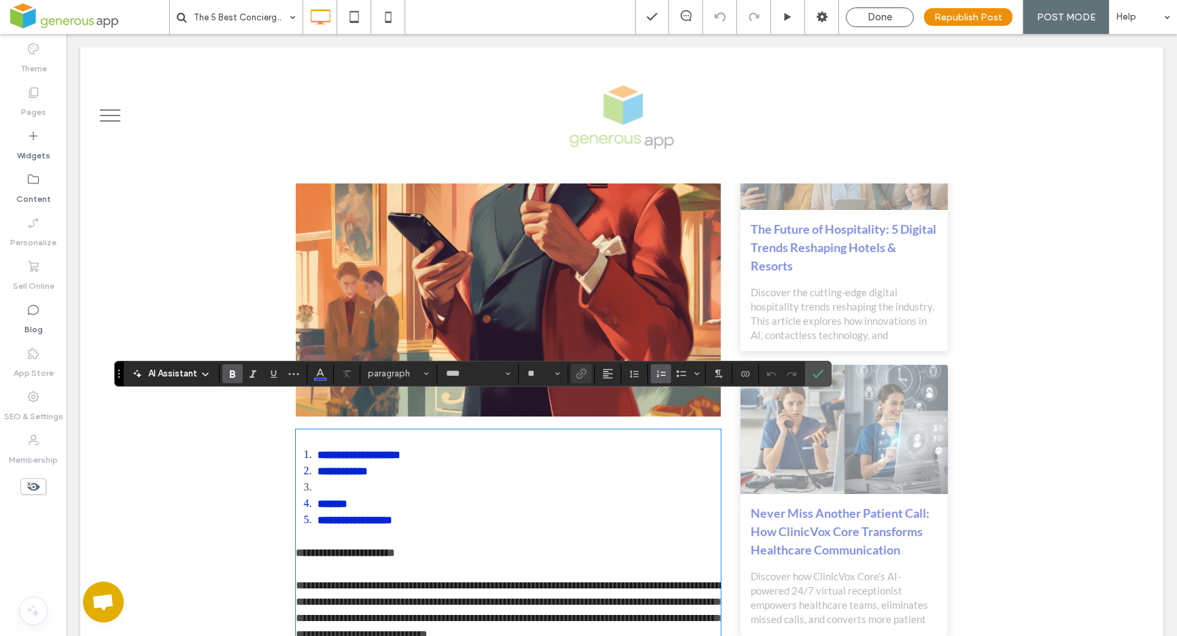
click at [318, 480] on li at bounding box center [520, 488] width 404 height 16
drag, startPoint x: 312, startPoint y: 454, endPoint x: 420, endPoint y: 454, distance: 108.1
click at [420, 480] on li "**********" at bounding box center [520, 488] width 404 height 16
click at [579, 377] on icon "Link" at bounding box center [581, 374] width 11 height 11
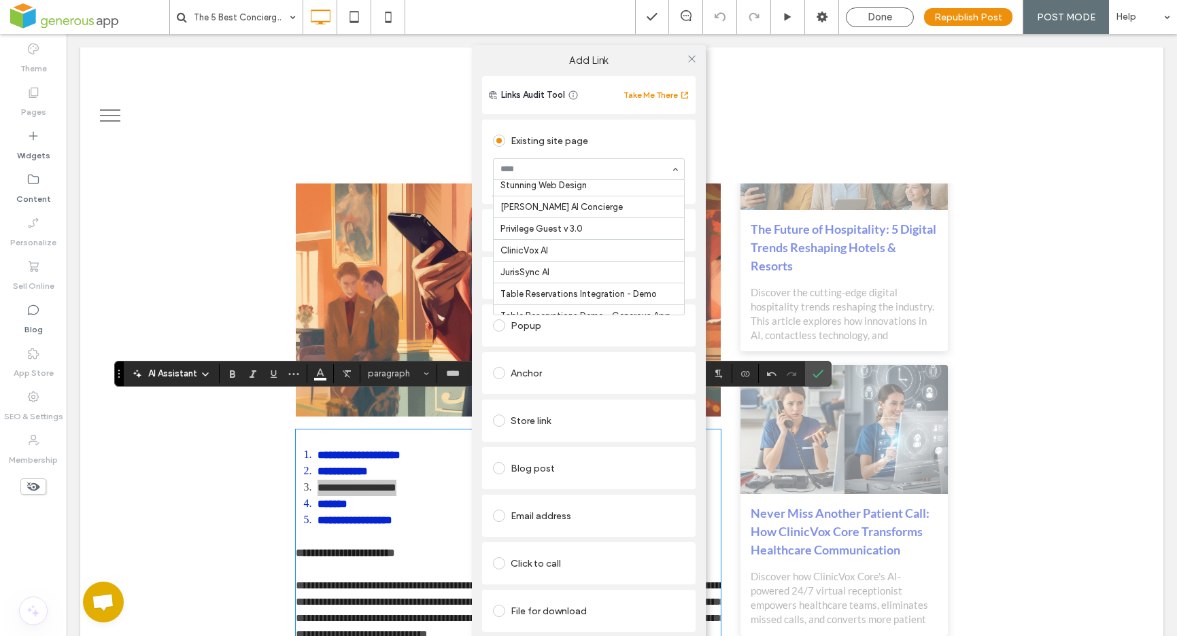
scroll to position [177, 0]
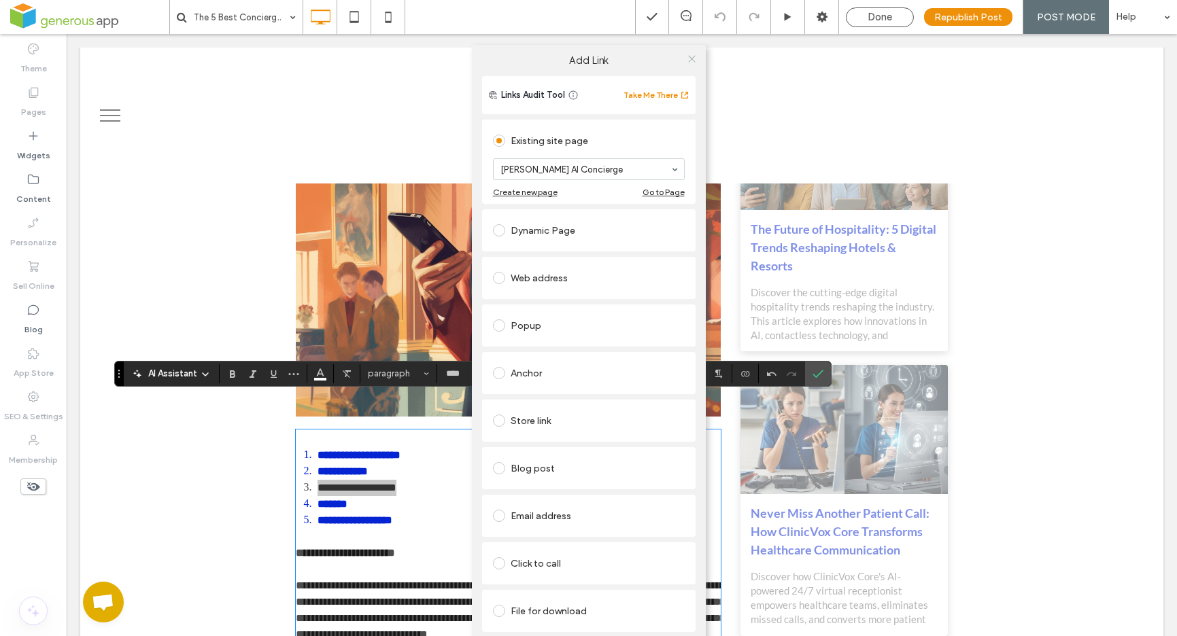
click at [692, 58] on use at bounding box center [691, 58] width 7 height 7
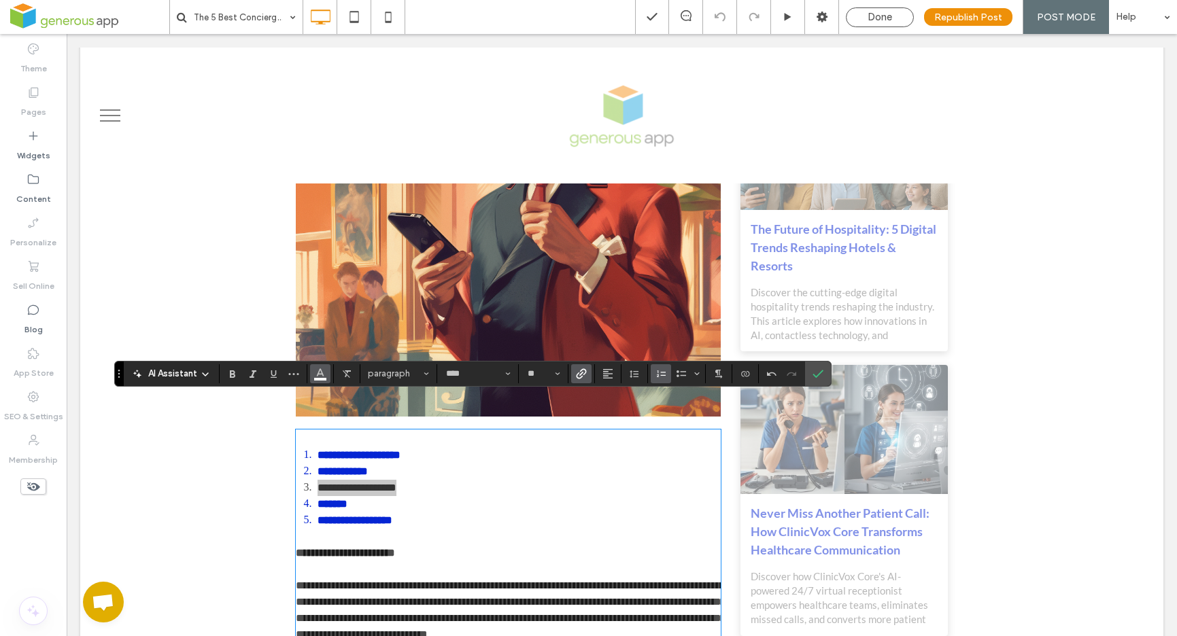
click at [318, 374] on use "Color" at bounding box center [320, 372] width 7 height 7
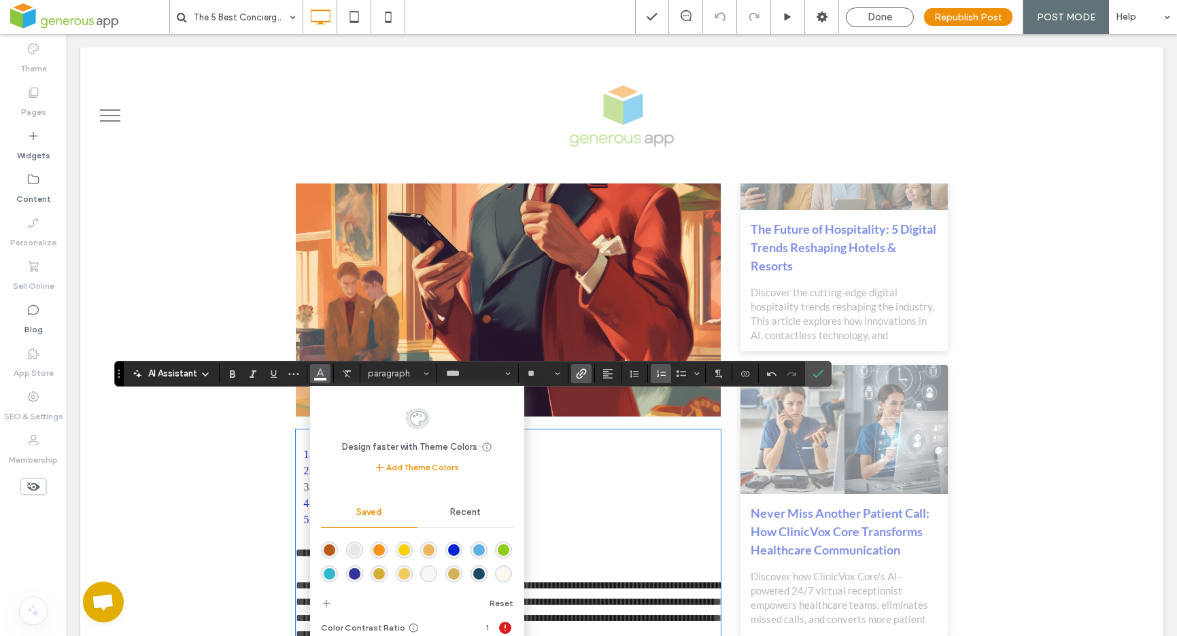
click at [455, 546] on div "rgba(5,37,211,1)" at bounding box center [454, 551] width 12 height 12
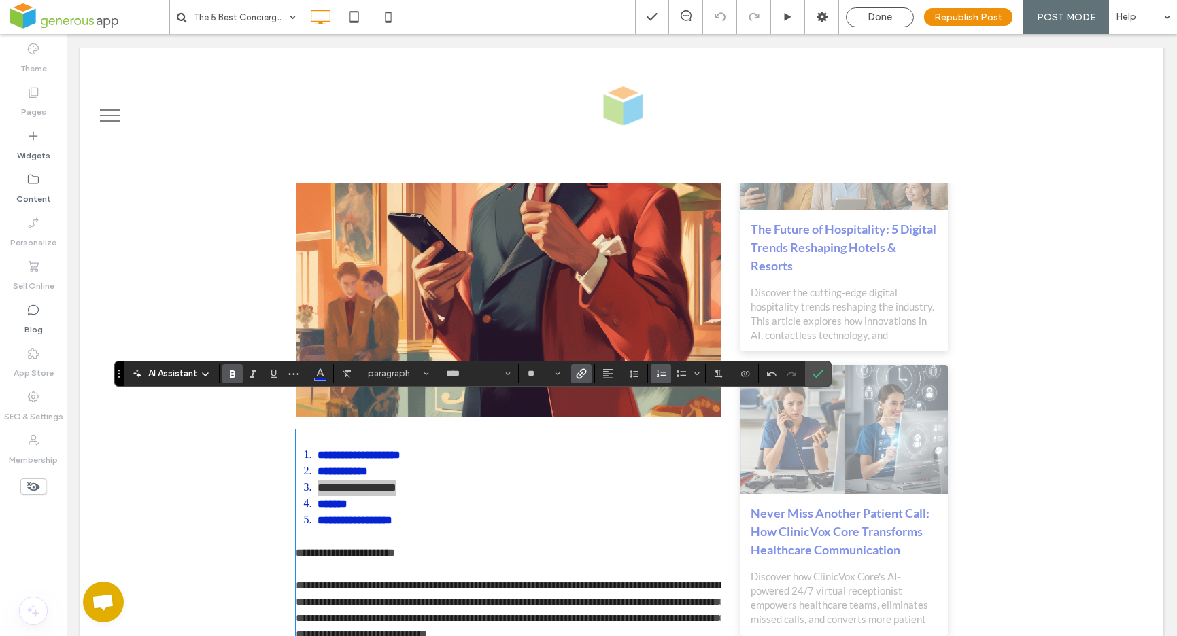
click at [233, 377] on use "Bold" at bounding box center [232, 374] width 5 height 7
click at [814, 370] on icon "Confirm" at bounding box center [818, 374] width 11 height 11
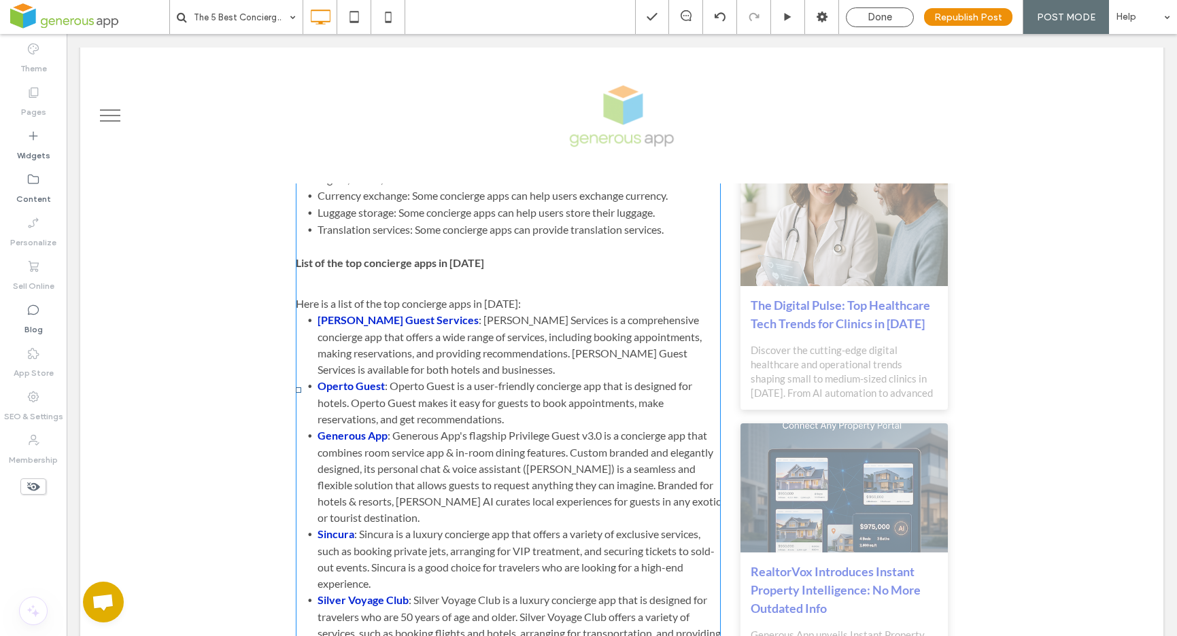
scroll to position [1337, 0]
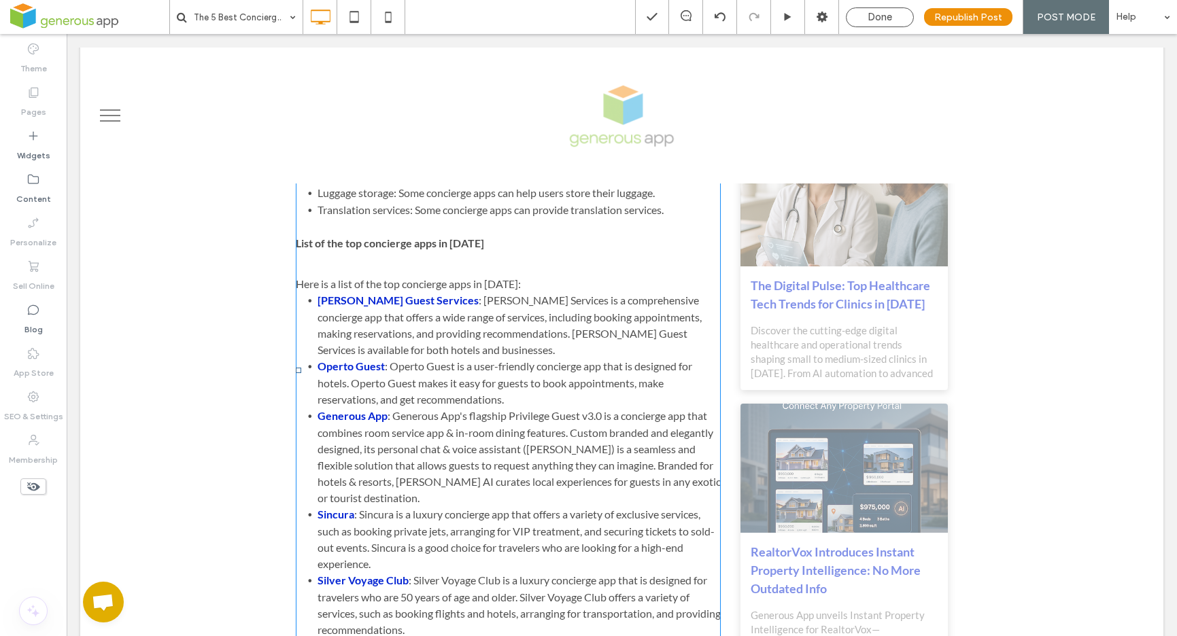
click at [600, 423] on li "Generous App : Generous App's flagship Privilege Guest v3.0 is a concierge app …" at bounding box center [520, 457] width 404 height 99
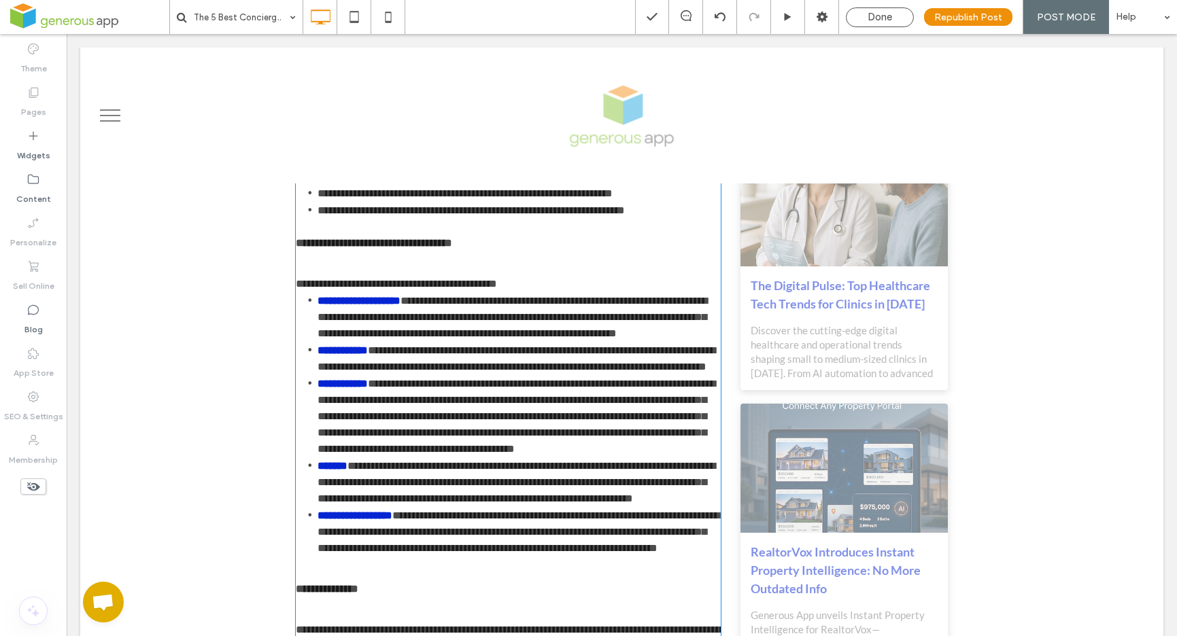
type input "****"
type input "**"
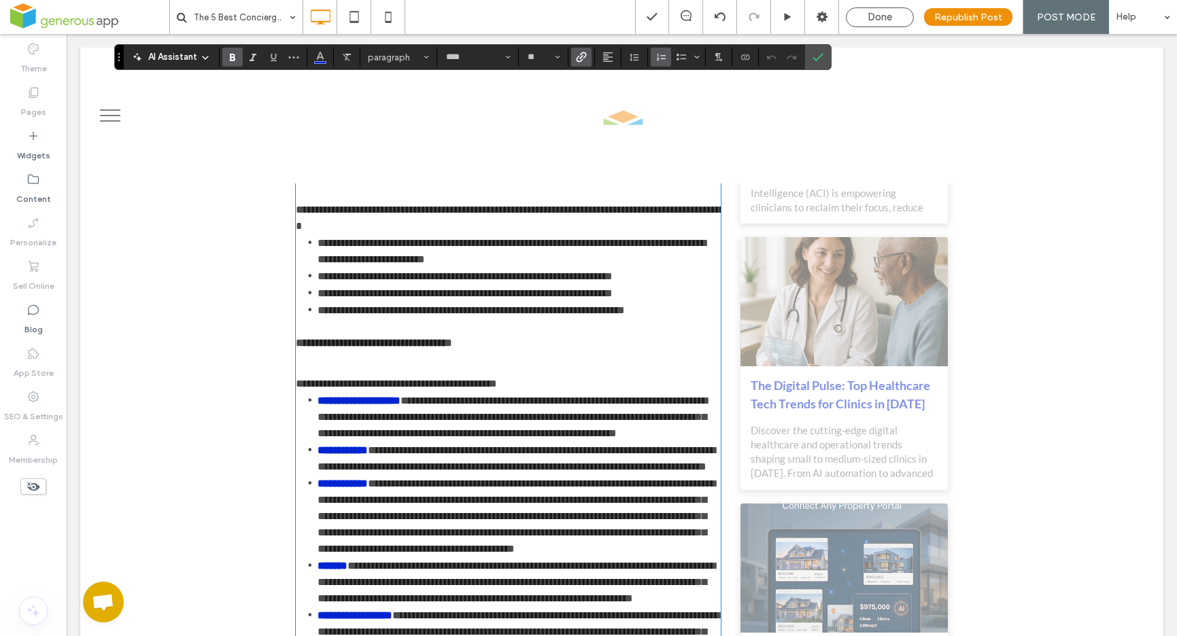
scroll to position [1356, 0]
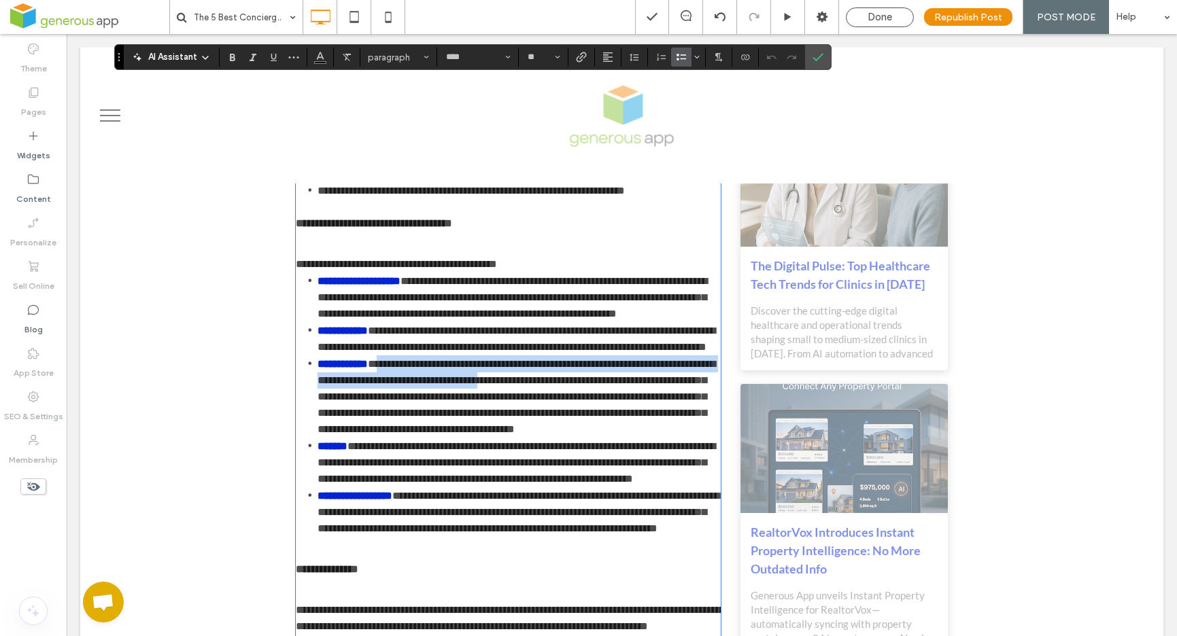
drag, startPoint x: 568, startPoint y: 381, endPoint x: 388, endPoint y: 368, distance: 180.0
click at [388, 368] on span "**********" at bounding box center [517, 396] width 398 height 75
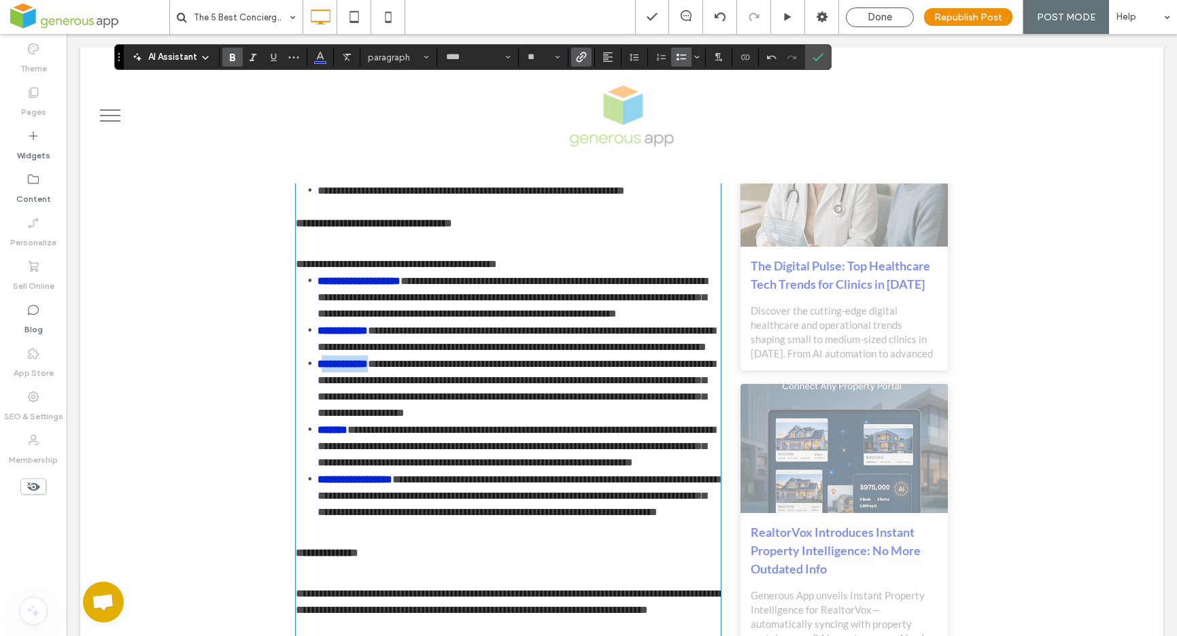
drag, startPoint x: 381, startPoint y: 365, endPoint x: 322, endPoint y: 364, distance: 59.2
click at [322, 364] on strong "**********" at bounding box center [343, 364] width 50 height 10
click at [319, 366] on link "**" at bounding box center [322, 364] width 9 height 10
click at [774, 54] on icon "Undo" at bounding box center [771, 57] width 11 height 11
click at [381, 364] on li "**********" at bounding box center [520, 389] width 404 height 66
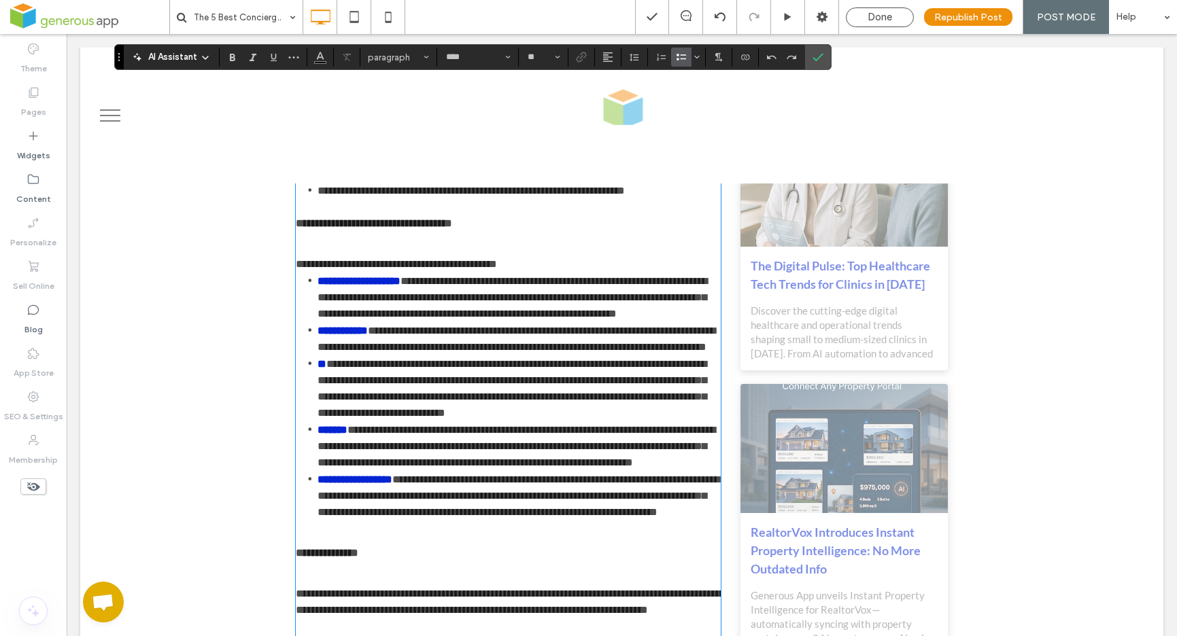
click at [320, 364] on strong "**" at bounding box center [322, 364] width 9 height 10
drag, startPoint x: 313, startPoint y: 364, endPoint x: 408, endPoint y: 361, distance: 95.2
click at [408, 361] on li "**********" at bounding box center [520, 389] width 404 height 66
click at [584, 57] on use "Link" at bounding box center [582, 57] width 10 height 10
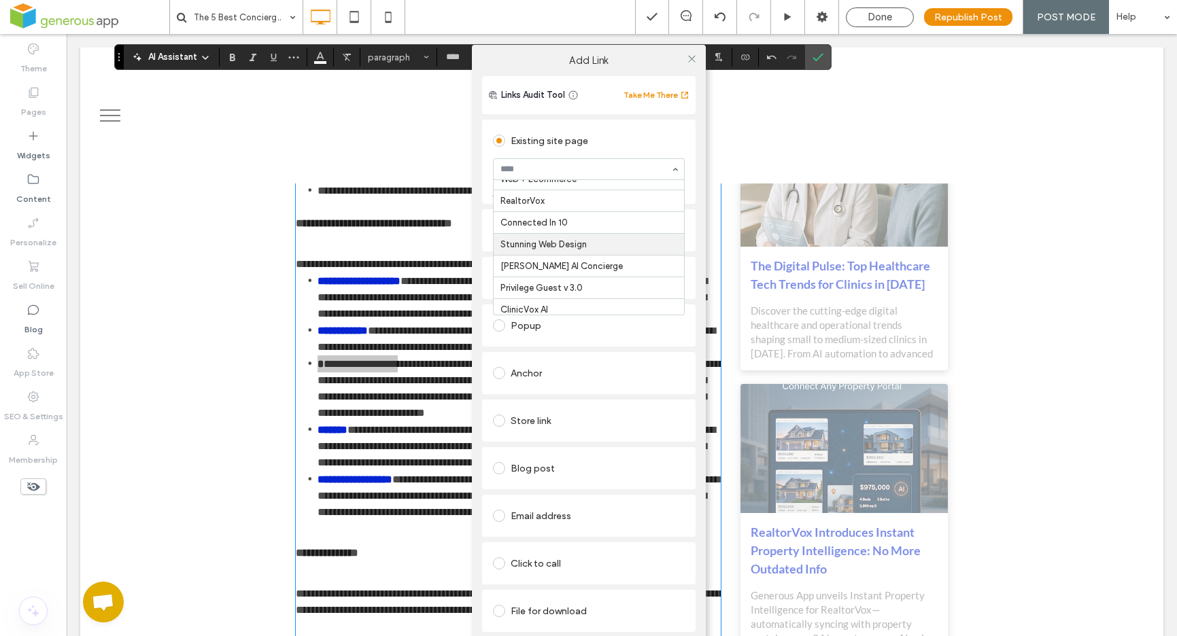
scroll to position [146, 0]
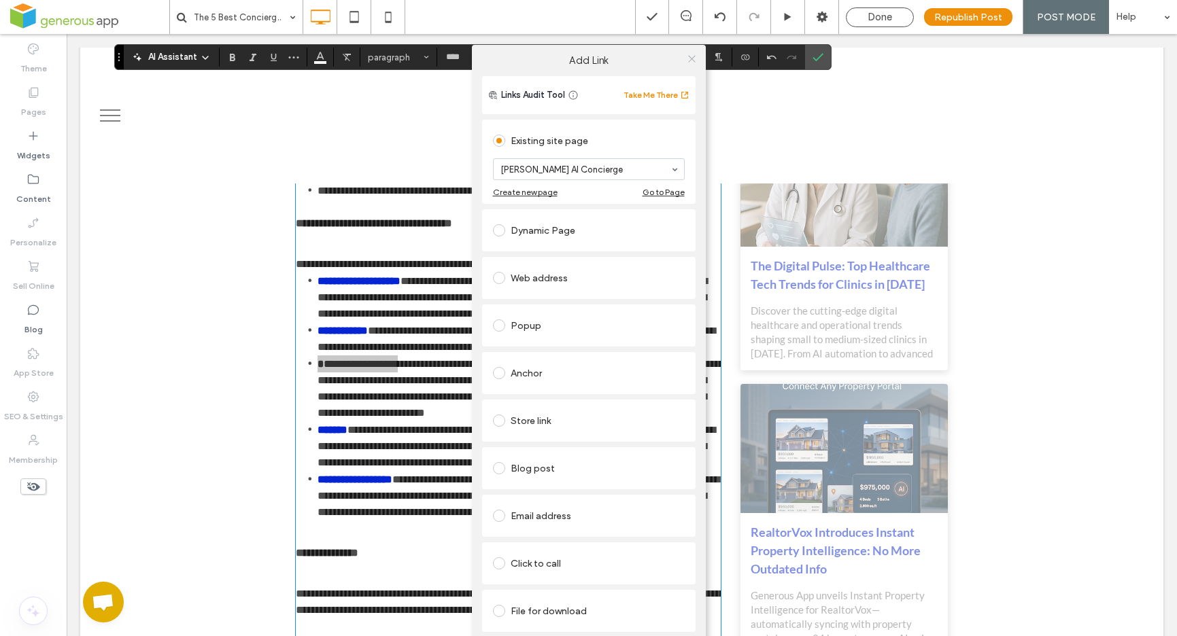
click at [694, 60] on icon at bounding box center [692, 59] width 10 height 10
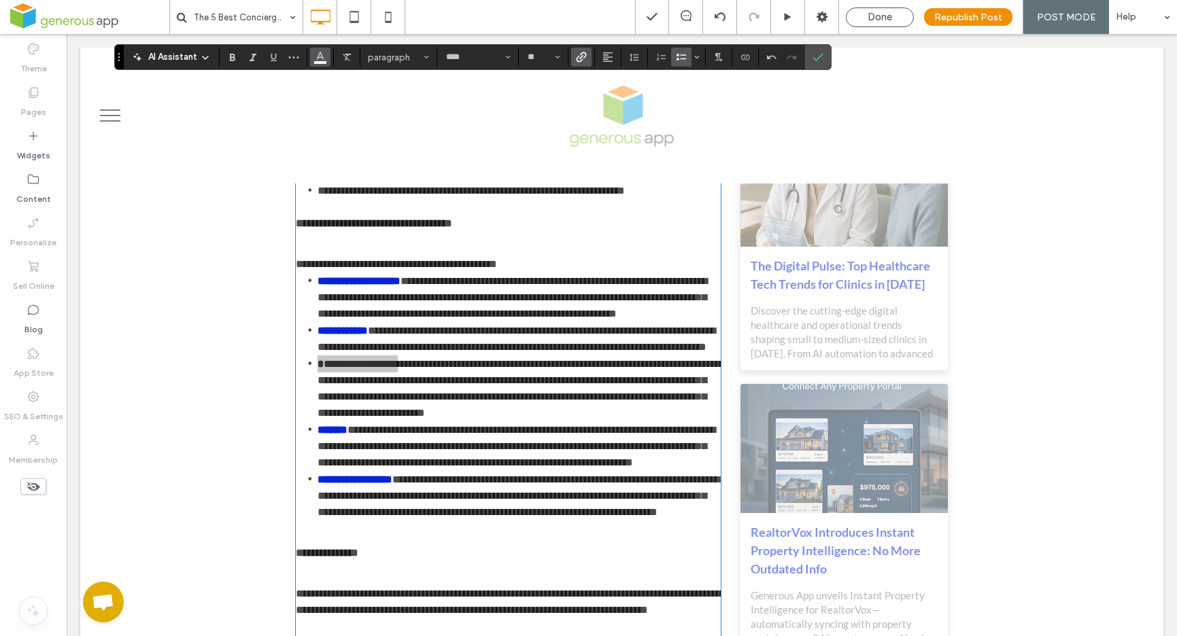
click at [322, 58] on icon "Color" at bounding box center [320, 55] width 11 height 11
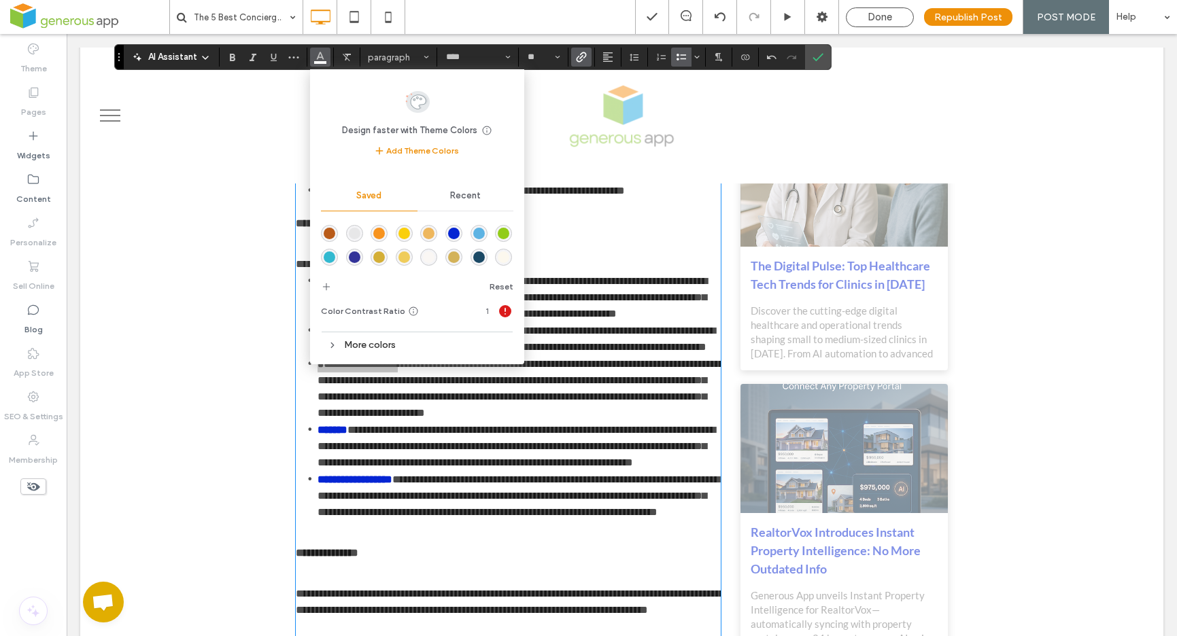
click at [454, 232] on div "rgba(5,37,211,1)" at bounding box center [454, 234] width 12 height 12
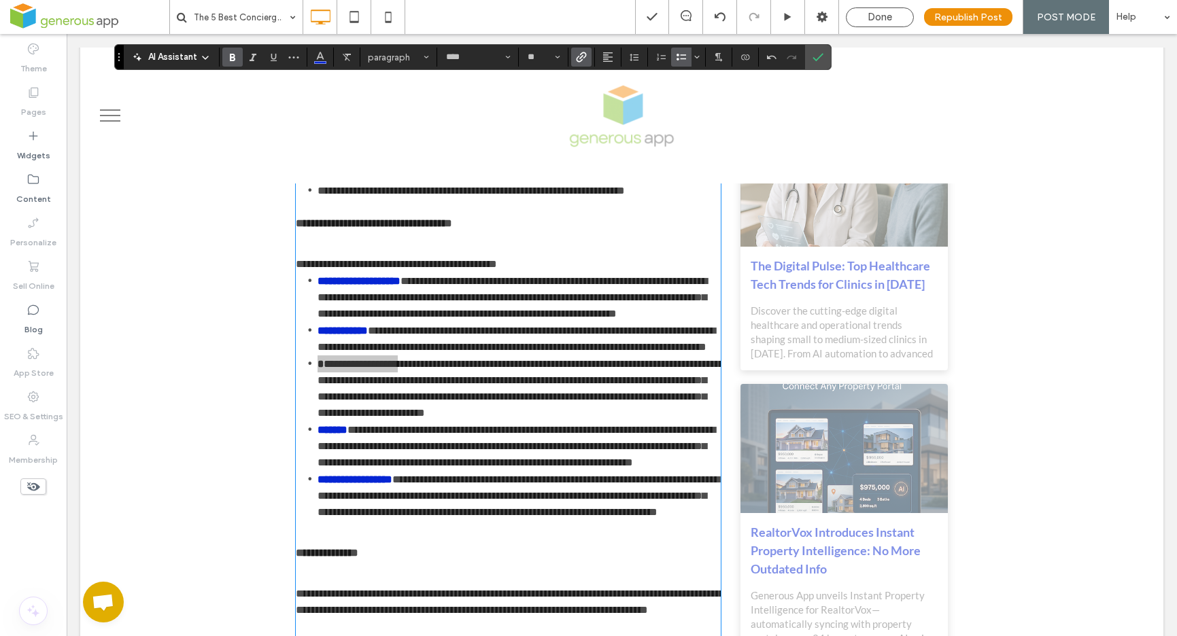
click at [230, 62] on icon "Bold" at bounding box center [232, 57] width 11 height 11
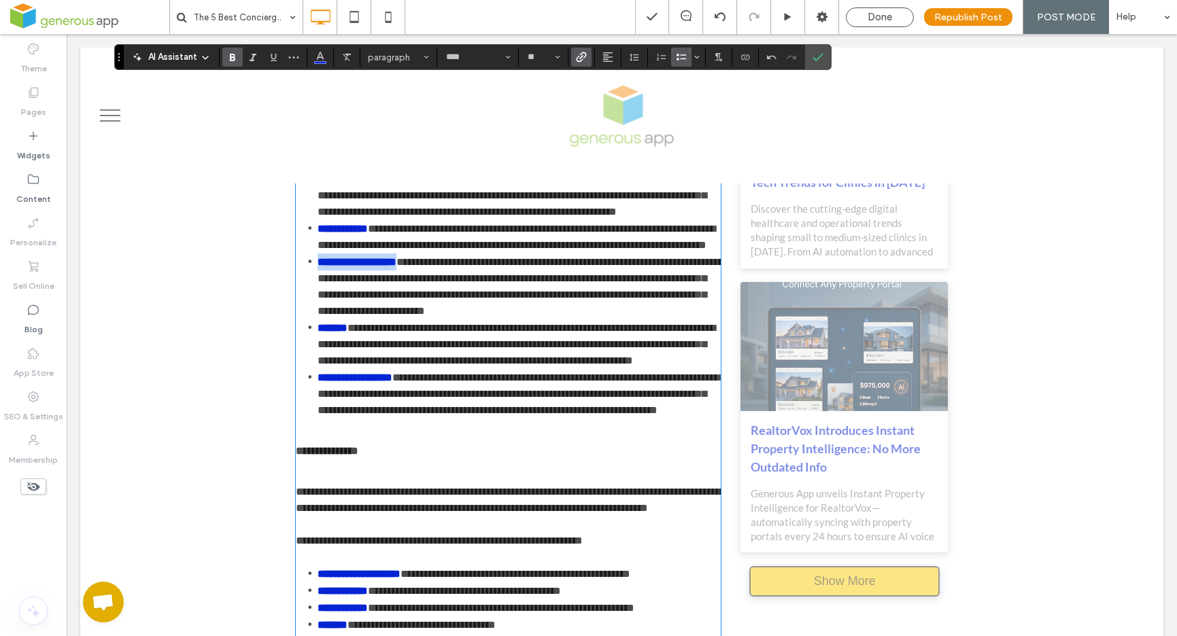
scroll to position [1705, 0]
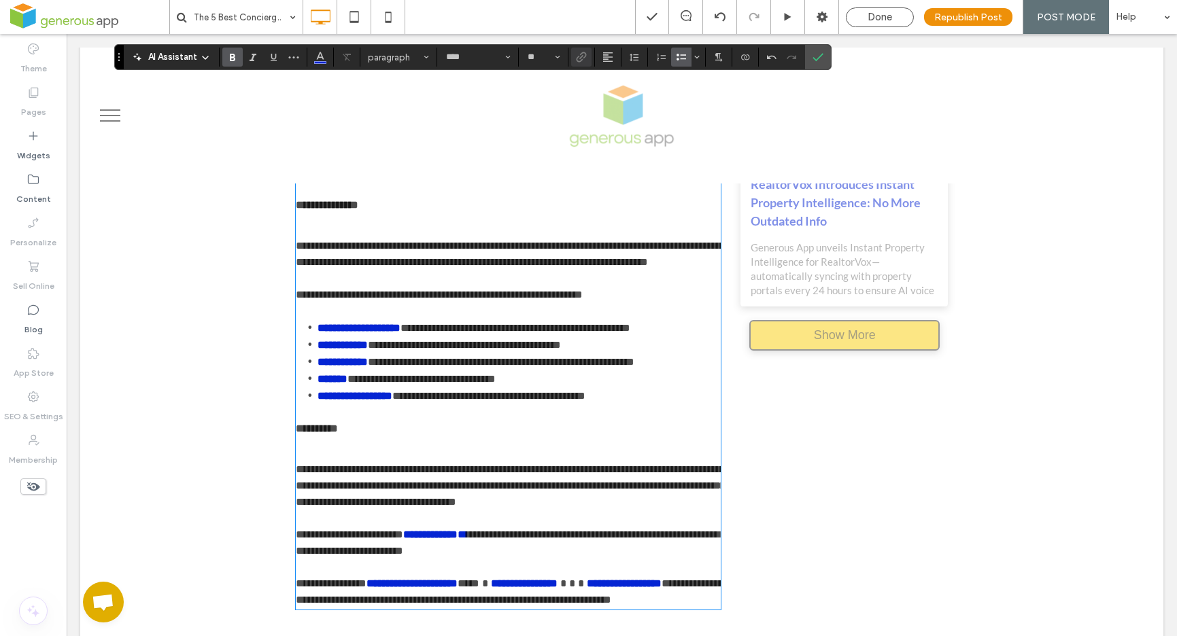
click at [368, 367] on strong "**********" at bounding box center [343, 362] width 50 height 10
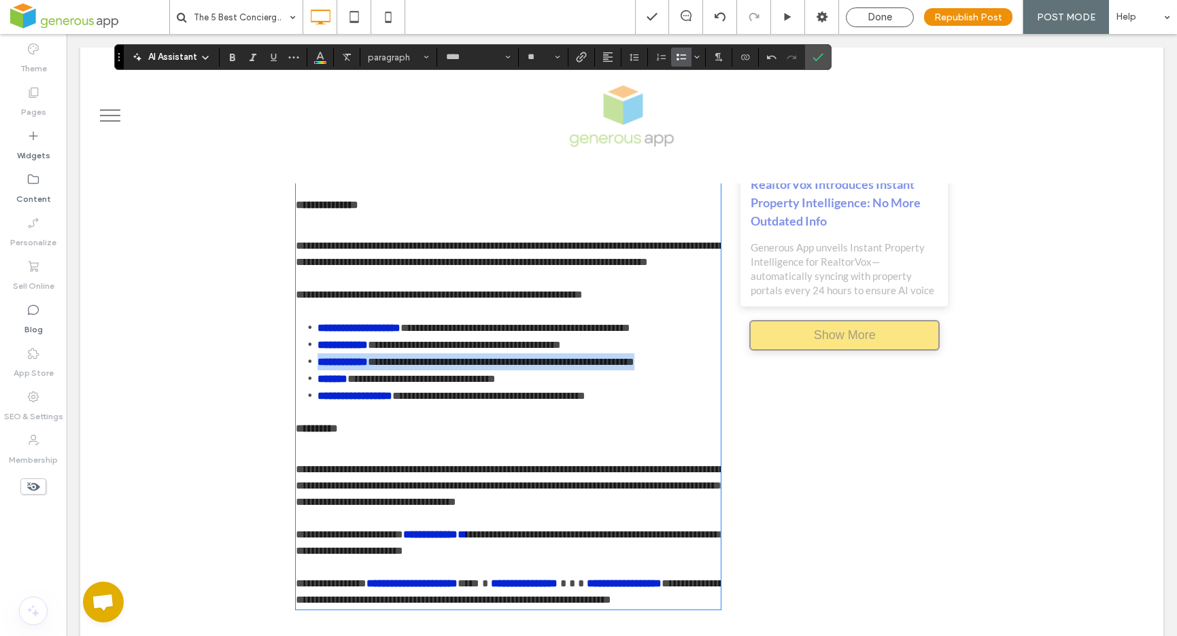
drag, startPoint x: 690, startPoint y: 407, endPoint x: 311, endPoint y: 408, distance: 378.7
click at [318, 371] on li "**********" at bounding box center [520, 362] width 404 height 17
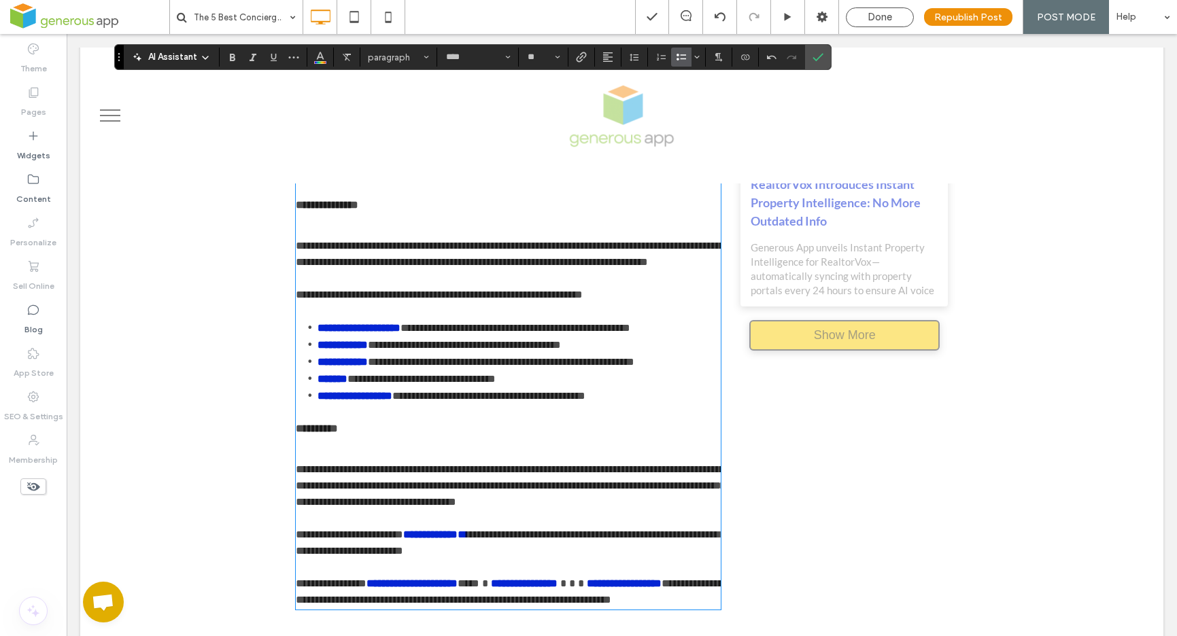
click at [583, 300] on span "**********" at bounding box center [439, 295] width 287 height 10
drag, startPoint x: 615, startPoint y: 345, endPoint x: 576, endPoint y: 341, distance: 39.0
click at [576, 300] on span "**********" at bounding box center [439, 295] width 287 height 10
drag, startPoint x: 381, startPoint y: 410, endPoint x: 318, endPoint y: 413, distance: 63.3
click at [318, 367] on strong "**********" at bounding box center [343, 362] width 50 height 10
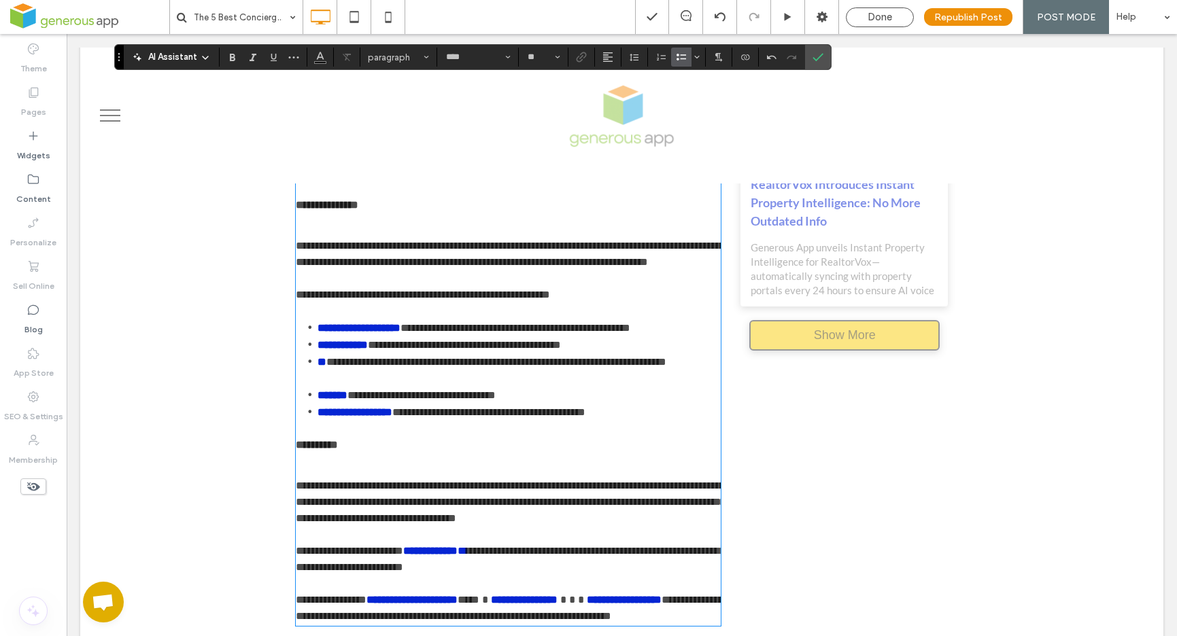
click at [320, 367] on link "**" at bounding box center [322, 362] width 9 height 10
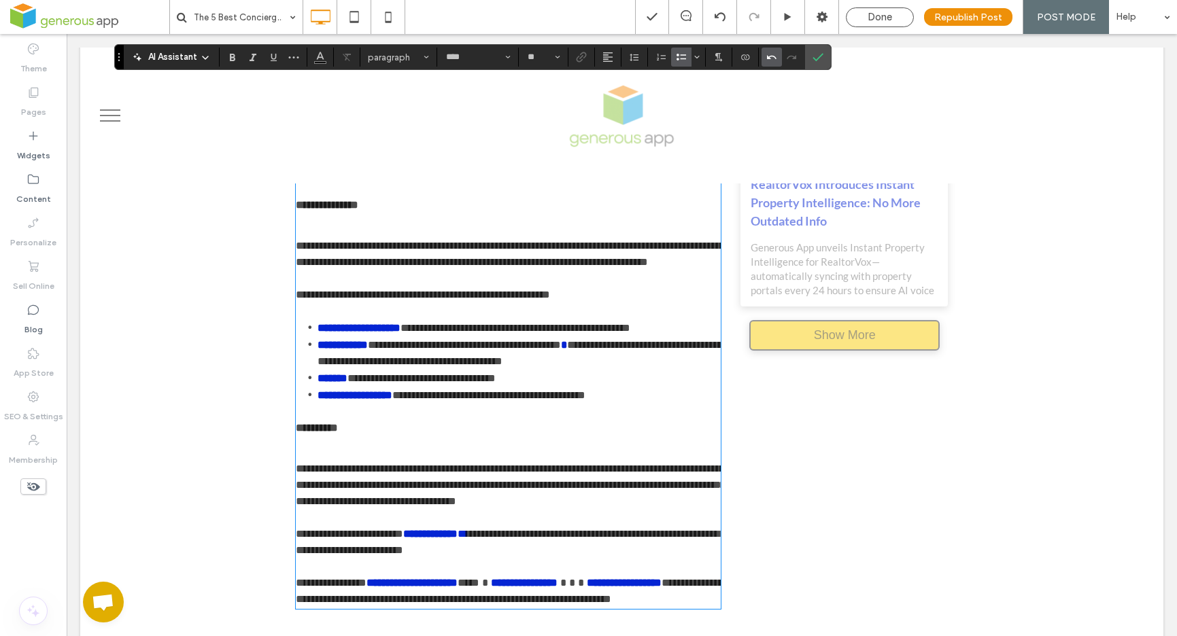
click at [766, 58] on icon "Undo" at bounding box center [771, 57] width 11 height 11
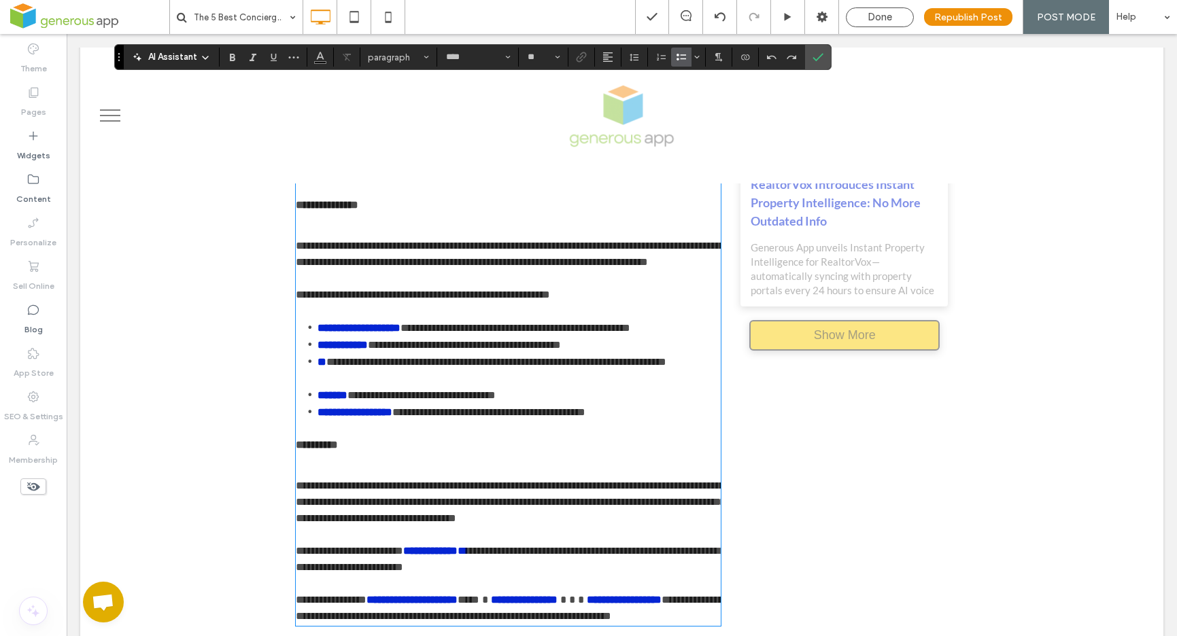
click at [388, 387] on li "**********" at bounding box center [520, 370] width 404 height 33
click at [320, 367] on strong "**" at bounding box center [322, 362] width 9 height 10
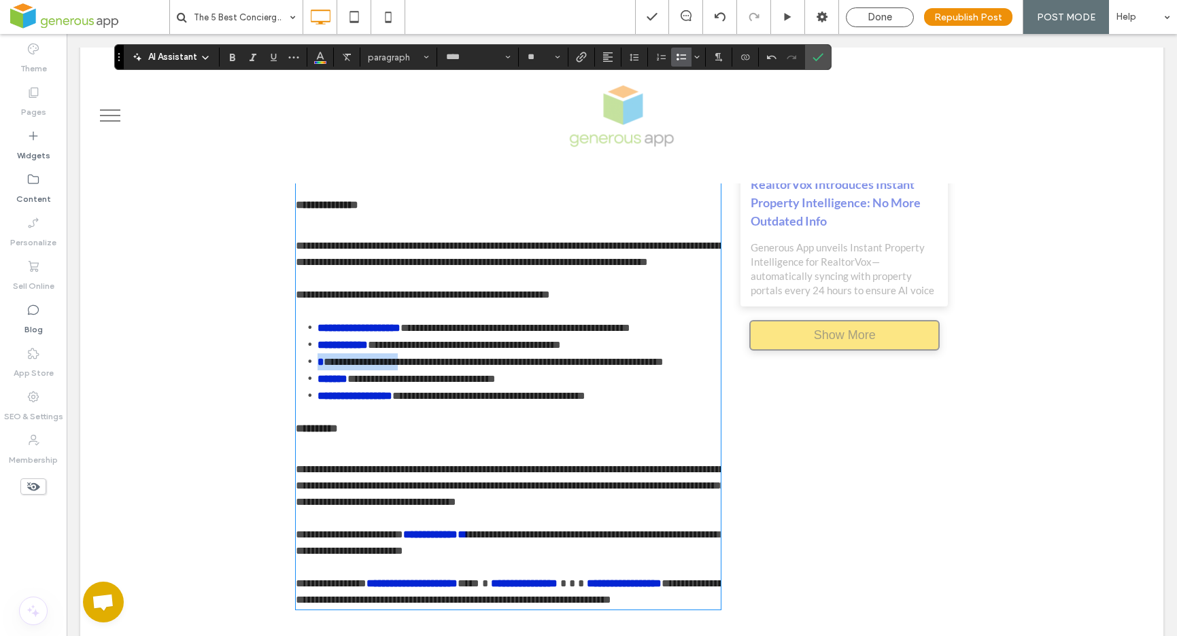
drag, startPoint x: 313, startPoint y: 411, endPoint x: 409, endPoint y: 410, distance: 95.2
click at [409, 371] on li "**********" at bounding box center [520, 362] width 404 height 17
click at [585, 56] on icon "Link" at bounding box center [581, 57] width 11 height 11
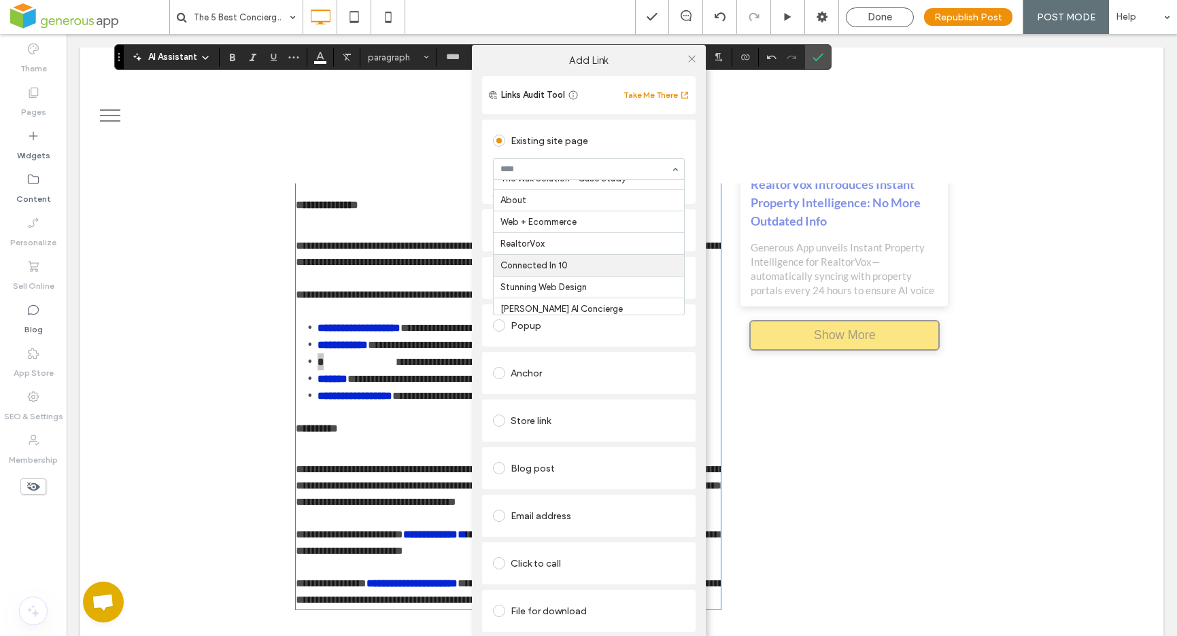
scroll to position [80, 0]
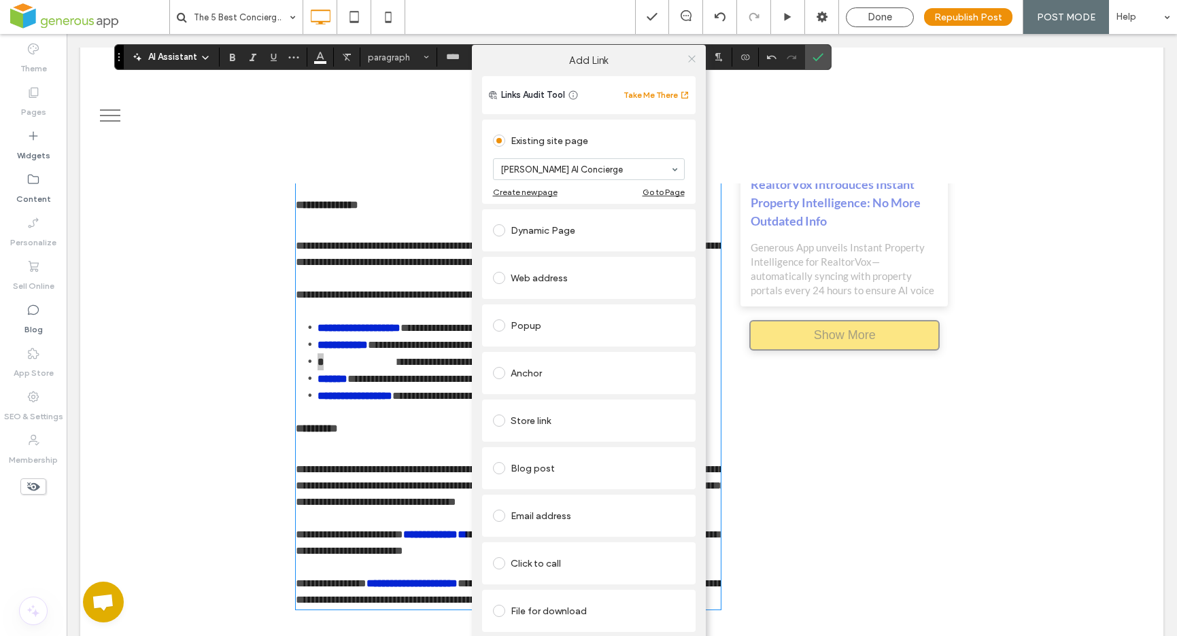
click at [694, 58] on icon at bounding box center [692, 59] width 10 height 10
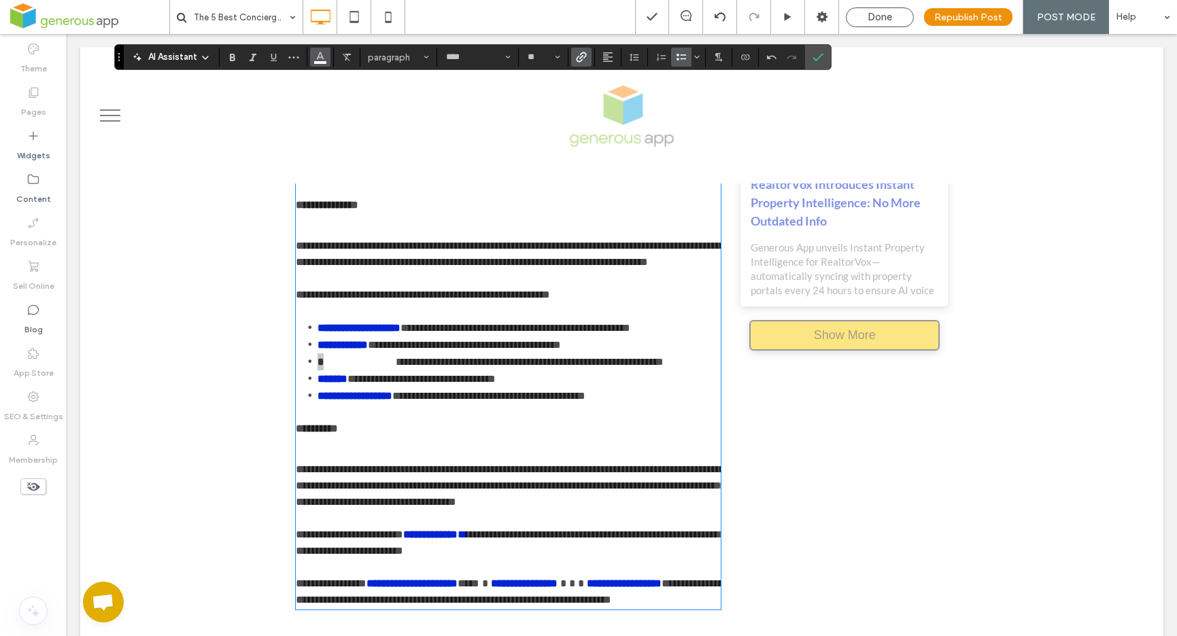
click at [323, 58] on use "Color" at bounding box center [320, 55] width 7 height 7
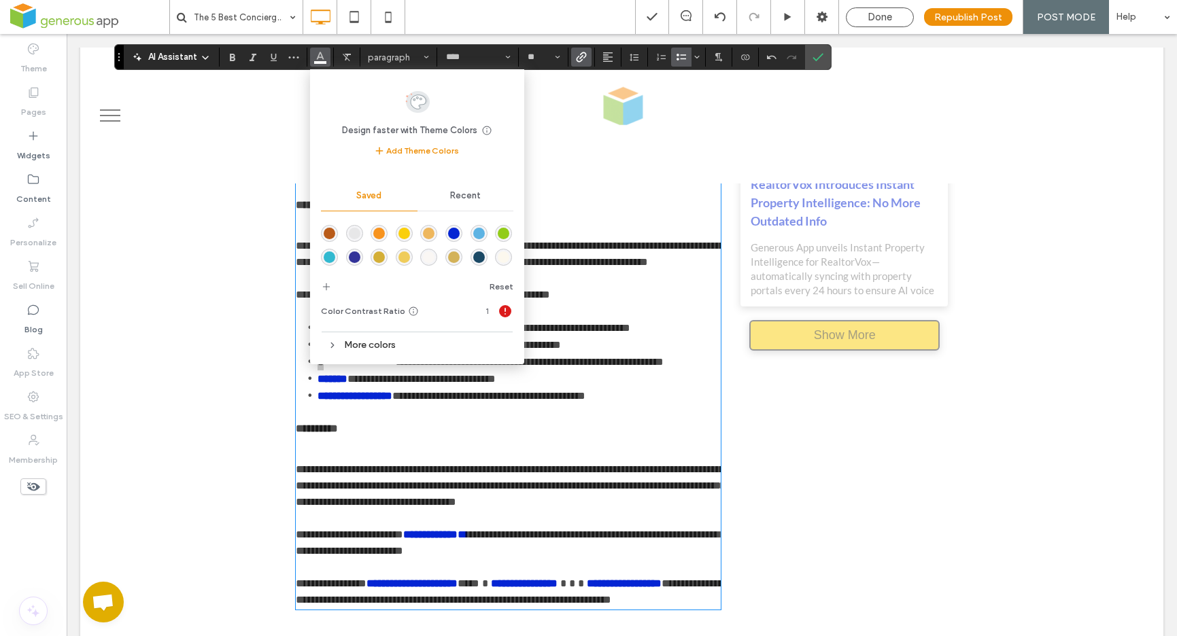
click at [451, 233] on div "rgba(5,37,211,1)" at bounding box center [454, 234] width 12 height 12
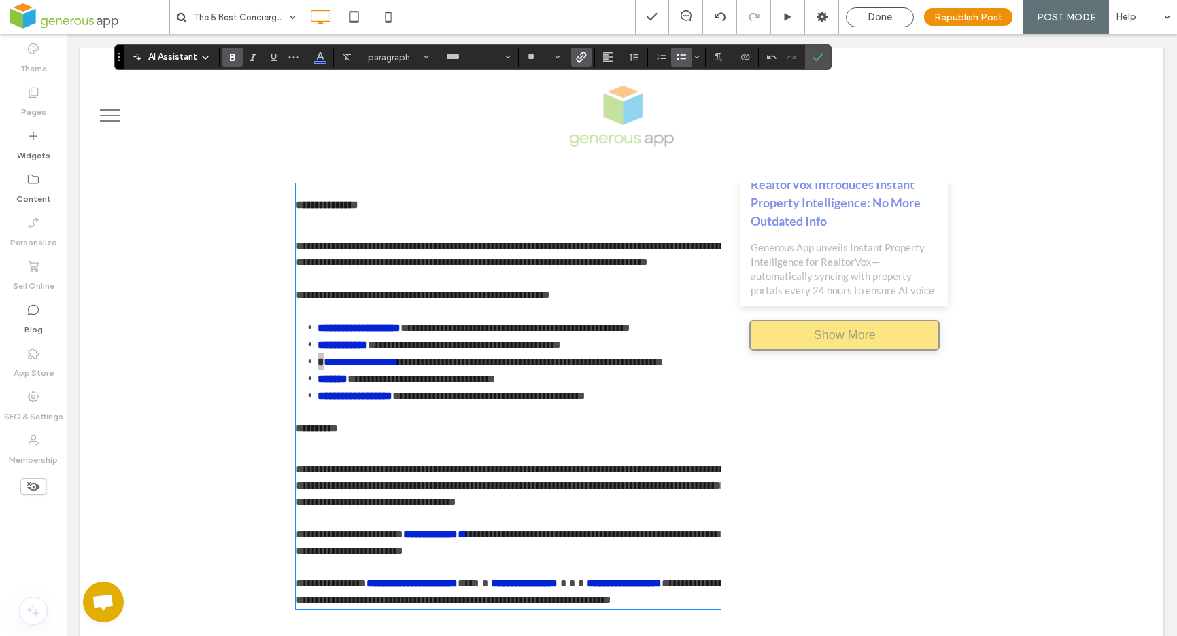
click at [230, 60] on use "Bold" at bounding box center [232, 57] width 5 height 7
click at [579, 401] on span "**********" at bounding box center [488, 396] width 193 height 10
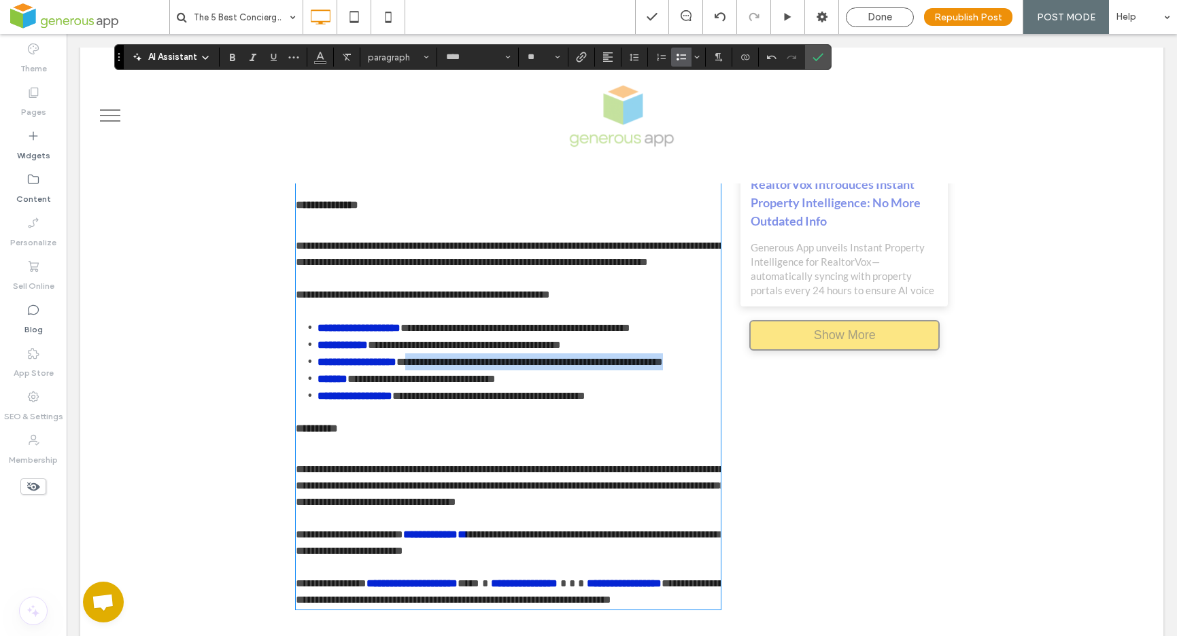
drag, startPoint x: 415, startPoint y: 411, endPoint x: 713, endPoint y: 410, distance: 297.8
click at [713, 371] on li "**********" at bounding box center [520, 362] width 404 height 17
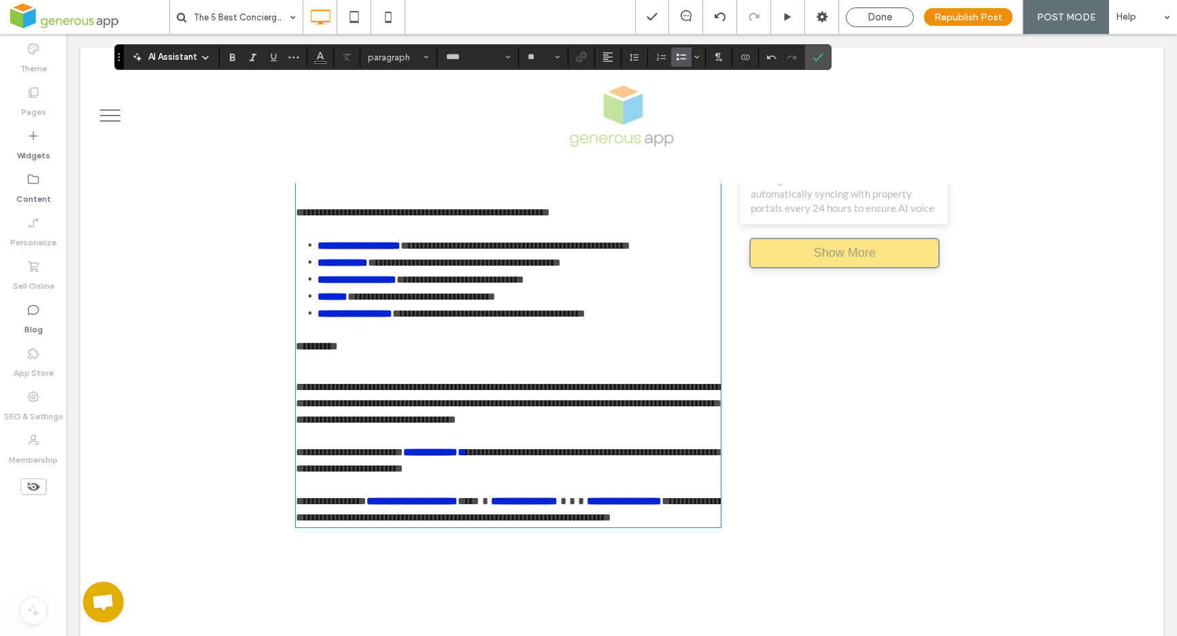
scroll to position [1809, 0]
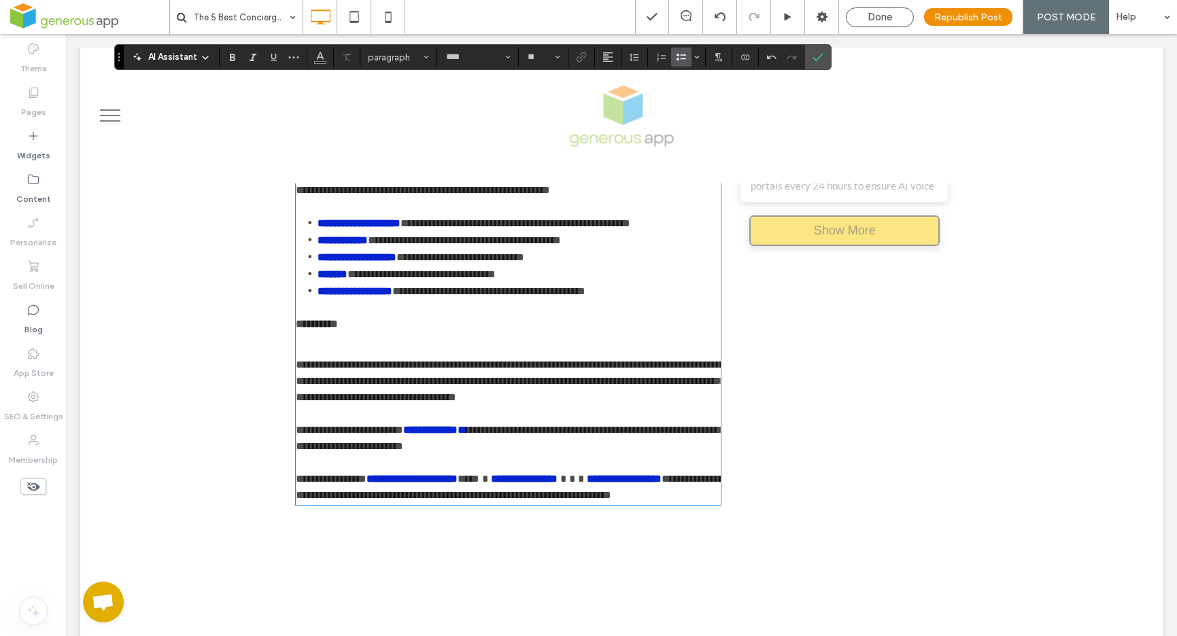
click at [426, 451] on span "**********" at bounding box center [508, 438] width 424 height 27
drag, startPoint x: 415, startPoint y: 481, endPoint x: 483, endPoint y: 479, distance: 67.4
click at [483, 455] on p "**********" at bounding box center [509, 438] width 426 height 33
click at [592, 403] on span "**********" at bounding box center [511, 381] width 430 height 43
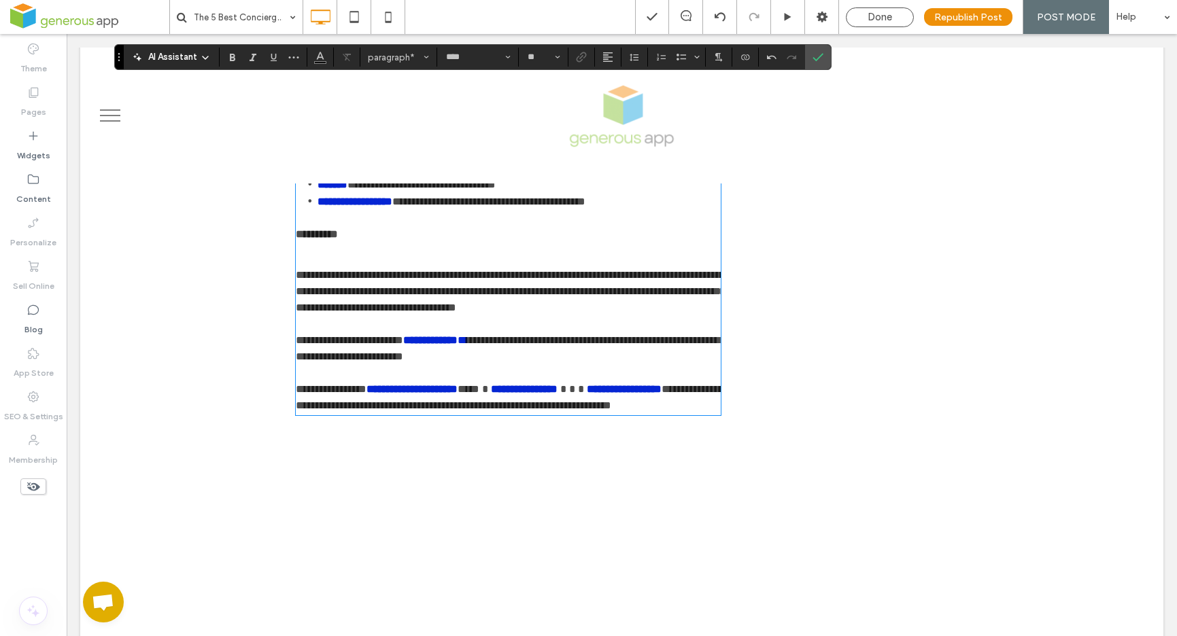
scroll to position [1896, 0]
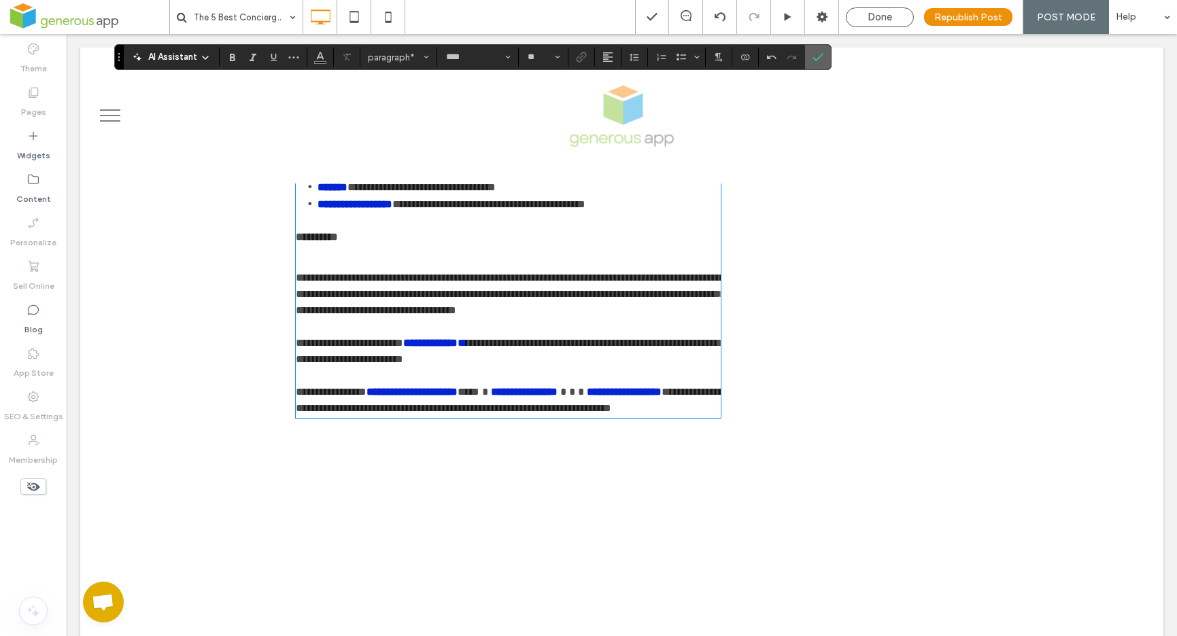
click at [821, 56] on use "Confirm" at bounding box center [818, 57] width 11 height 8
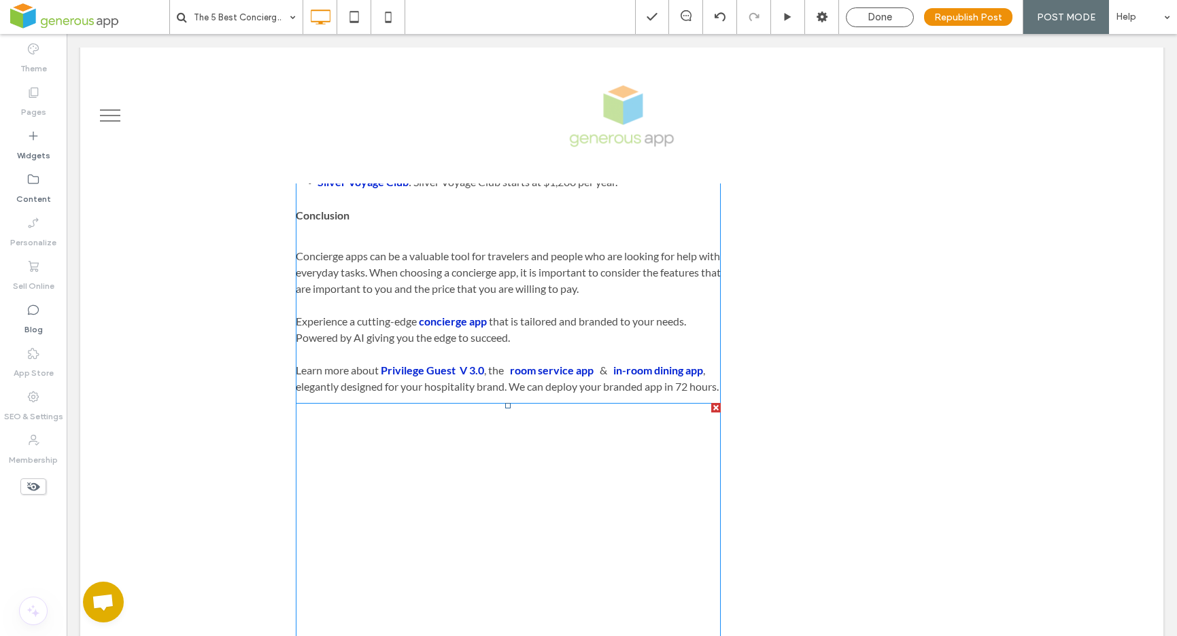
scroll to position [2060, 0]
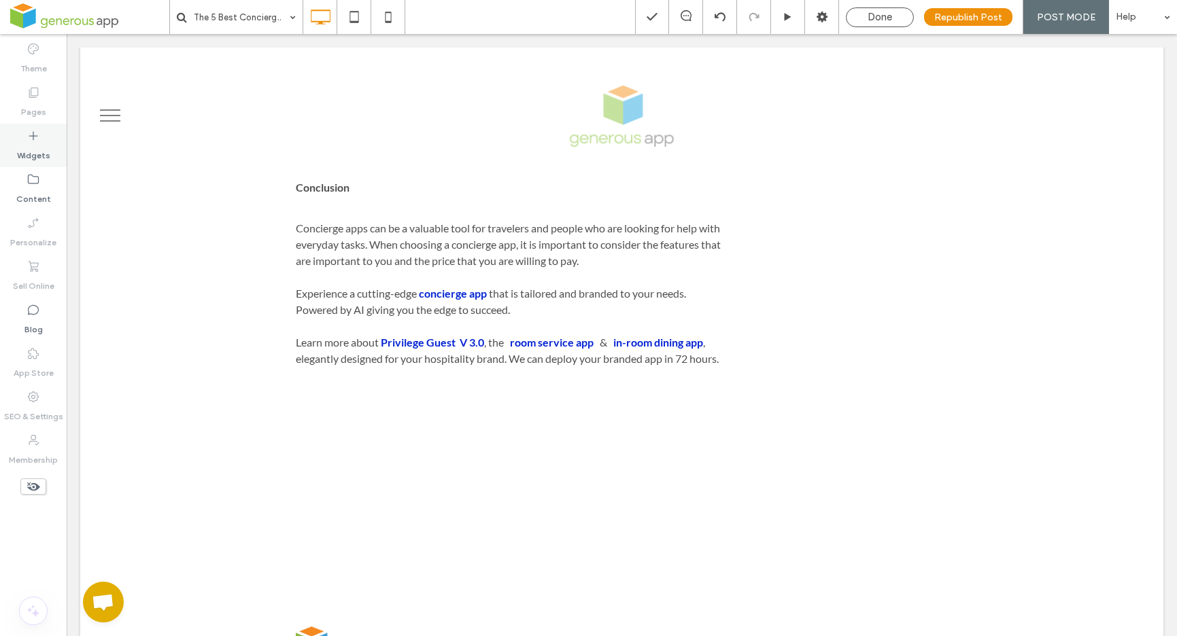
click at [45, 147] on label "Widgets" at bounding box center [33, 152] width 33 height 19
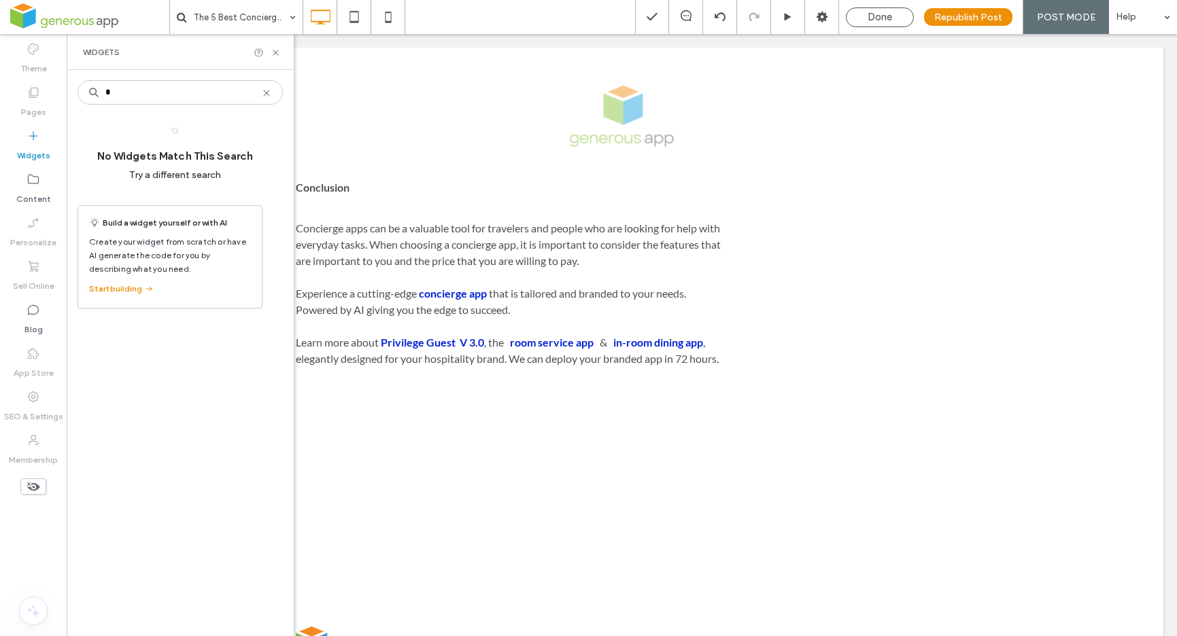
type input "*"
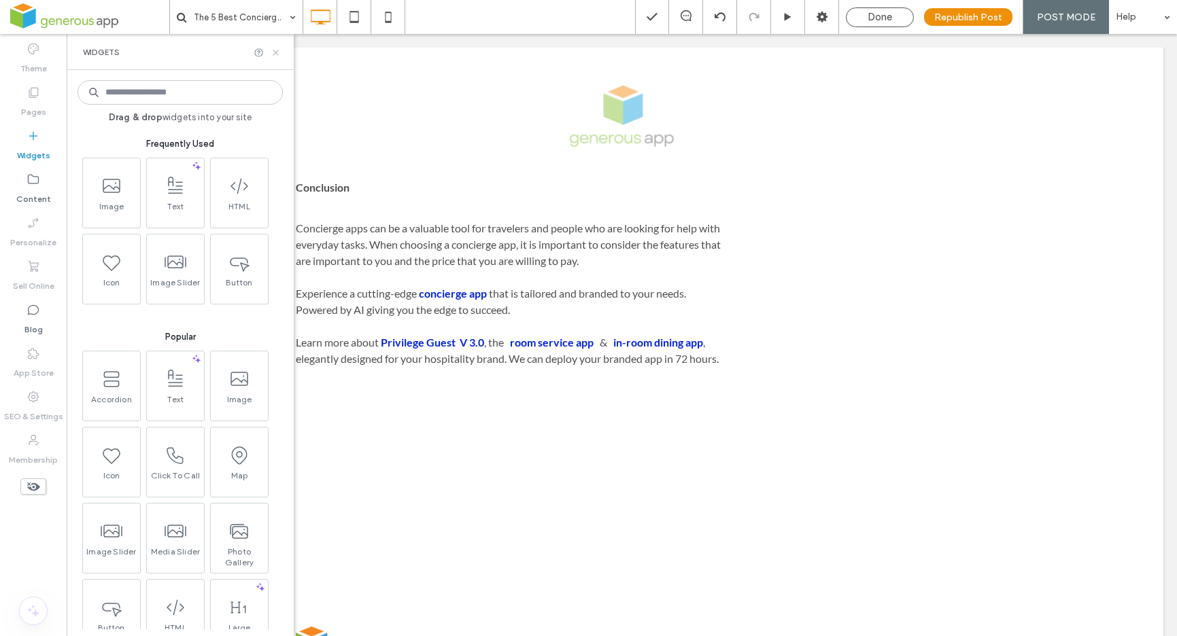
click at [275, 49] on icon at bounding box center [276, 53] width 10 height 10
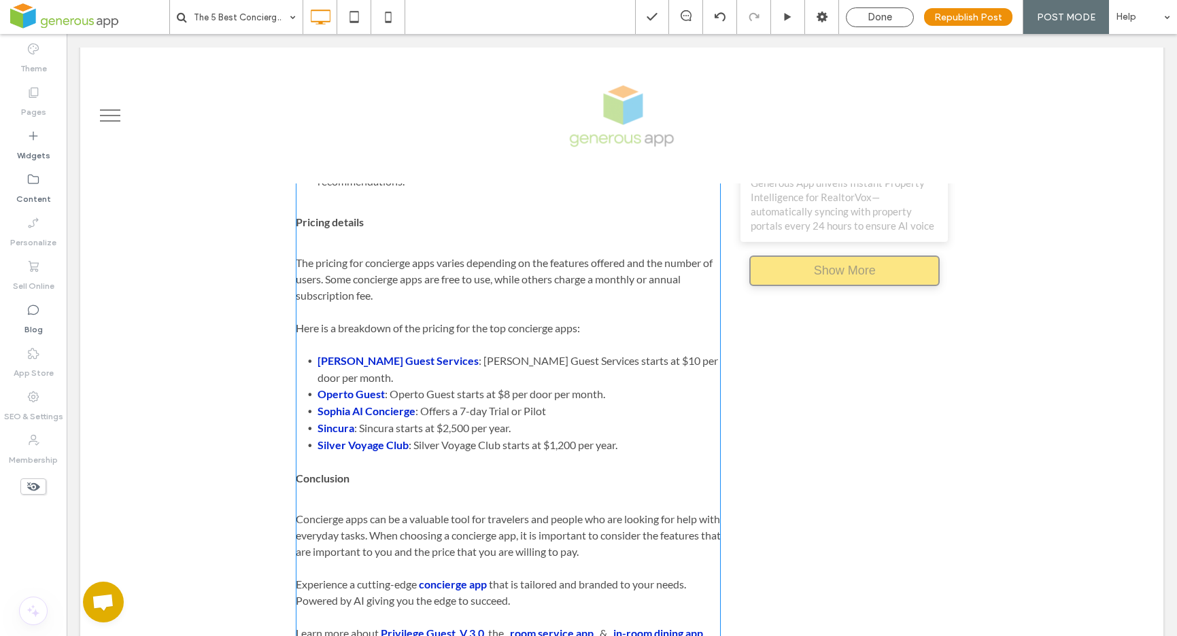
scroll to position [1853, 0]
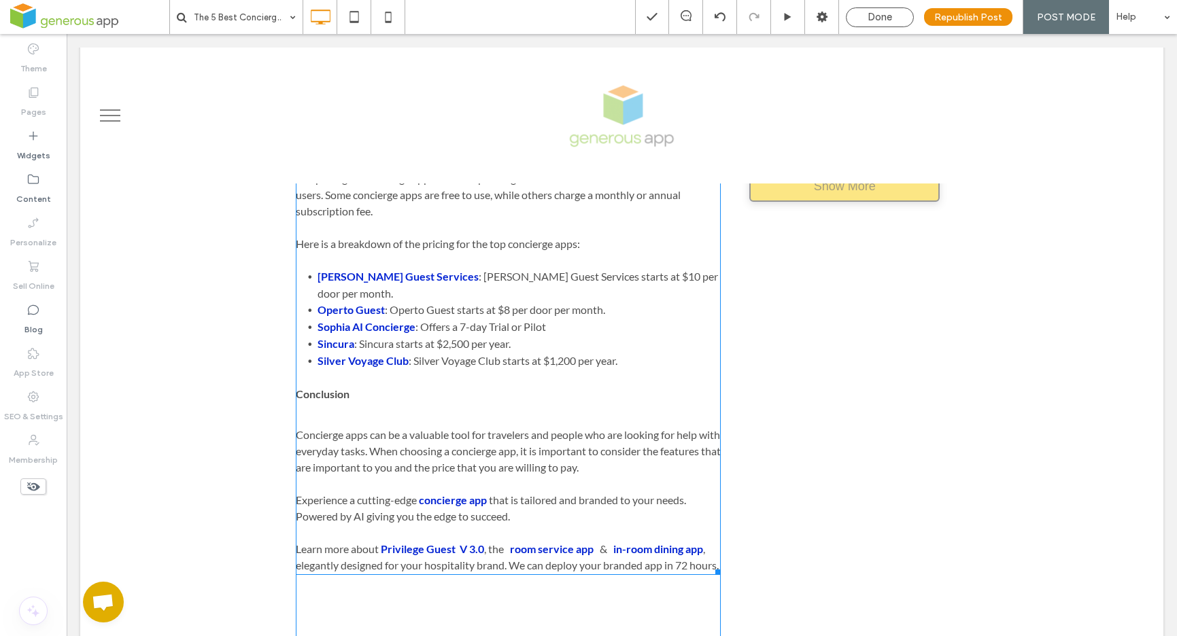
click at [372, 510] on span "giving you the edge to succeed." at bounding box center [437, 516] width 143 height 13
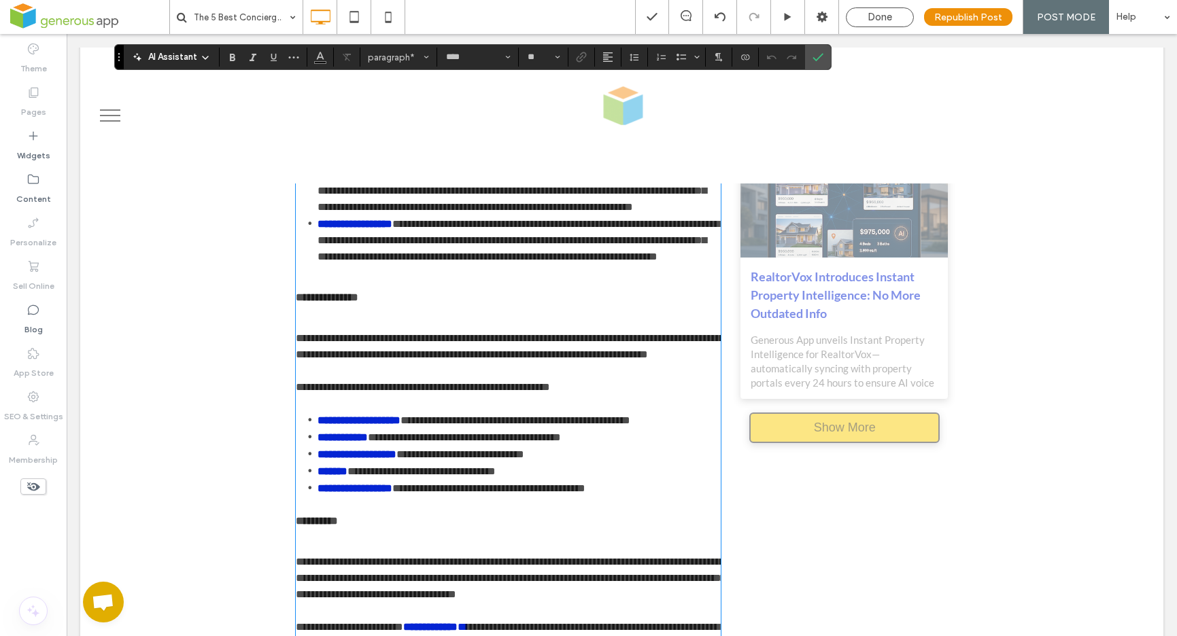
scroll to position [1732, 0]
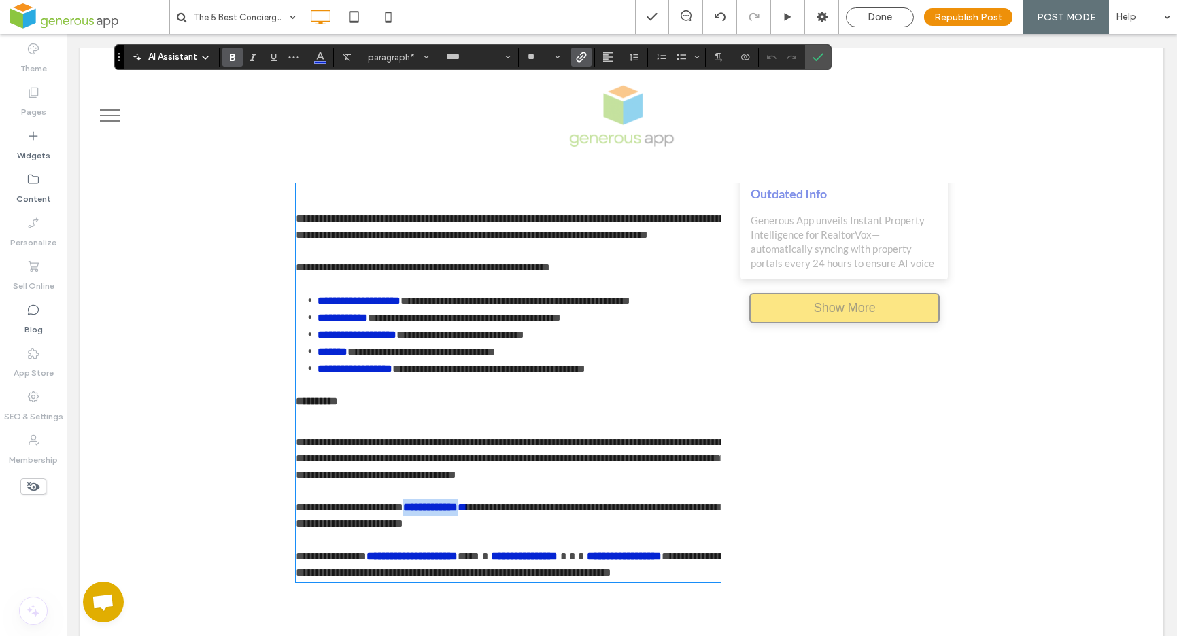
drag, startPoint x: 415, startPoint y: 557, endPoint x: 484, endPoint y: 554, distance: 68.7
click at [484, 532] on p "**********" at bounding box center [509, 516] width 426 height 33
click at [583, 58] on icon "Link" at bounding box center [581, 57] width 11 height 11
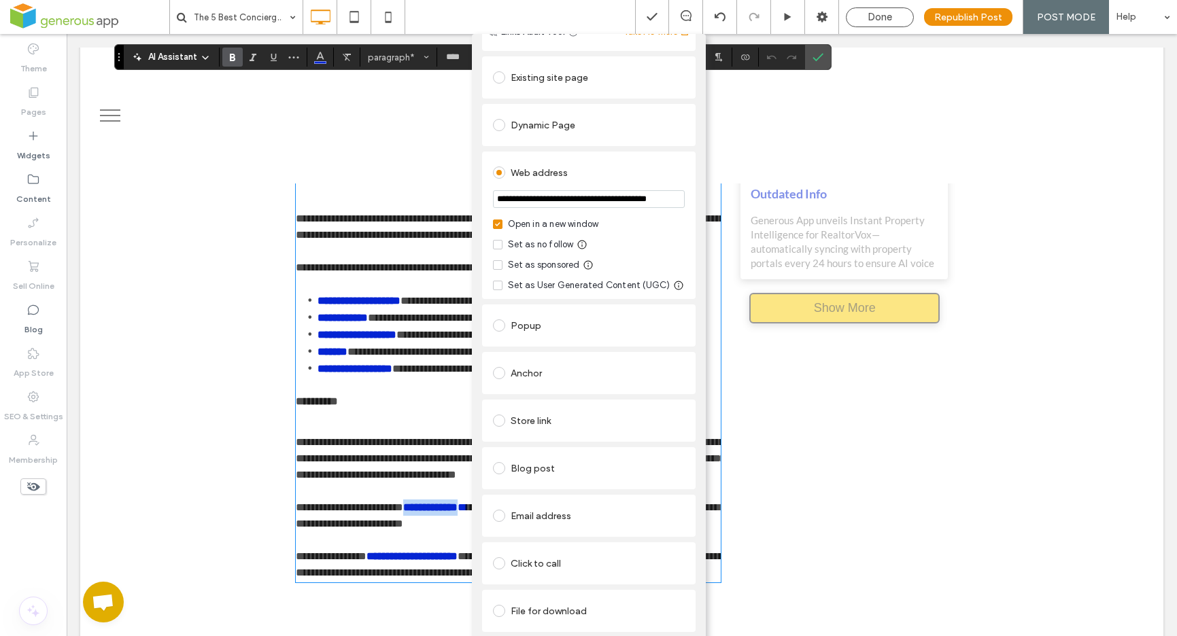
scroll to position [60, 0]
drag, startPoint x: 213, startPoint y: 171, endPoint x: 218, endPoint y: 165, distance: 7.4
click at [214, 170] on div "**********" at bounding box center [588, 352] width 1177 height 636
click at [892, 15] on span "Done" at bounding box center [880, 17] width 24 height 12
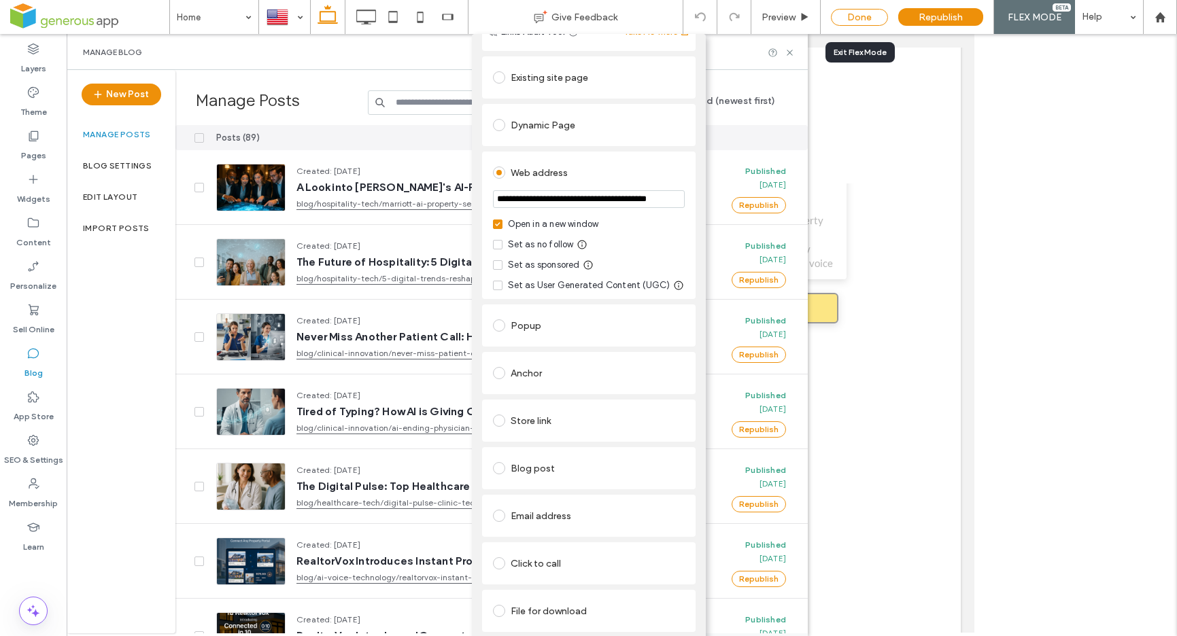
click at [878, 19] on div "Done" at bounding box center [859, 17] width 57 height 17
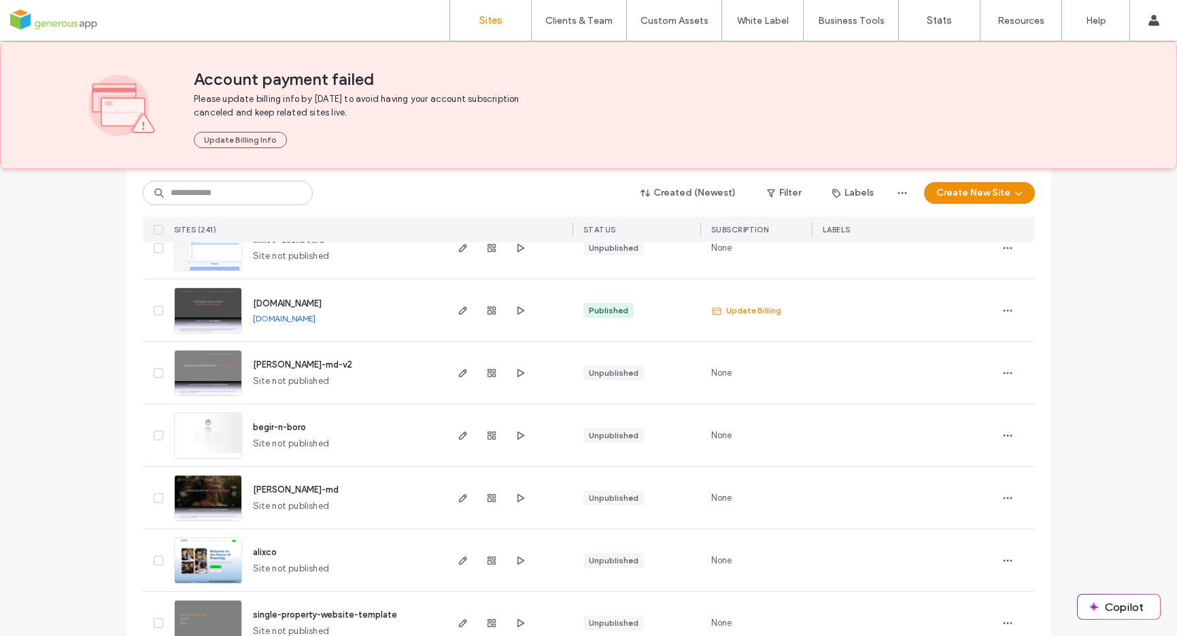
scroll to position [4500, 0]
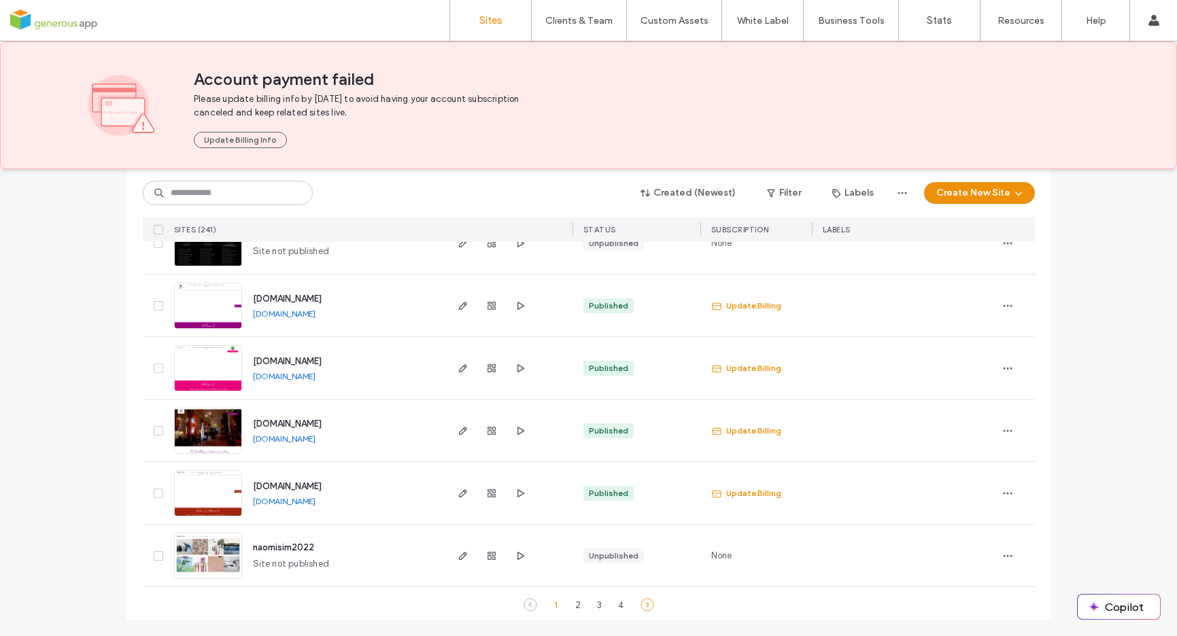
click at [643, 608] on icon at bounding box center [647, 605] width 14 height 14
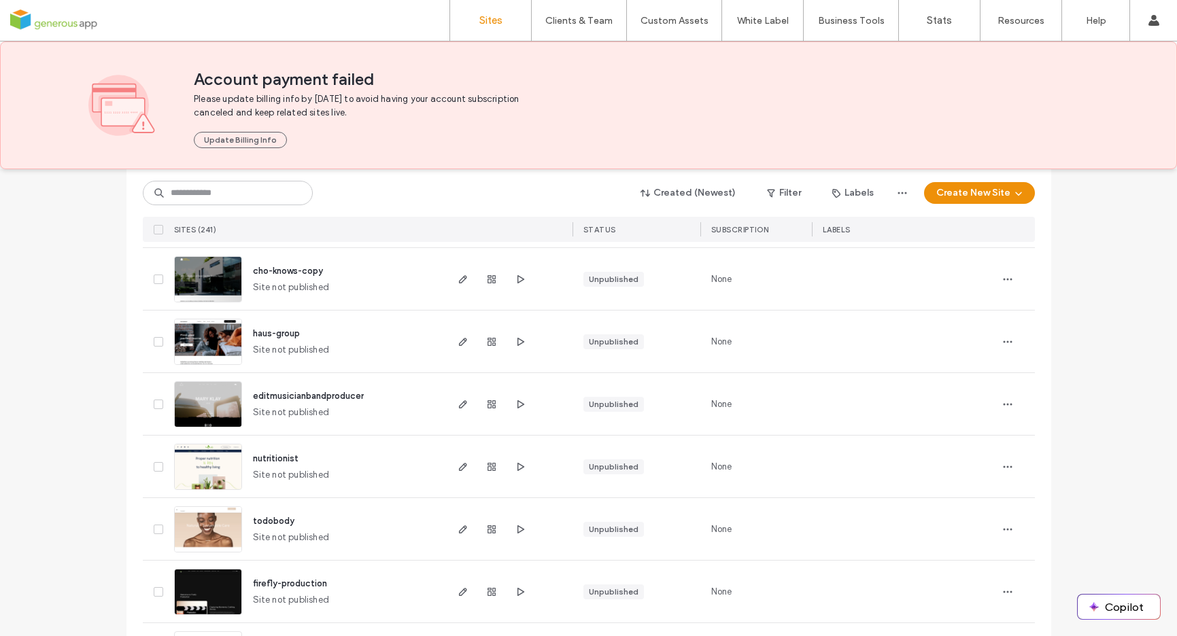
scroll to position [126, 0]
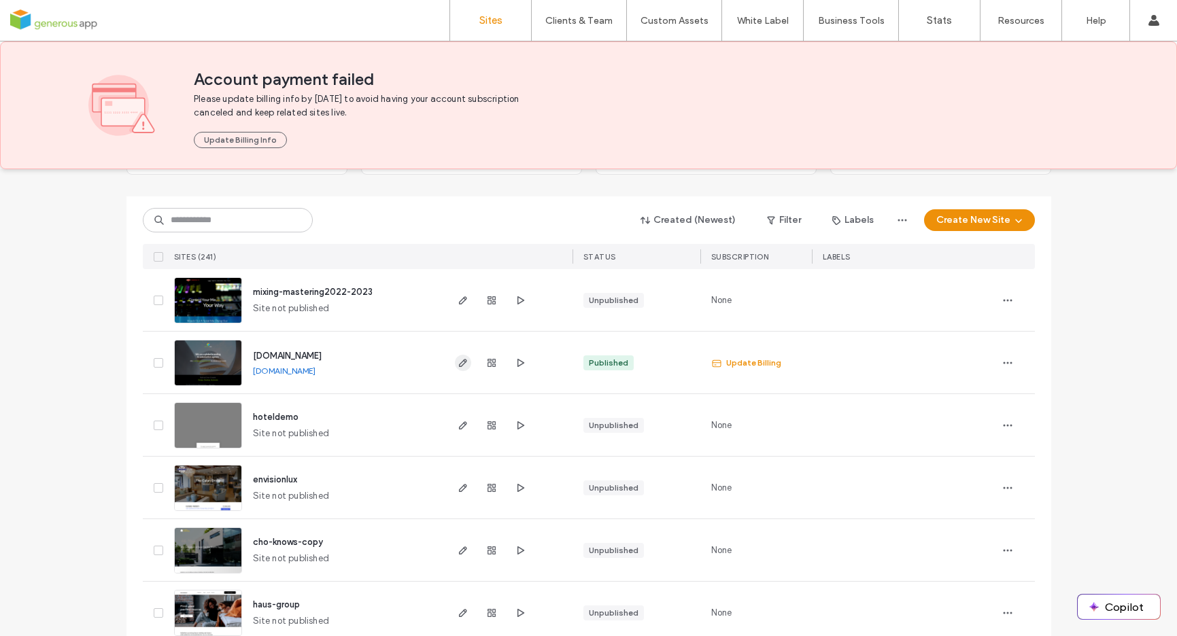
click at [460, 363] on use "button" at bounding box center [462, 363] width 8 height 8
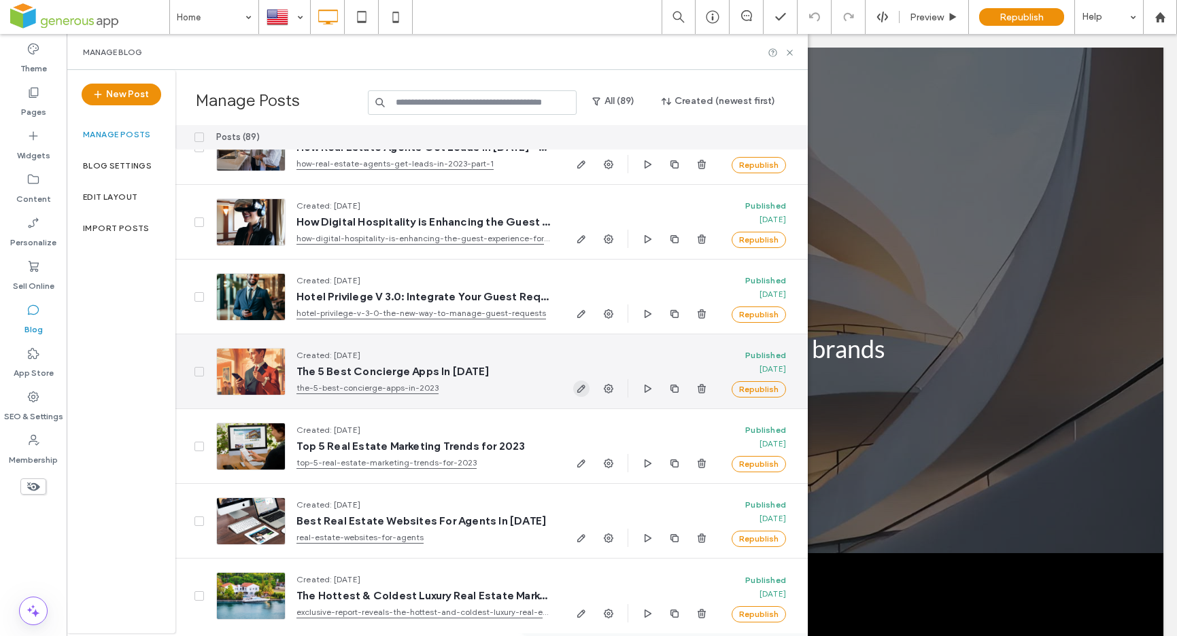
click at [579, 383] on icon "button" at bounding box center [581, 388] width 11 height 11
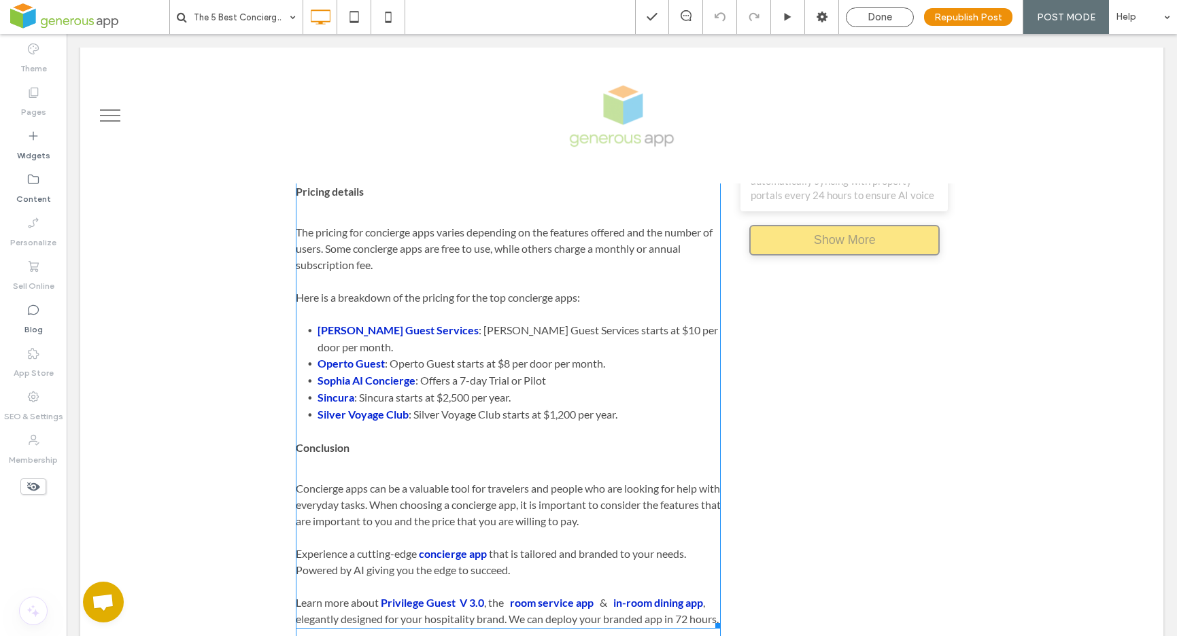
scroll to position [1817, 0]
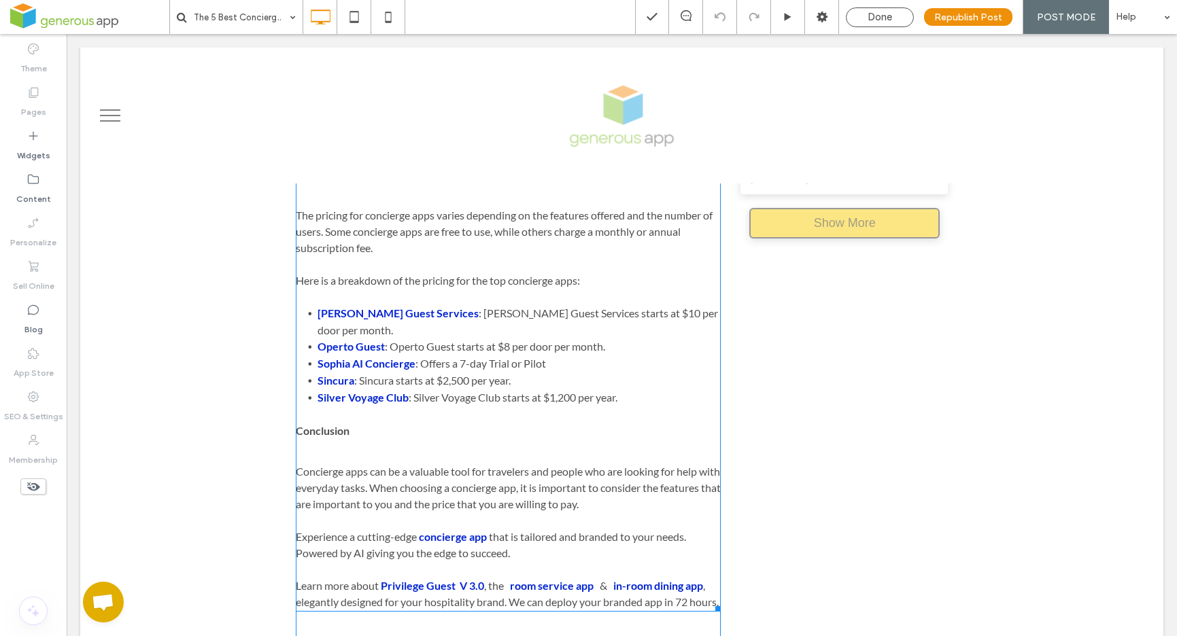
click at [562, 529] on p "Experience a cutting-edge concierge app that is tailored and branded to your ne…" at bounding box center [509, 545] width 426 height 33
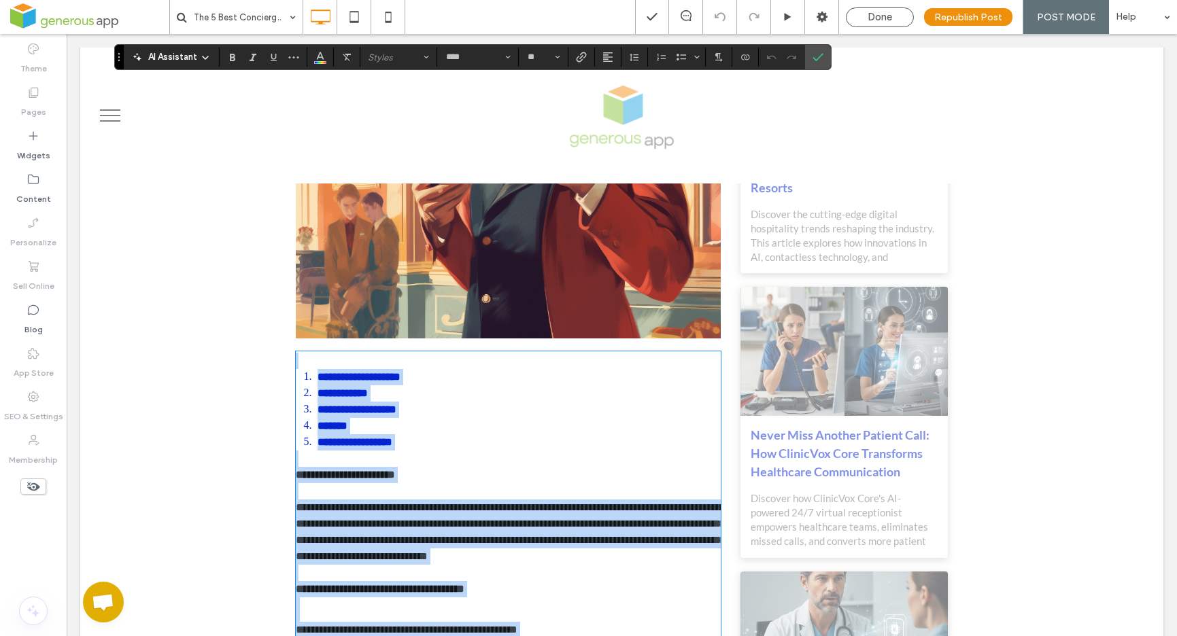
type input "****"
type input "**"
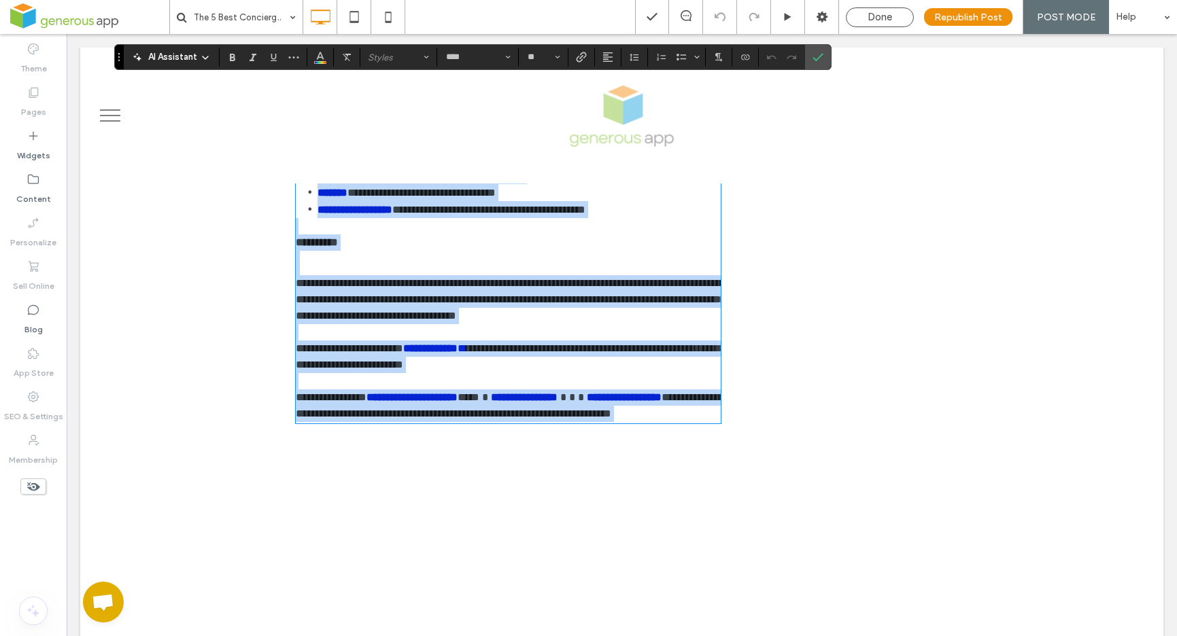
scroll to position [1990, 0]
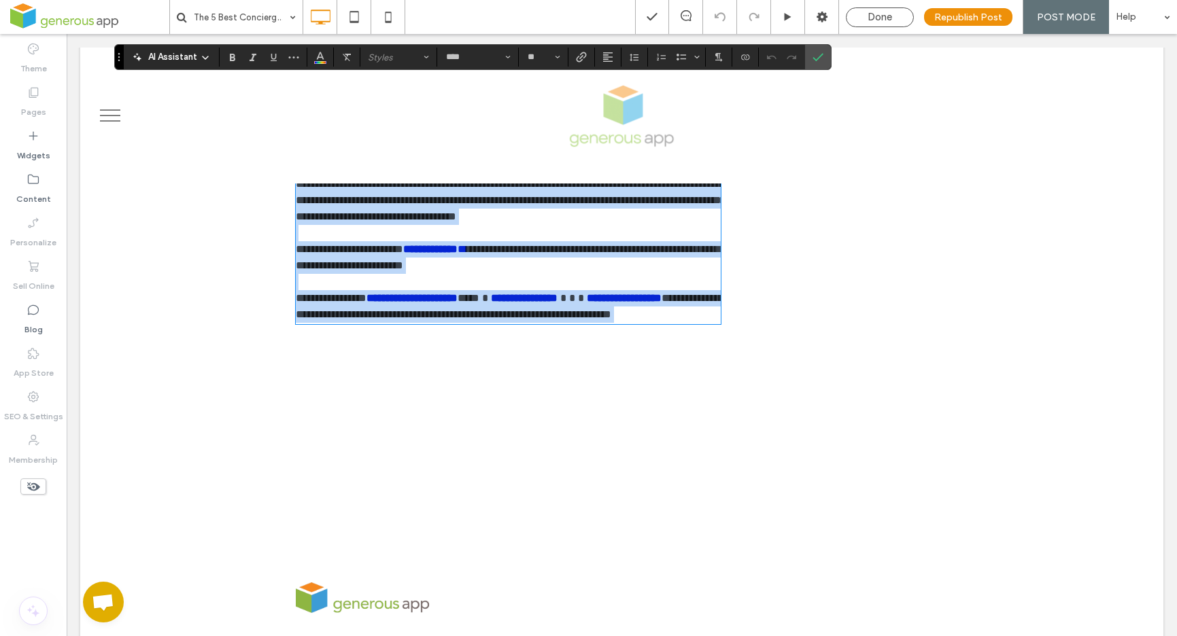
click at [553, 290] on p at bounding box center [509, 282] width 426 height 16
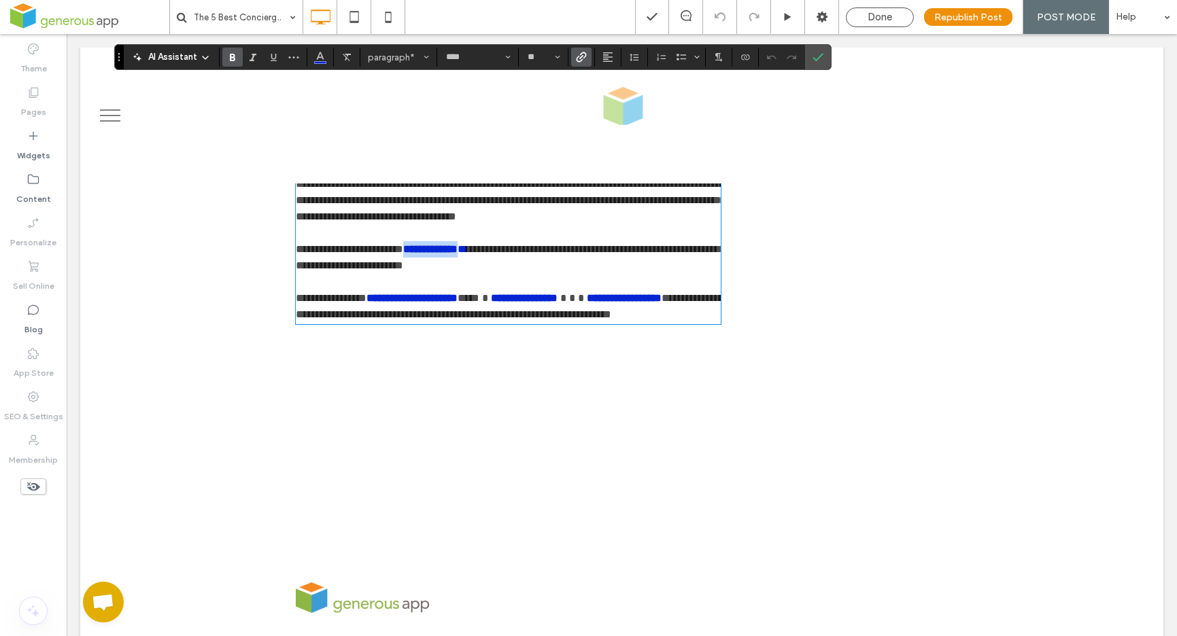
drag, startPoint x: 417, startPoint y: 299, endPoint x: 482, endPoint y: 298, distance: 64.6
click at [458, 254] on strong "**********" at bounding box center [430, 249] width 54 height 10
click at [579, 55] on icon "Link" at bounding box center [581, 57] width 11 height 11
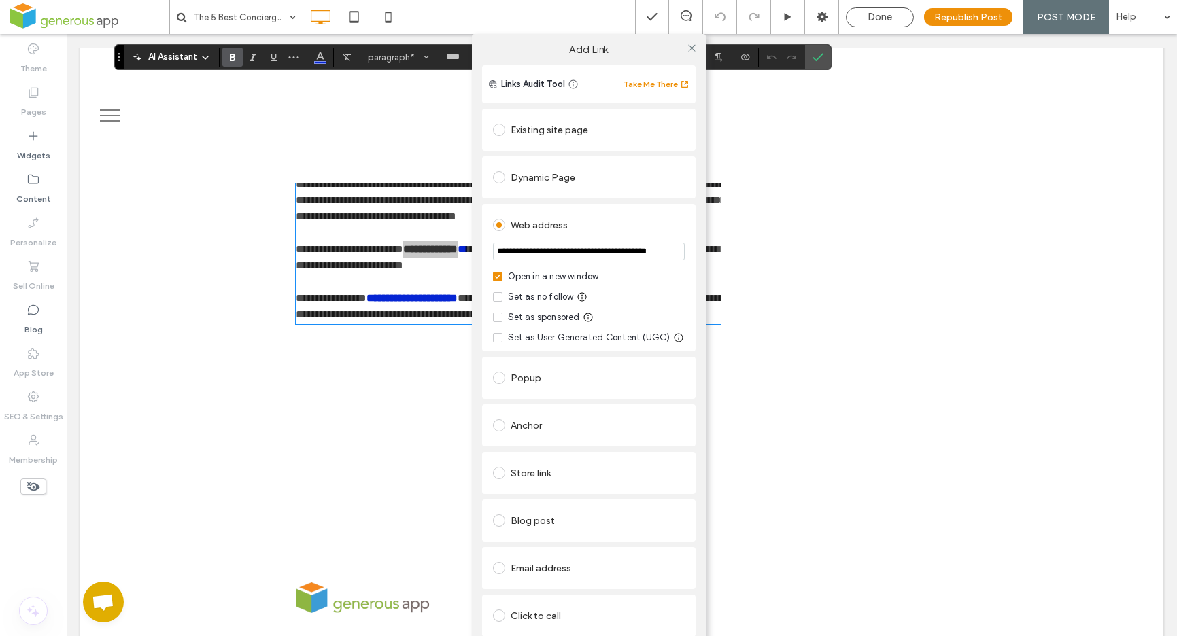
click at [561, 134] on div "Existing site page" at bounding box center [589, 130] width 192 height 22
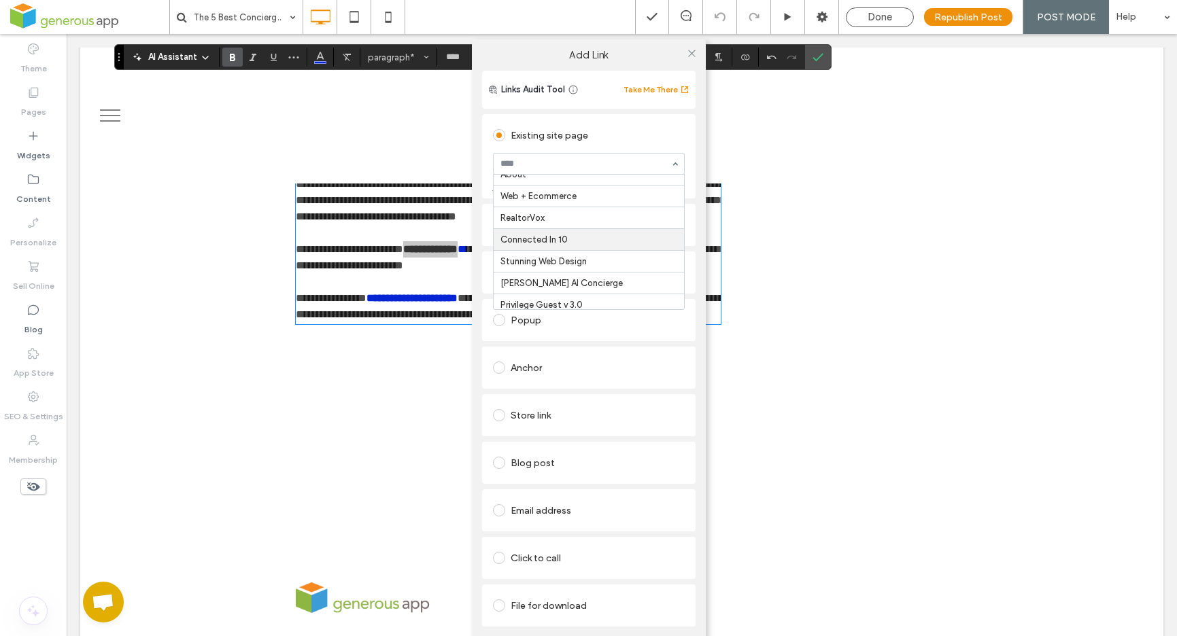
scroll to position [123, 0]
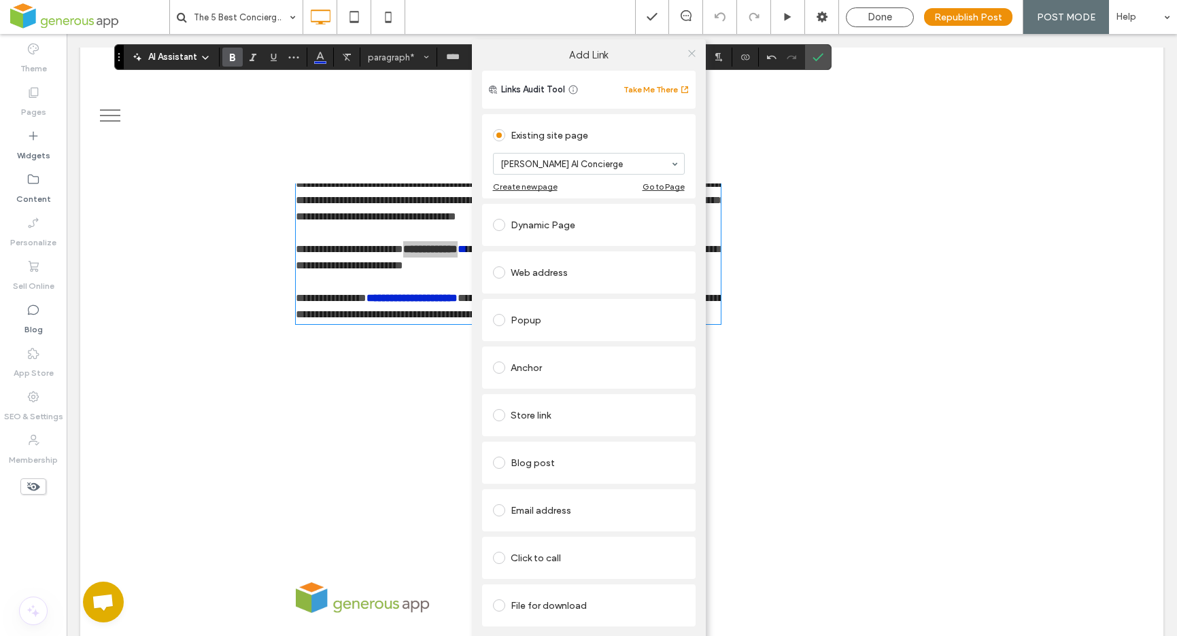
click at [692, 54] on use at bounding box center [691, 53] width 7 height 7
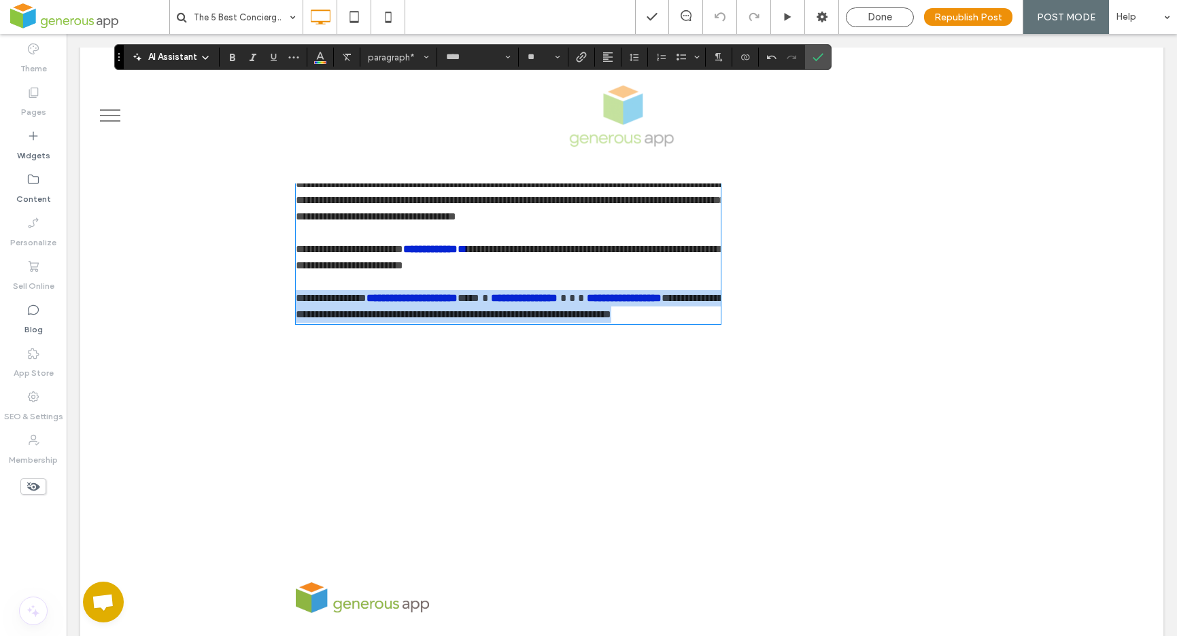
drag, startPoint x: 292, startPoint y: 345, endPoint x: 402, endPoint y: 377, distance: 114.9
click at [402, 323] on p "**********" at bounding box center [509, 306] width 426 height 33
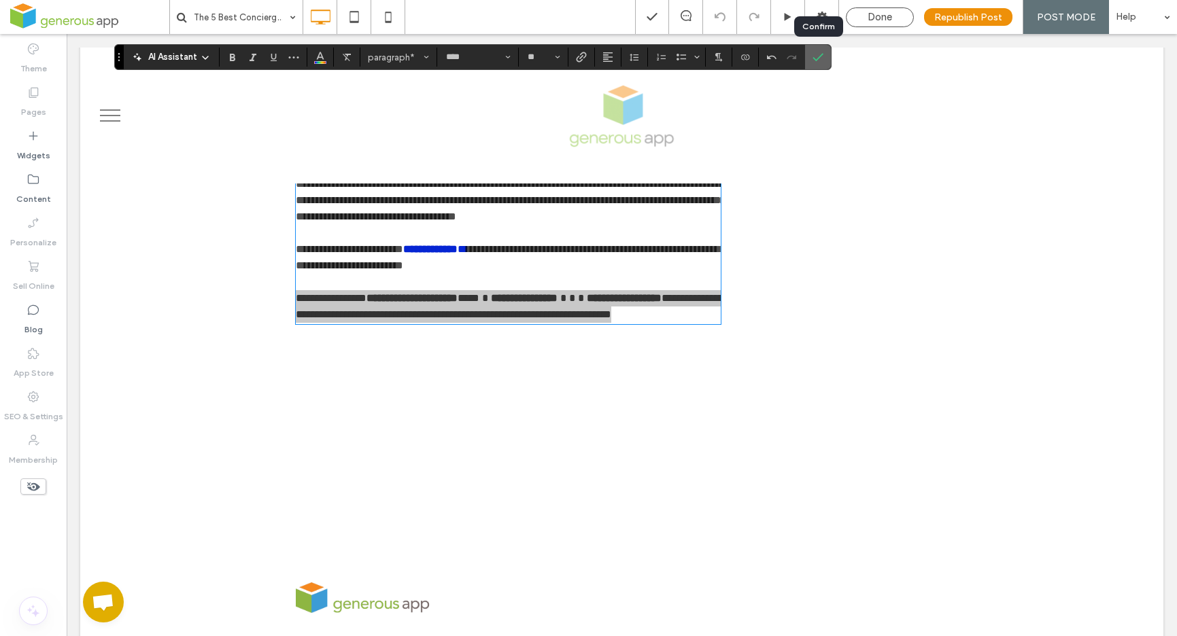
click at [817, 61] on icon "Confirm" at bounding box center [818, 57] width 11 height 11
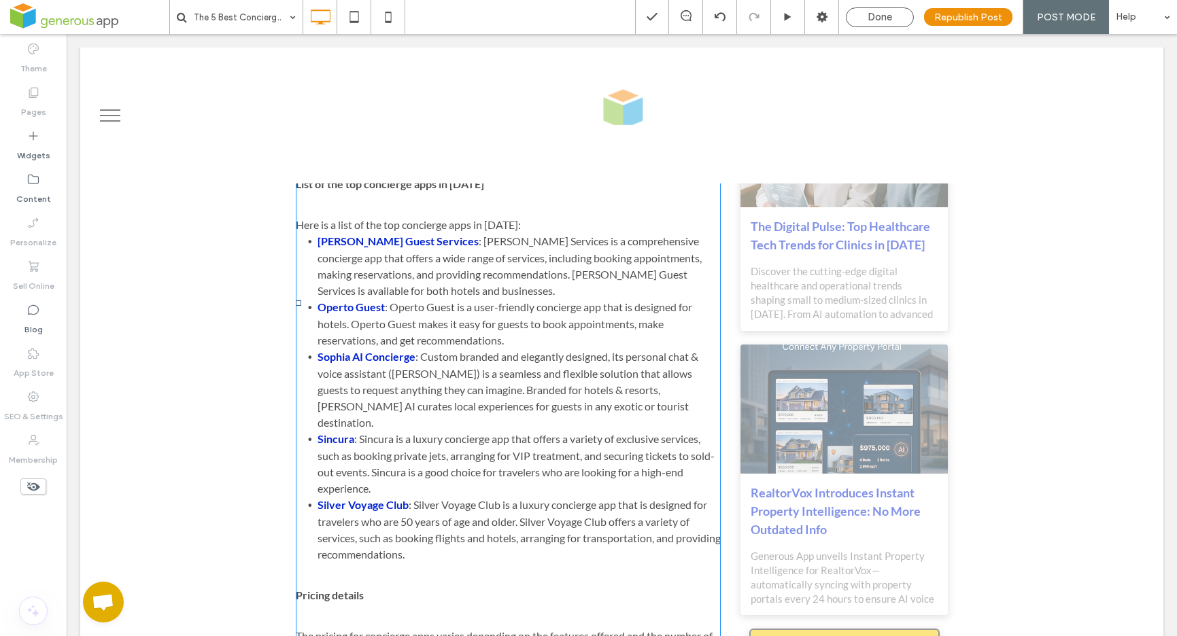
scroll to position [1313, 0]
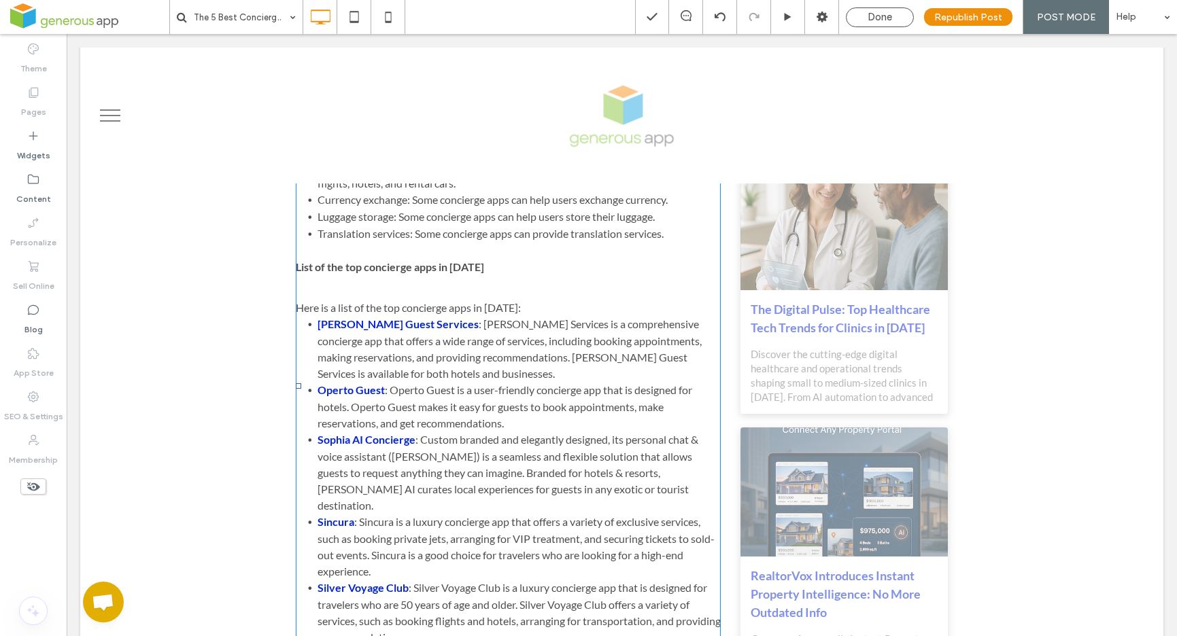
click at [504, 301] on span "Here is a list of the top concierge apps in 2023:" at bounding box center [408, 307] width 225 height 13
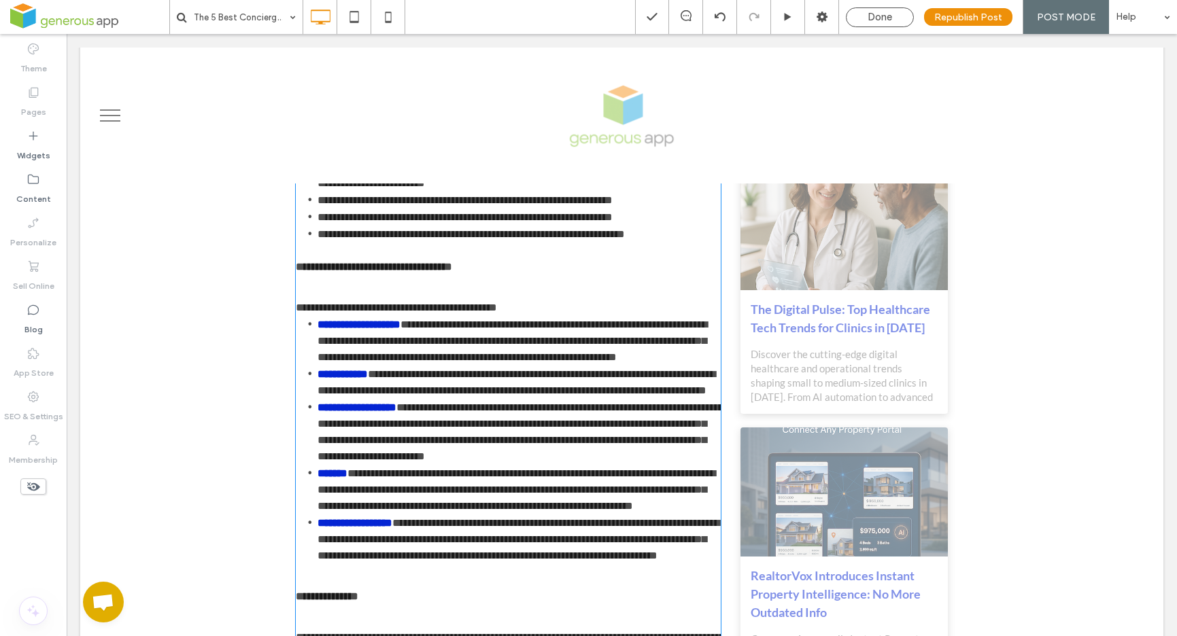
type input "****"
type input "**"
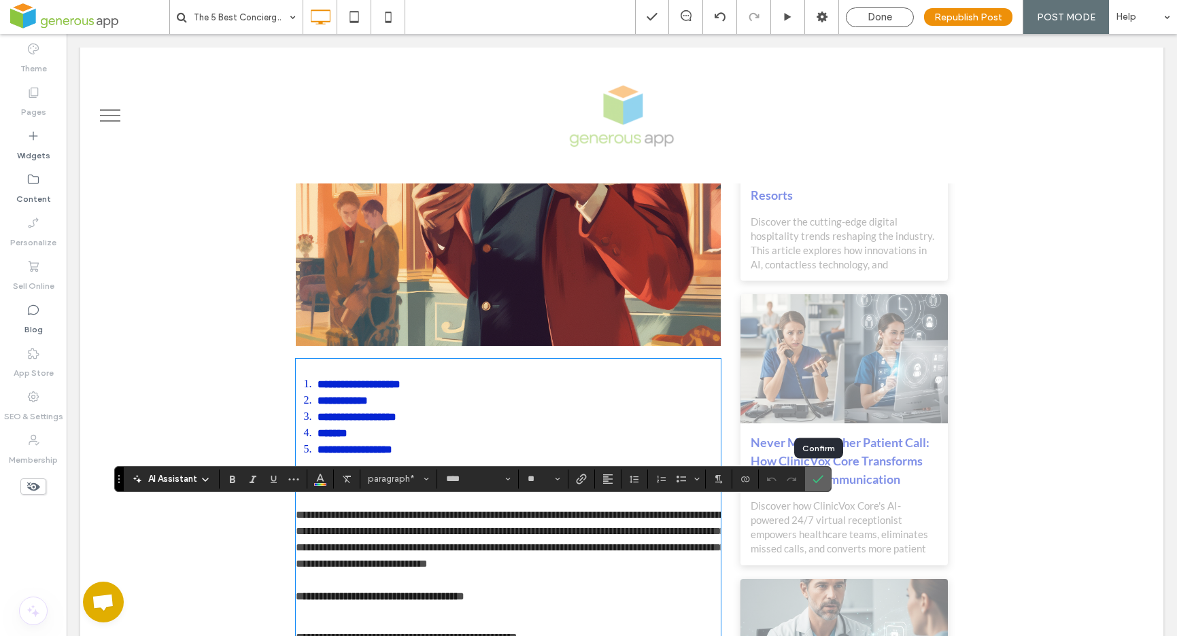
click at [817, 481] on use "Confirm" at bounding box center [818, 479] width 11 height 8
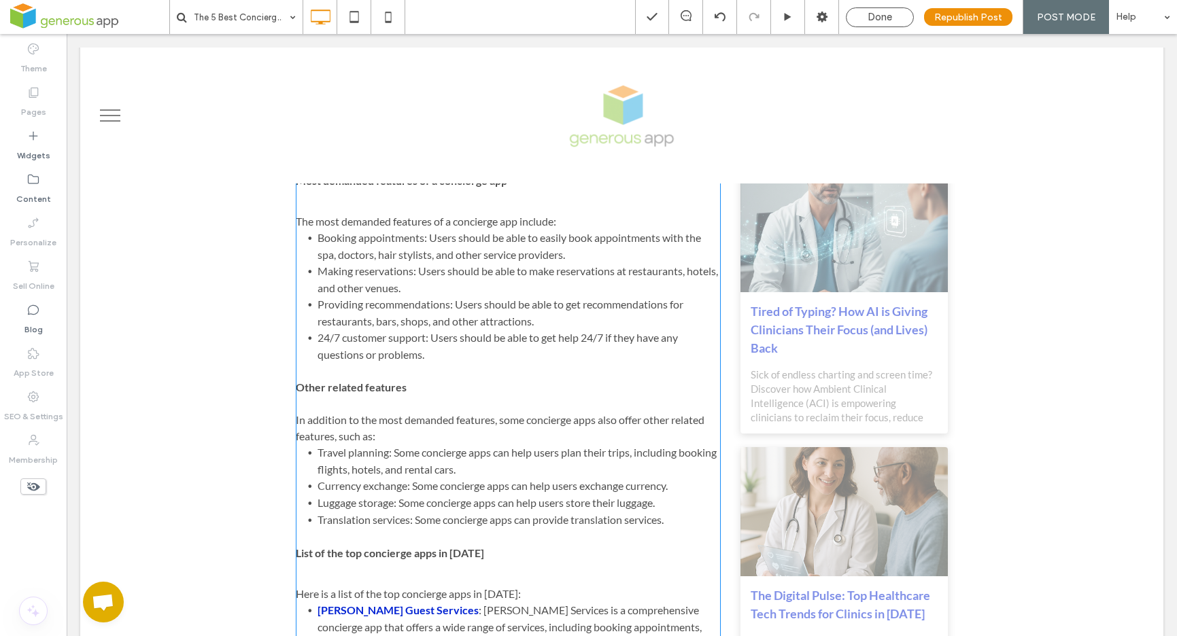
scroll to position [1052, 0]
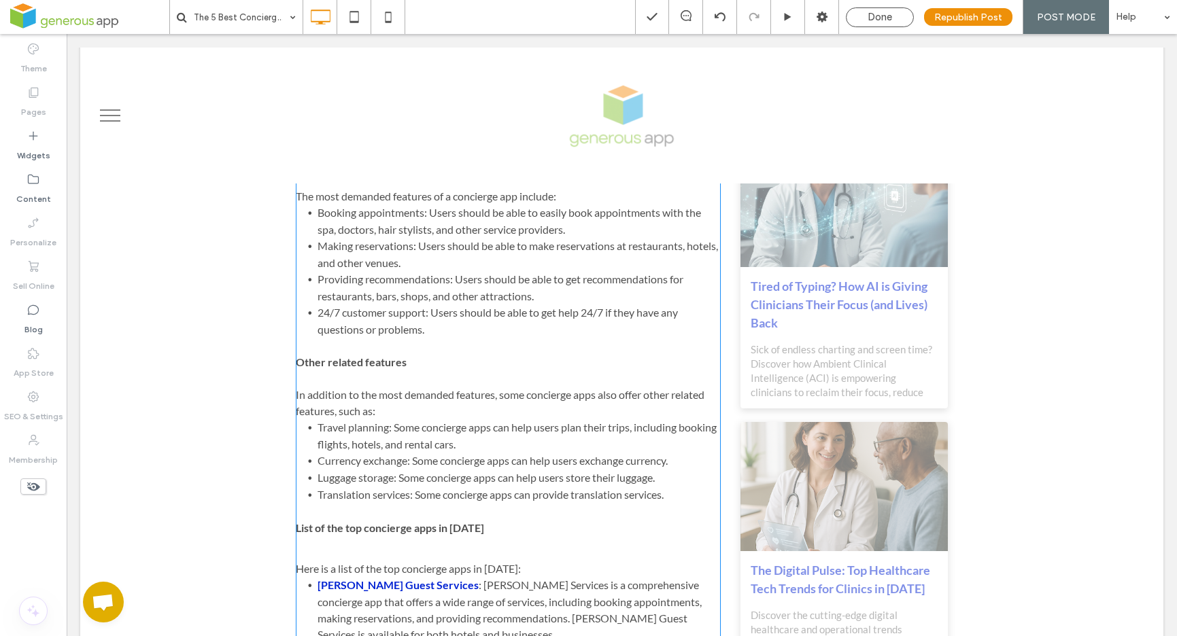
click at [475, 520] on h2 "List of the top concierge apps in 2023" at bounding box center [509, 528] width 426 height 16
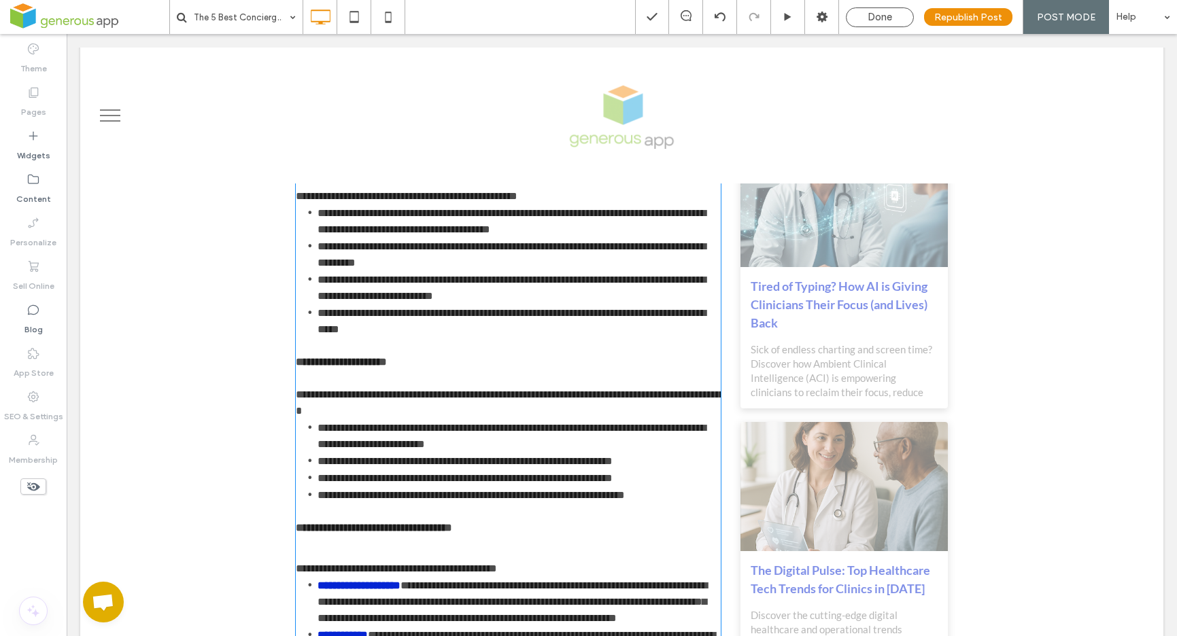
scroll to position [611, 0]
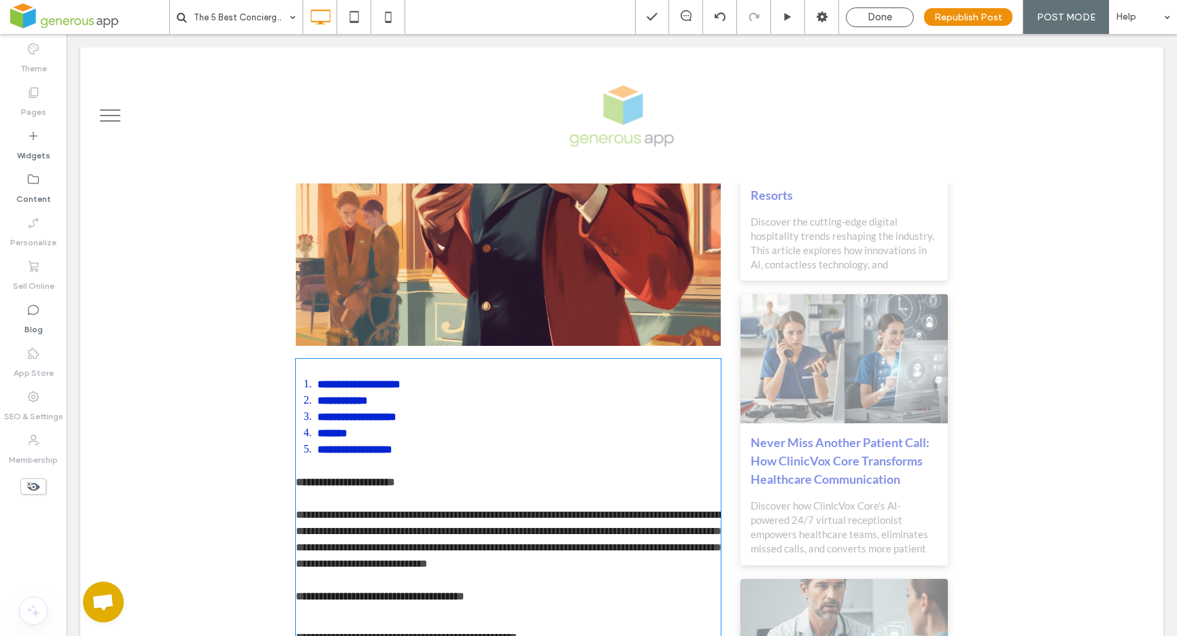
type input "****"
type input "**"
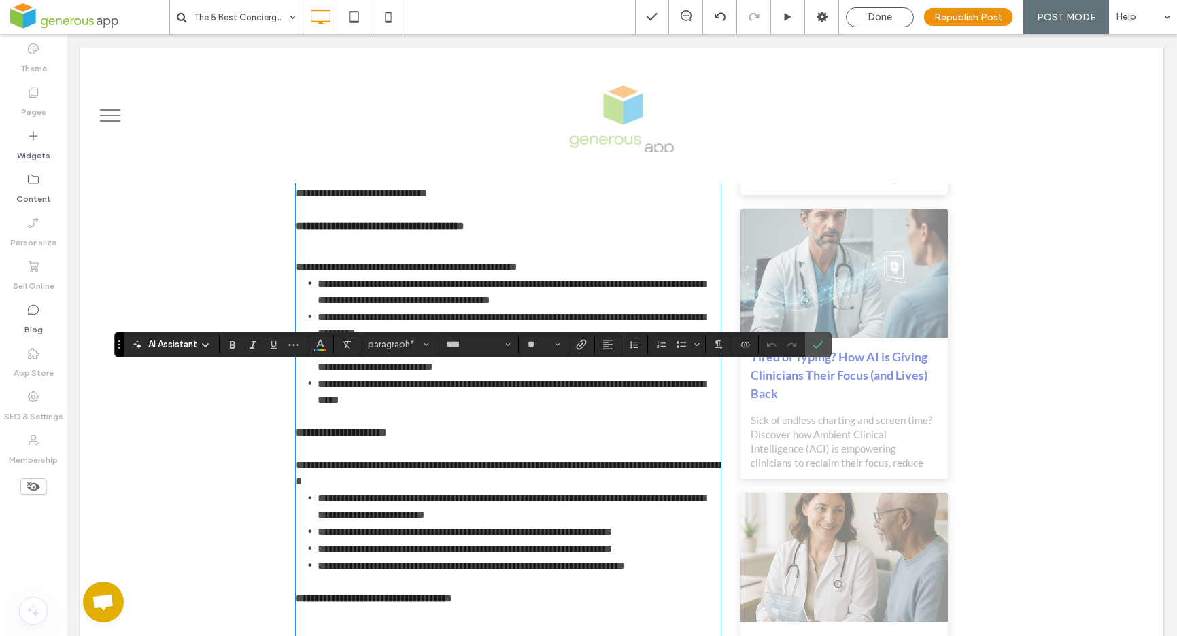
scroll to position [1006, 0]
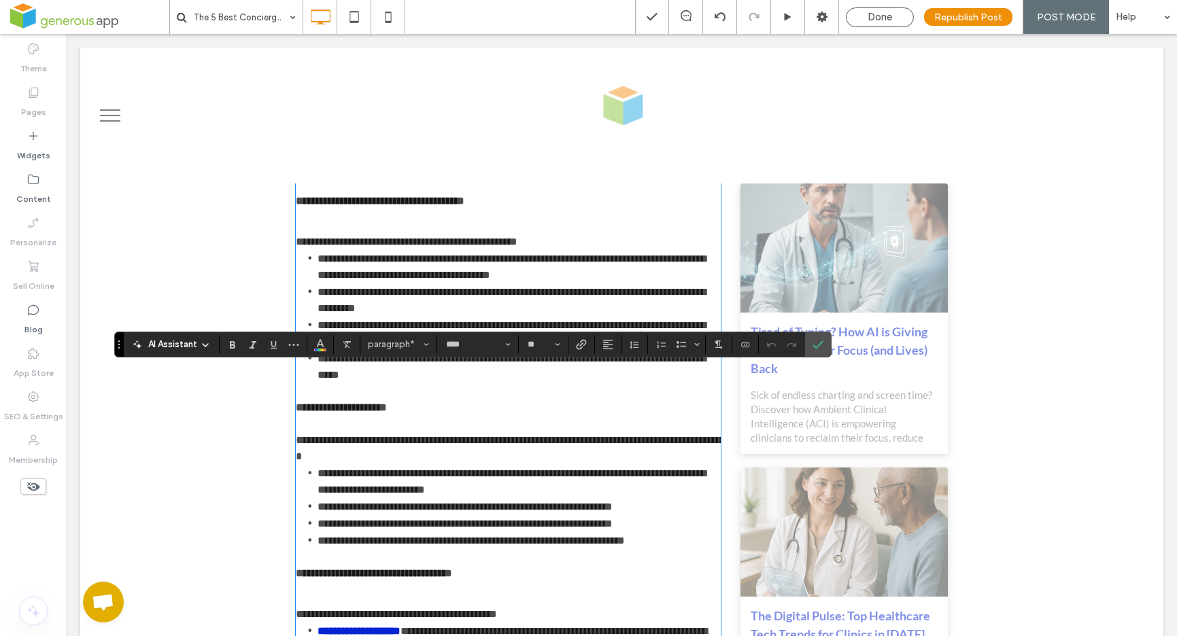
click at [471, 566] on h2 "**********" at bounding box center [509, 574] width 426 height 16
click at [497, 609] on span "**********" at bounding box center [396, 614] width 201 height 10
click at [816, 347] on use "Confirm" at bounding box center [818, 345] width 11 height 8
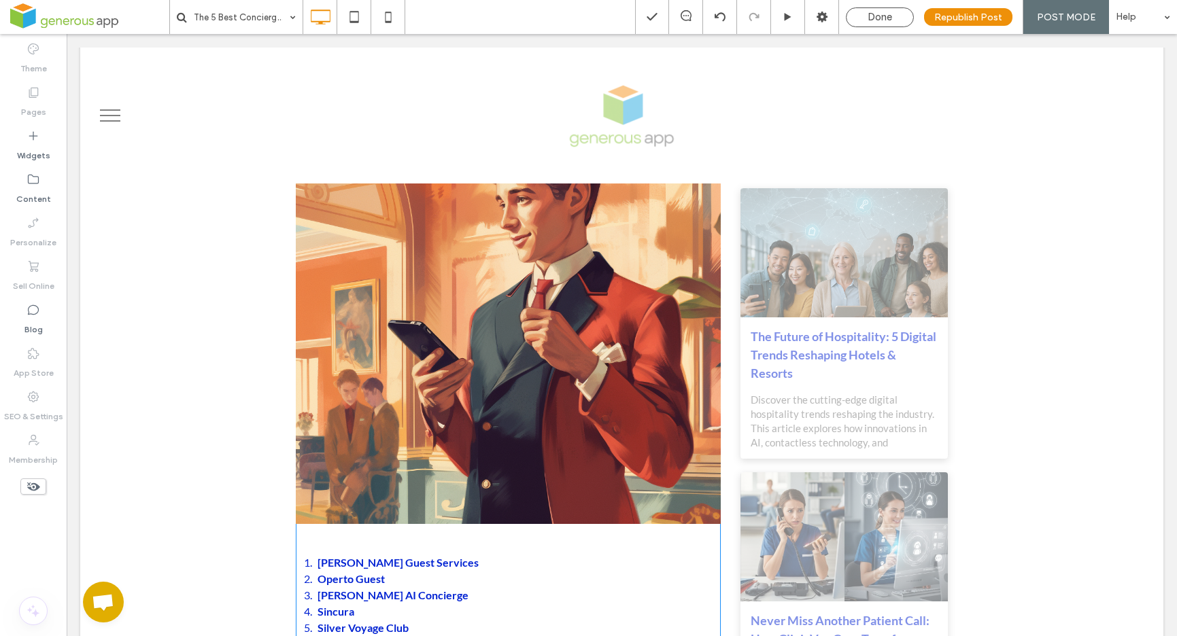
scroll to position [545, 0]
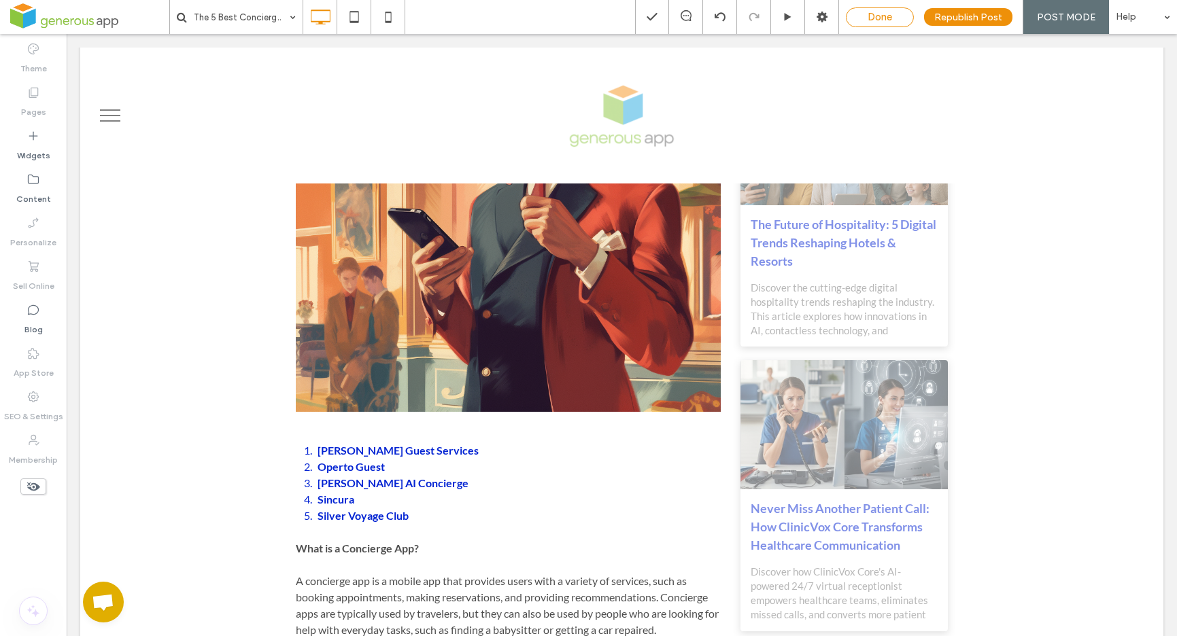
click at [887, 13] on span "Done" at bounding box center [880, 17] width 24 height 12
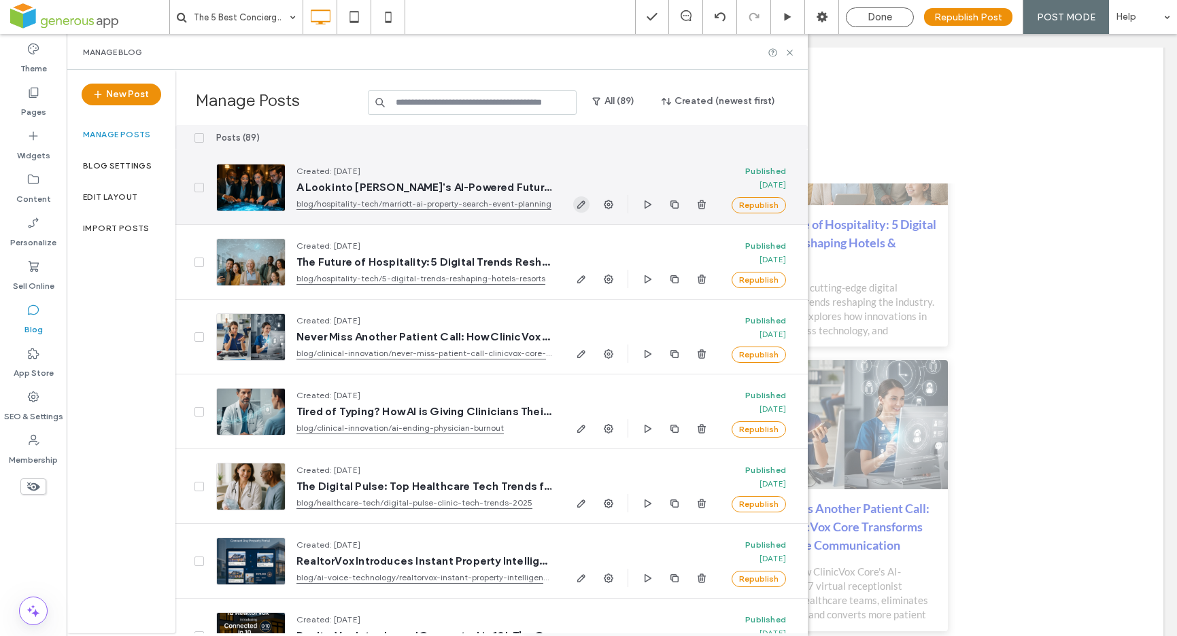
click at [583, 205] on use "button" at bounding box center [581, 205] width 8 height 8
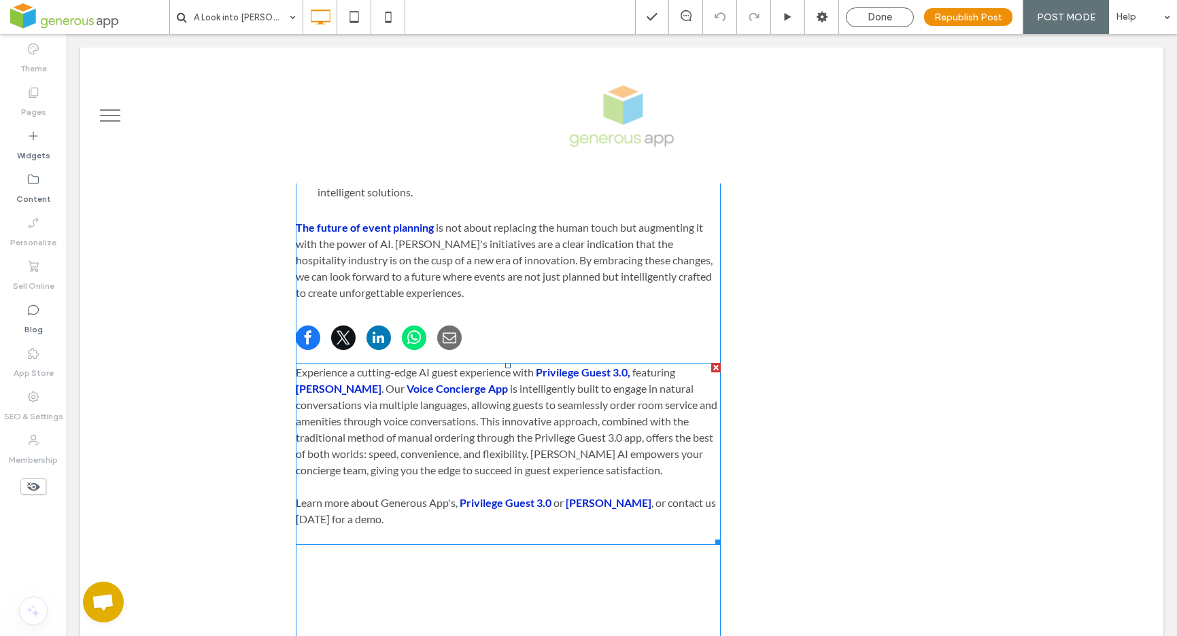
scroll to position [2384, 0]
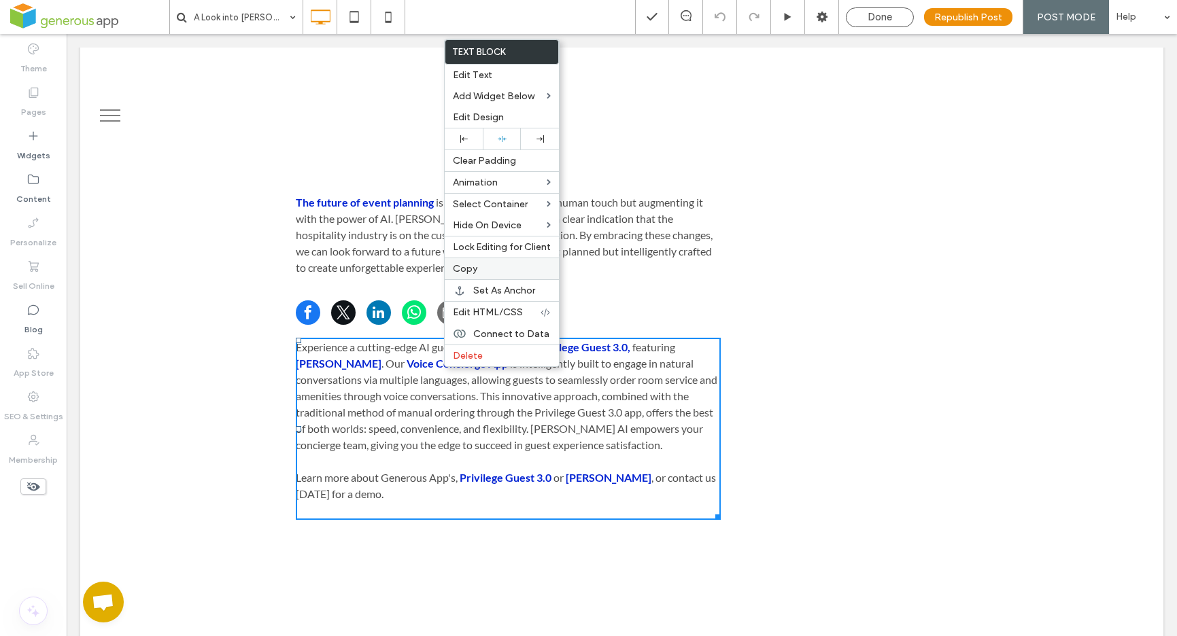
click at [505, 267] on label "Copy" at bounding box center [502, 269] width 98 height 12
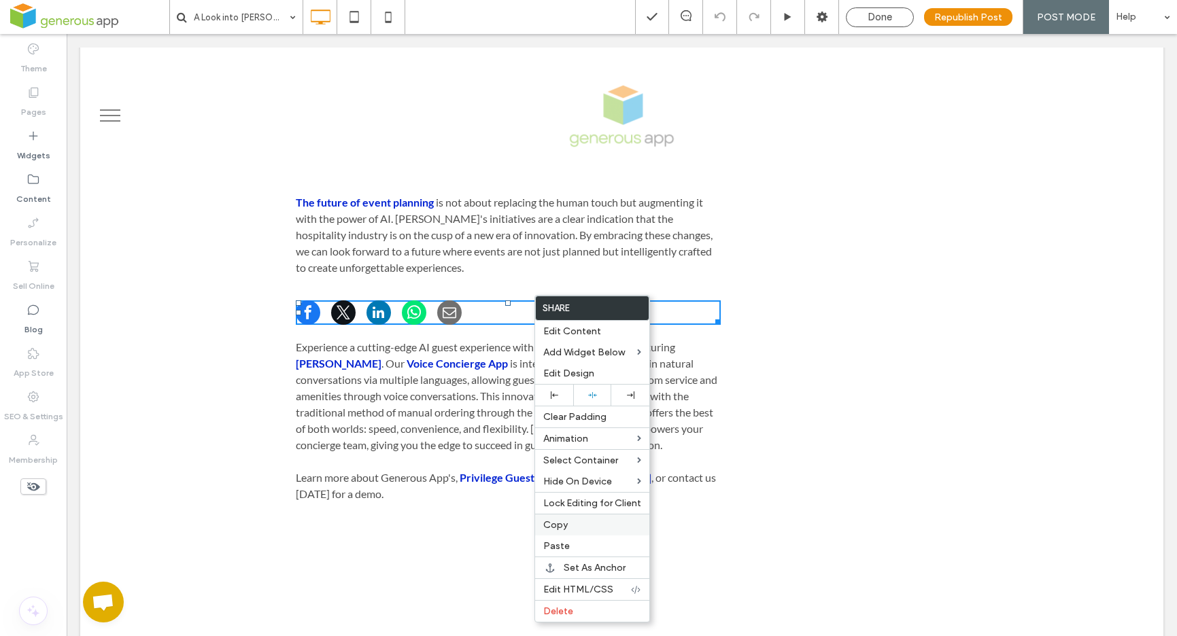
click at [598, 524] on label "Copy" at bounding box center [592, 525] width 98 height 12
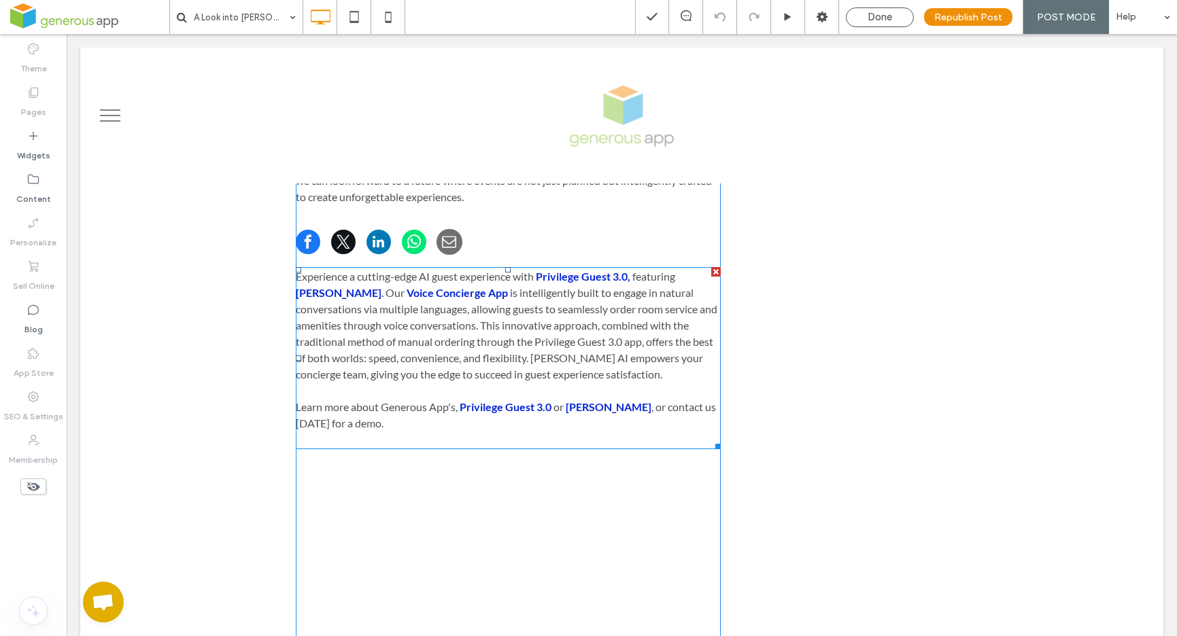
scroll to position [2361, 0]
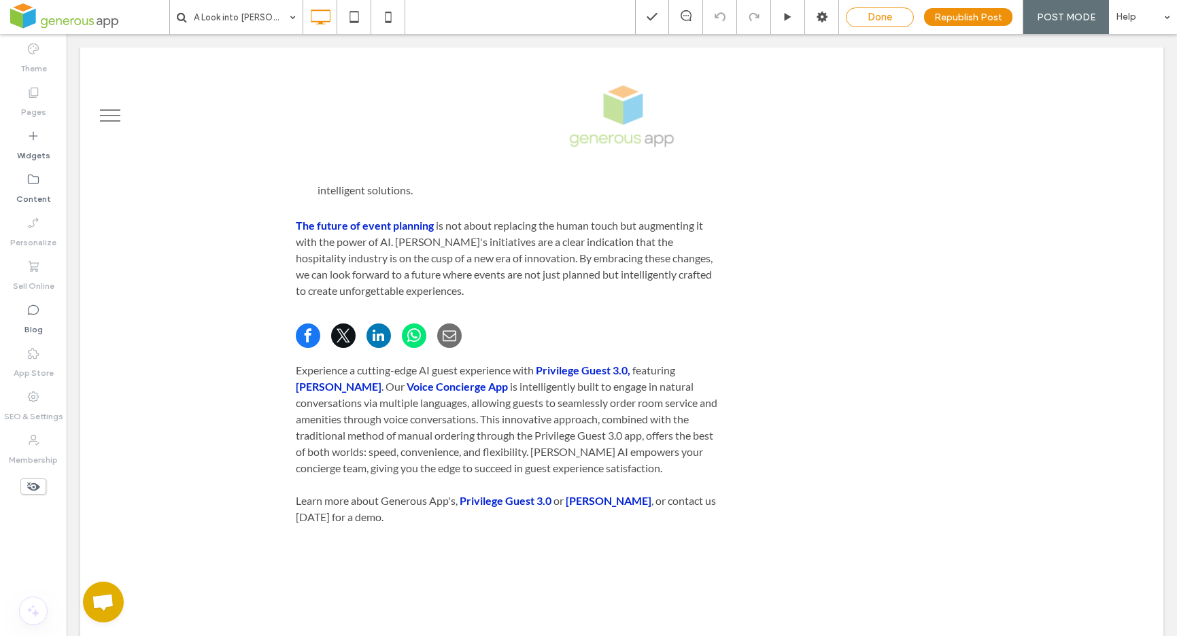
click at [864, 14] on div "Done" at bounding box center [880, 17] width 67 height 12
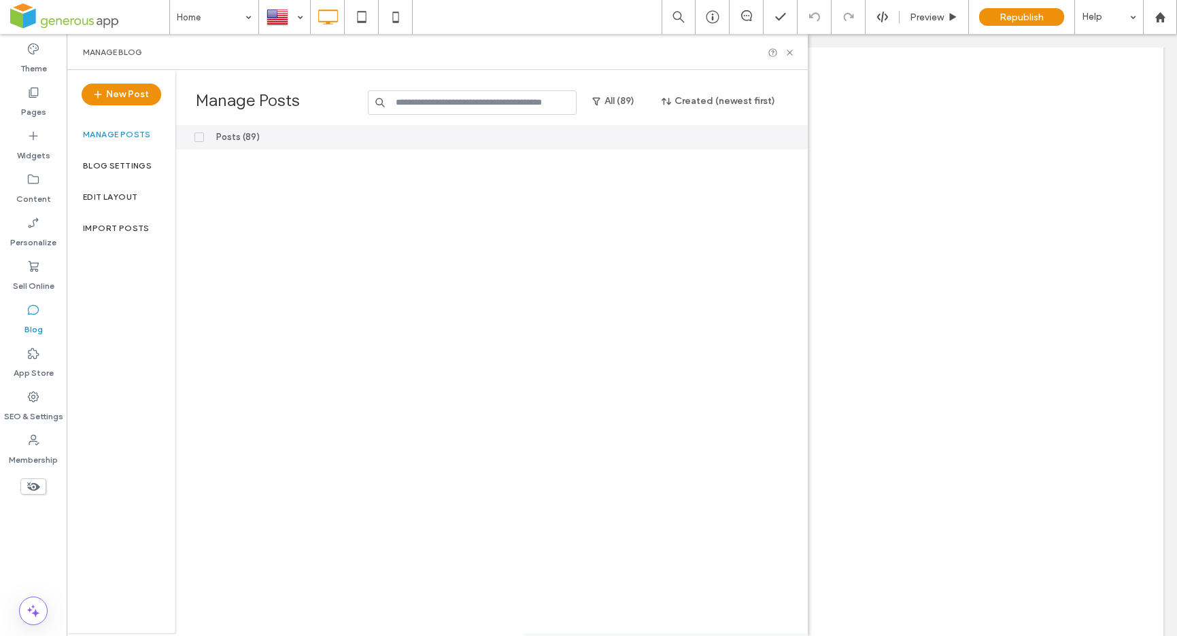
scroll to position [6181, 0]
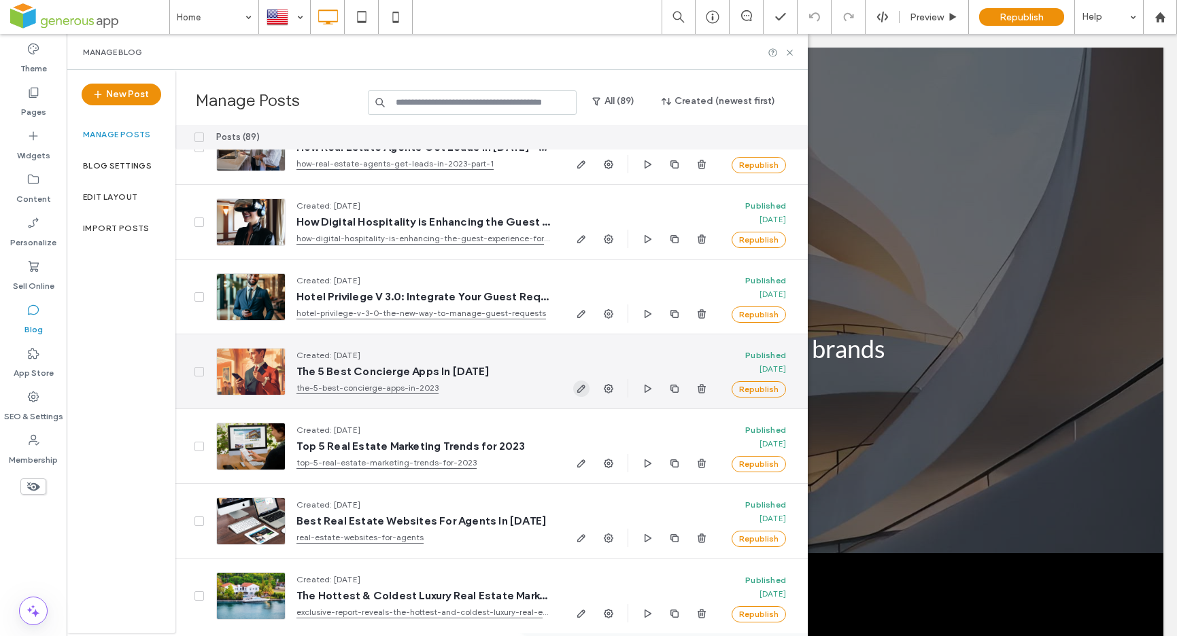
click at [577, 383] on icon "button" at bounding box center [581, 388] width 11 height 11
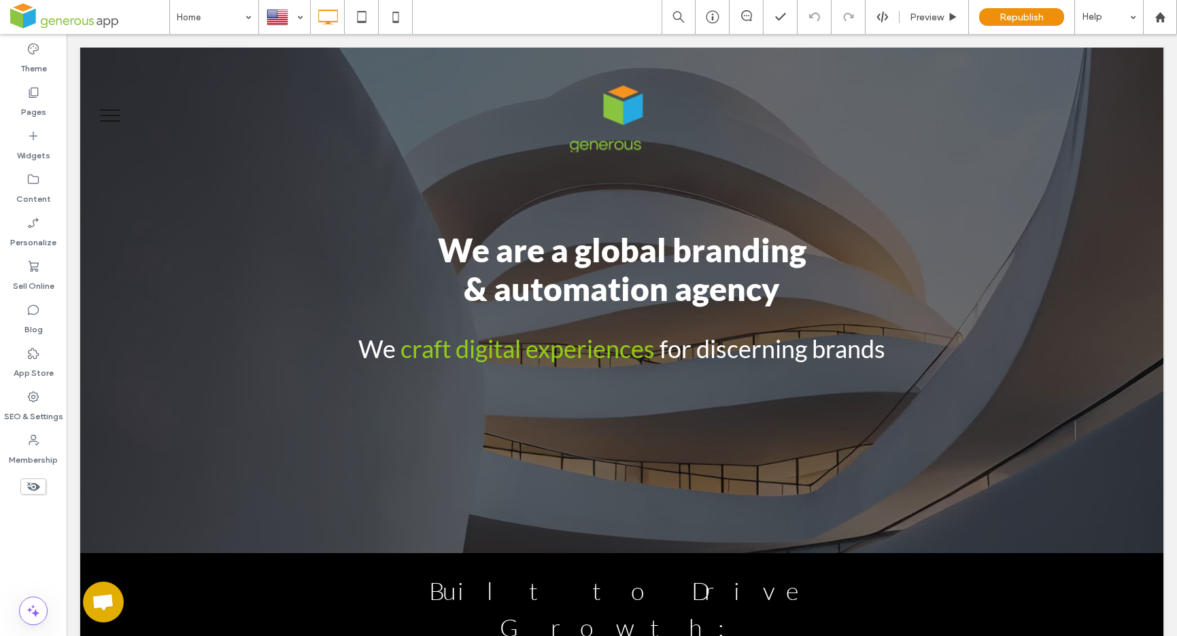
scroll to position [0, 0]
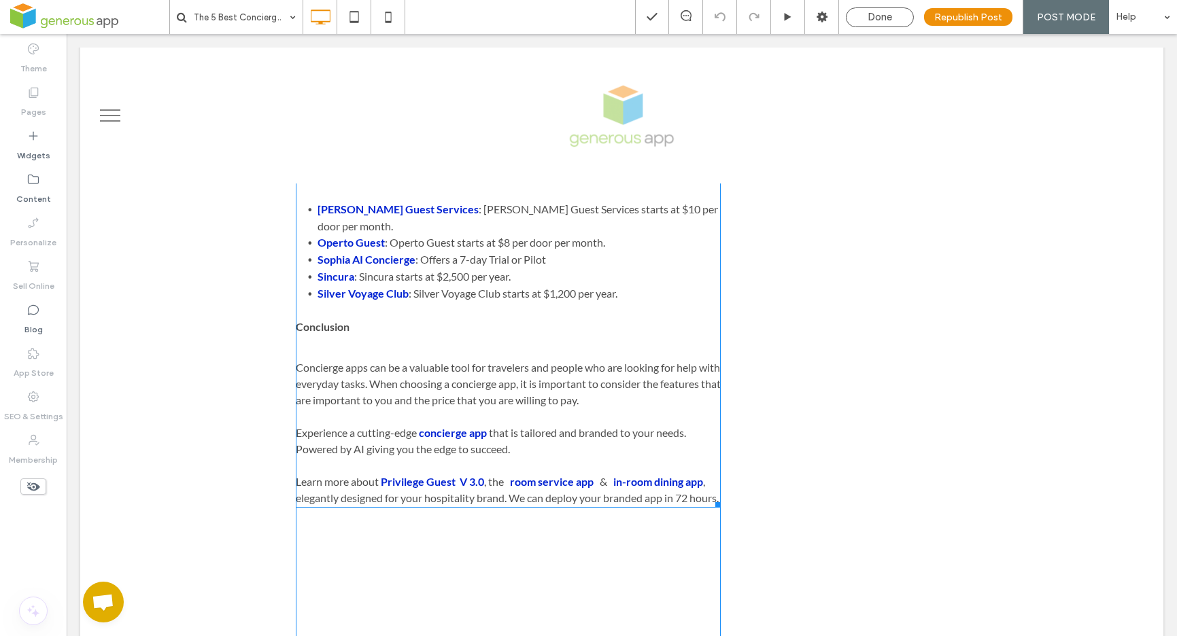
scroll to position [1946, 0]
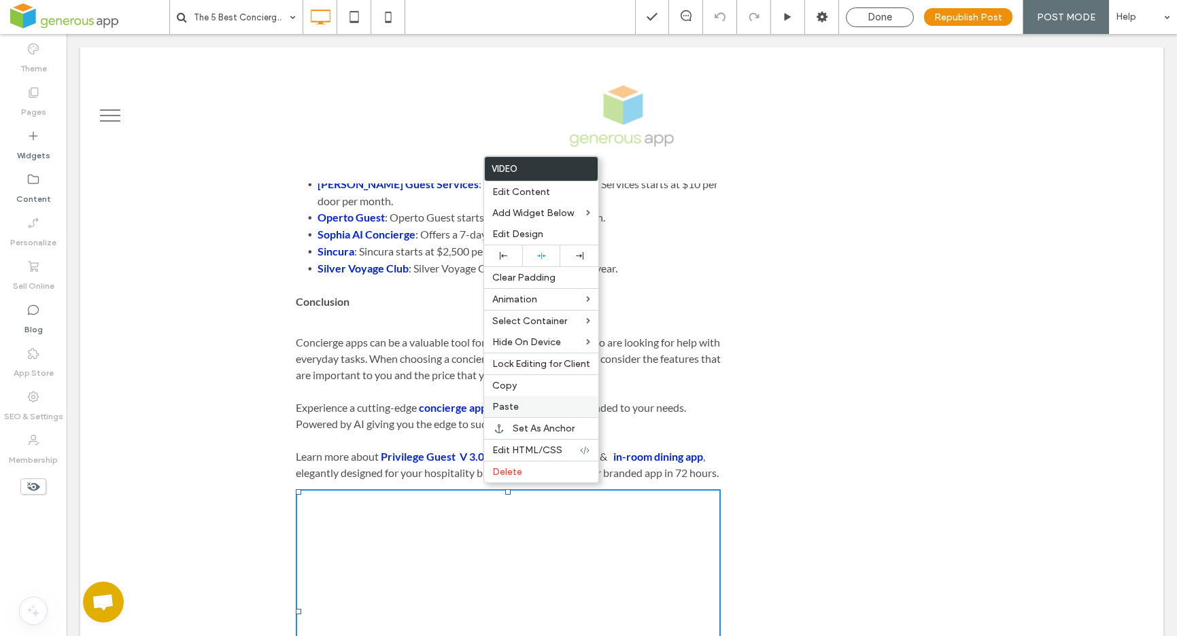
click at [524, 405] on label "Paste" at bounding box center [541, 407] width 98 height 12
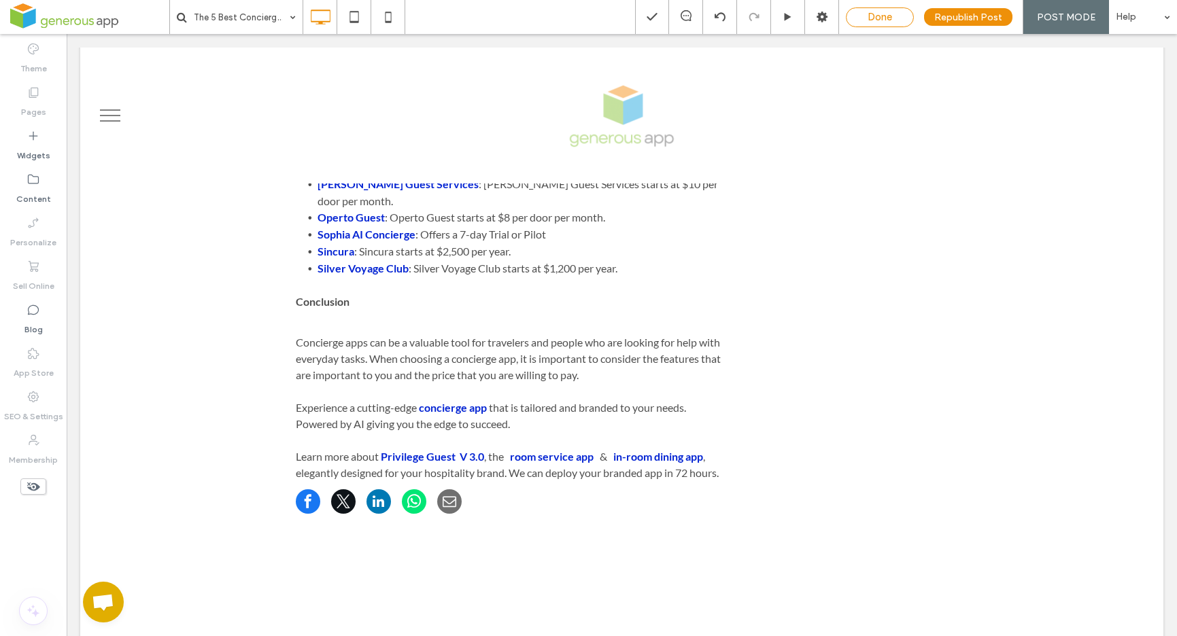
click at [897, 18] on div "Done" at bounding box center [880, 17] width 67 height 12
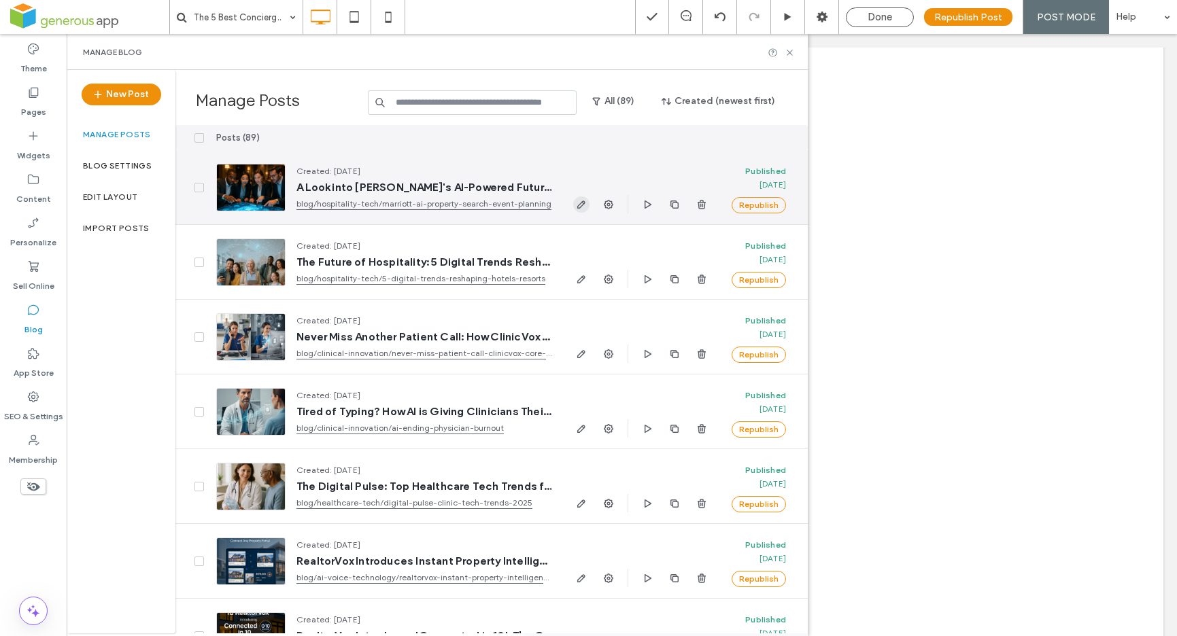
click at [581, 204] on use "button" at bounding box center [581, 205] width 8 height 8
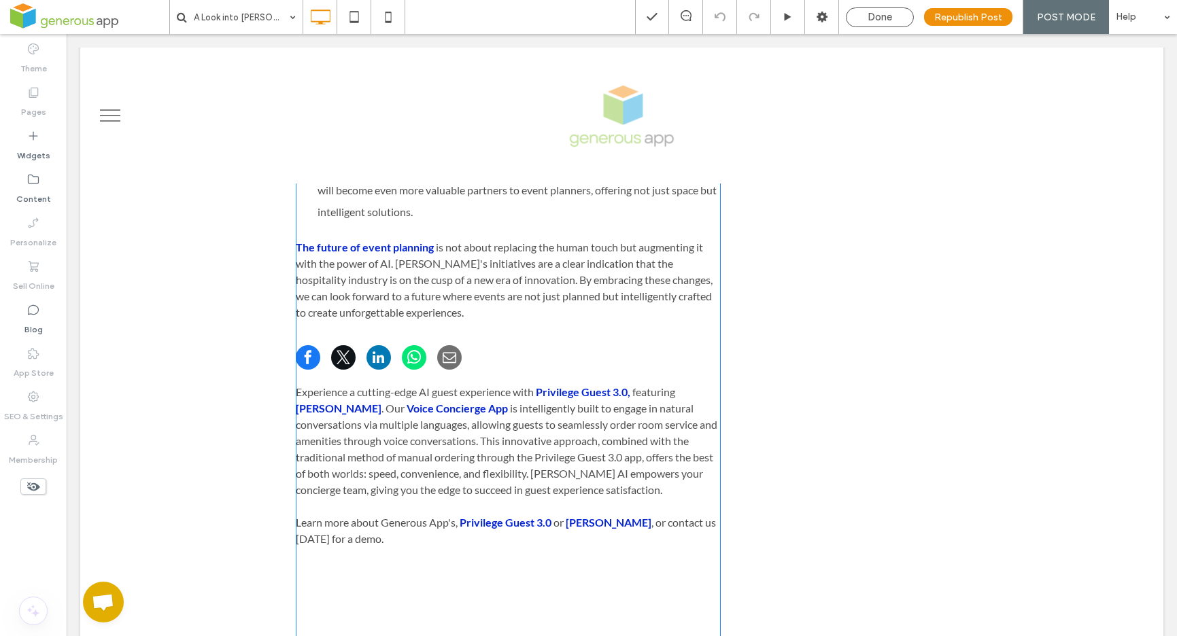
scroll to position [2364, 0]
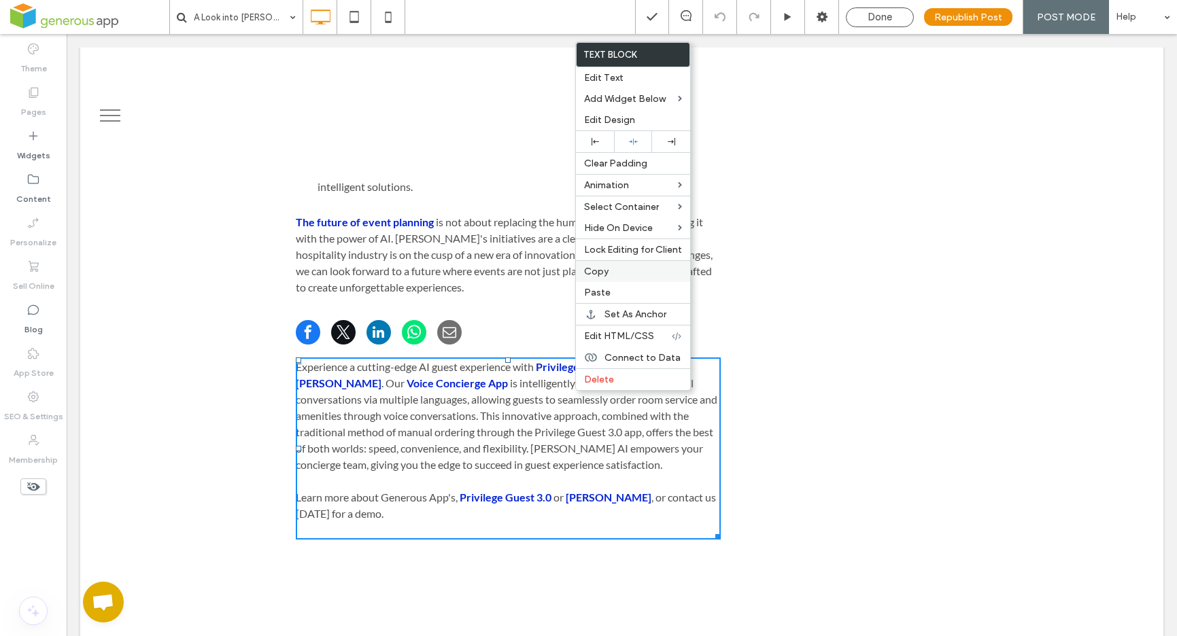
click at [617, 272] on label "Copy" at bounding box center [633, 272] width 98 height 12
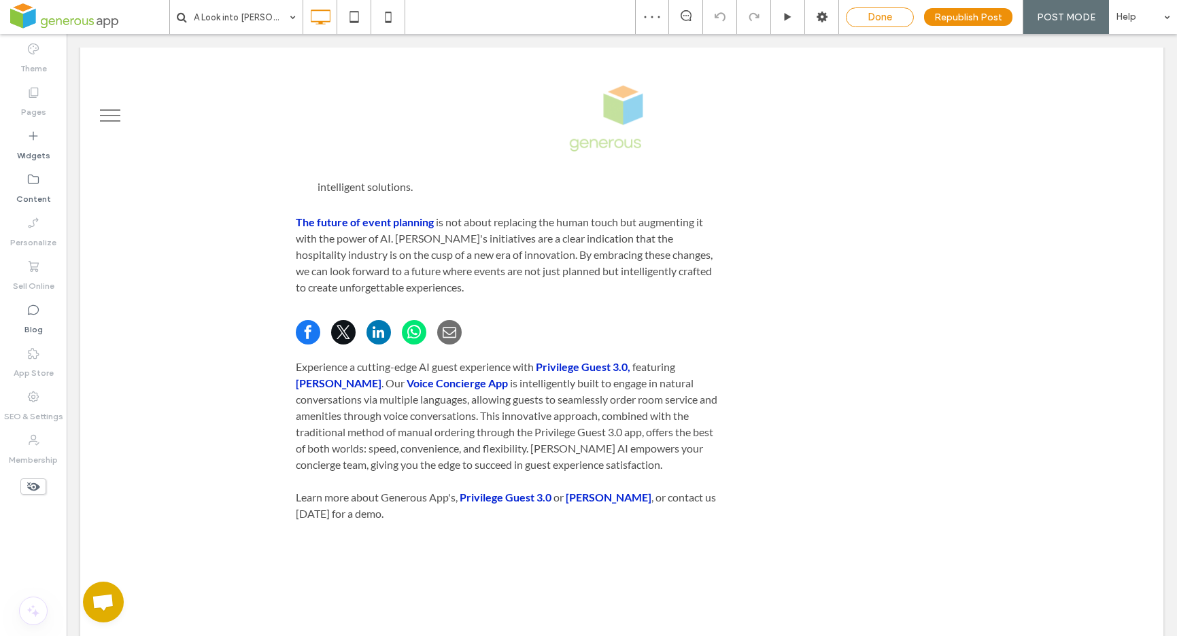
click at [878, 17] on span "Done" at bounding box center [880, 17] width 24 height 12
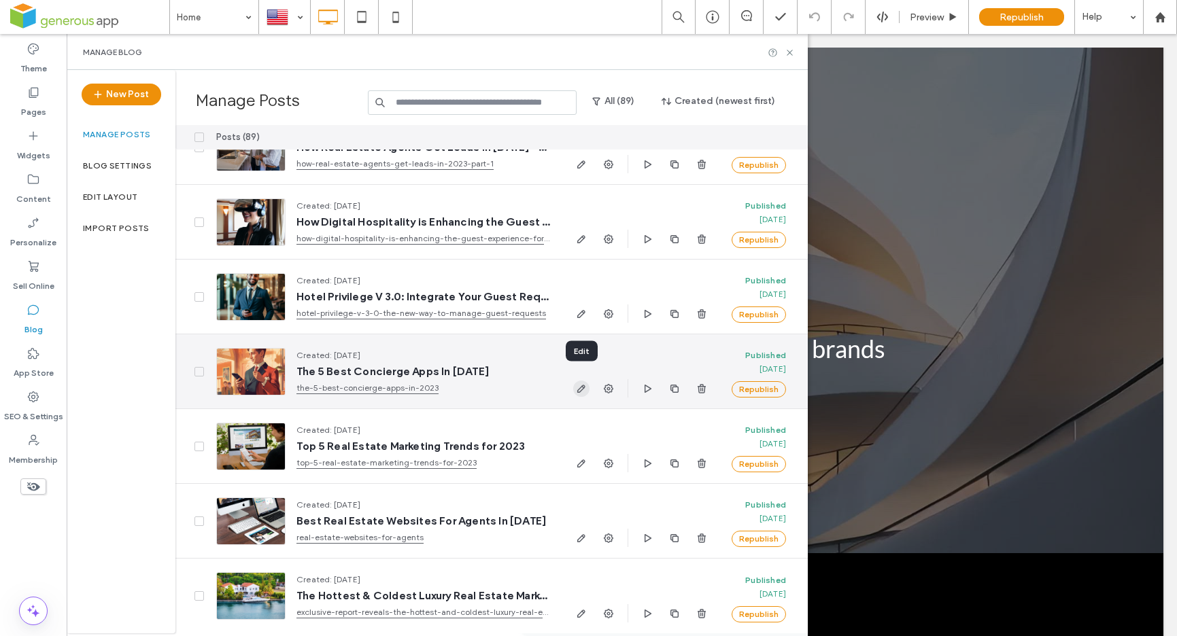
click at [583, 383] on icon "button" at bounding box center [581, 388] width 11 height 11
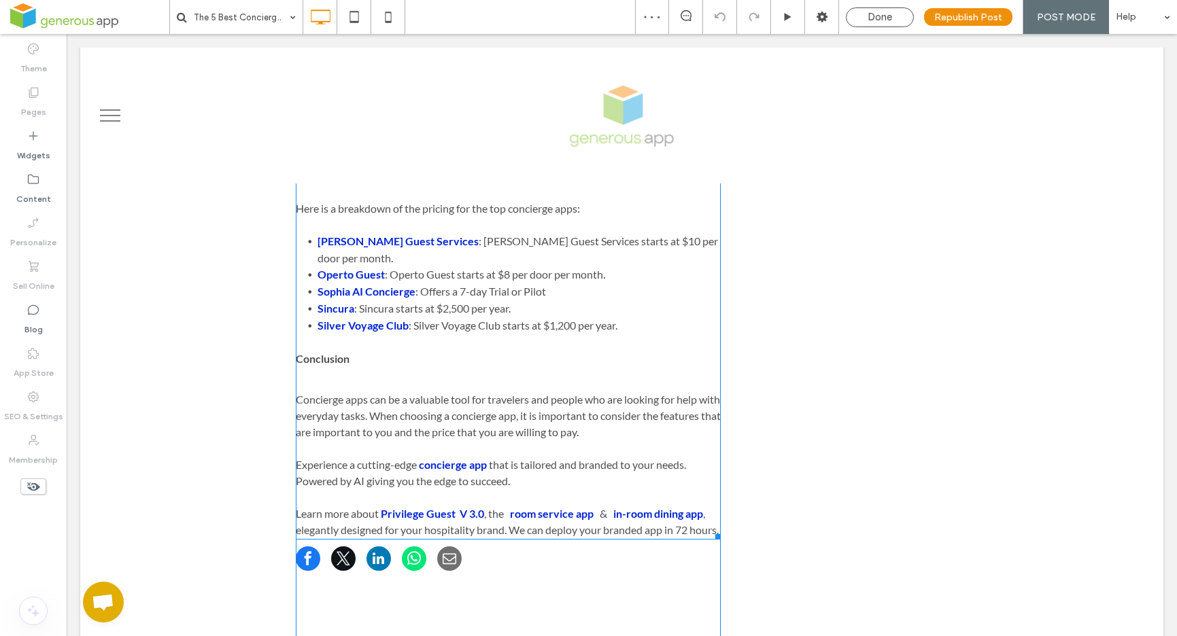
scroll to position [2051, 0]
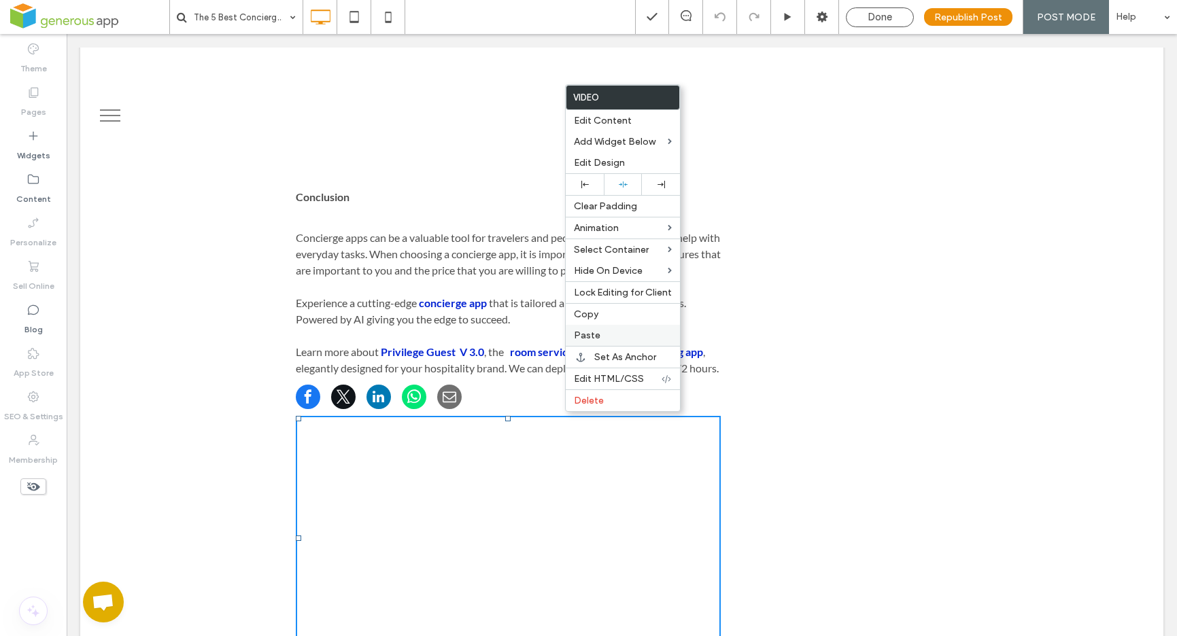
click at [609, 336] on label "Paste" at bounding box center [623, 336] width 98 height 12
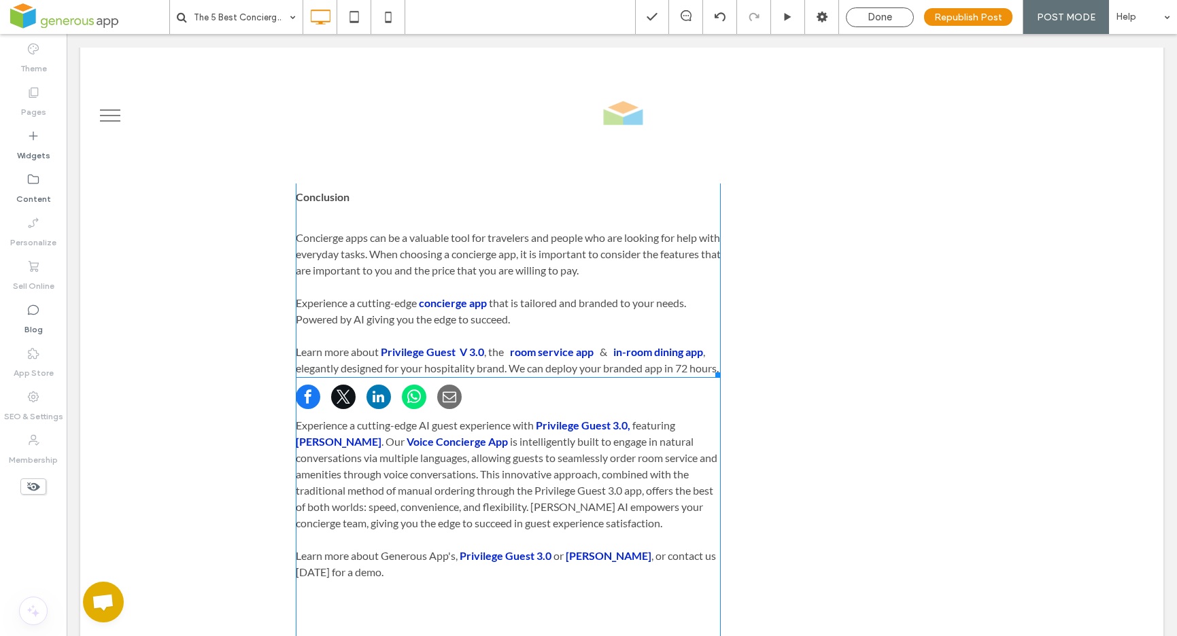
click at [379, 344] on p "Learn more about Privilege Guest V 3.0 , the room service app & in-room dining …" at bounding box center [509, 360] width 426 height 33
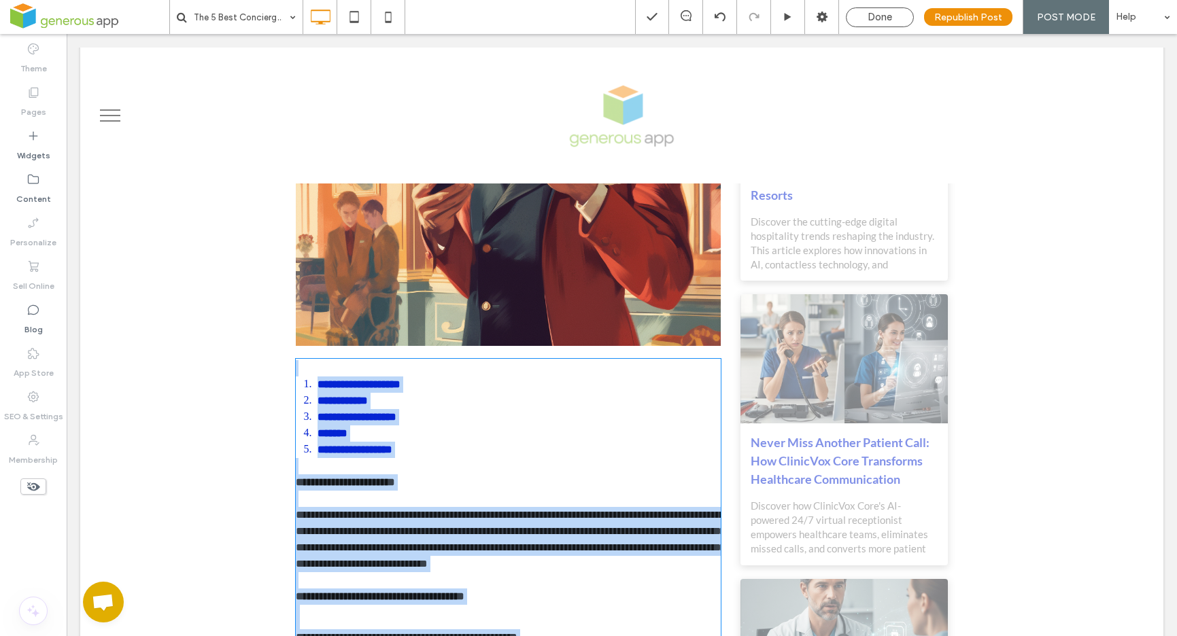
type input "****"
type input "**"
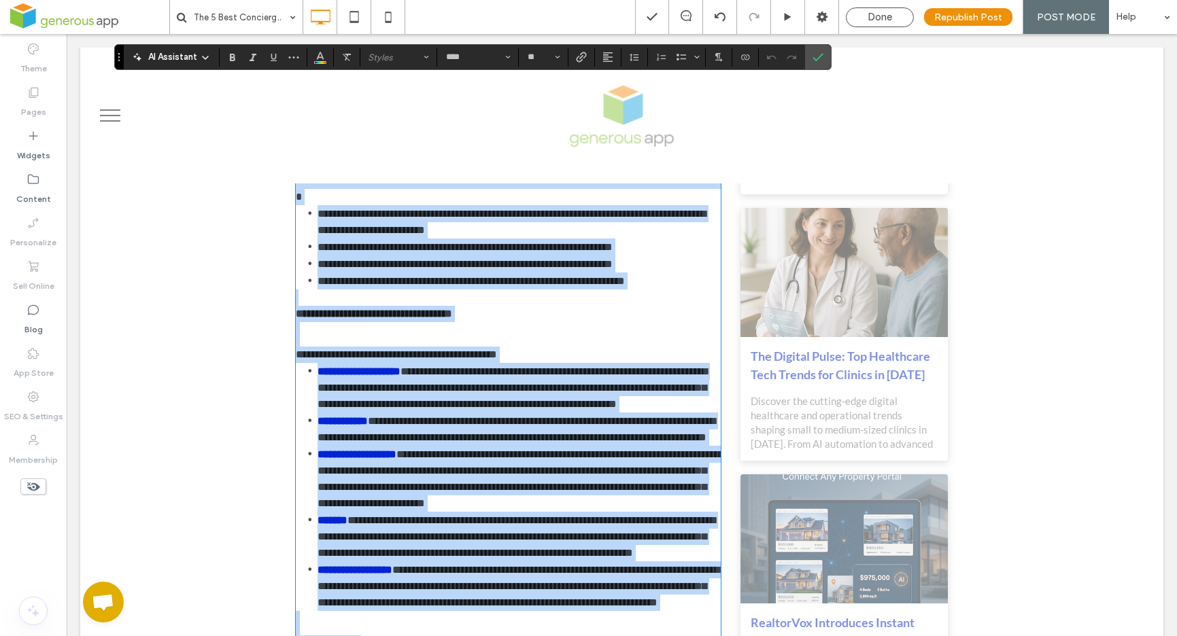
scroll to position [1907, 0]
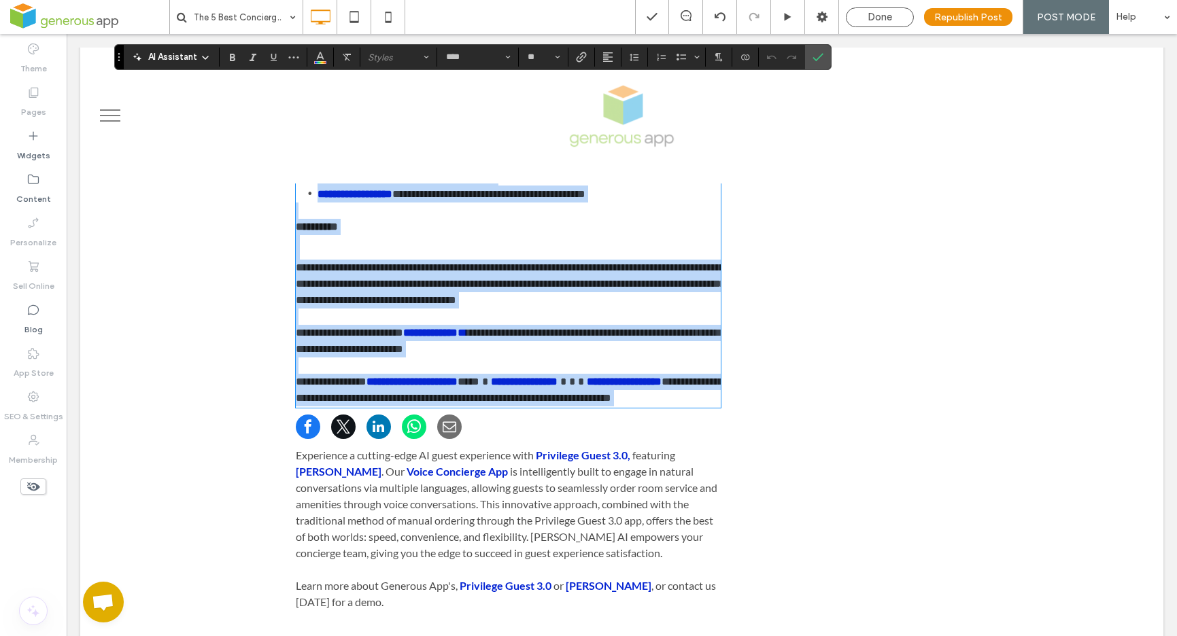
click at [524, 358] on p "**********" at bounding box center [509, 341] width 426 height 33
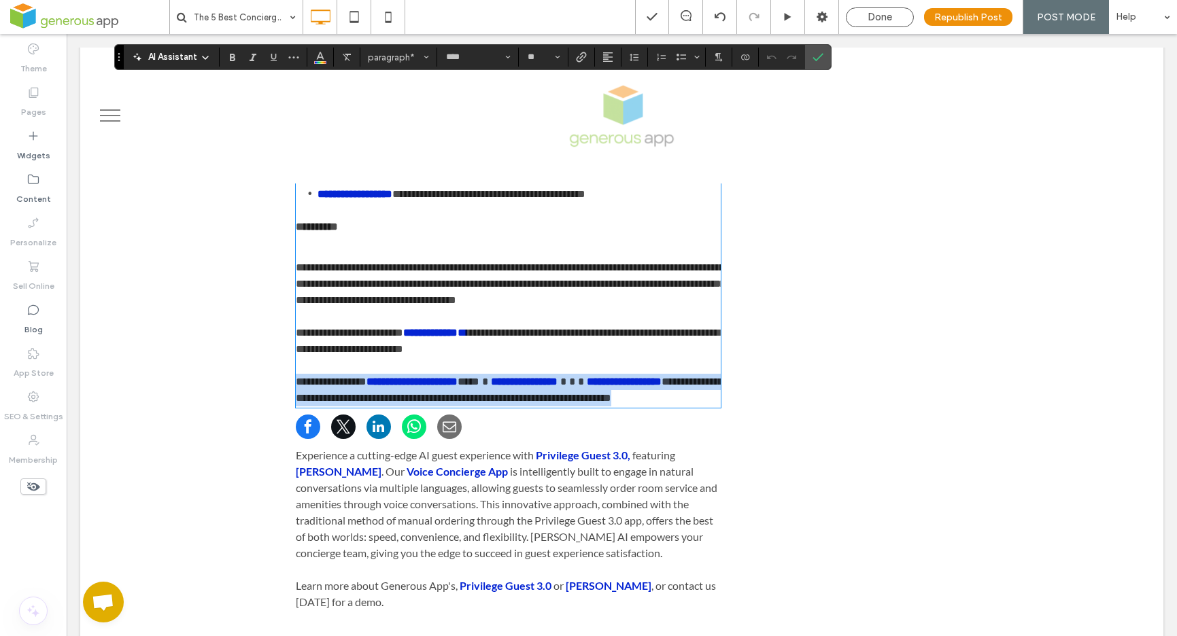
drag, startPoint x: 291, startPoint y: 432, endPoint x: 382, endPoint y: 458, distance: 94.9
click at [382, 407] on p "**********" at bounding box center [509, 390] width 426 height 33
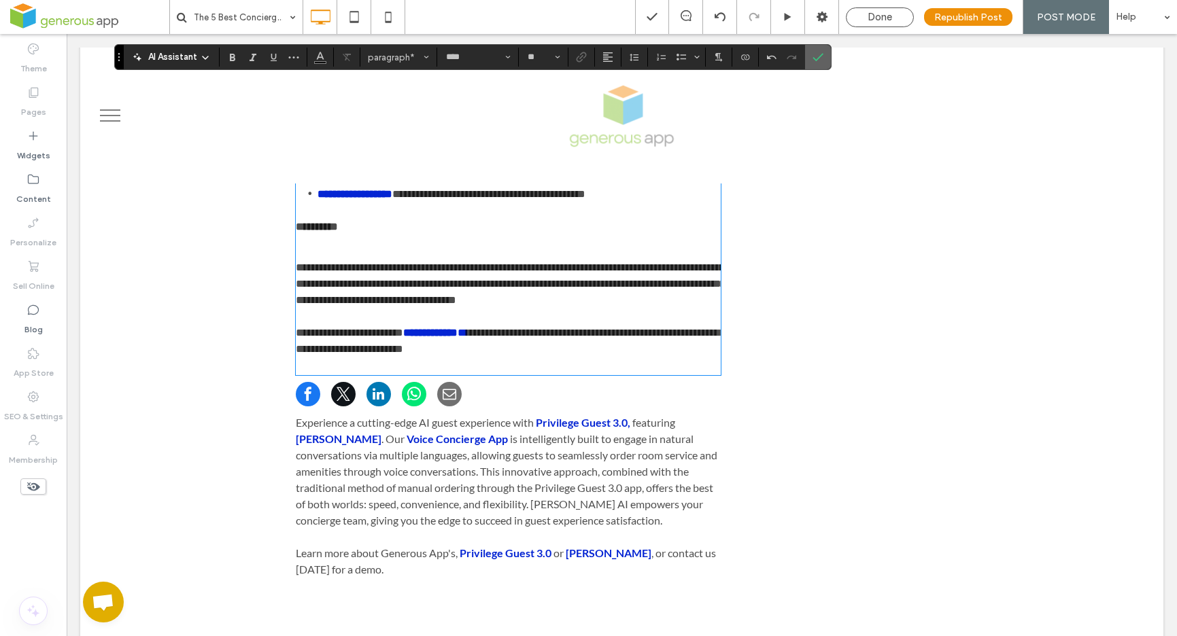
drag, startPoint x: 819, startPoint y: 62, endPoint x: 750, endPoint y: 356, distance: 302.3
click at [819, 62] on icon "Confirm" at bounding box center [818, 57] width 11 height 11
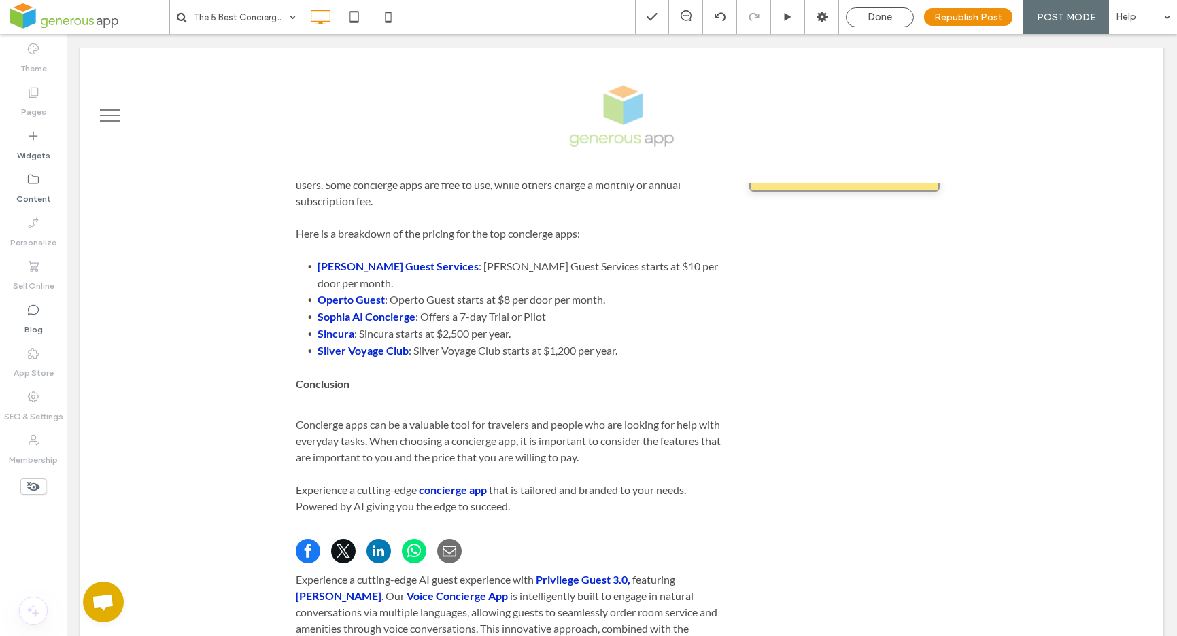
scroll to position [1866, 0]
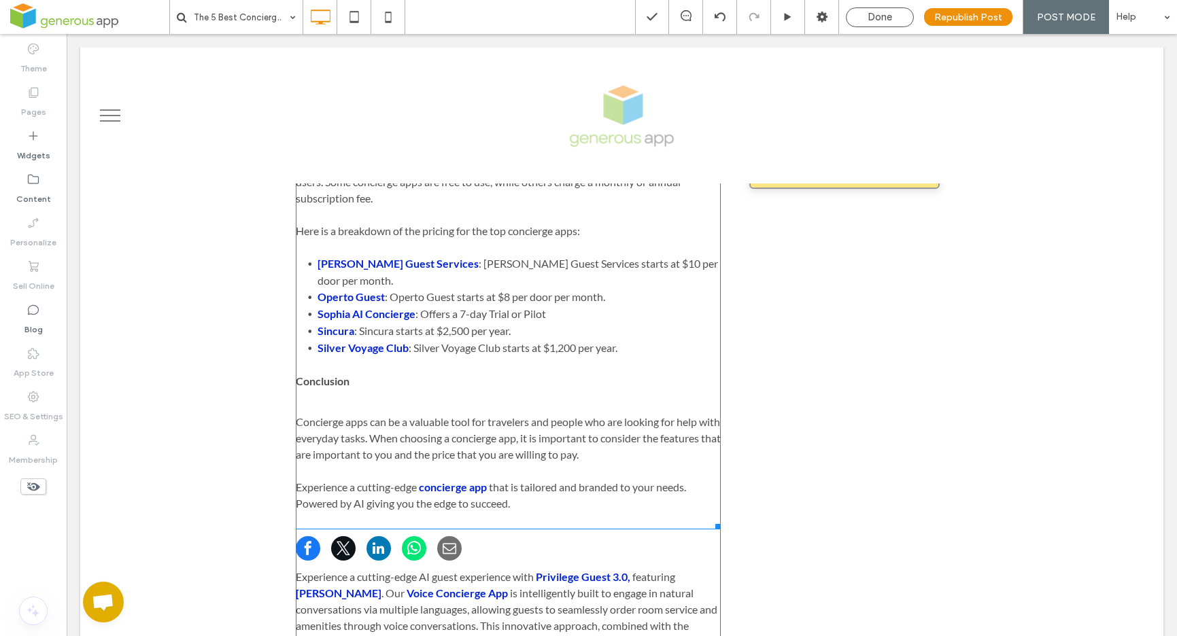
click at [568, 481] on span "that is tailored and branded to your needs. Powered by AI" at bounding box center [491, 495] width 390 height 29
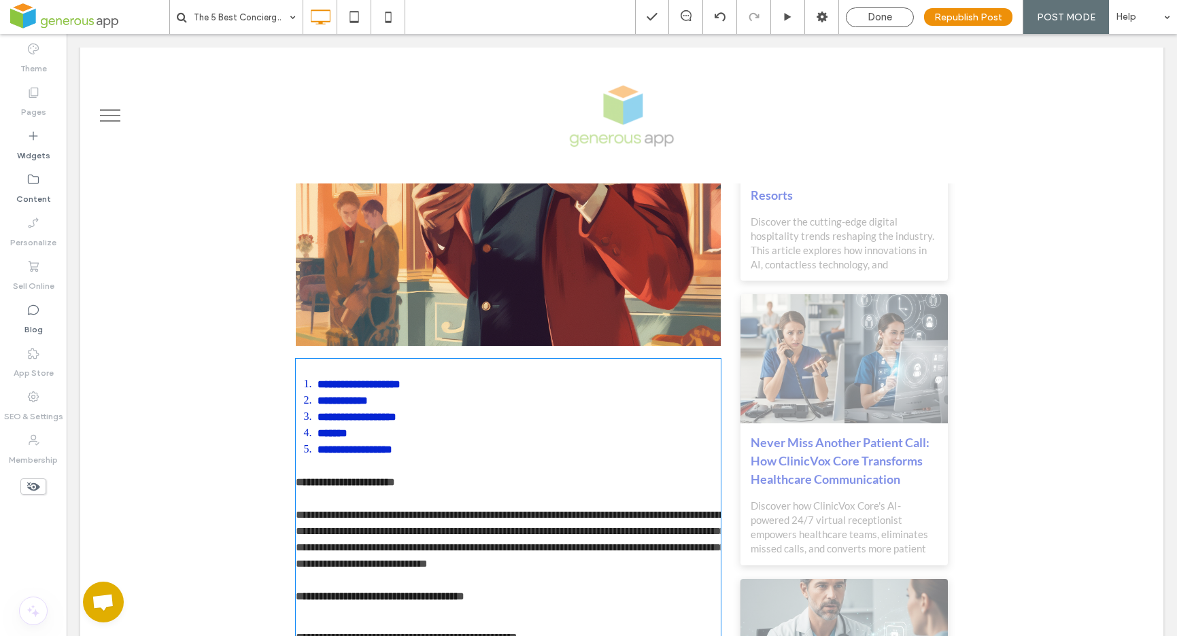
type input "****"
type input "**"
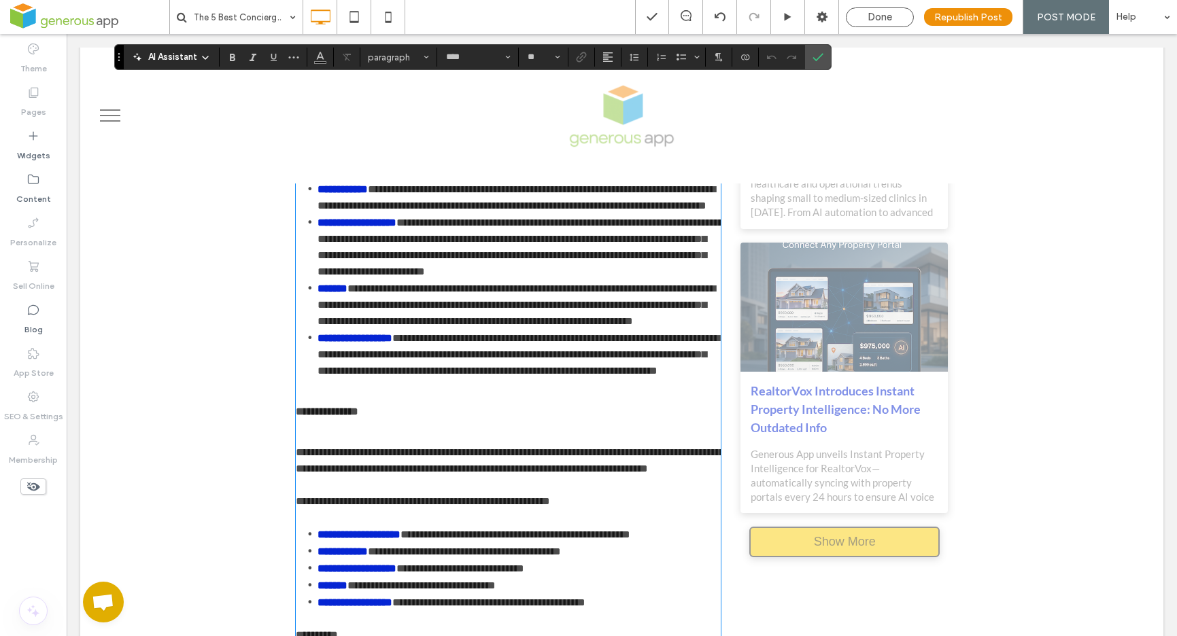
scroll to position [1610, 0]
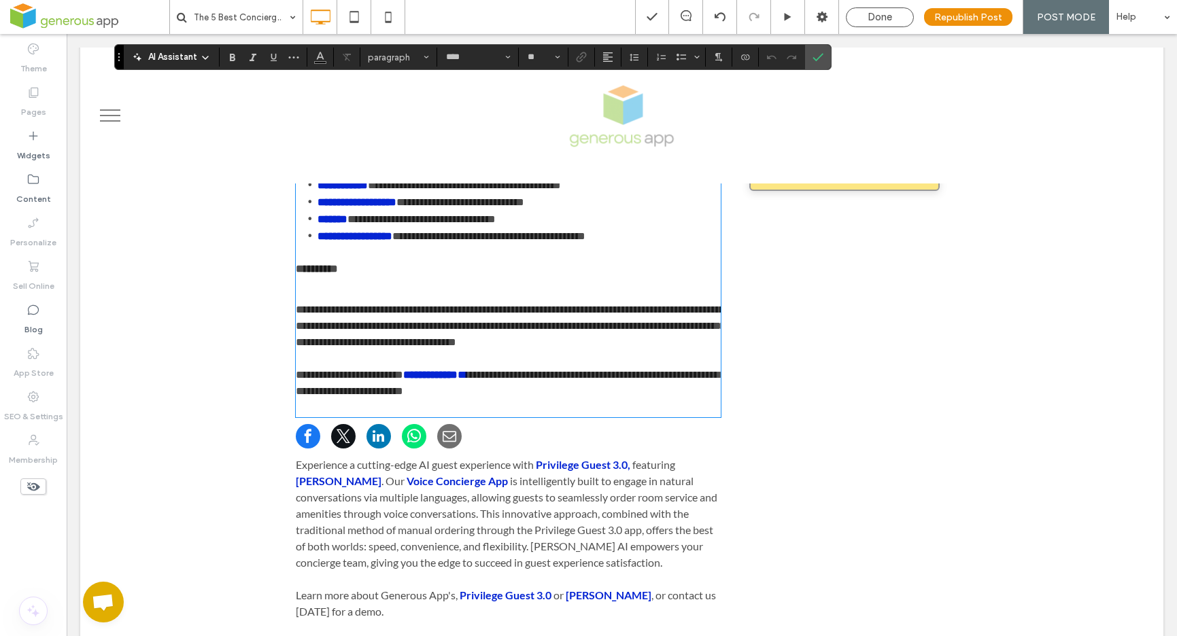
scroll to position [1864, 0]
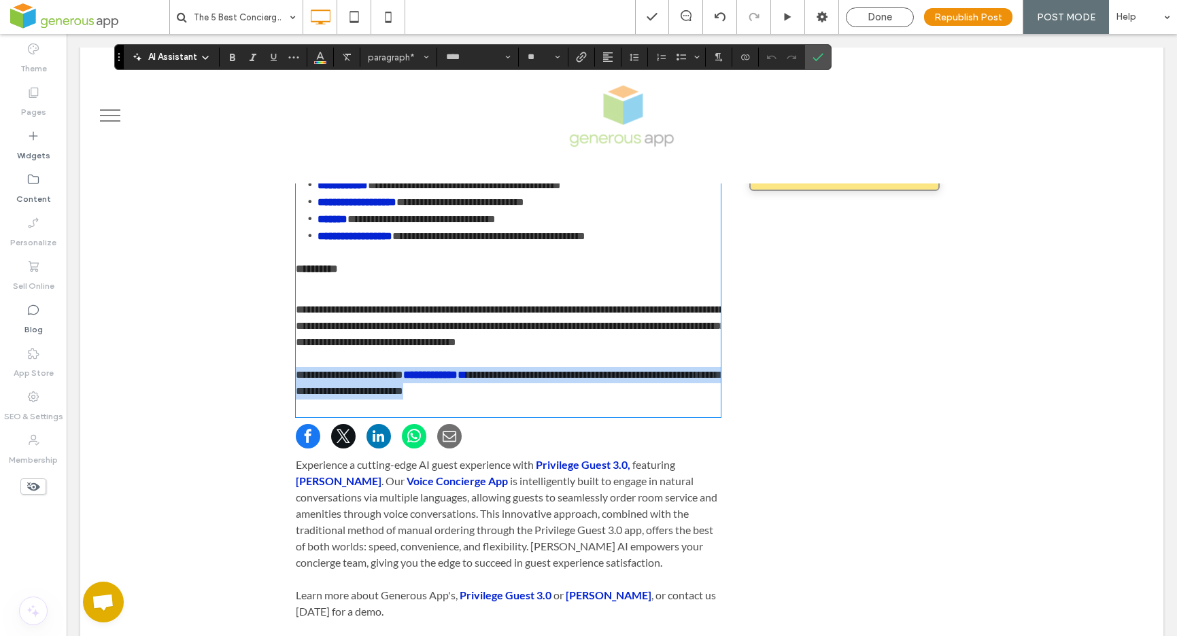
drag, startPoint x: 524, startPoint y: 445, endPoint x: 260, endPoint y: 429, distance: 264.3
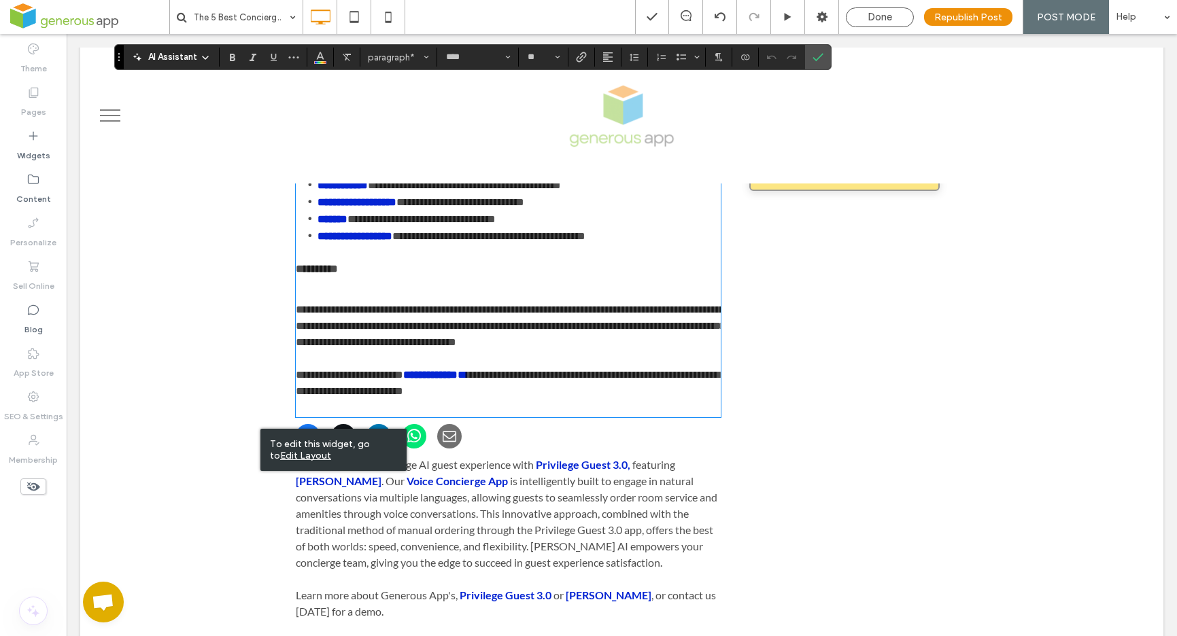
click at [541, 416] on p at bounding box center [509, 408] width 426 height 16
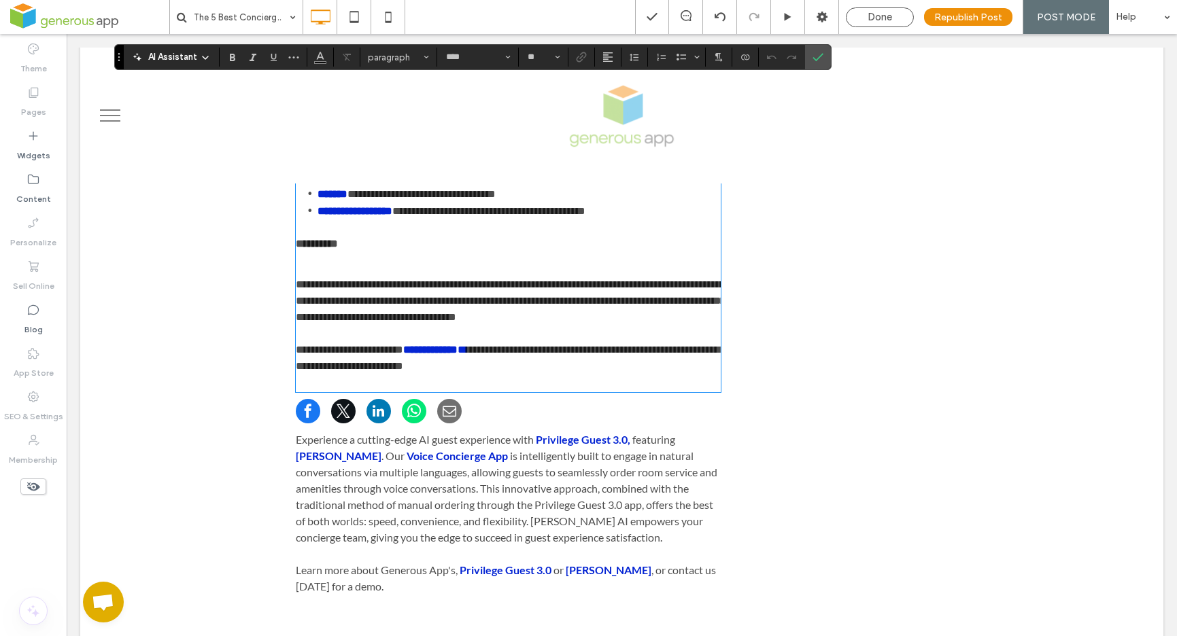
scroll to position [1917, 0]
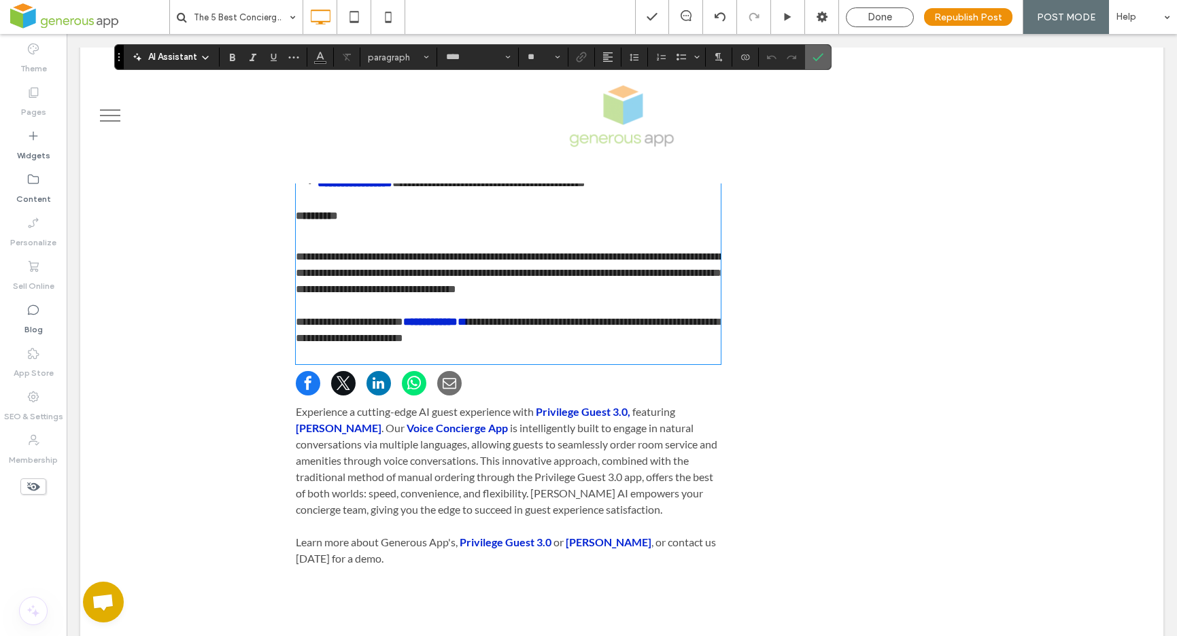
click at [822, 59] on icon "Confirm" at bounding box center [818, 57] width 11 height 11
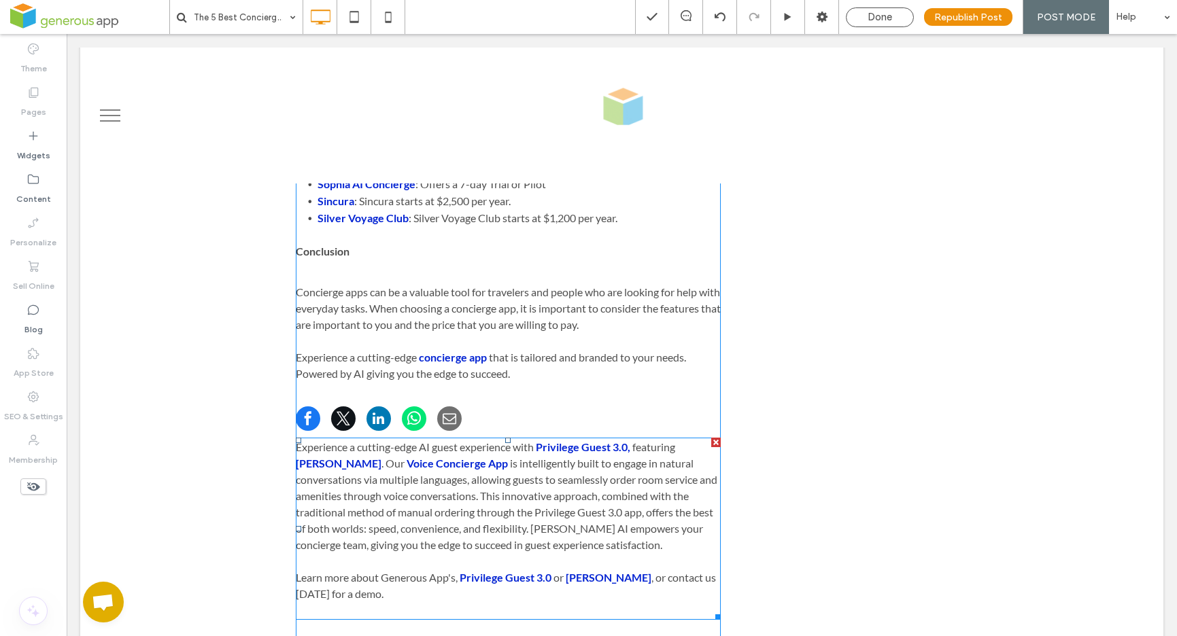
scroll to position [2013, 0]
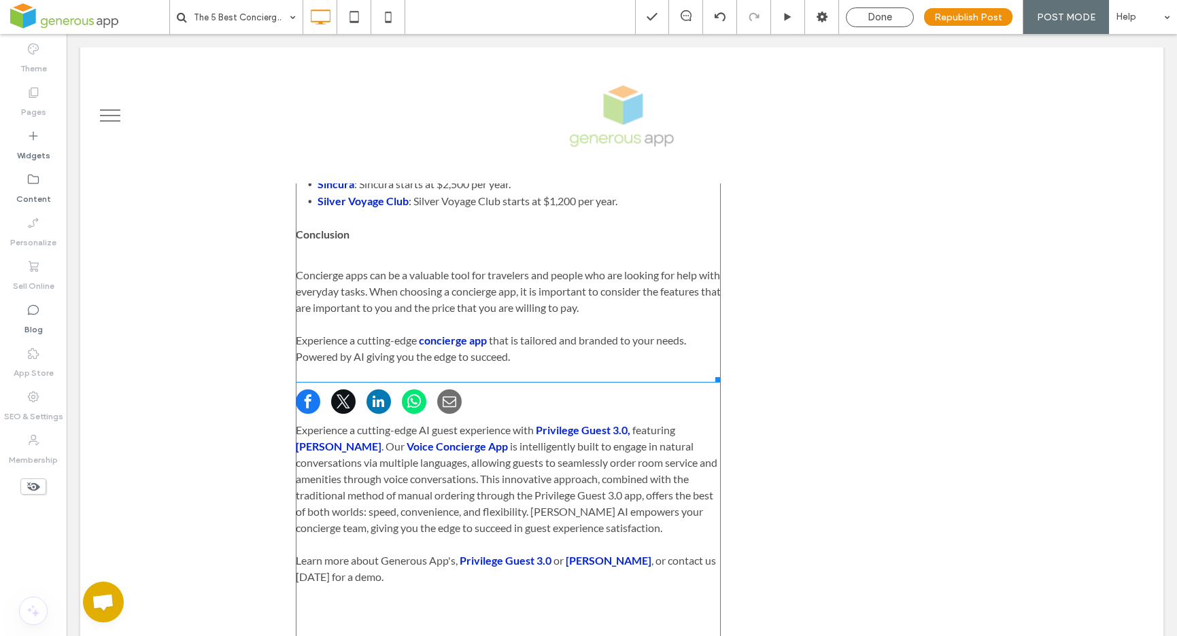
click at [331, 334] on span "Experience a cutting-edge" at bounding box center [356, 340] width 121 height 13
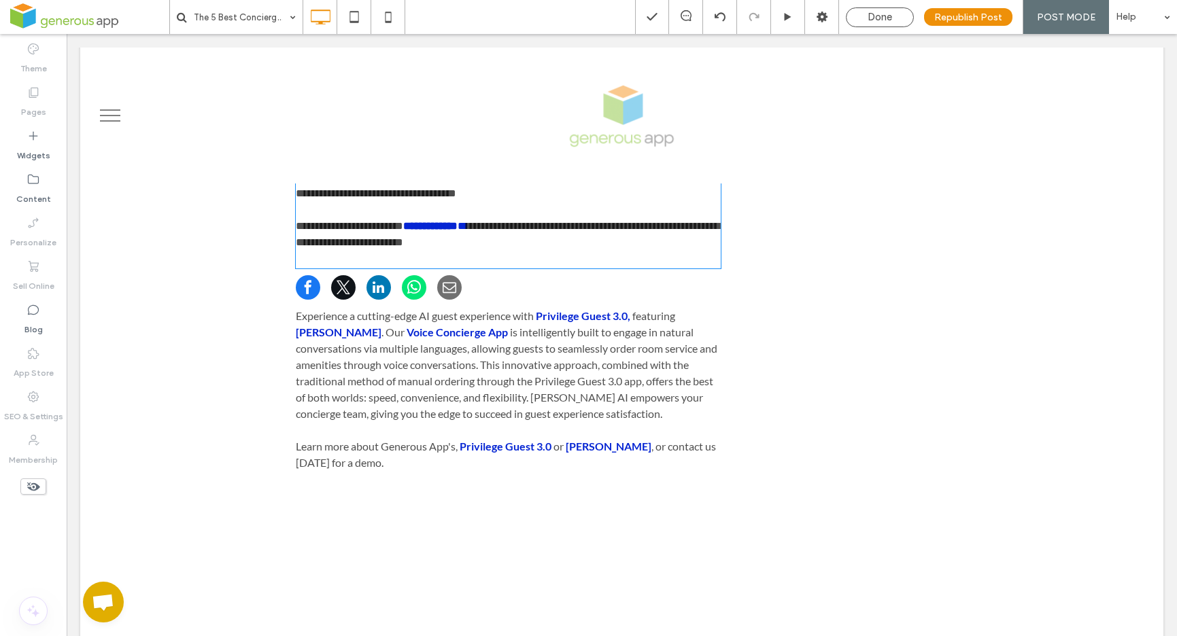
type input "****"
type input "**"
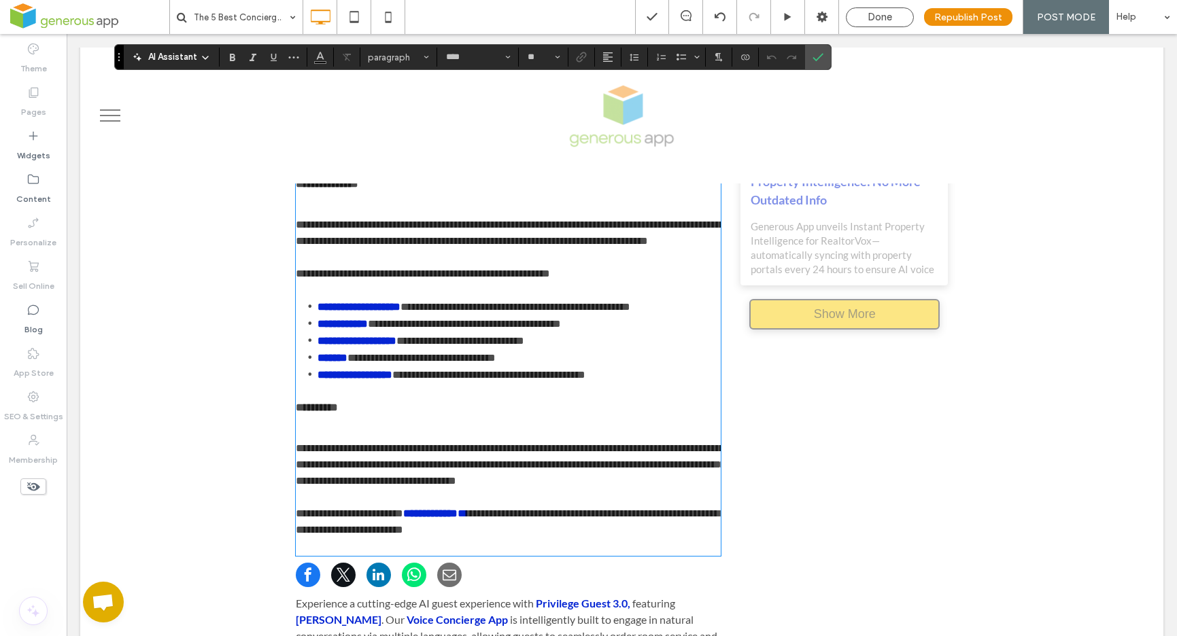
scroll to position [1843, 0]
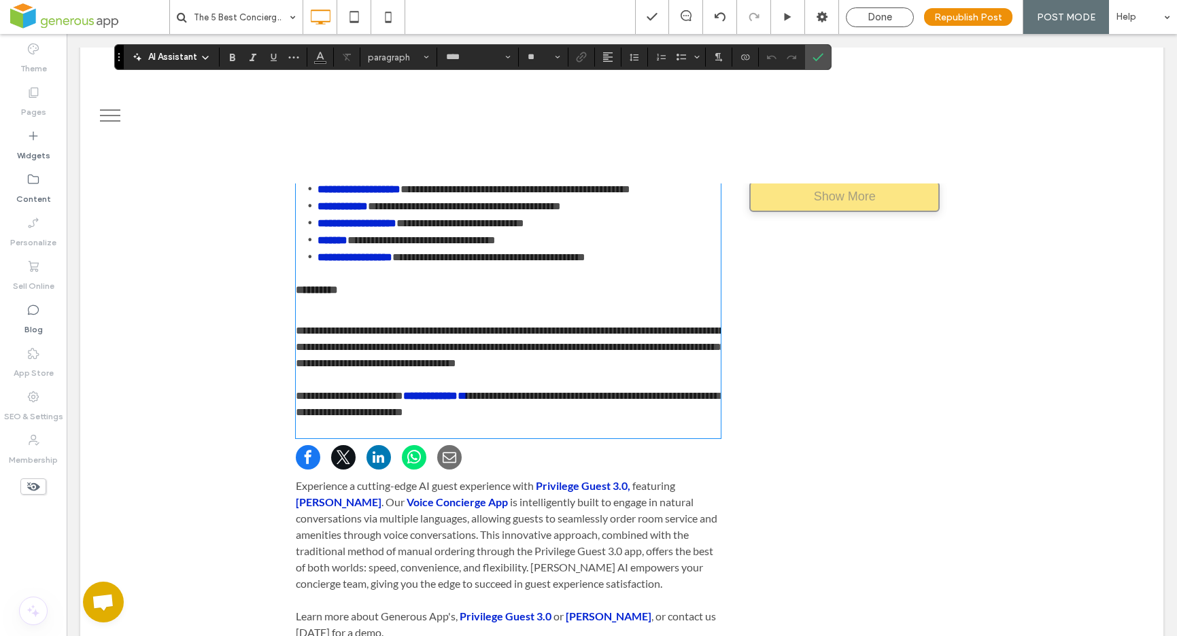
click at [342, 401] on span "**********" at bounding box center [349, 396] width 107 height 10
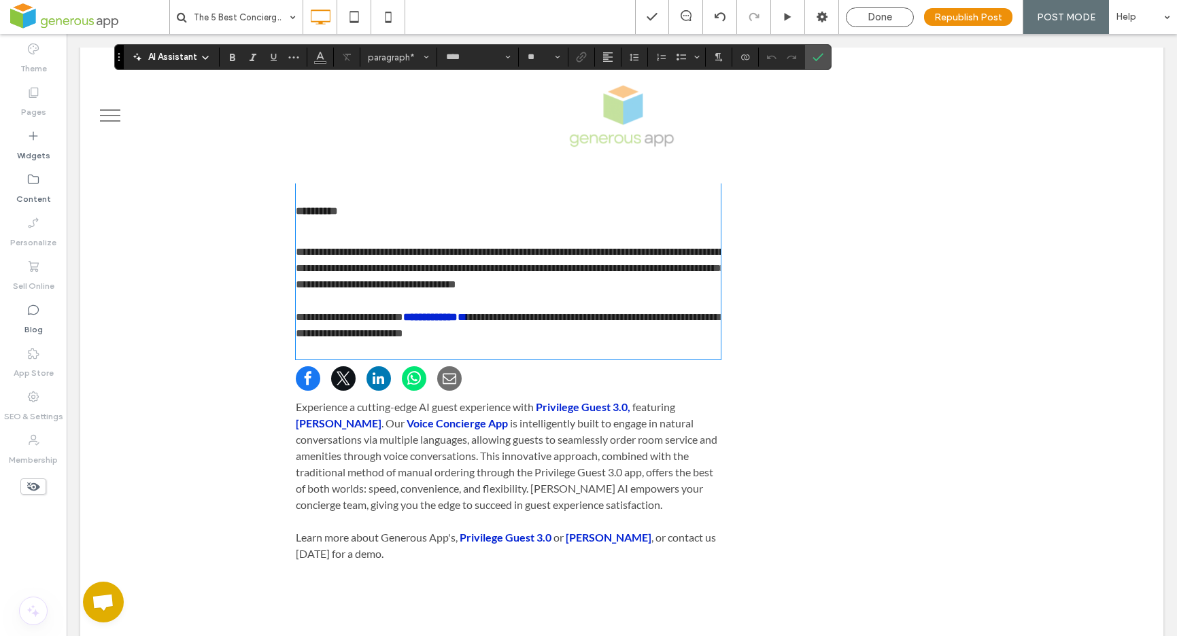
scroll to position [1925, 0]
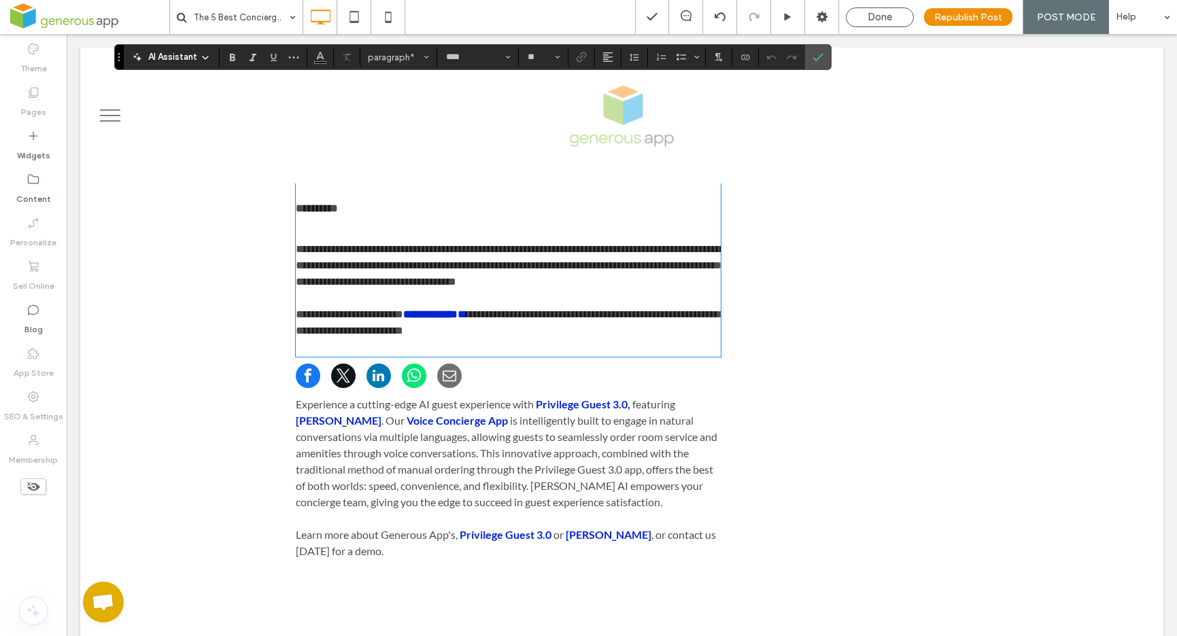
click at [556, 320] on span "**********" at bounding box center [580, 314] width 228 height 10
click at [577, 307] on p at bounding box center [509, 298] width 426 height 16
click at [653, 320] on span "**********" at bounding box center [580, 314] width 228 height 10
click at [628, 336] on span "**********" at bounding box center [501, 322] width 411 height 27
drag, startPoint x: 318, startPoint y: 381, endPoint x: 269, endPoint y: 380, distance: 49.0
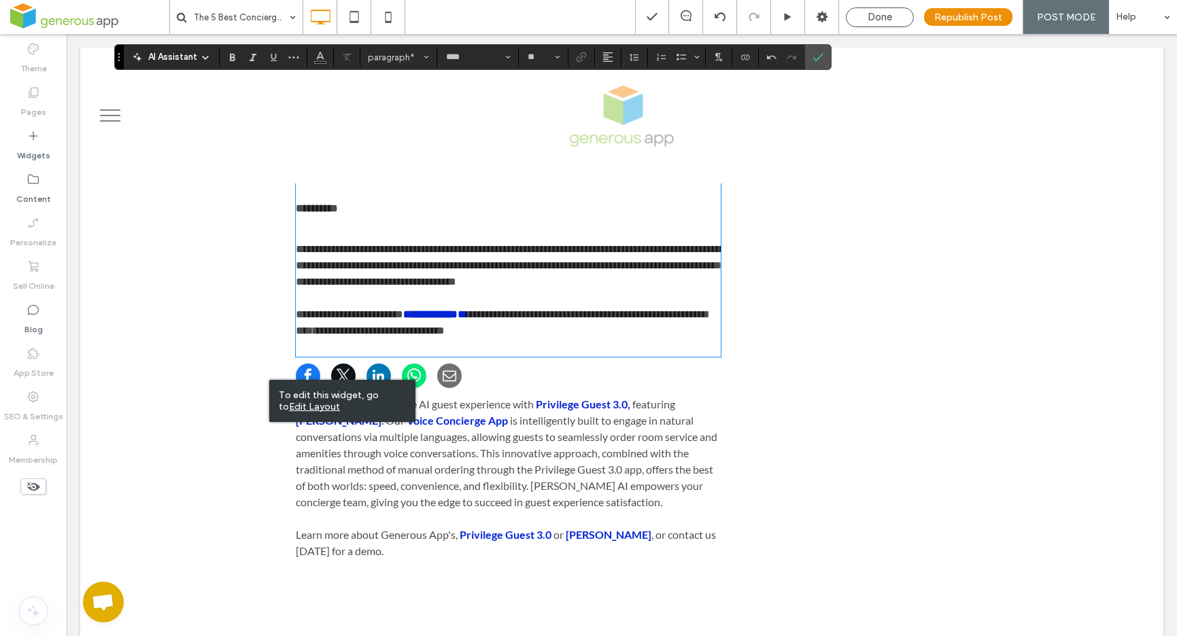
click at [638, 339] on p "**********" at bounding box center [509, 323] width 426 height 33
click at [558, 336] on span "**********" at bounding box center [501, 322] width 411 height 27
click at [819, 61] on icon "Confirm" at bounding box center [818, 57] width 11 height 11
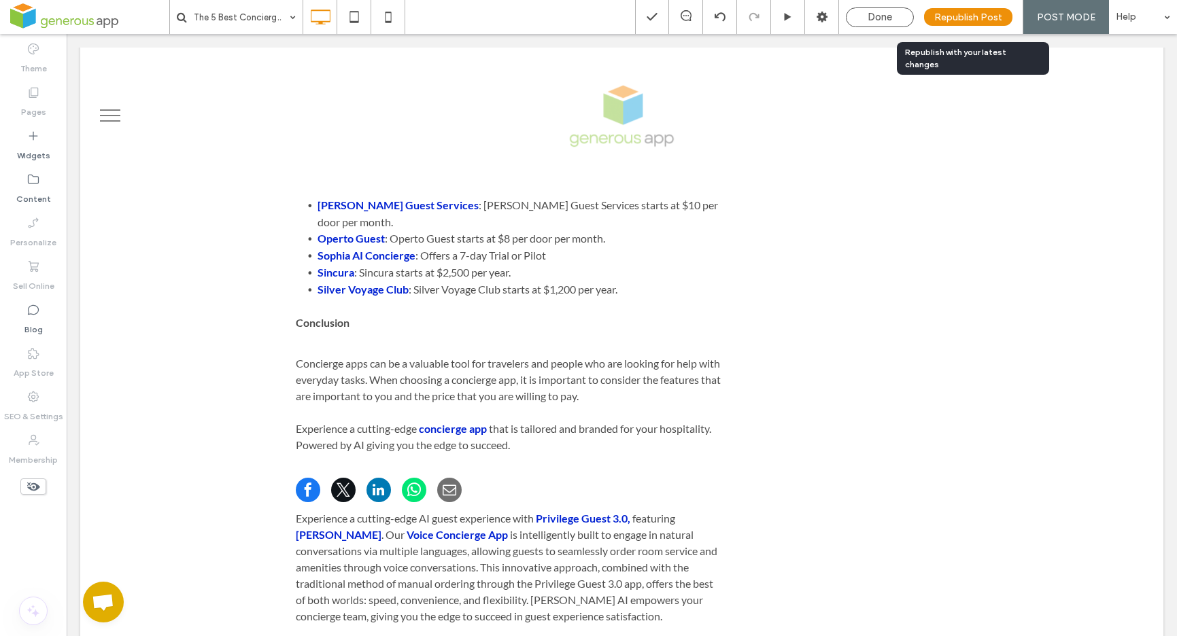
click at [955, 15] on span "Republish Post" at bounding box center [968, 18] width 68 height 12
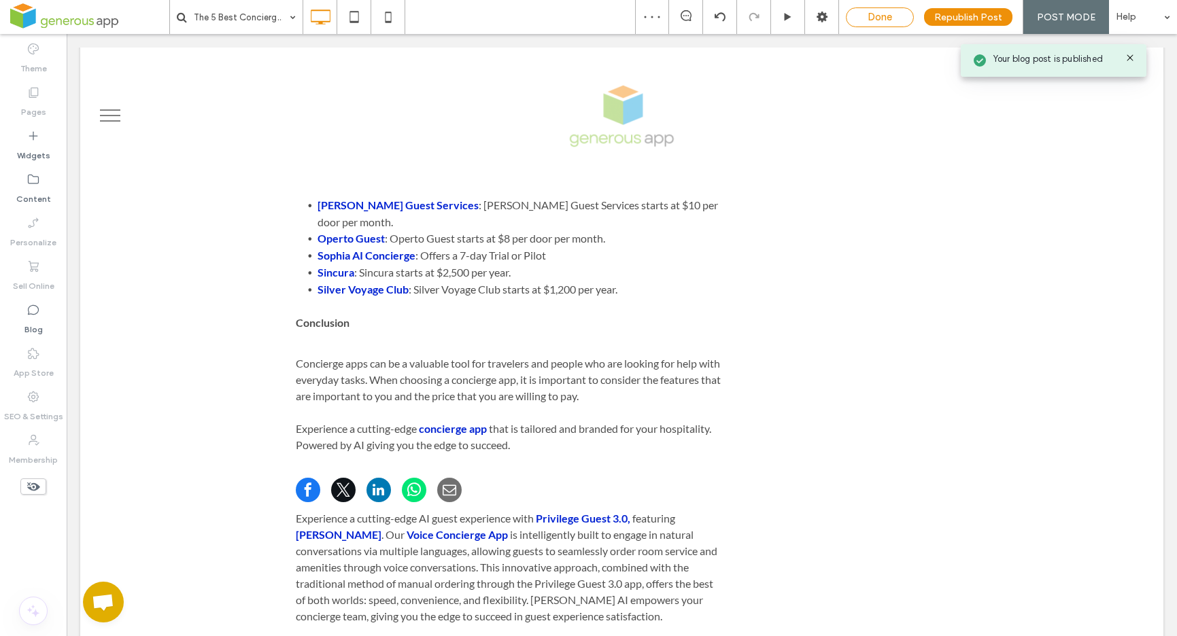
click at [891, 17] on span "Done" at bounding box center [880, 17] width 24 height 12
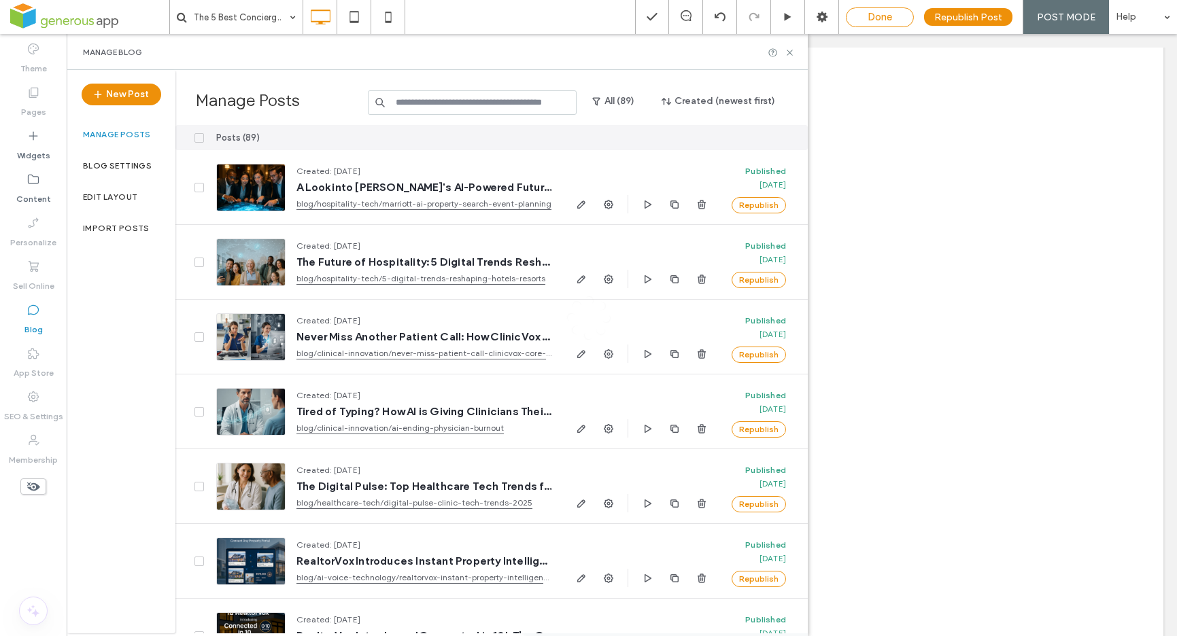
click at [891, 17] on div at bounding box center [588, 318] width 1177 height 636
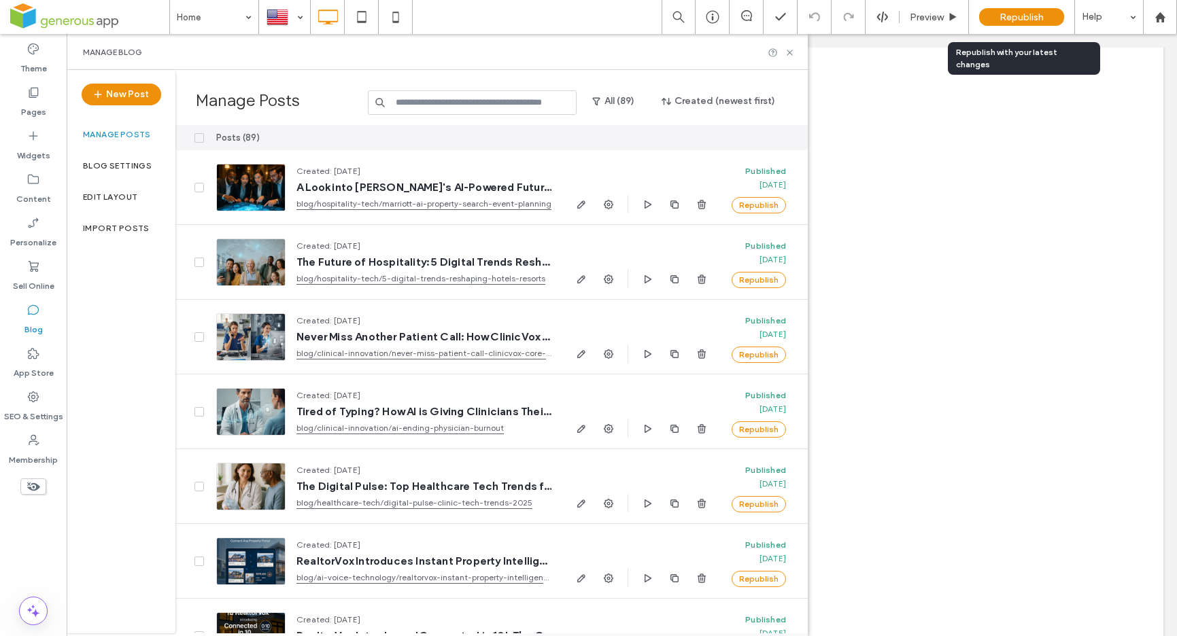
click at [1006, 19] on span "Republish" at bounding box center [1021, 18] width 44 height 12
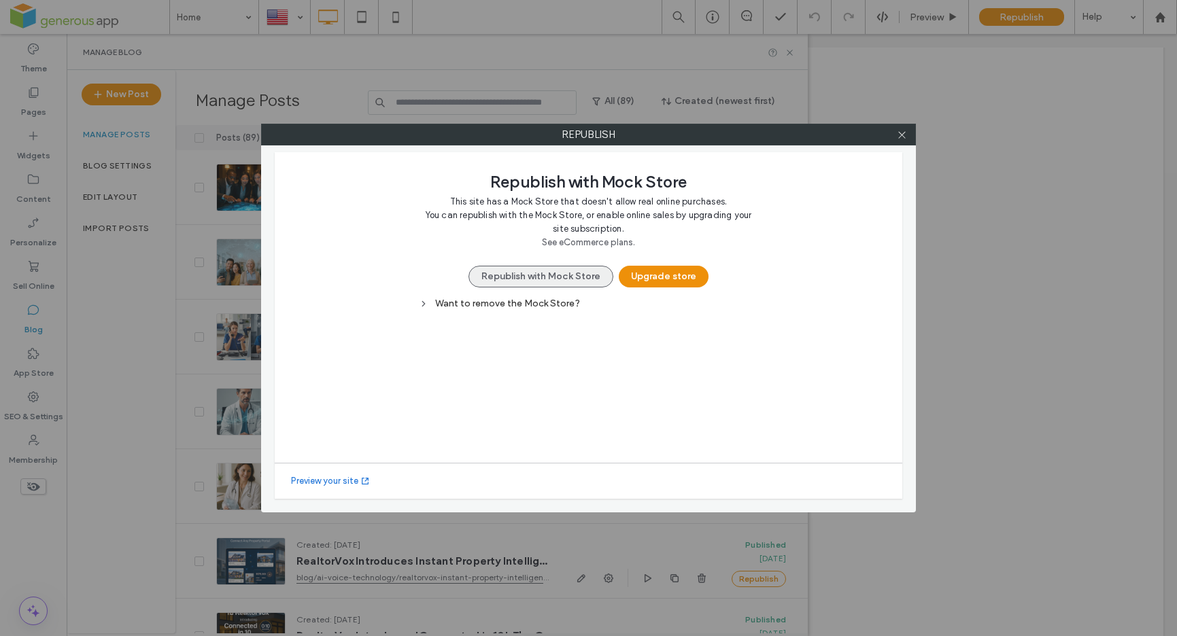
click at [522, 285] on button "Republish with Mock Store" at bounding box center [540, 277] width 145 height 22
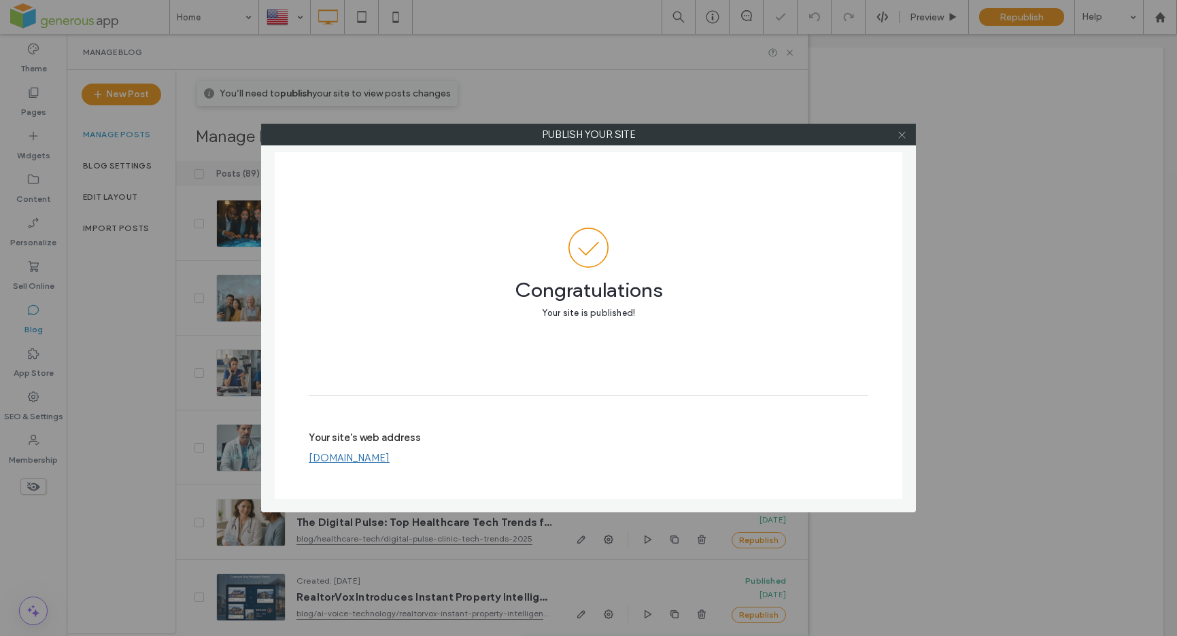
click at [904, 139] on icon at bounding box center [902, 135] width 10 height 10
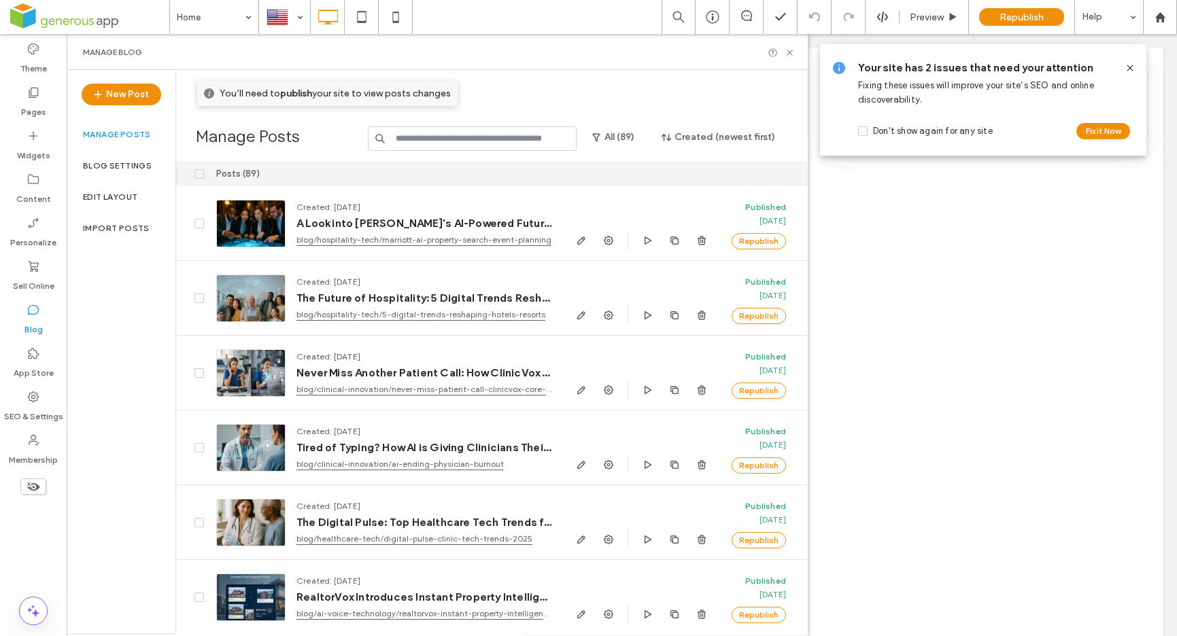
click at [1129, 64] on icon at bounding box center [1130, 68] width 11 height 11
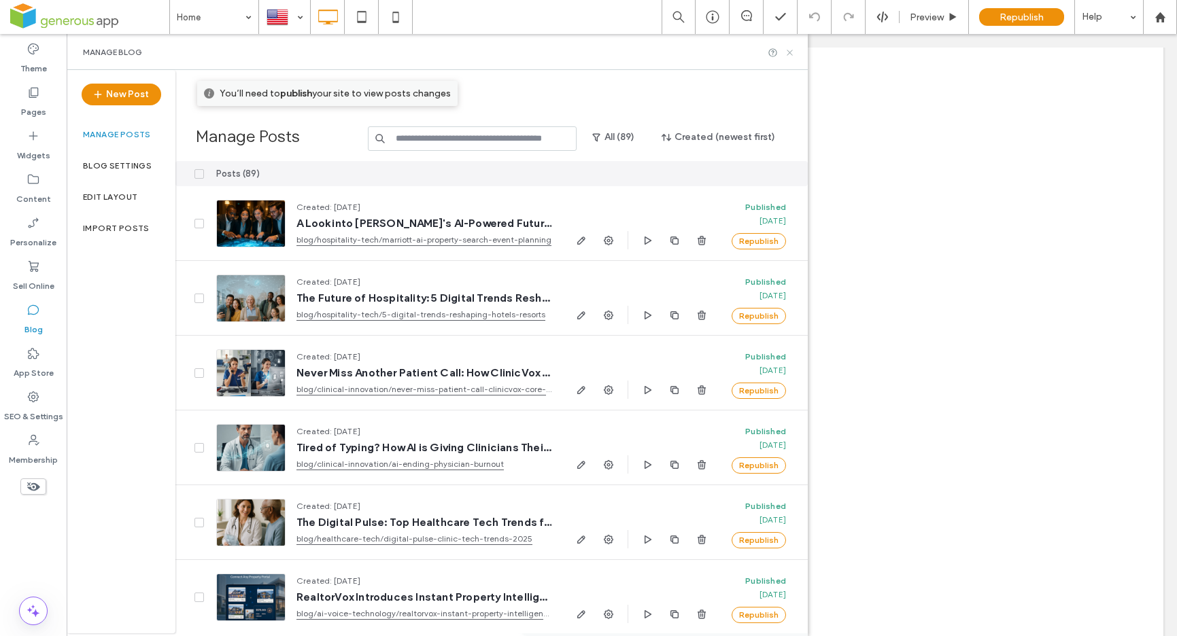
click at [790, 52] on use at bounding box center [789, 52] width 5 height 5
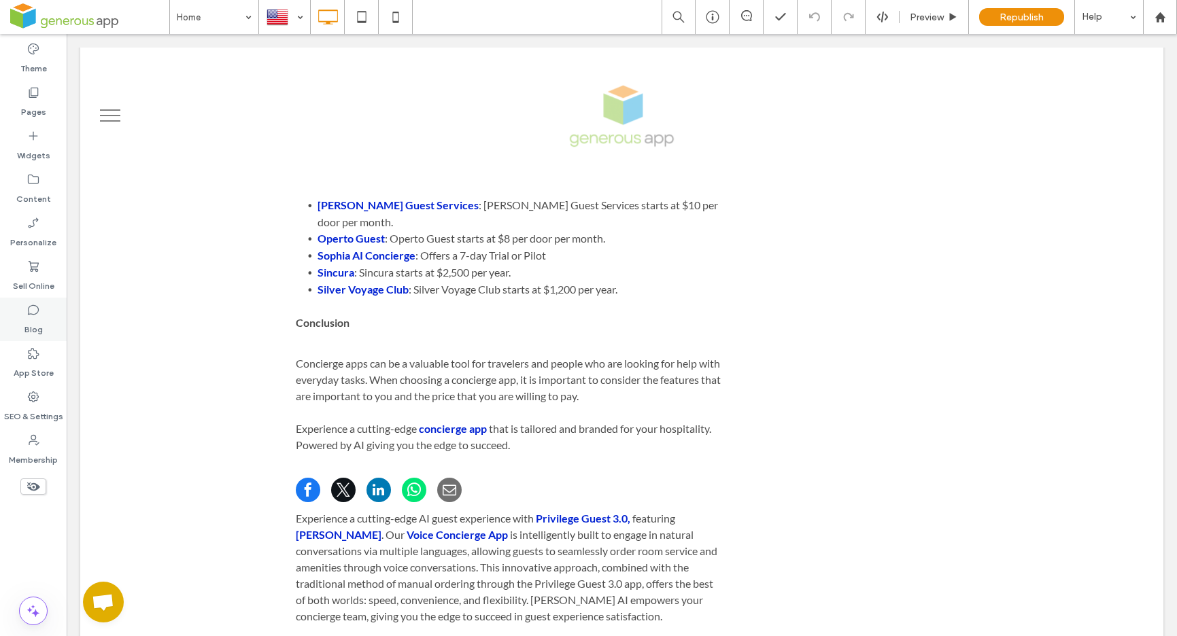
click at [35, 328] on label "Blog" at bounding box center [33, 326] width 18 height 19
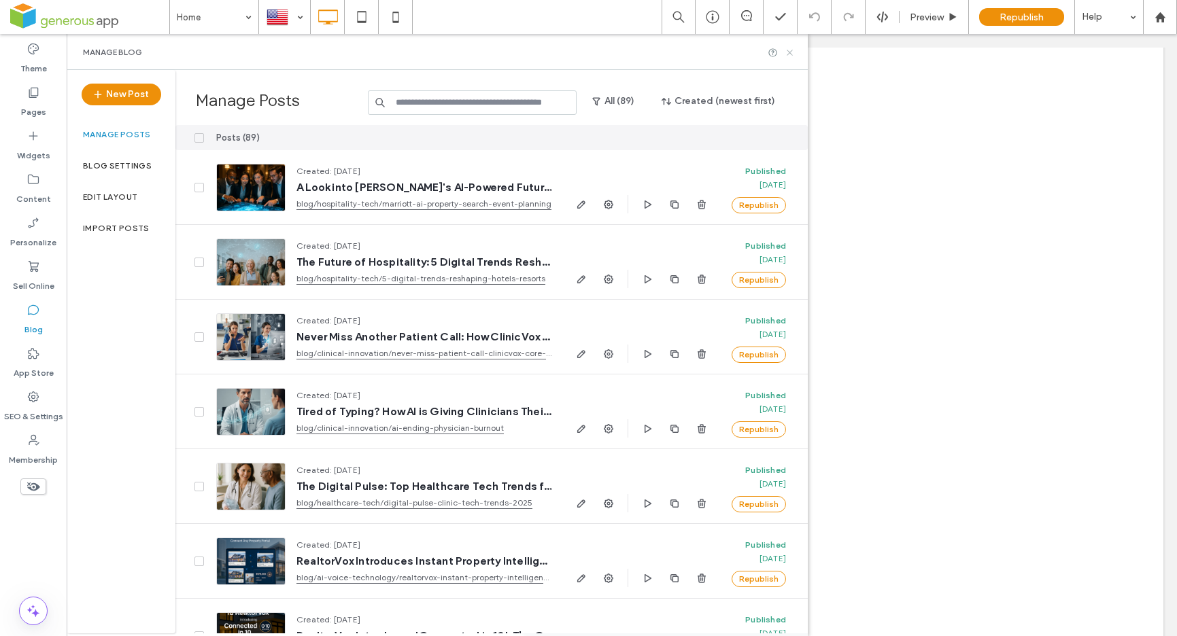
click at [789, 51] on use at bounding box center [789, 52] width 5 height 5
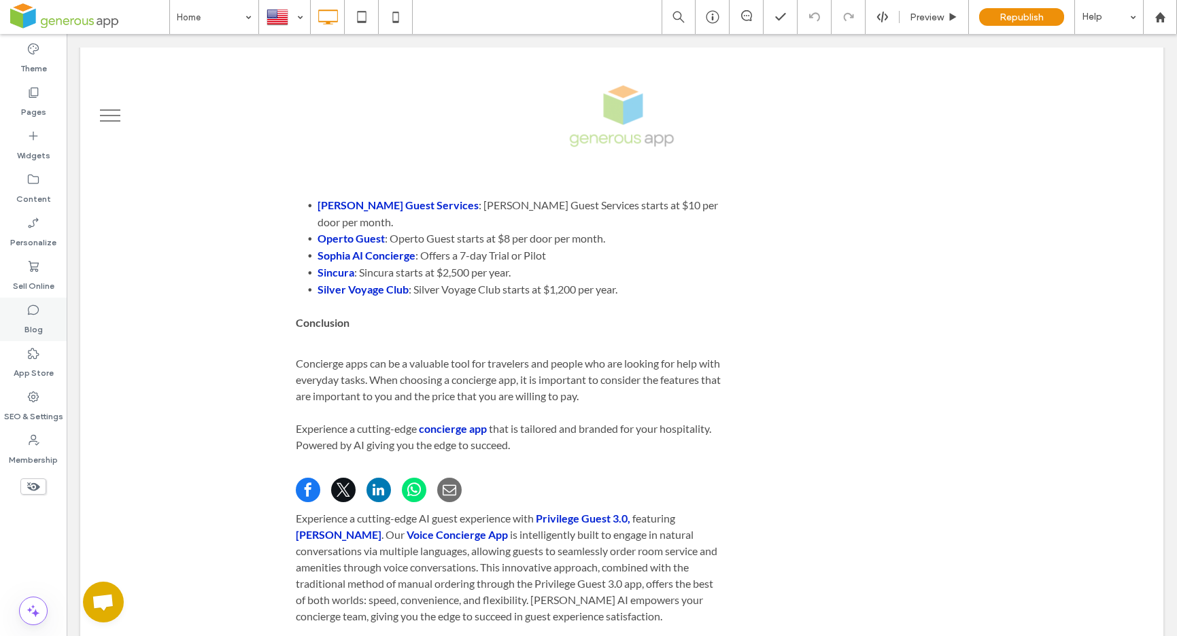
click at [34, 320] on label "Blog" at bounding box center [33, 326] width 18 height 19
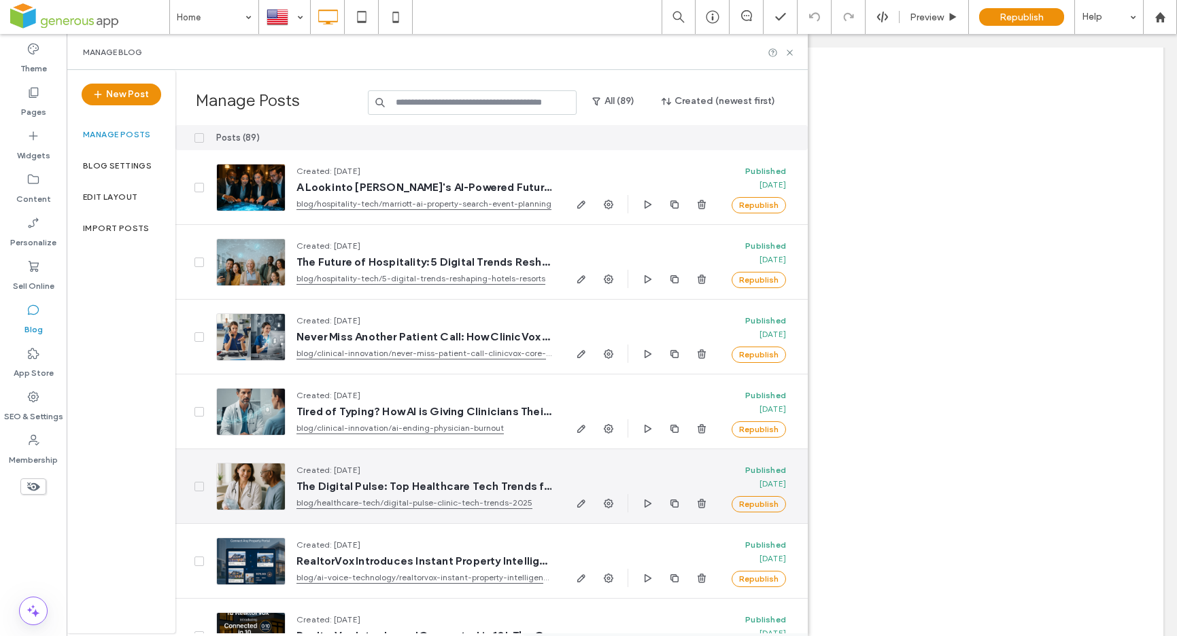
scroll to position [20, 0]
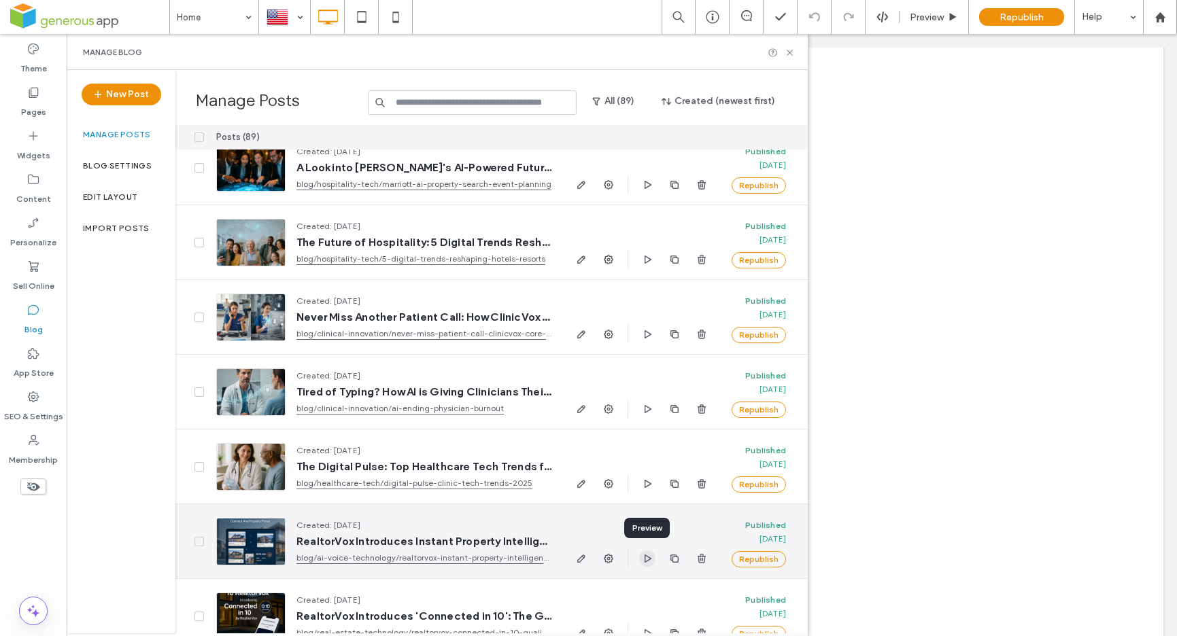
click at [645, 554] on use "button" at bounding box center [648, 558] width 7 height 8
